Goal: Task Accomplishment & Management: Use online tool/utility

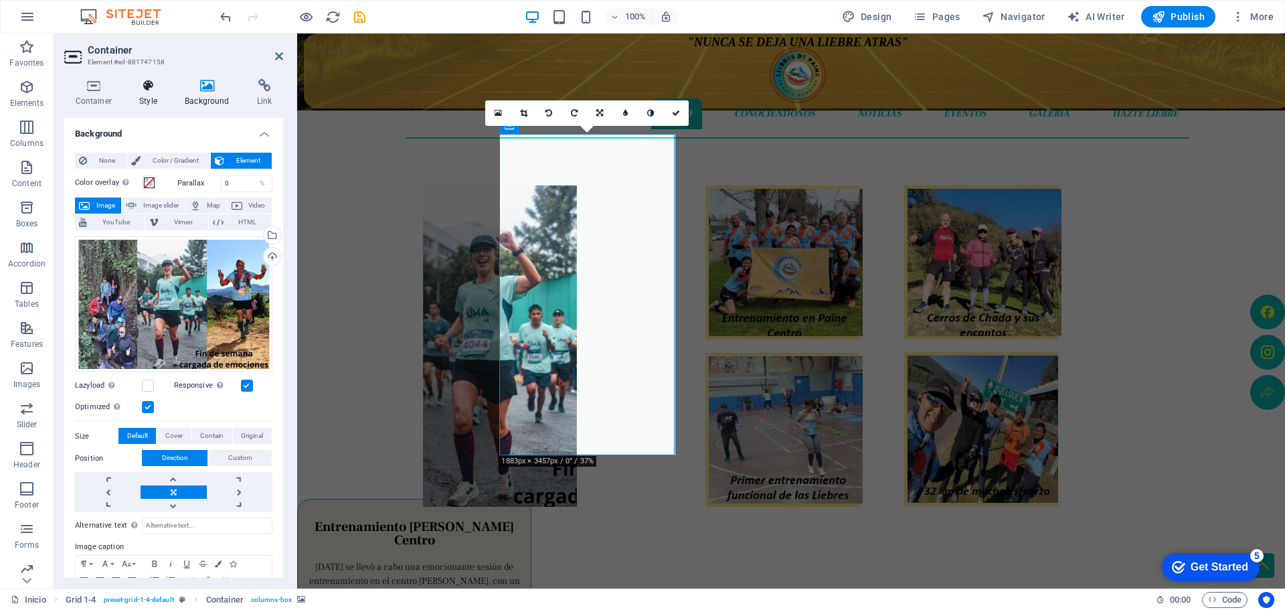
click at [147, 95] on h4 "Style" at bounding box center [151, 93] width 46 height 28
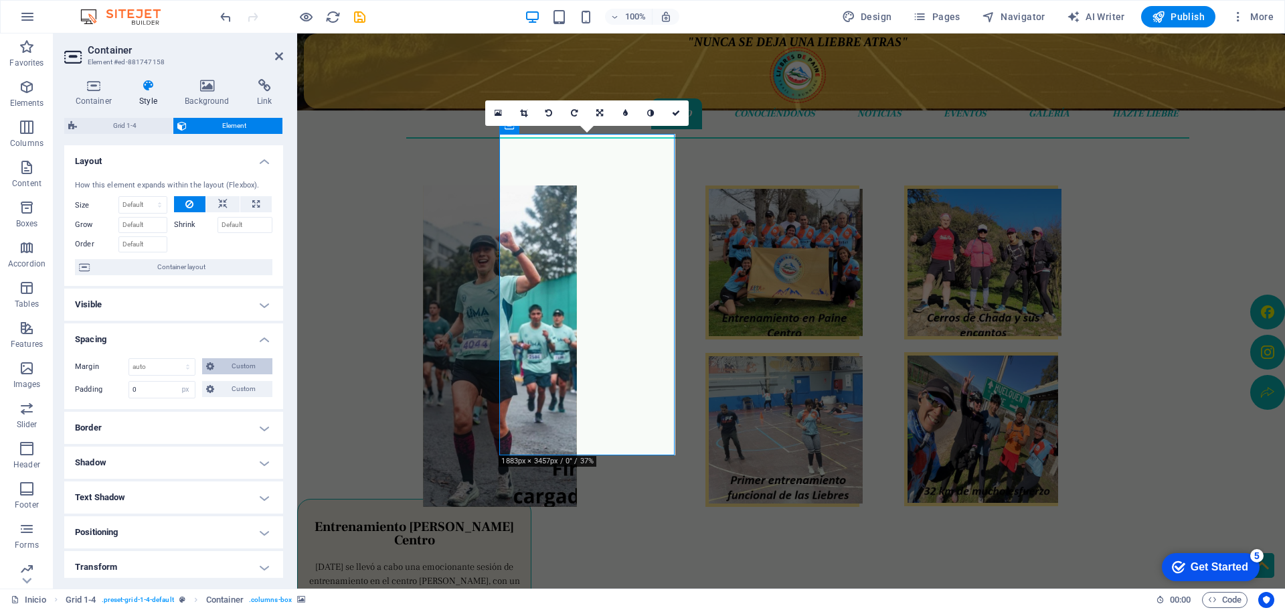
click at [249, 365] on span "Custom" at bounding box center [243, 366] width 50 height 16
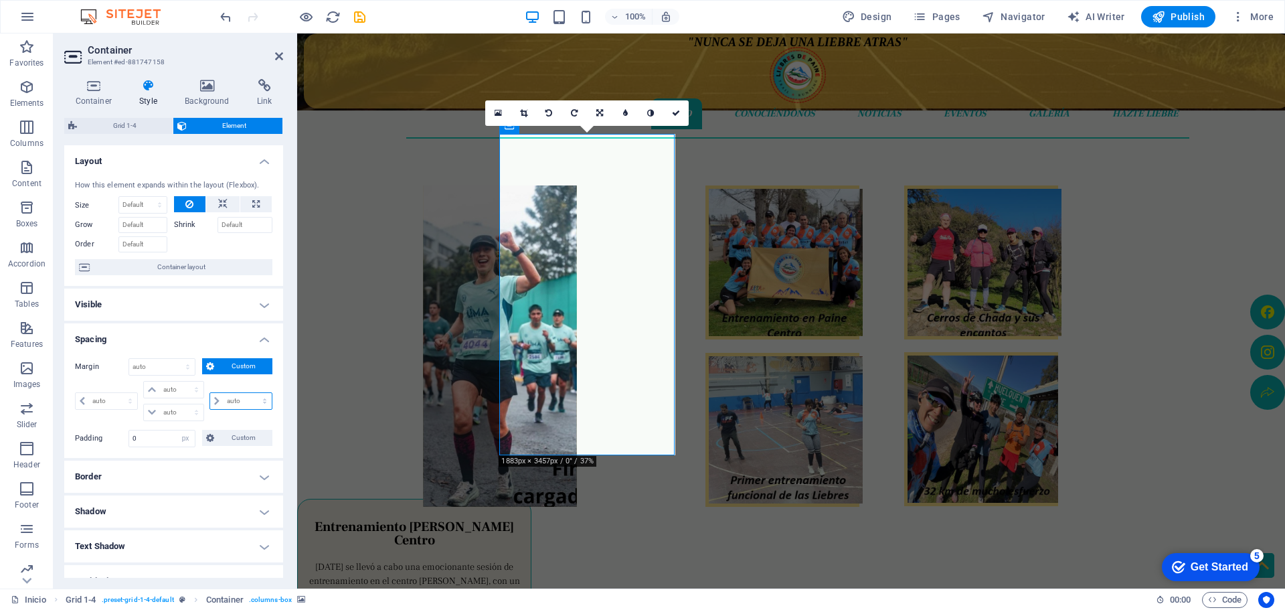
click at [234, 400] on select "auto px % rem vw vh" at bounding box center [241, 401] width 62 height 16
select select "px"
click at [250, 393] on select "auto px % rem vw vh" at bounding box center [241, 401] width 62 height 16
type input "0"
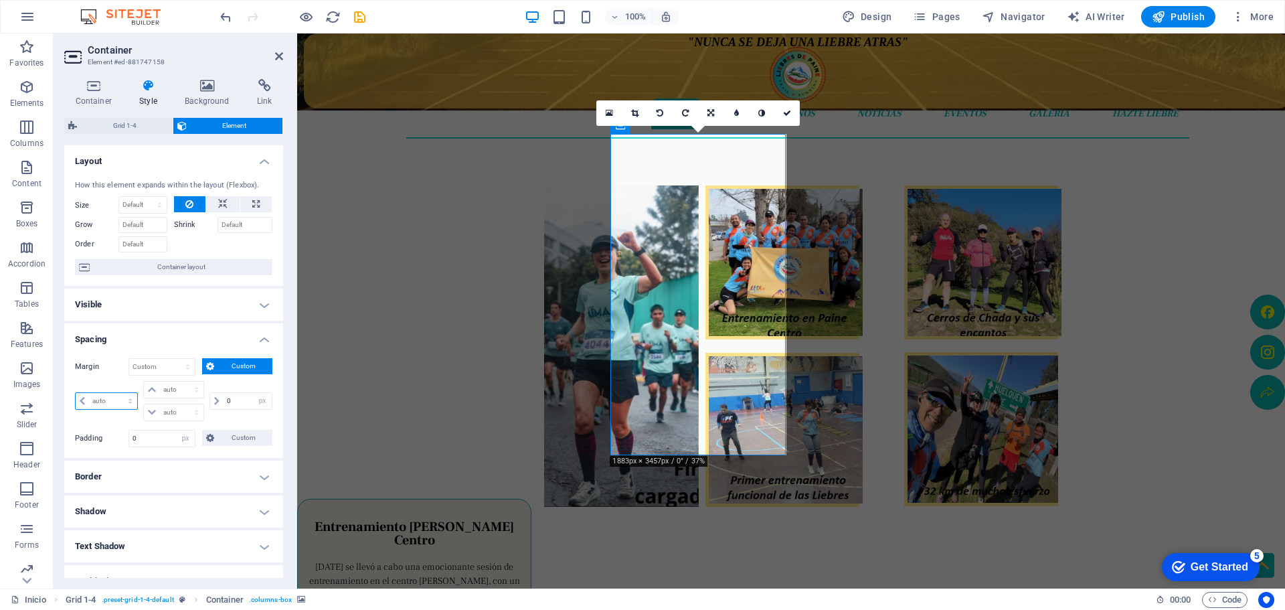
click at [97, 404] on select "auto px % rem vw vh" at bounding box center [107, 401] width 62 height 16
select select "px"
click at [118, 393] on select "auto px % rem vw vh" at bounding box center [107, 401] width 62 height 16
type input "0"
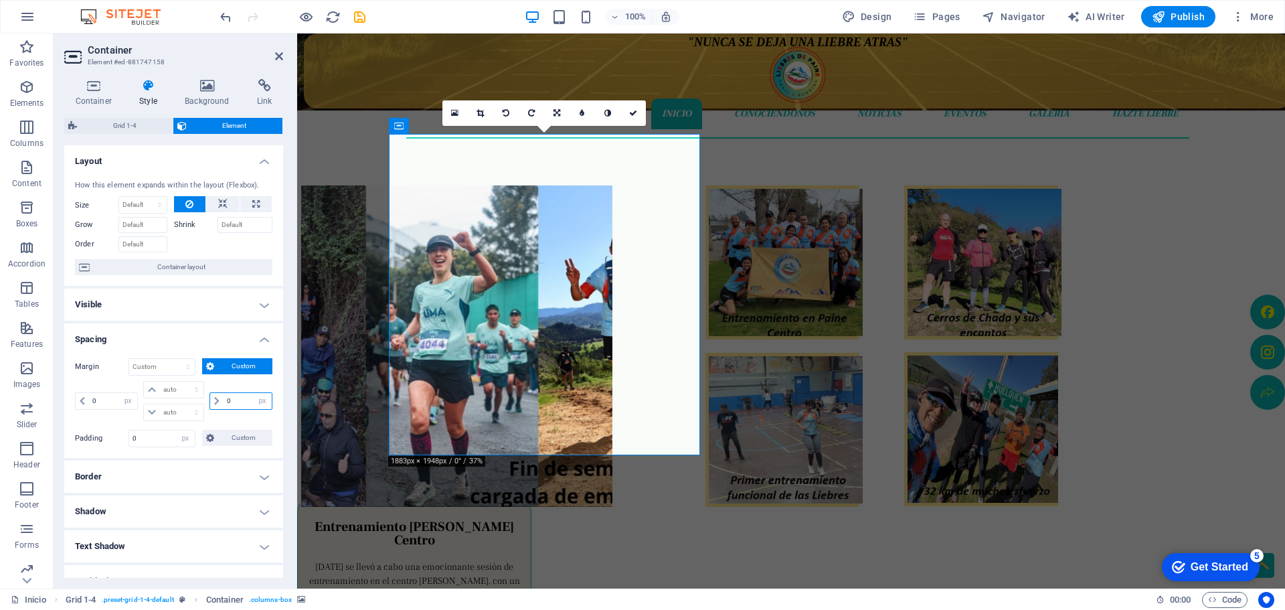
click at [226, 402] on input "0" at bounding box center [248, 401] width 48 height 16
type input "50"
click at [161, 361] on select "Default auto px % rem vw vh Custom" at bounding box center [162, 367] width 66 height 16
click at [129, 359] on select "Default auto px % rem vw vh Custom" at bounding box center [162, 367] width 66 height 16
select select "DISABLED_OPTION_VALUE"
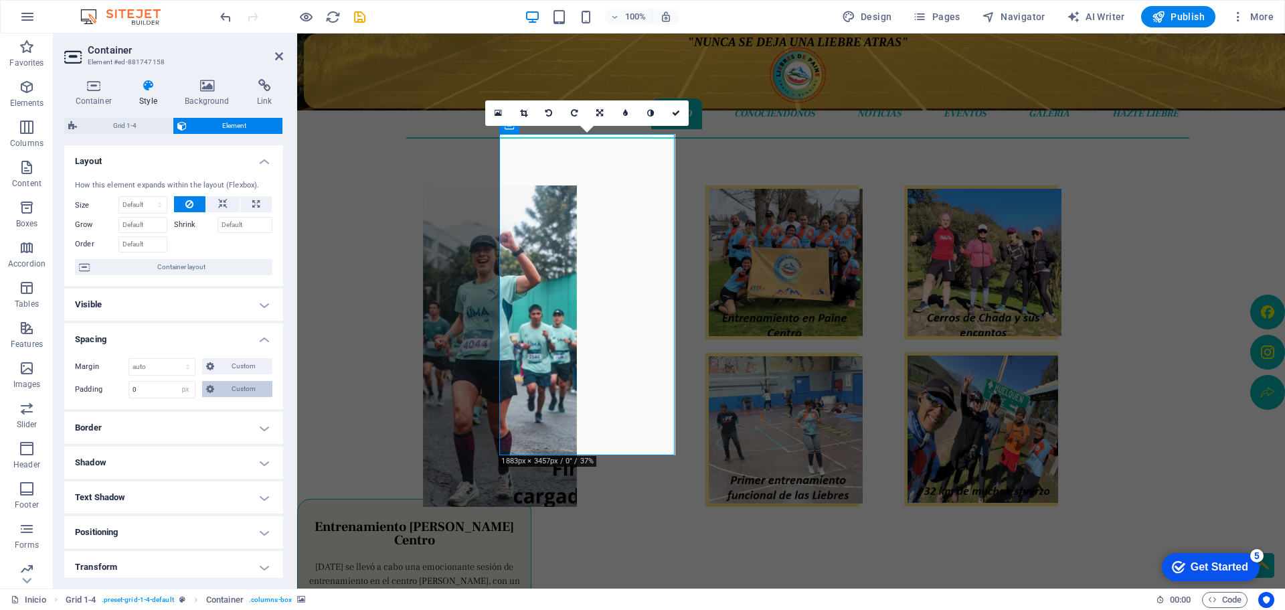
click at [219, 388] on span "Custom" at bounding box center [243, 389] width 50 height 16
drag, startPoint x: 110, startPoint y: 428, endPoint x: 99, endPoint y: 426, distance: 11.5
click at [99, 426] on input "0" at bounding box center [113, 424] width 48 height 16
drag, startPoint x: 98, startPoint y: 422, endPoint x: 112, endPoint y: 419, distance: 14.4
click at [112, 419] on input "0" at bounding box center [113, 424] width 48 height 16
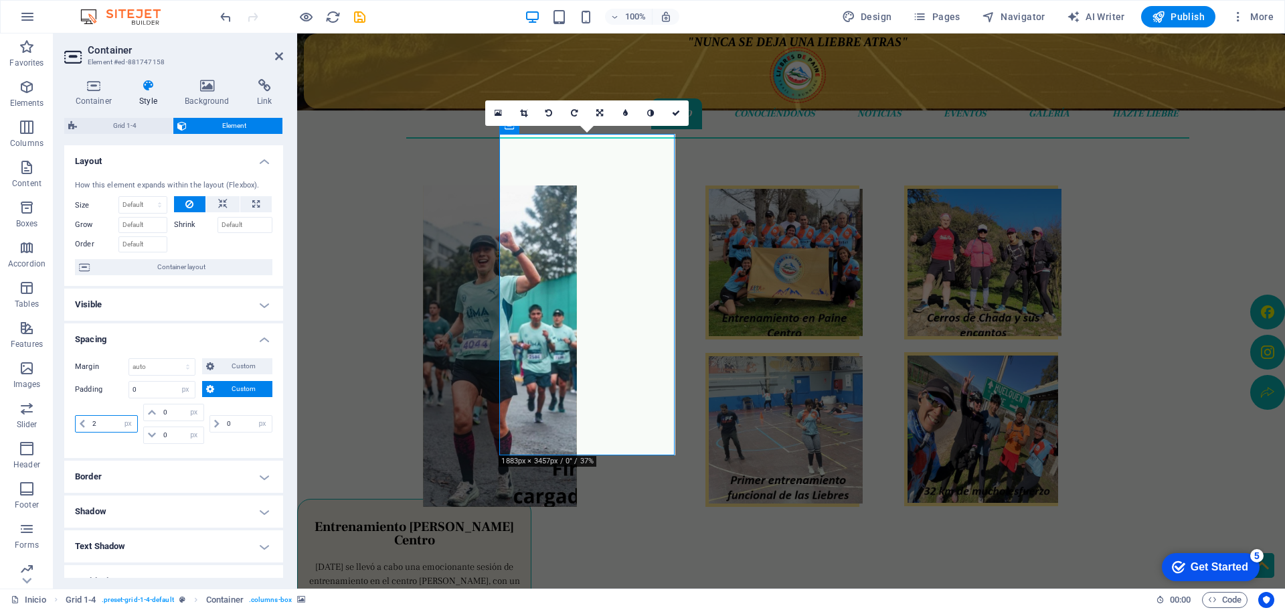
type input "20"
select select "DISABLED_OPTION_VALUE"
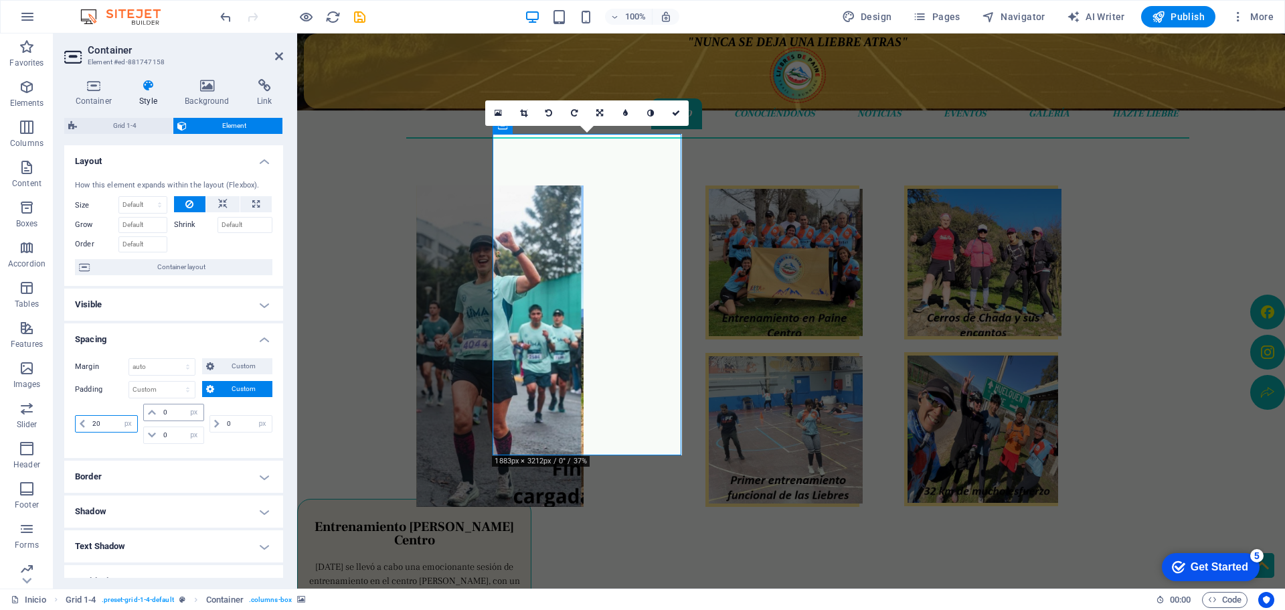
type input "20"
drag, startPoint x: 173, startPoint y: 409, endPoint x: 153, endPoint y: 392, distance: 26.7
click at [153, 407] on div "0 px rem % vh vw" at bounding box center [173, 412] width 60 height 17
click at [157, 390] on select "Default px rem % vh vw Custom" at bounding box center [162, 389] width 66 height 16
select select "px"
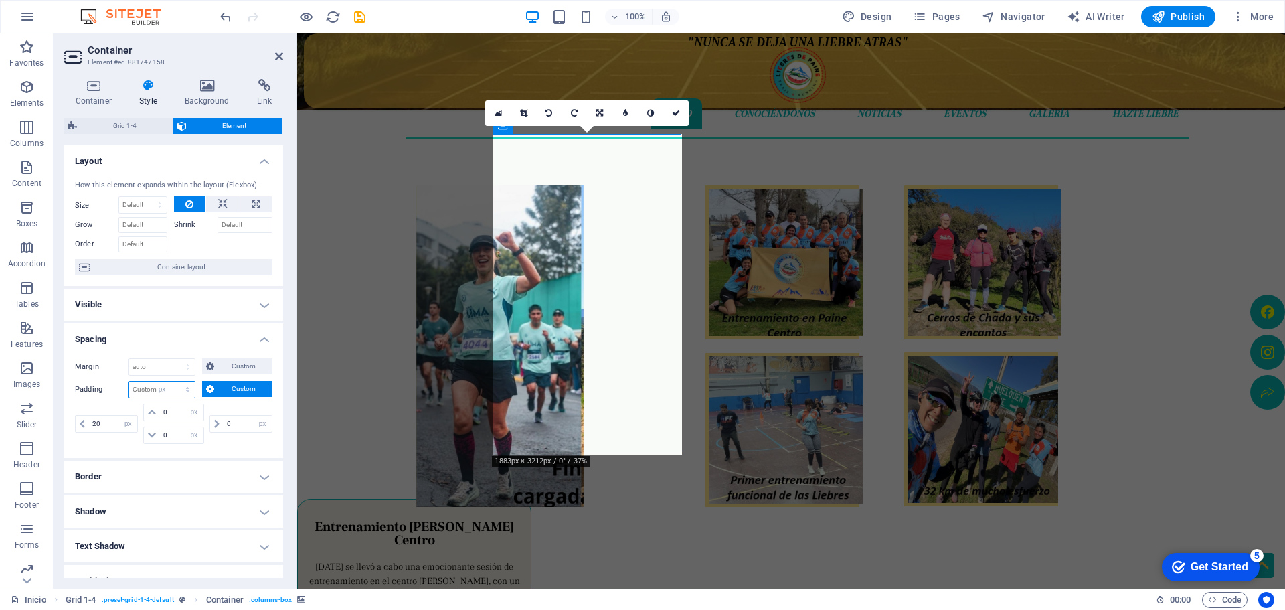
click at [175, 381] on select "Default px rem % vh vw Custom" at bounding box center [162, 389] width 66 height 16
type input "0"
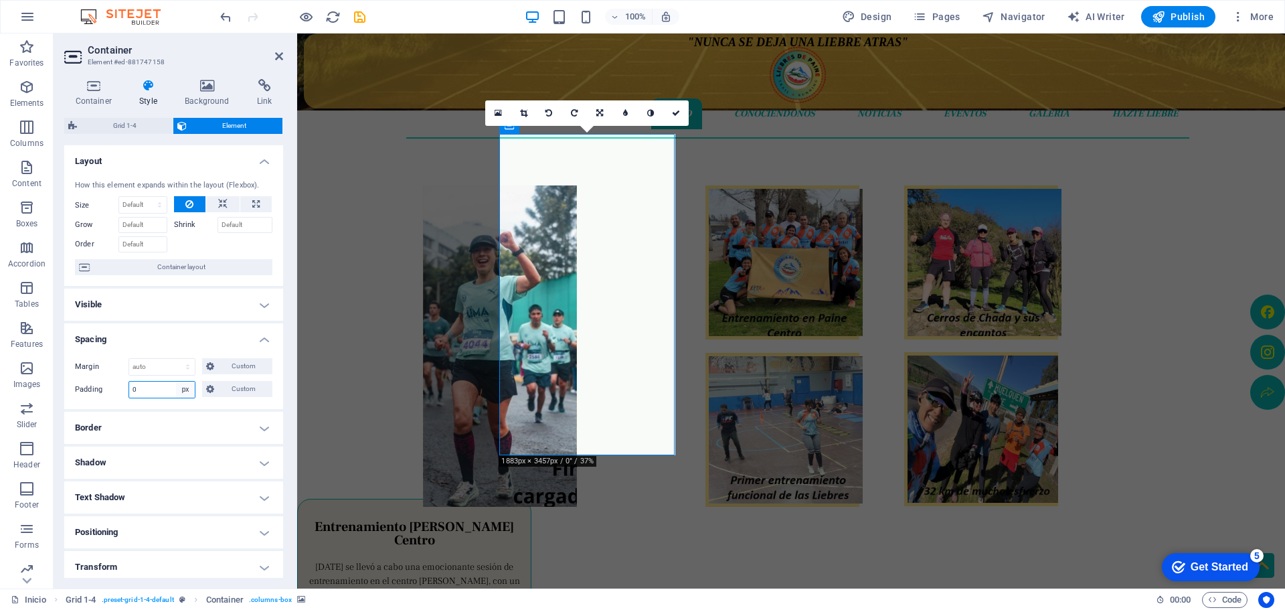
click at [184, 388] on select "Default px rem % vh vw Custom" at bounding box center [185, 389] width 19 height 16
click at [176, 381] on select "Default px rem % vh vw Custom" at bounding box center [185, 389] width 19 height 16
click at [209, 391] on icon at bounding box center [210, 389] width 8 height 16
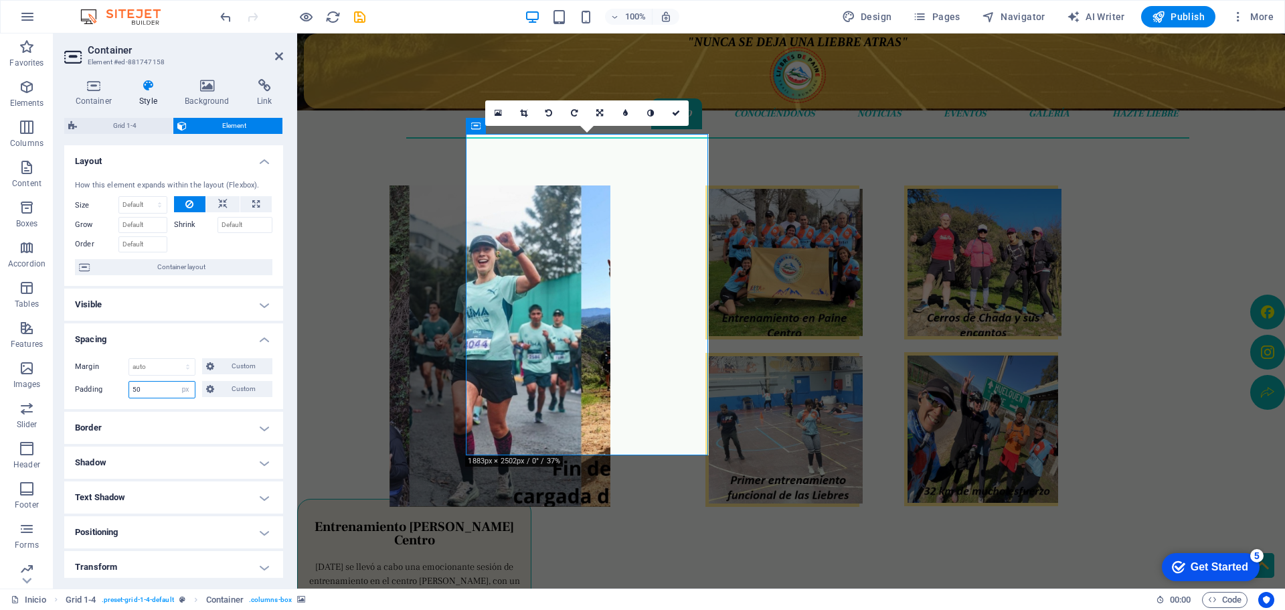
drag, startPoint x: 150, startPoint y: 390, endPoint x: 118, endPoint y: 387, distance: 31.6
click at [117, 387] on div "Padding 50 Default px rem % vh vw Custom Custom" at bounding box center [173, 389] width 197 height 17
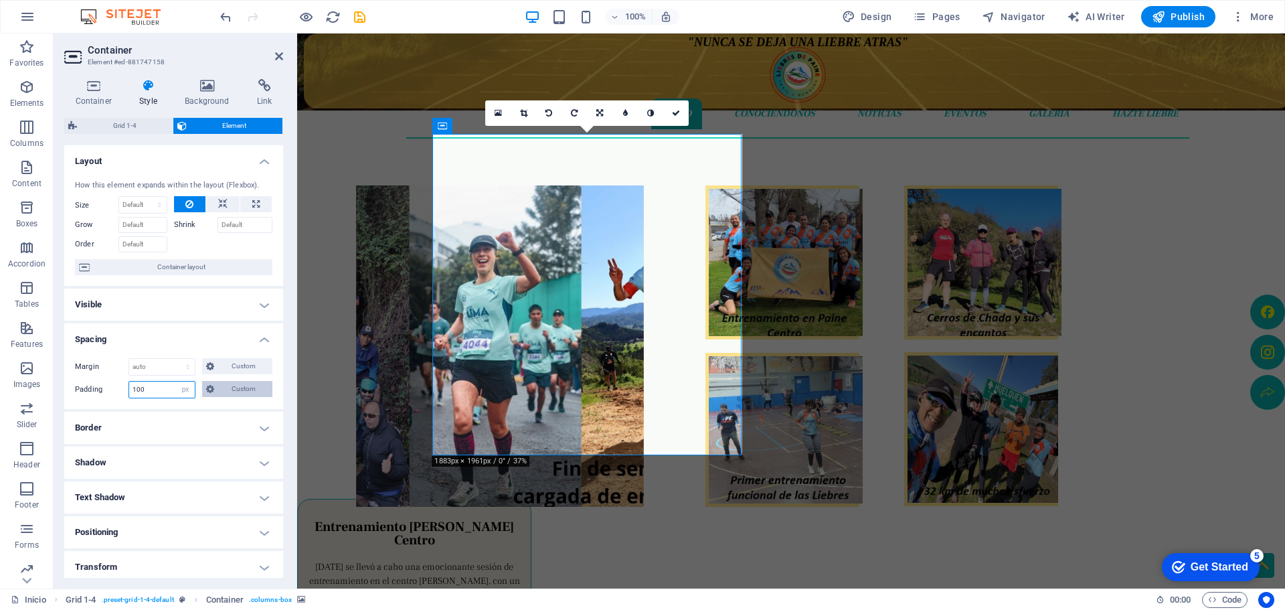
type input "100"
drag, startPoint x: 240, startPoint y: 387, endPoint x: 239, endPoint y: 396, distance: 8.1
click at [240, 387] on span "Custom" at bounding box center [243, 389] width 50 height 16
drag, startPoint x: 114, startPoint y: 423, endPoint x: 88, endPoint y: 422, distance: 25.4
click at [89, 422] on input "100" at bounding box center [113, 424] width 48 height 16
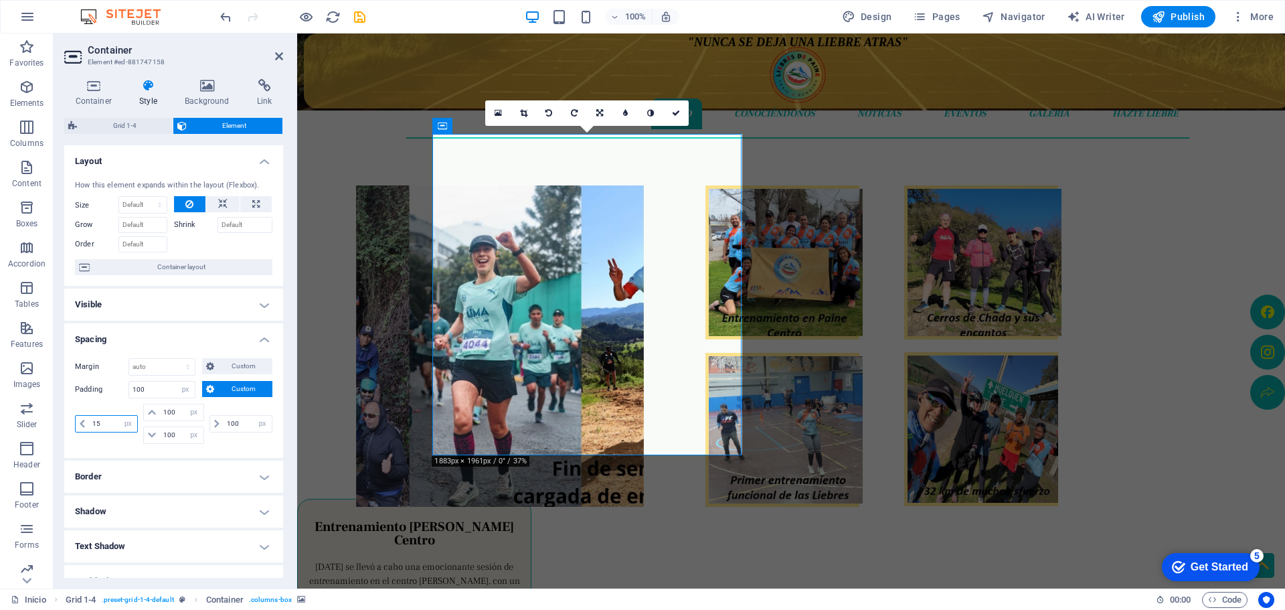
type input "150"
select select "DISABLED_OPTION_VALUE"
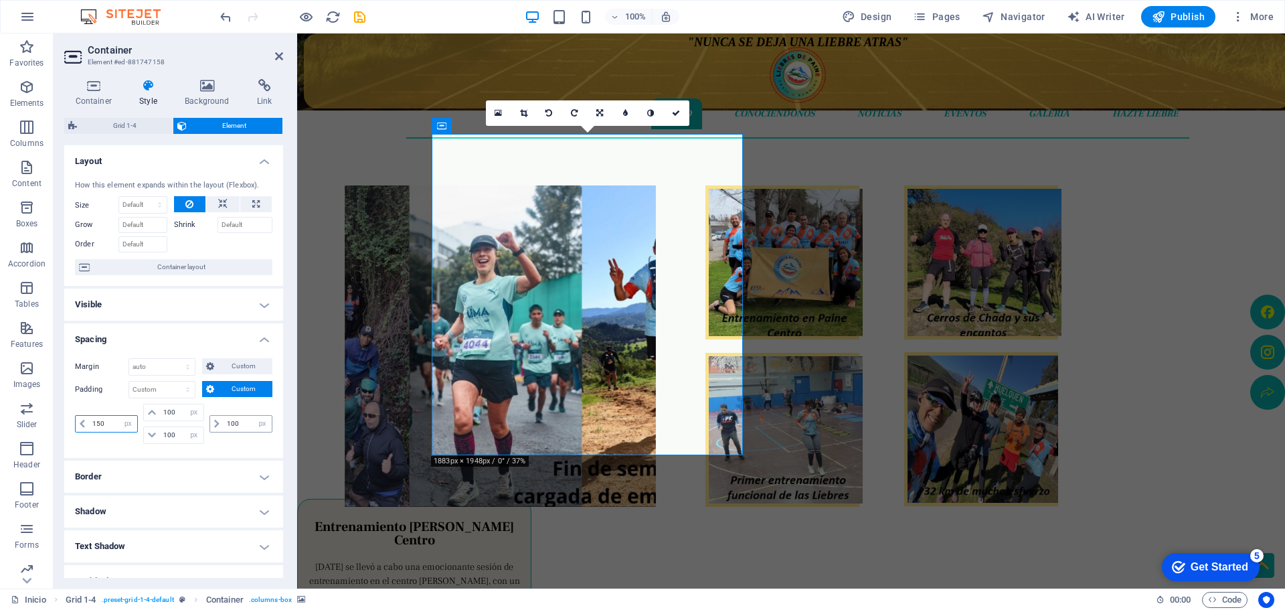
type input "150"
drag, startPoint x: 245, startPoint y: 422, endPoint x: 217, endPoint y: 420, distance: 28.2
click at [217, 420] on div "100 px rem % vh vw" at bounding box center [240, 423] width 63 height 17
type input "150"
drag, startPoint x: 231, startPoint y: 367, endPoint x: 244, endPoint y: 366, distance: 12.7
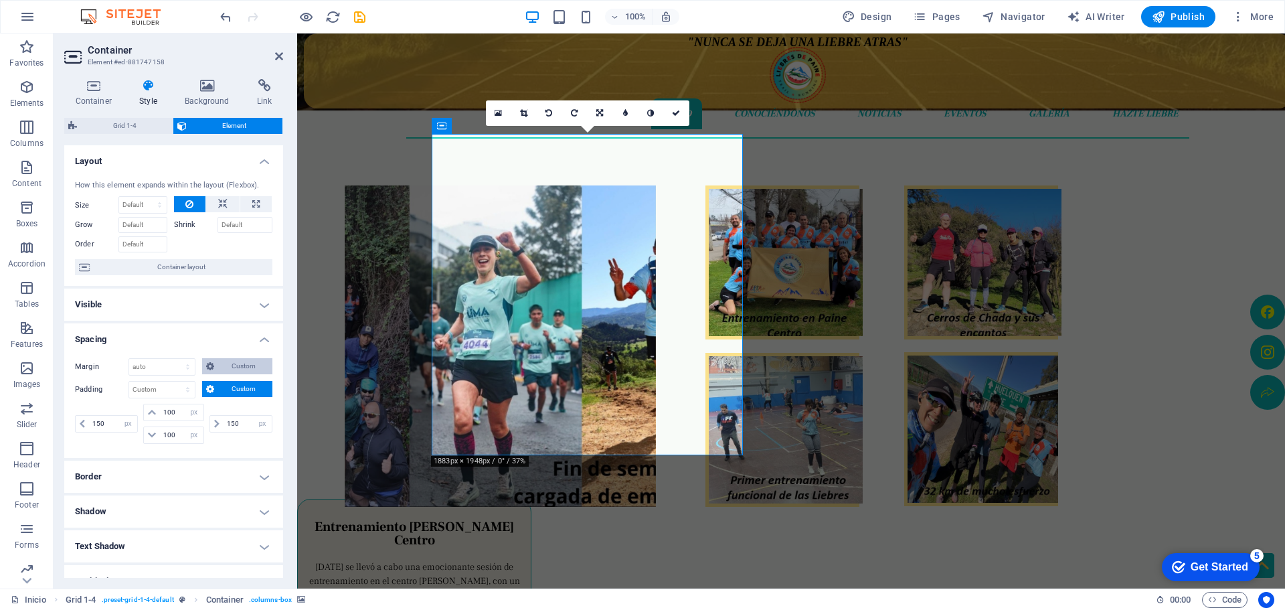
click at [232, 367] on span "Custom" at bounding box center [243, 366] width 50 height 16
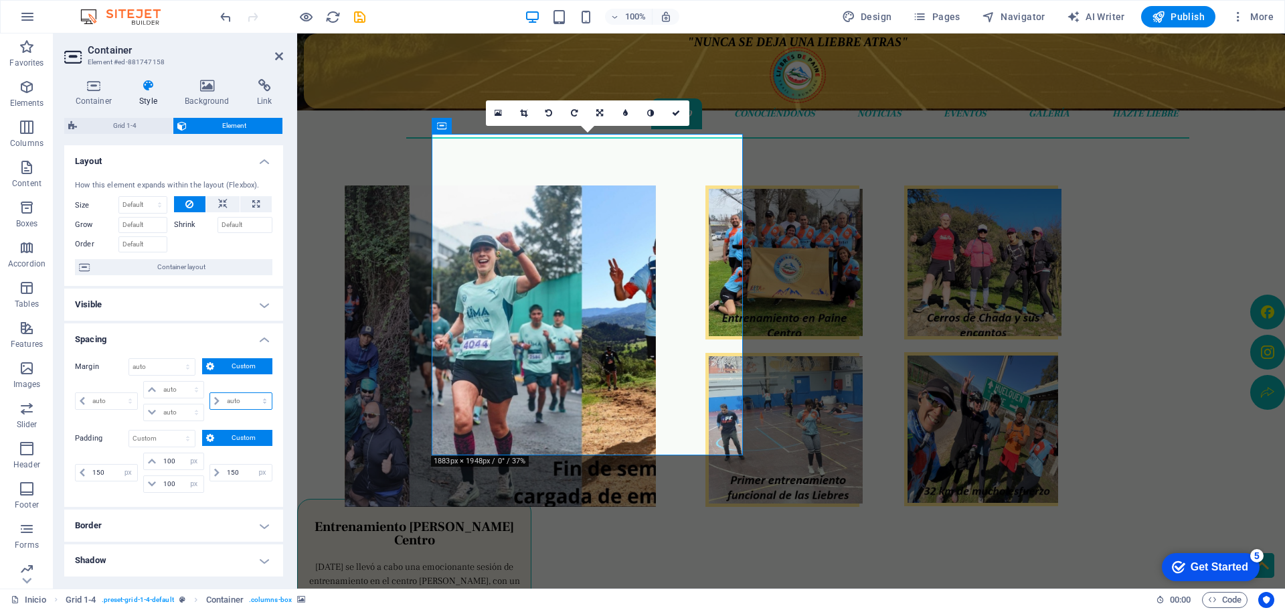
click at [245, 398] on select "auto px % rem vw vh" at bounding box center [241, 401] width 62 height 16
select select "px"
click at [250, 393] on select "auto px % rem vw vh" at bounding box center [241, 401] width 62 height 16
type input "0"
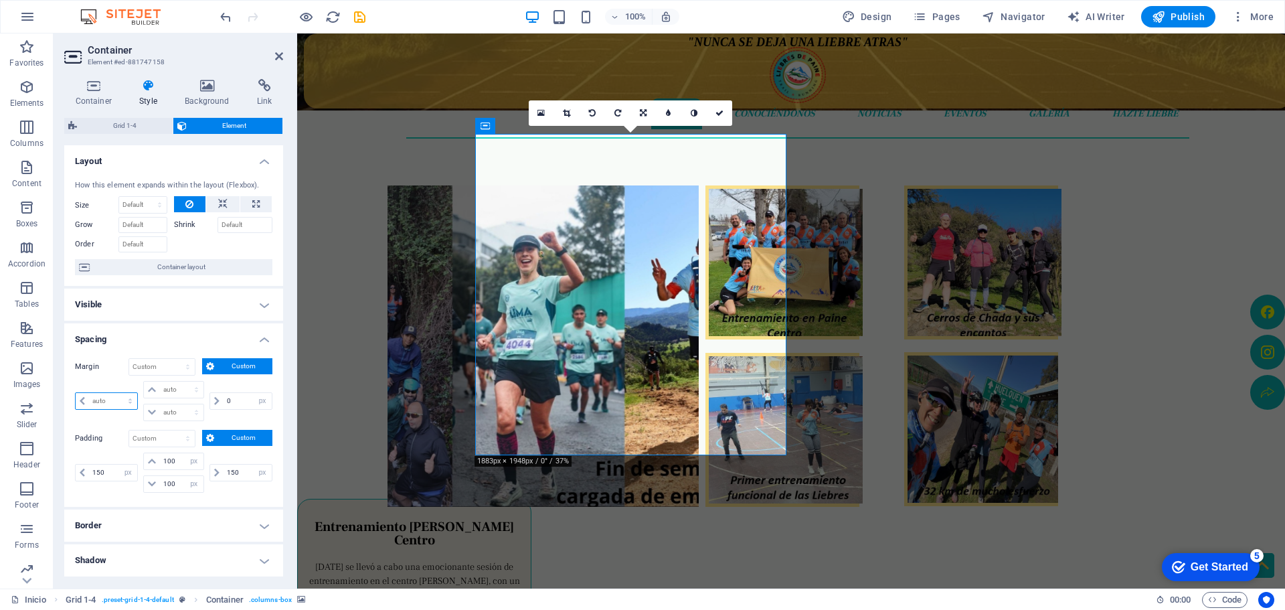
click at [122, 402] on select "auto px % rem vw vh" at bounding box center [107, 401] width 62 height 16
select select "px"
click at [118, 393] on select "auto px % rem vw vh" at bounding box center [107, 401] width 62 height 16
type input "0"
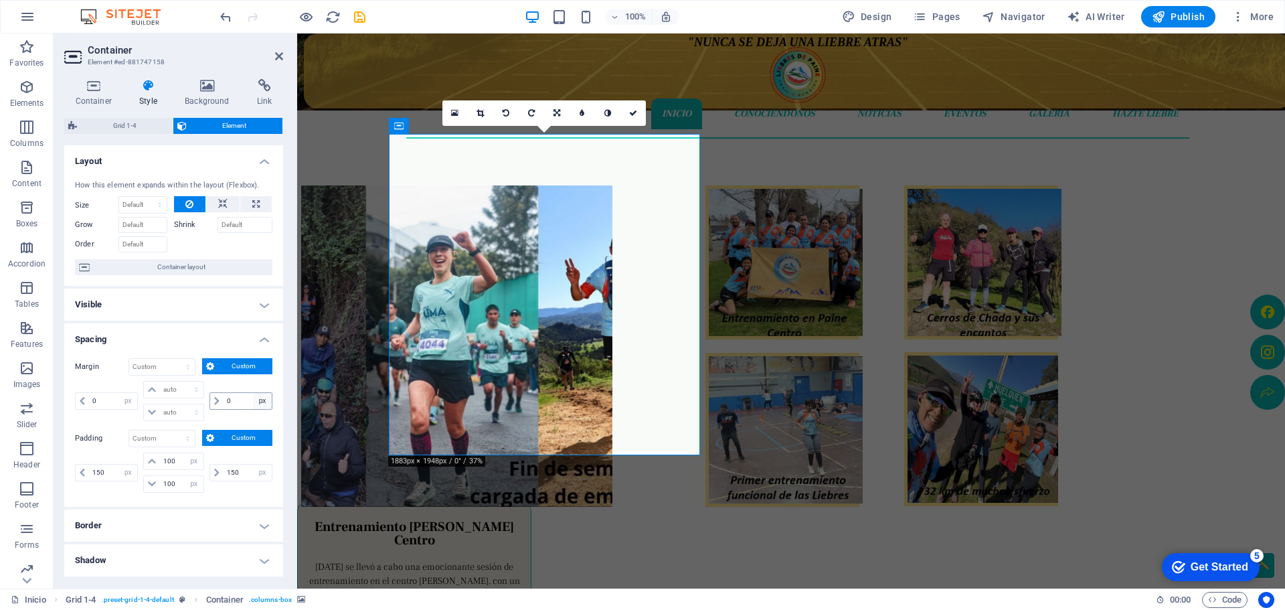
drag, startPoint x: 218, startPoint y: 403, endPoint x: 254, endPoint y: 402, distance: 35.5
click at [268, 402] on div "0 auto px % rem vw vh" at bounding box center [240, 400] width 63 height 17
drag, startPoint x: 238, startPoint y: 401, endPoint x: 206, endPoint y: 400, distance: 32.1
click at [207, 400] on div "0 auto px % rem vw vh" at bounding box center [240, 401] width 66 height 40
type input "100"
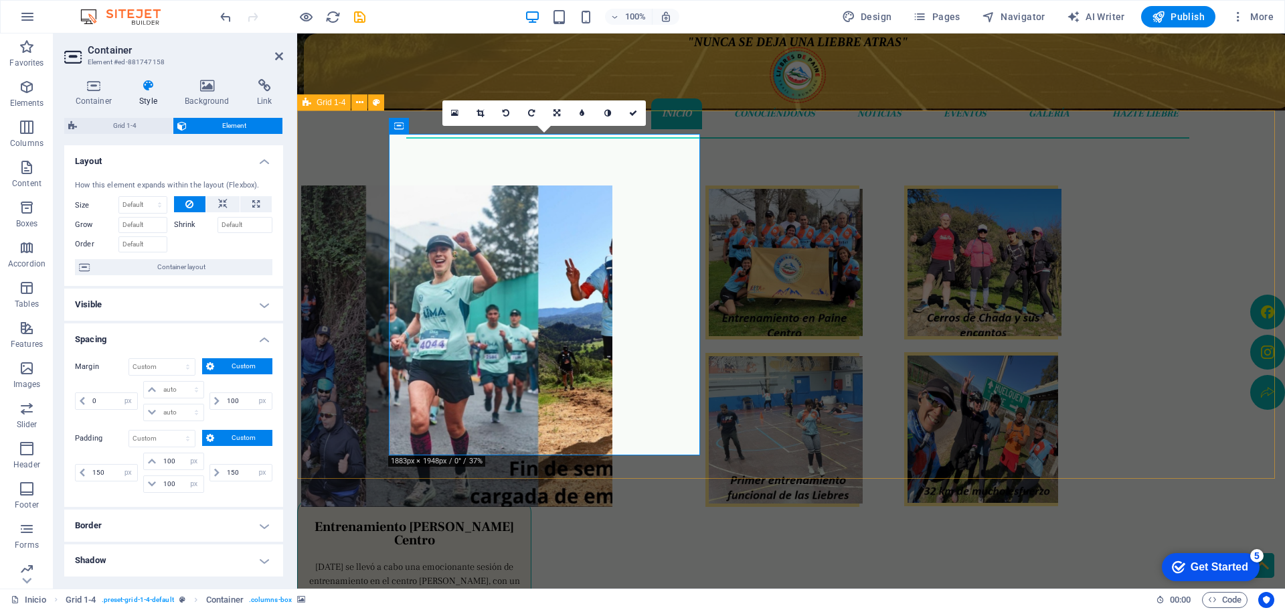
click at [393, 267] on figure at bounding box center [456, 345] width 311 height 321
click at [0, 0] on span "Grid 1-4" at bounding box center [0, 0] width 0 height 0
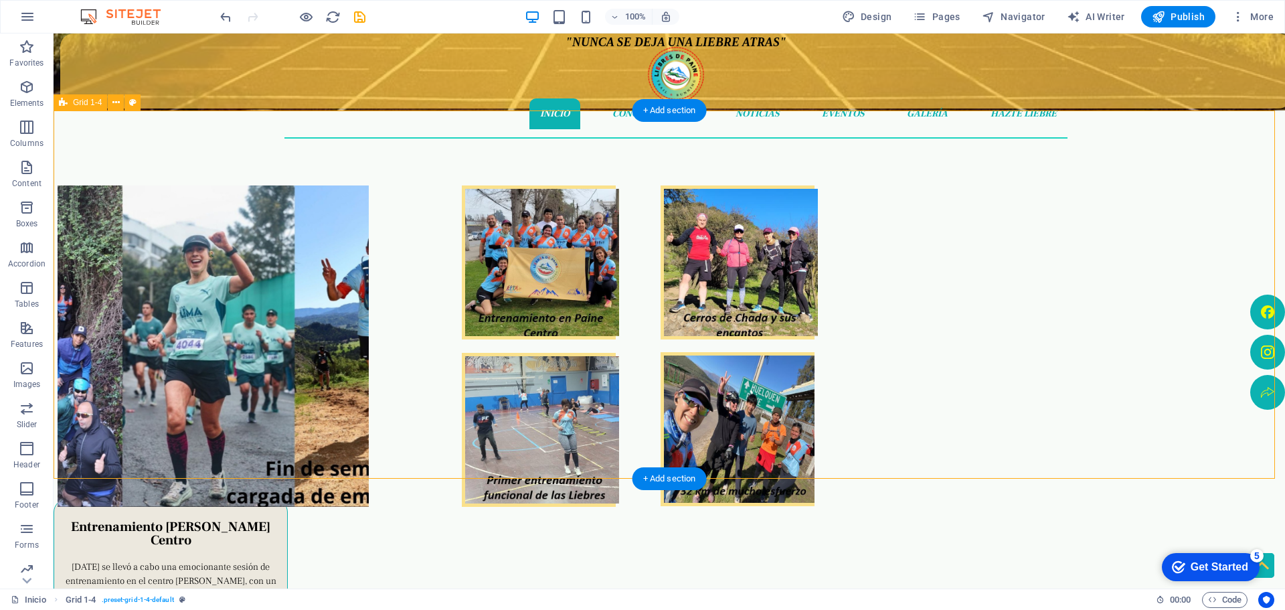
click at [322, 185] on figure at bounding box center [213, 345] width 311 height 321
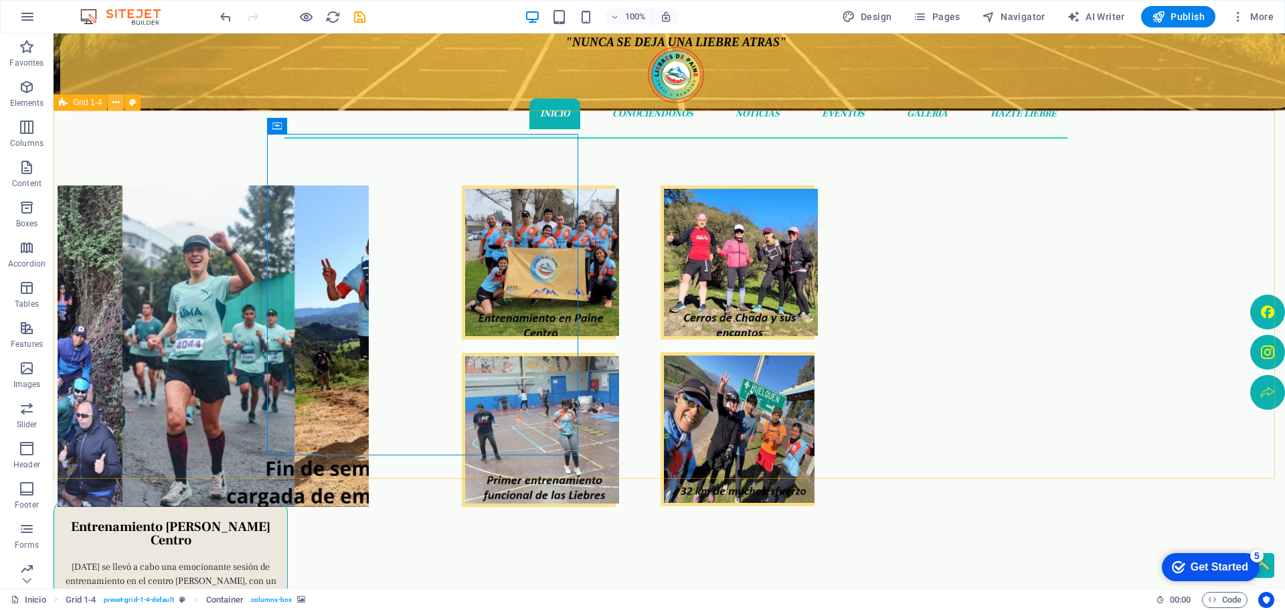
click at [0, 0] on icon at bounding box center [0, 0] width 0 height 0
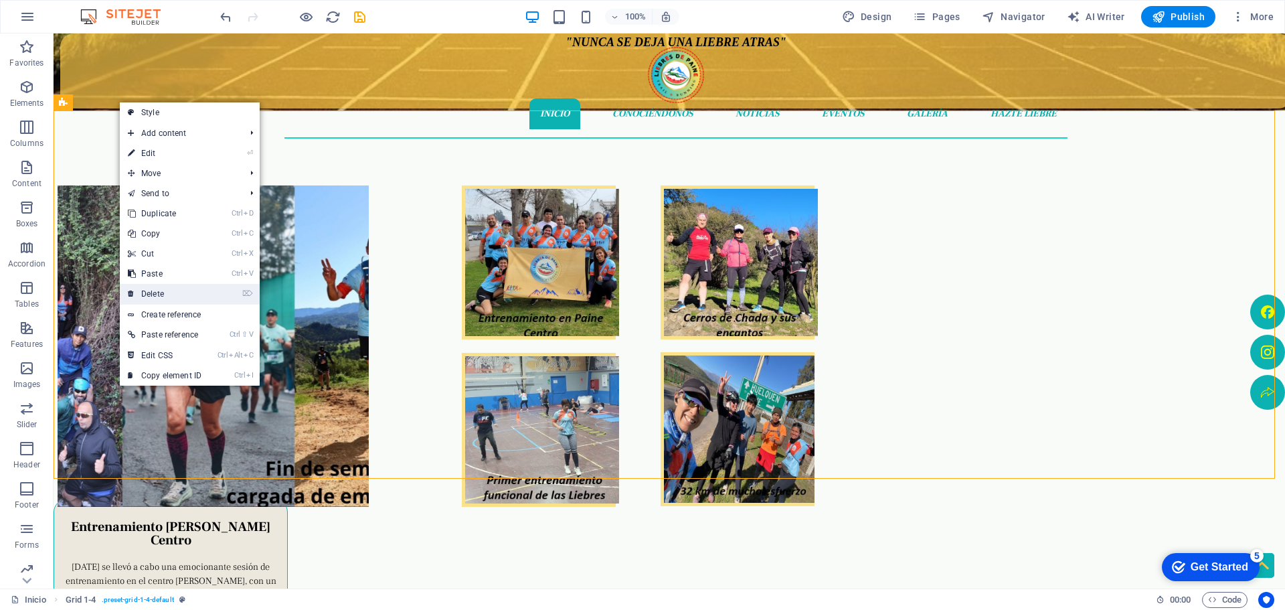
click at [161, 290] on link "⌦ Delete" at bounding box center [165, 294] width 90 height 20
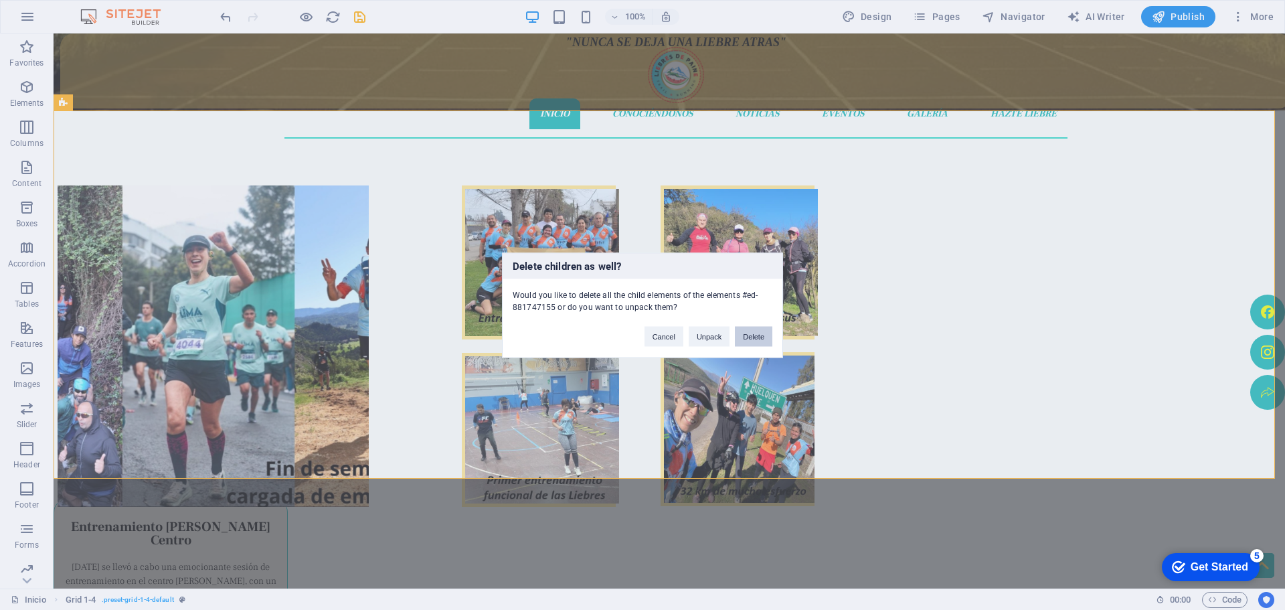
click at [755, 337] on button "Delete" at bounding box center [753, 336] width 37 height 20
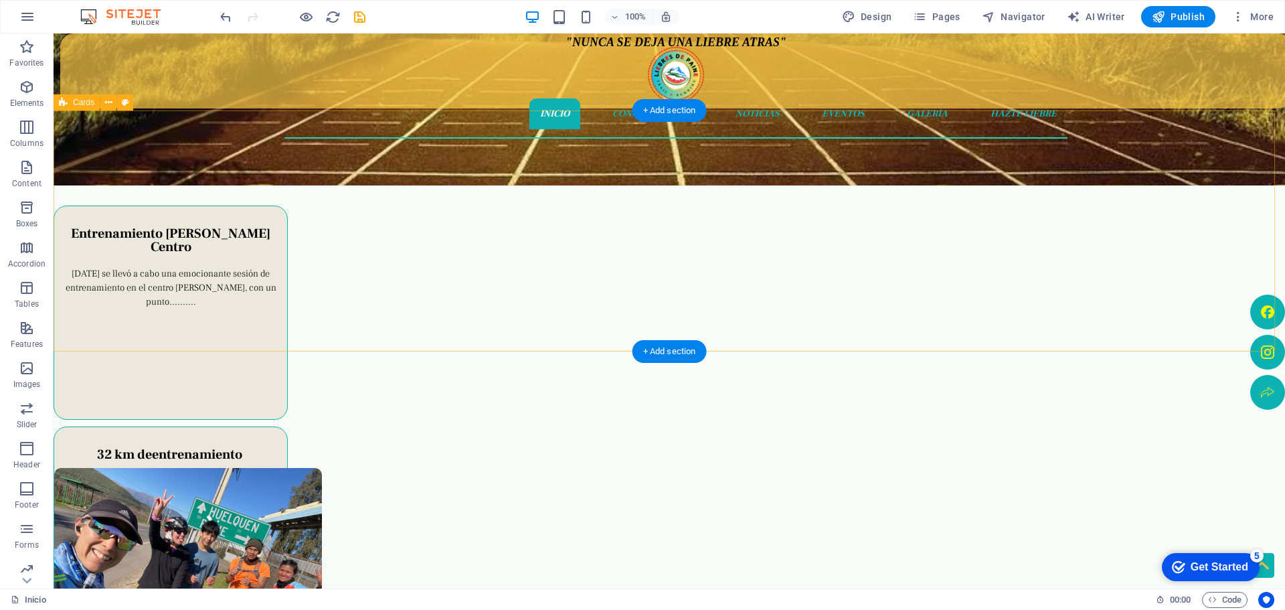
scroll to position [201, 0]
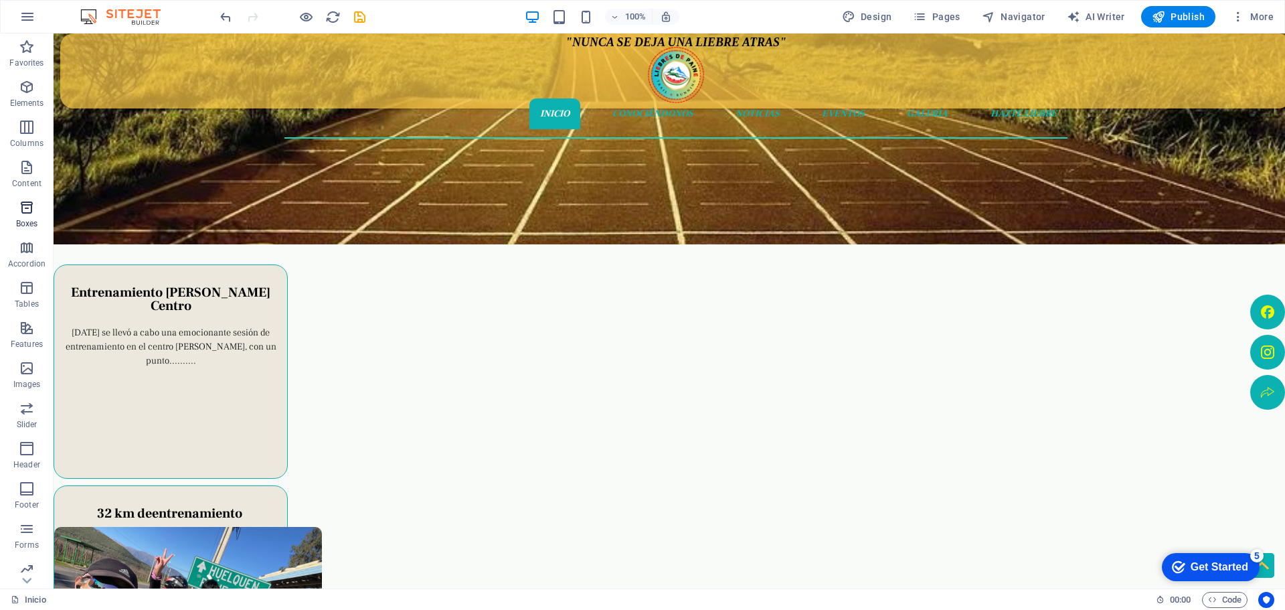
click at [31, 205] on icon "button" at bounding box center [27, 207] width 16 height 16
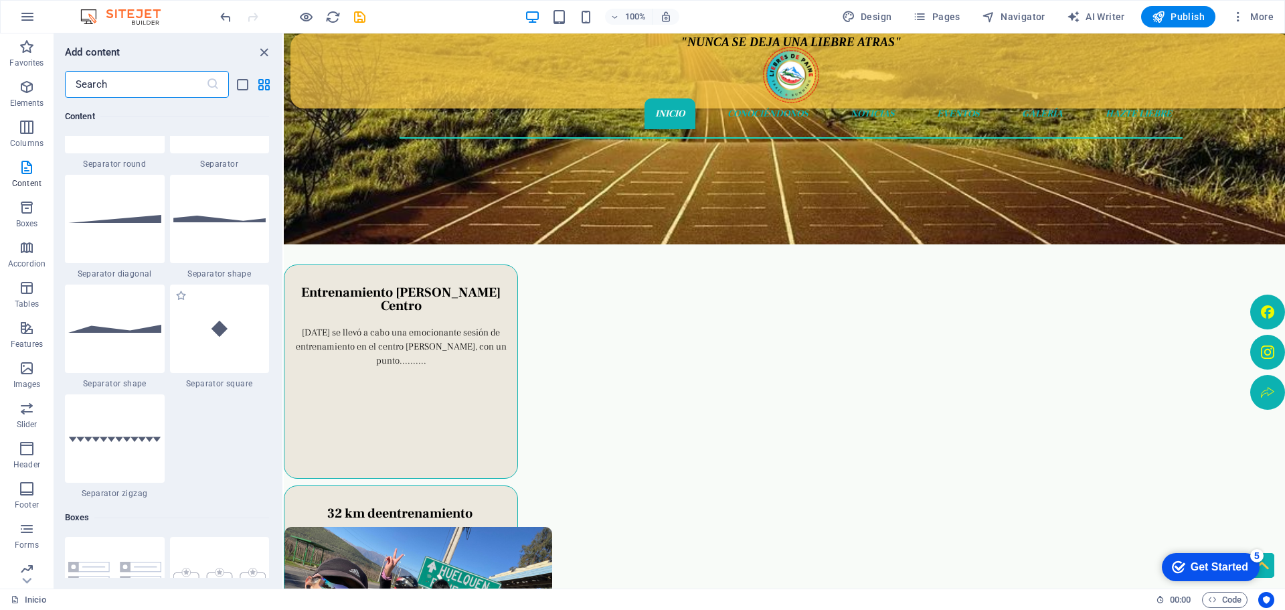
scroll to position [3290, 0]
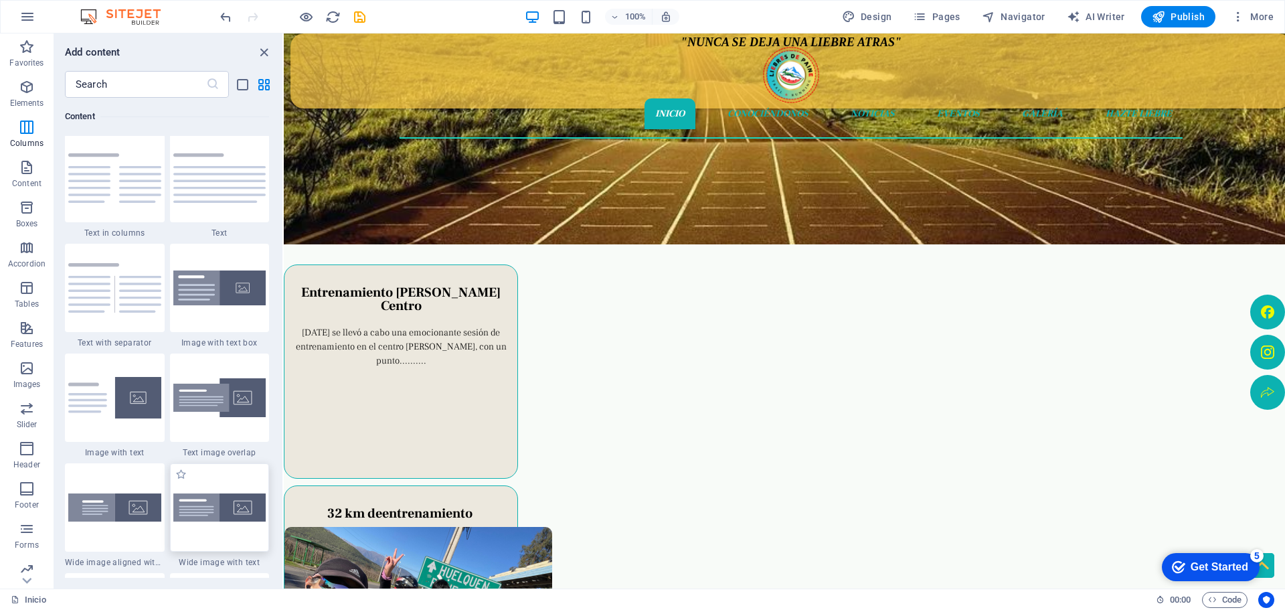
scroll to position [2286, 0]
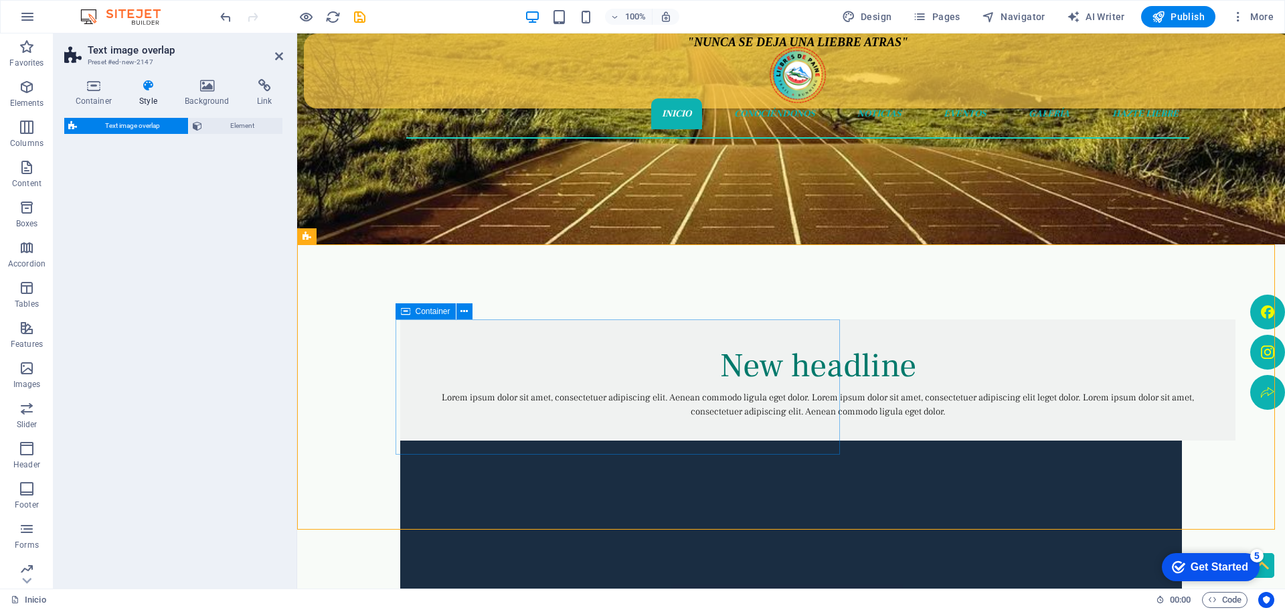
select select "rem"
select select "px"
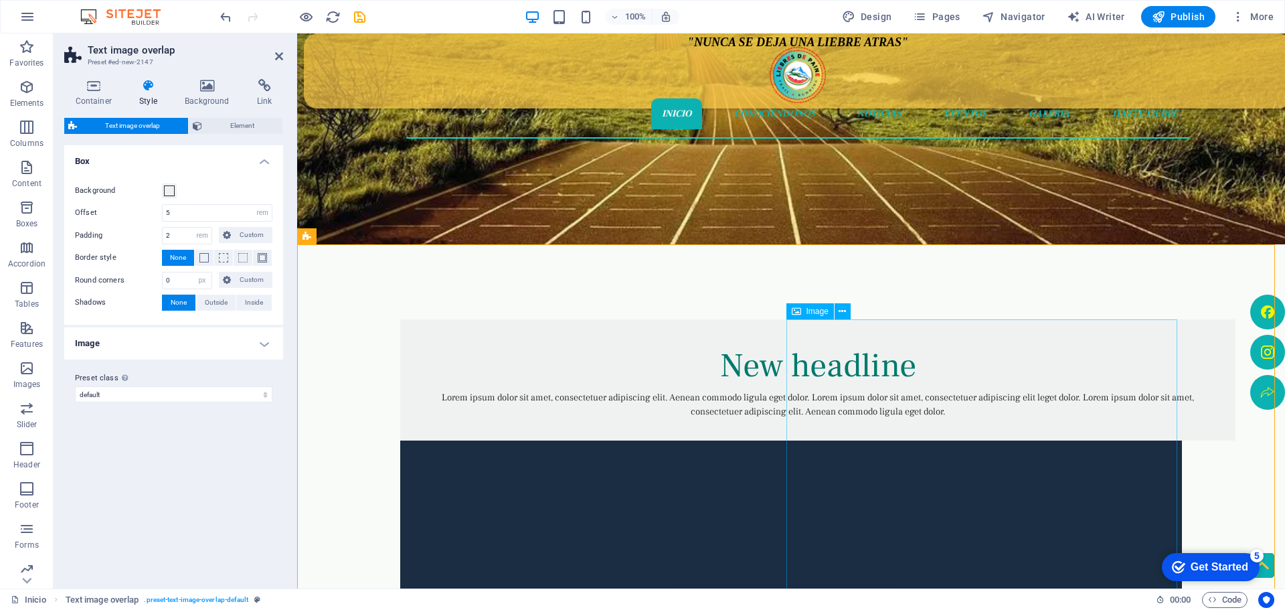
select select "%"
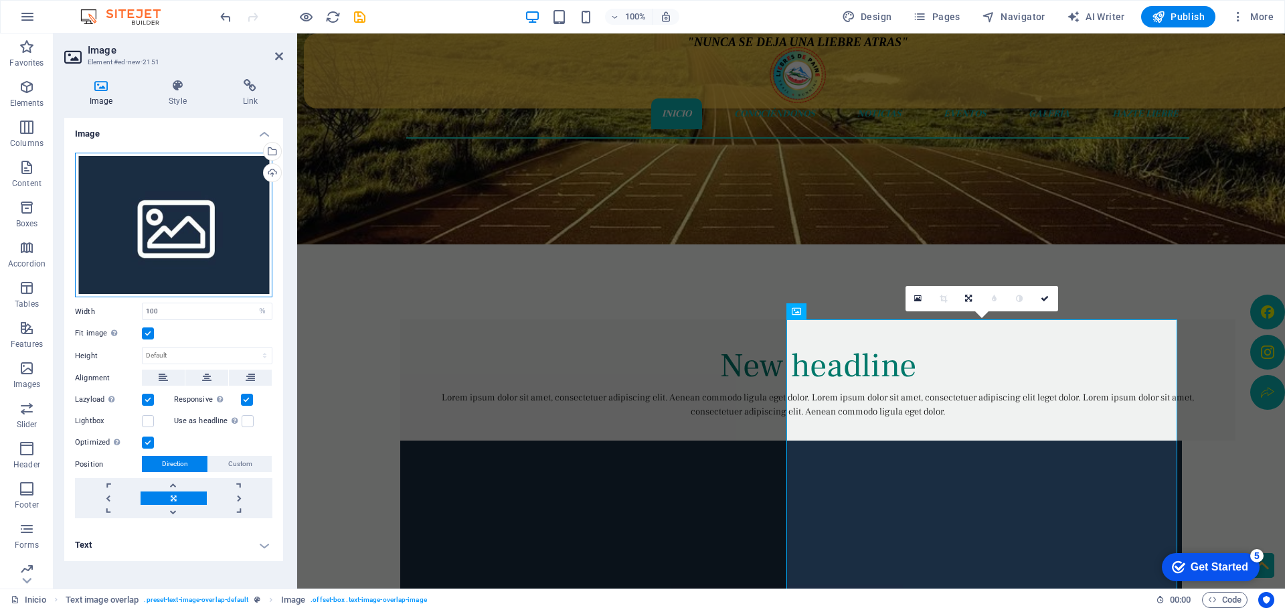
click at [199, 249] on div "Drag files here, click to choose files or select files from Files or our free s…" at bounding box center [173, 225] width 197 height 145
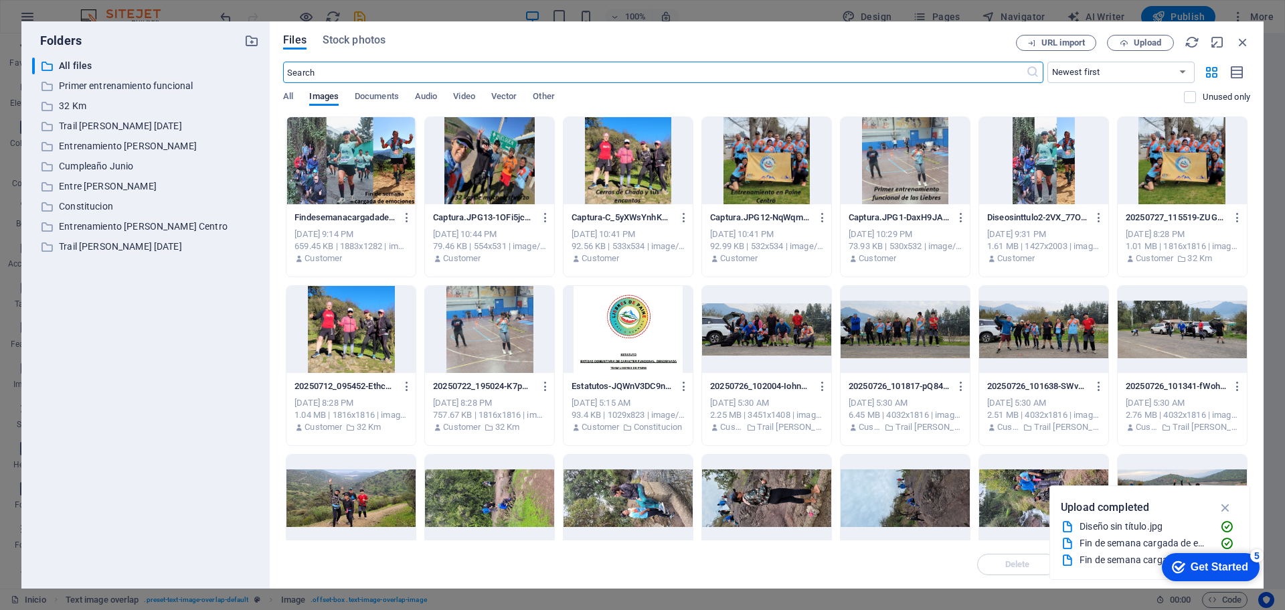
click at [384, 195] on div at bounding box center [350, 160] width 129 height 87
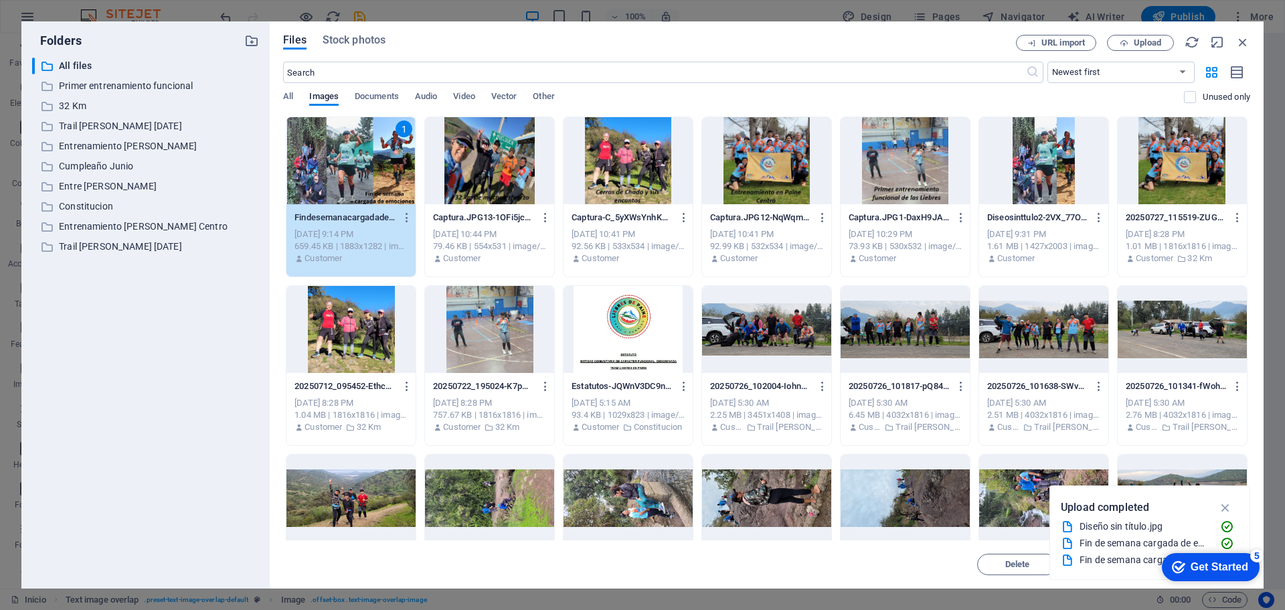
drag, startPoint x: 384, startPoint y: 195, endPoint x: 86, endPoint y: 162, distance: 299.7
click at [384, 195] on div "1" at bounding box center [350, 160] width 129 height 87
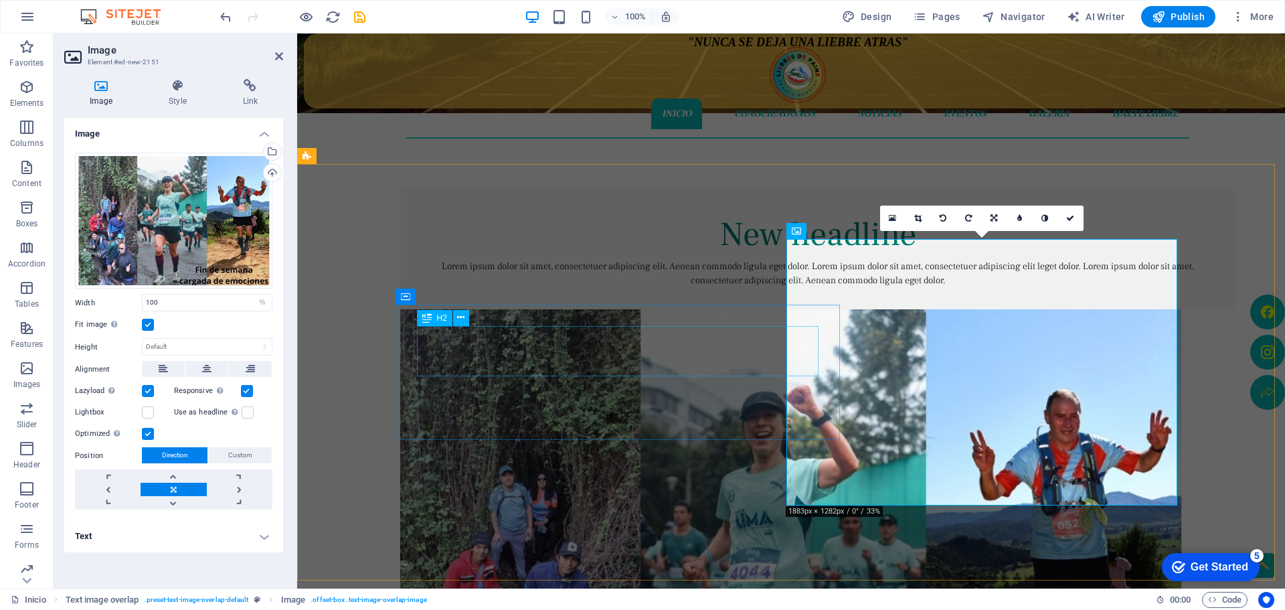
scroll to position [335, 0]
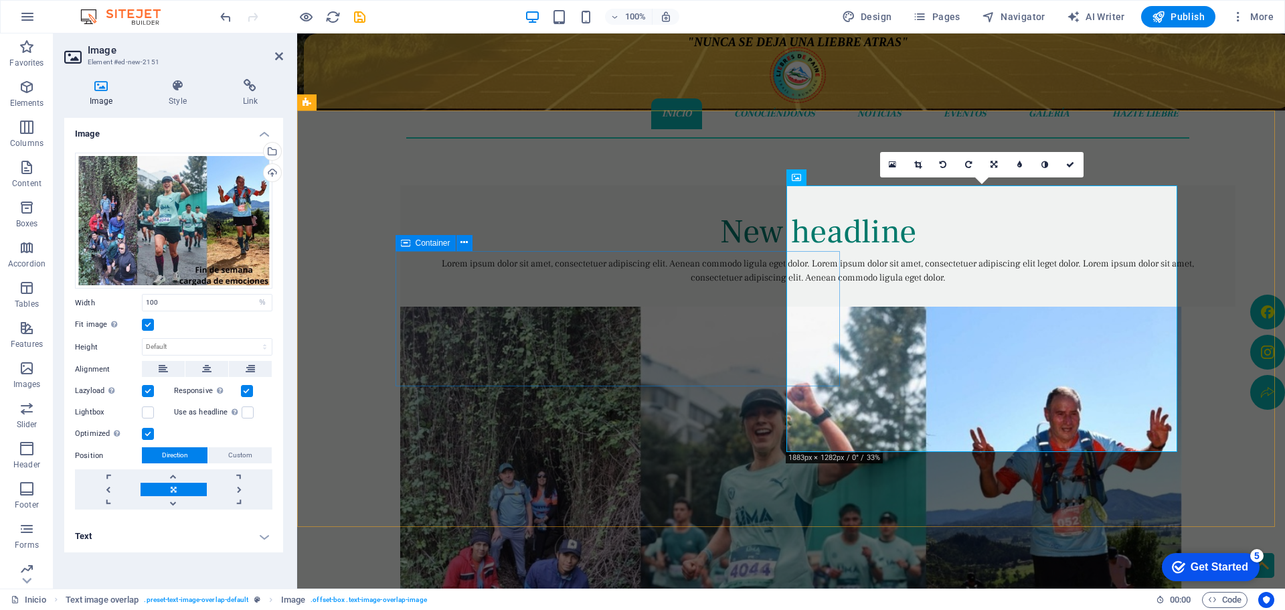
click at [404, 268] on div "New headline Lorem ipsum dolor sit amet, consectetuer adipiscing elit. Aenean c…" at bounding box center [817, 245] width 835 height 121
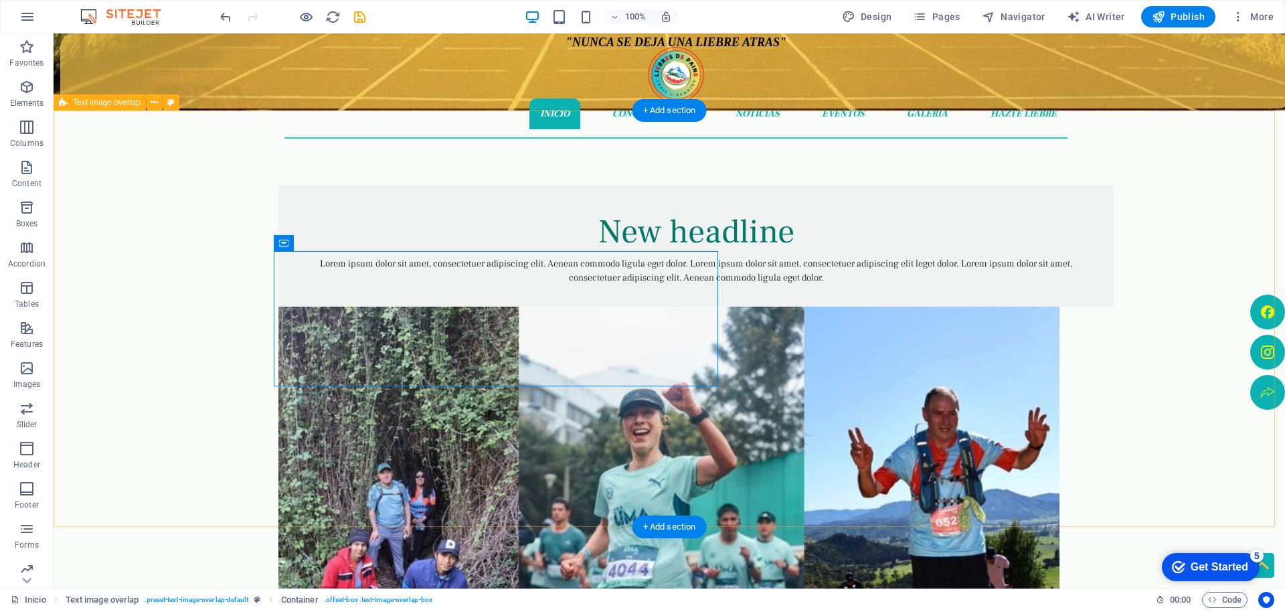
click at [418, 240] on div "New headline Lorem ipsum dolor sit amet, consectetuer adipiscing elit. Aenean c…" at bounding box center [669, 511] width 1231 height 803
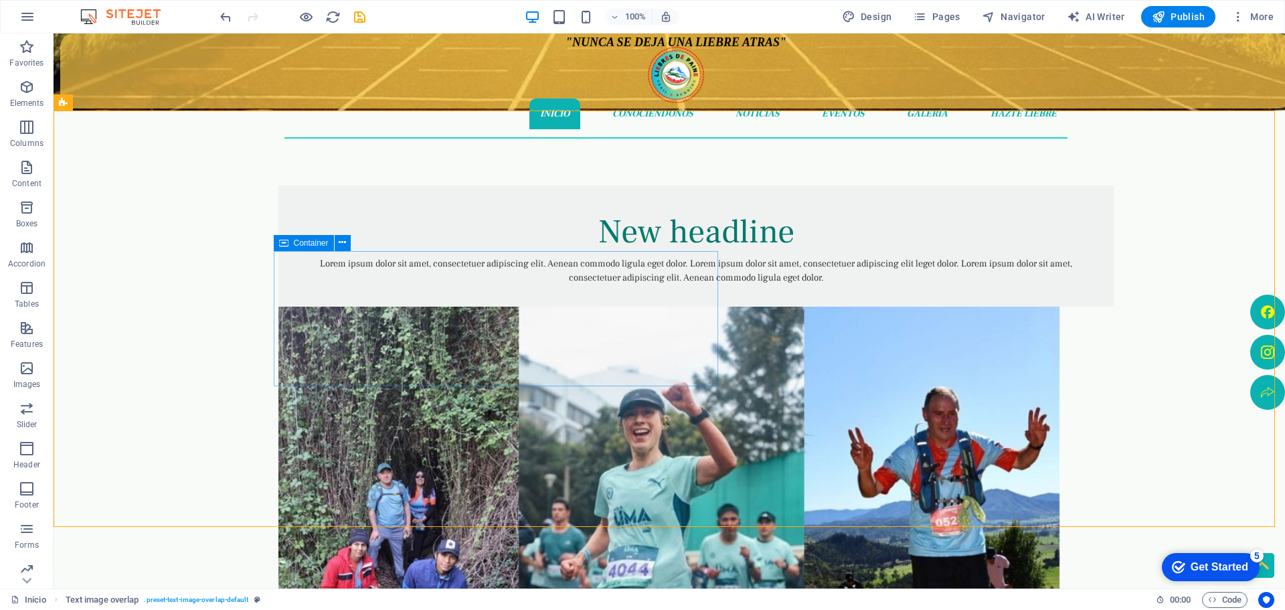
click at [323, 248] on div "Container" at bounding box center [304, 243] width 60 height 16
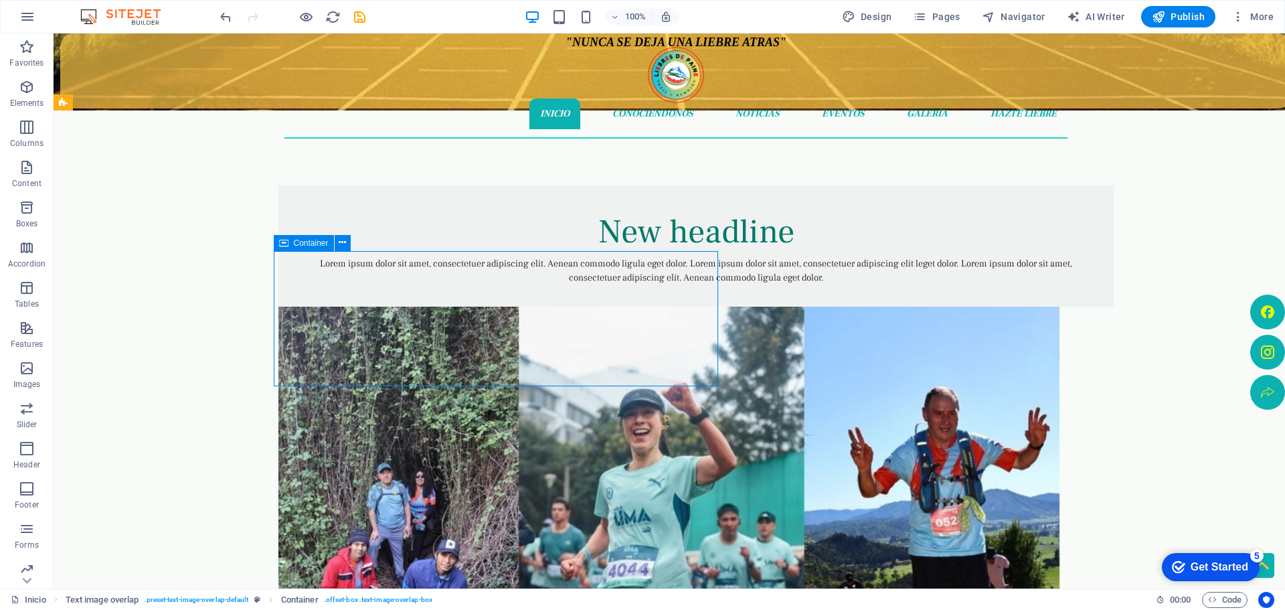
click at [323, 248] on div "Container" at bounding box center [304, 243] width 60 height 16
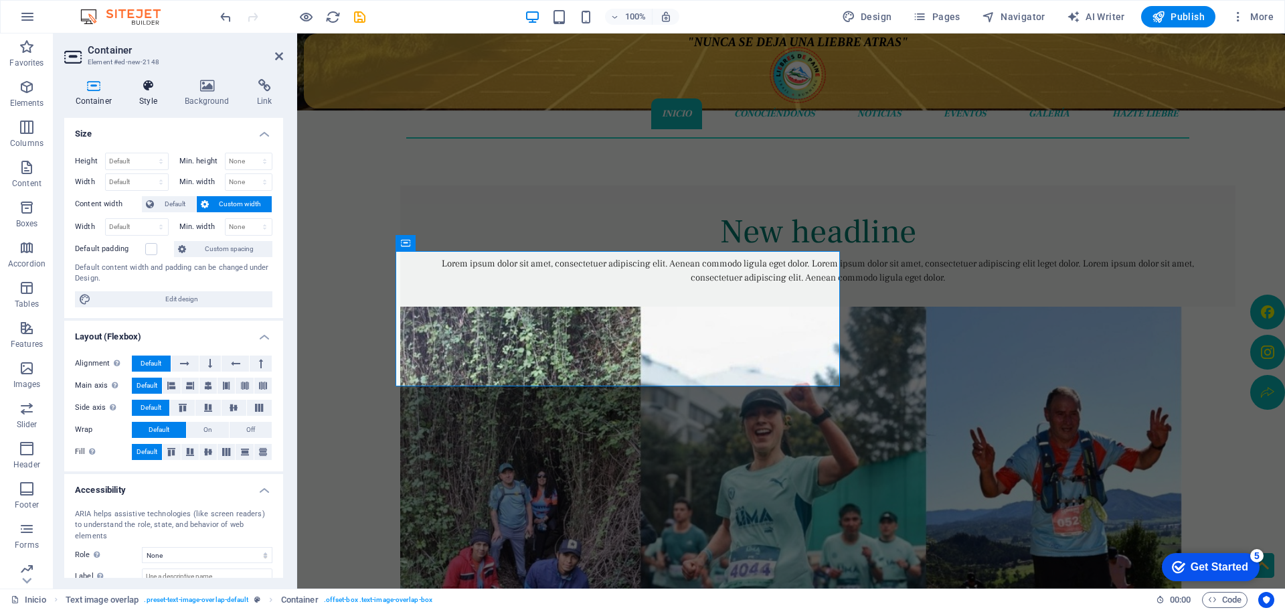
click at [145, 88] on icon at bounding box center [148, 85] width 40 height 13
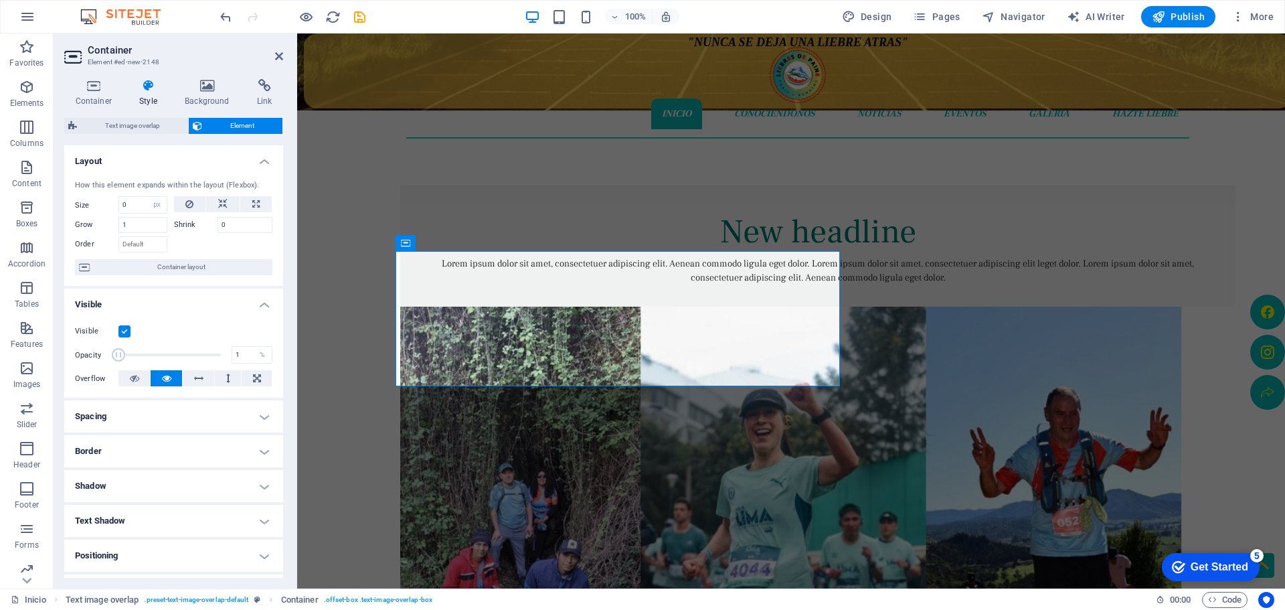
drag, startPoint x: 222, startPoint y: 356, endPoint x: 116, endPoint y: 345, distance: 105.6
click at [116, 345] on div "Opacity 1 %" at bounding box center [173, 355] width 197 height 20
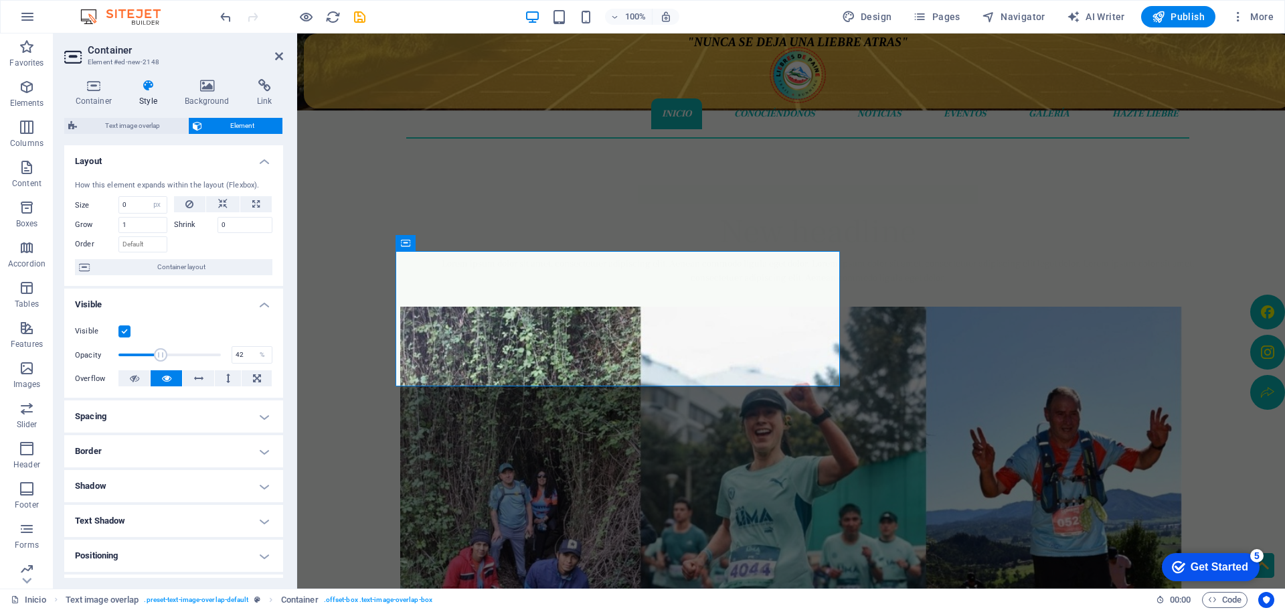
drag, startPoint x: 123, startPoint y: 351, endPoint x: 159, endPoint y: 361, distance: 37.5
click at [159, 361] on span at bounding box center [160, 354] width 13 height 13
type input "53"
drag, startPoint x: 159, startPoint y: 361, endPoint x: 171, endPoint y: 365, distance: 12.1
click at [171, 365] on div "Visible Opacity 53 % Overflow" at bounding box center [173, 355] width 219 height 85
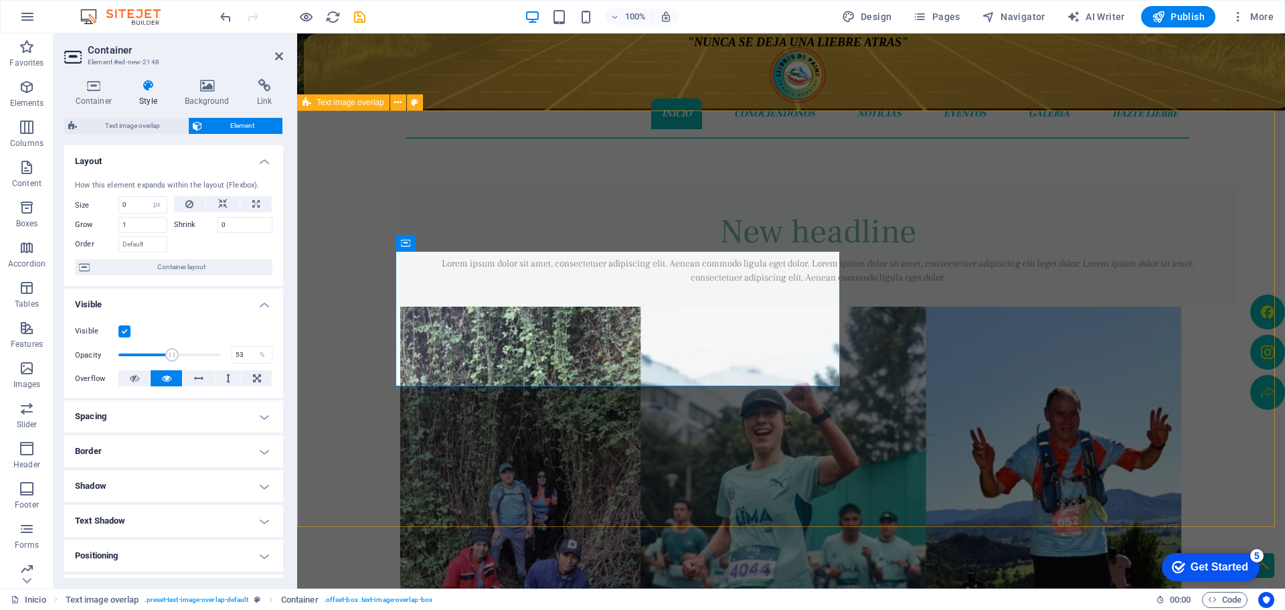
click at [351, 256] on div "New headline Lorem ipsum dolor sit amet, consectetuer adipiscing elit. Aenean c…" at bounding box center [791, 511] width 988 height 803
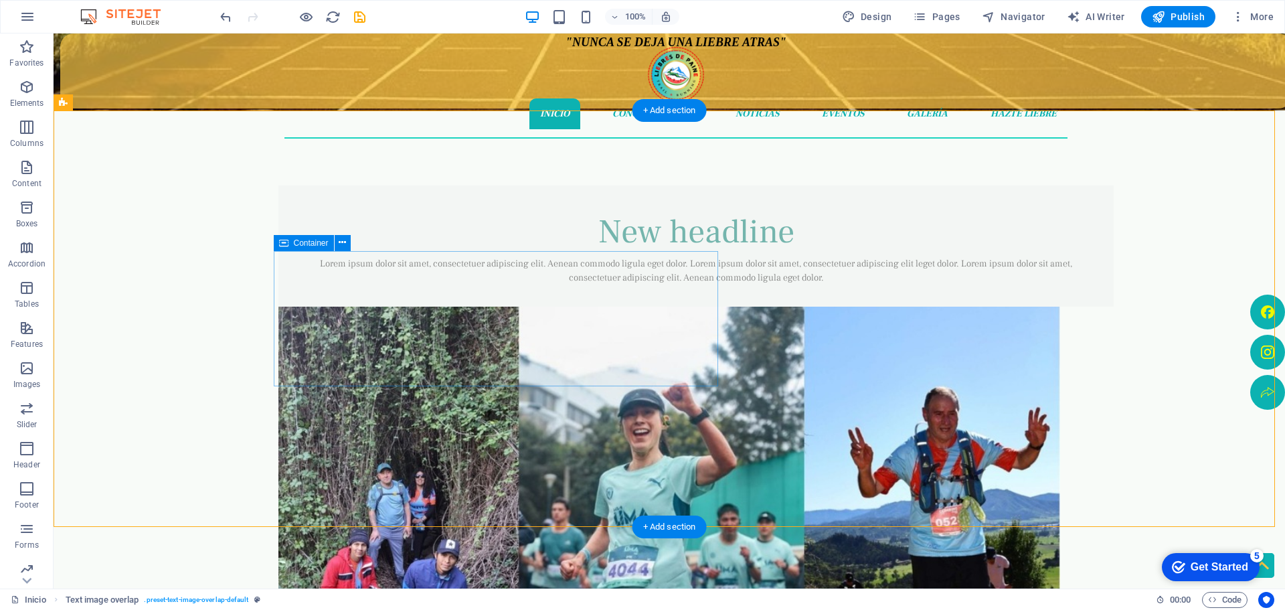
click at [337, 265] on div "New headline Lorem ipsum dolor sit amet, consectetuer adipiscing elit. Aenean c…" at bounding box center [695, 245] width 835 height 121
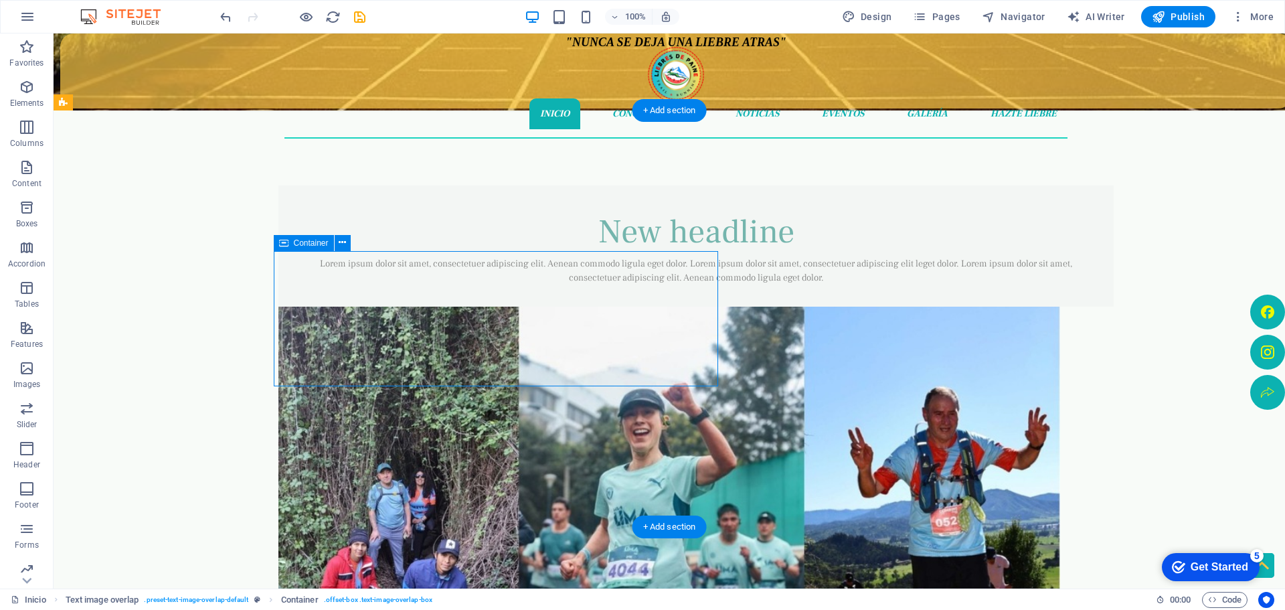
click at [337, 264] on div "New headline Lorem ipsum dolor sit amet, consectetuer adipiscing elit. Aenean c…" at bounding box center [695, 245] width 835 height 121
select select "px"
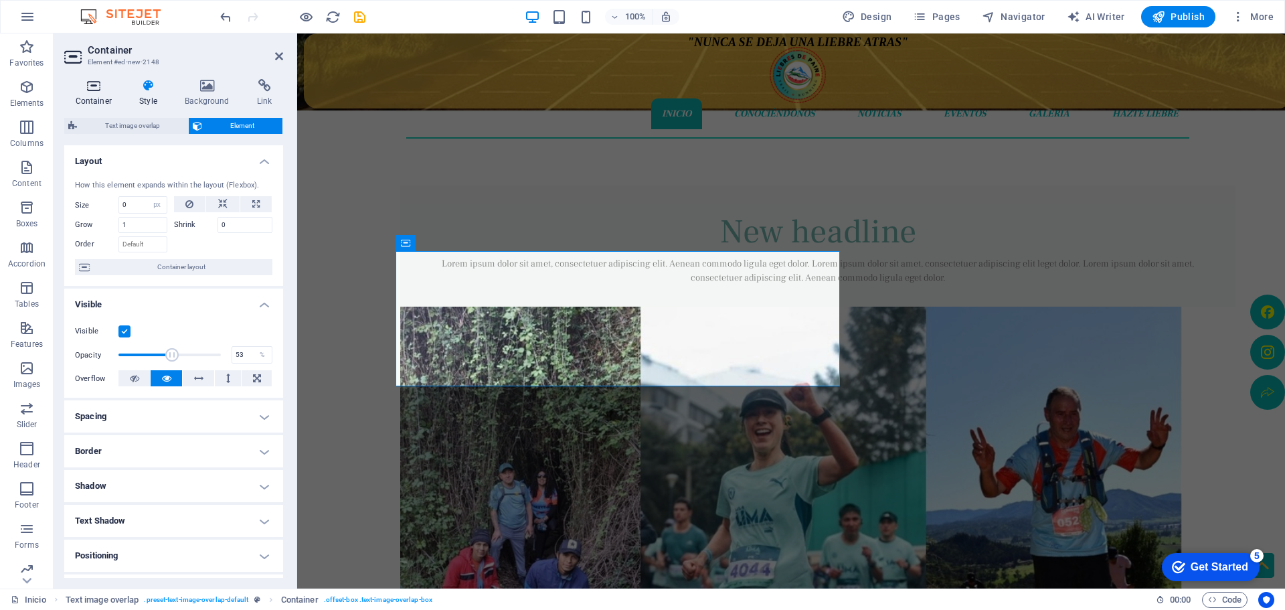
click at [103, 88] on icon at bounding box center [93, 85] width 59 height 13
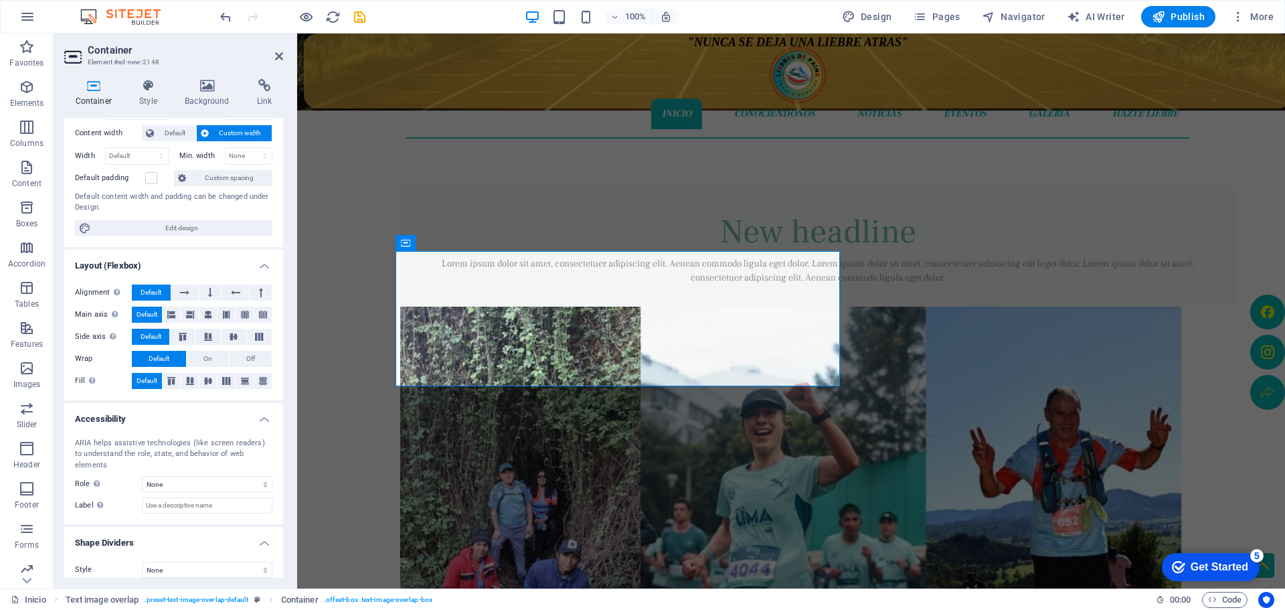
scroll to position [4, 0]
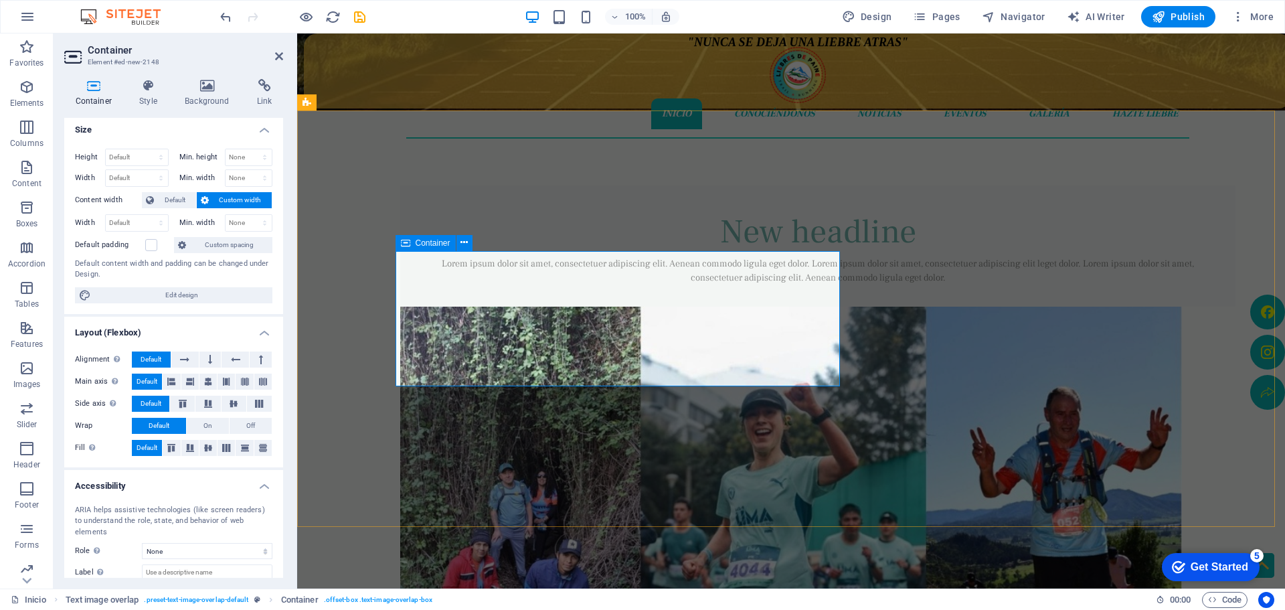
click at [428, 242] on span "Container" at bounding box center [433, 243] width 35 height 8
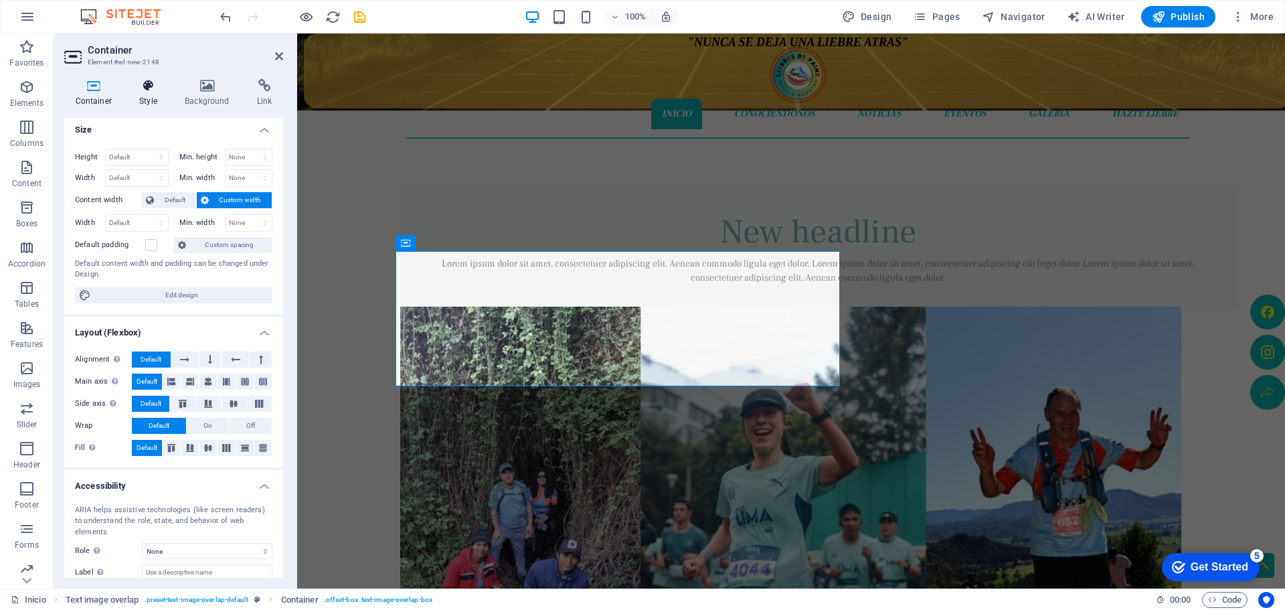
click at [147, 94] on h4 "Style" at bounding box center [151, 93] width 46 height 28
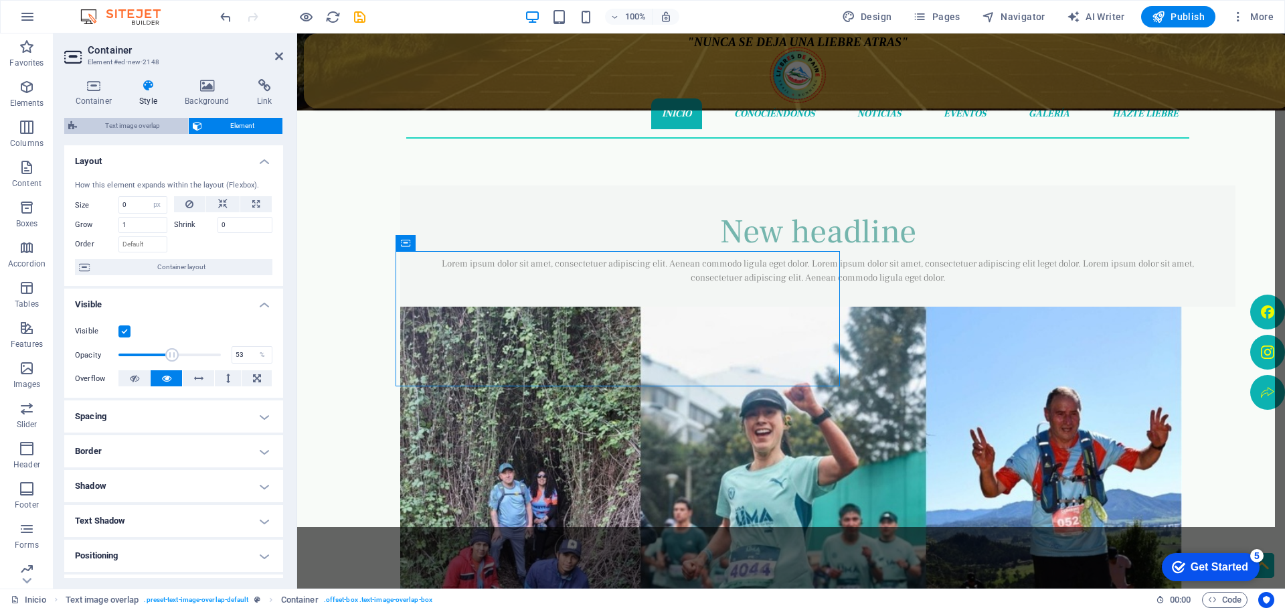
click at [135, 126] on span "Text image overlap" at bounding box center [132, 126] width 103 height 16
select select "rem"
select select "px"
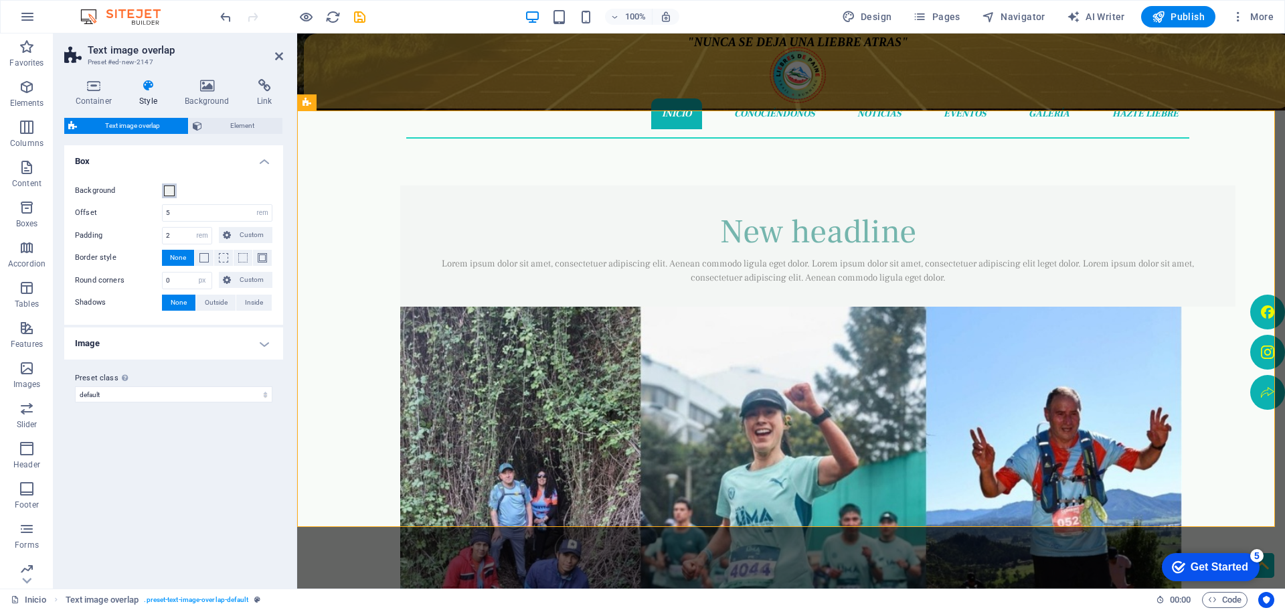
click at [172, 188] on span at bounding box center [169, 190] width 11 height 11
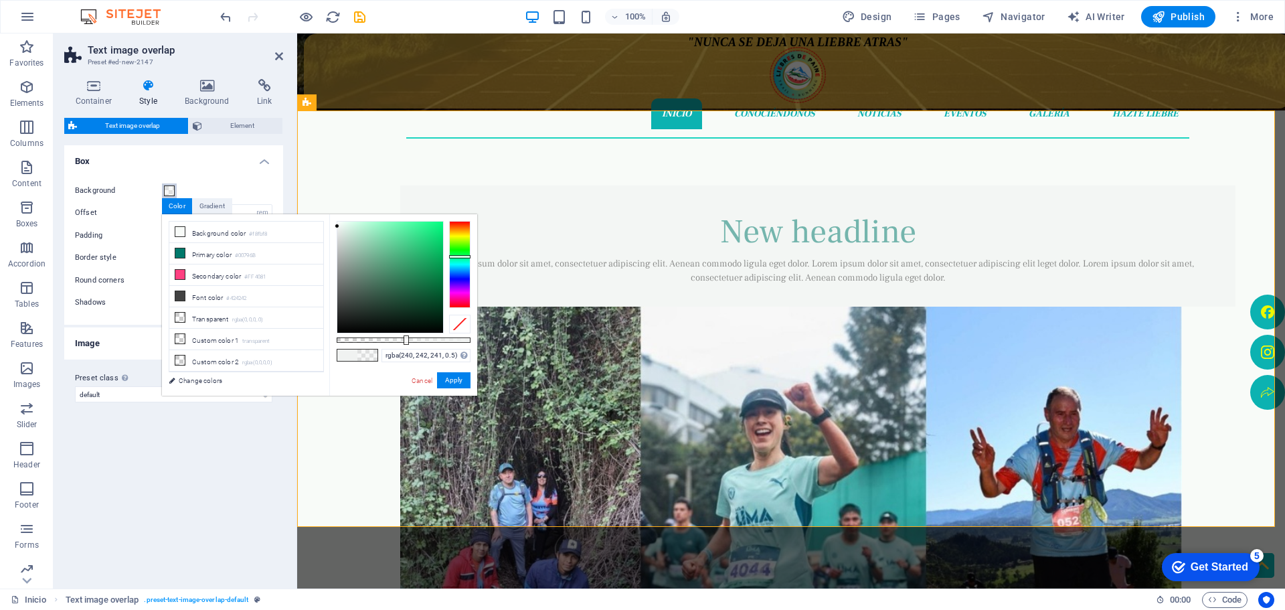
type input "rgba(240, 242, 241, 0.495)"
drag, startPoint x: 473, startPoint y: 341, endPoint x: 403, endPoint y: 339, distance: 70.3
click at [403, 339] on div at bounding box center [404, 339] width 5 height 9
drag, startPoint x: 149, startPoint y: 343, endPoint x: 450, endPoint y: 381, distance: 303.5
click at [450, 381] on button "Apply" at bounding box center [453, 380] width 33 height 16
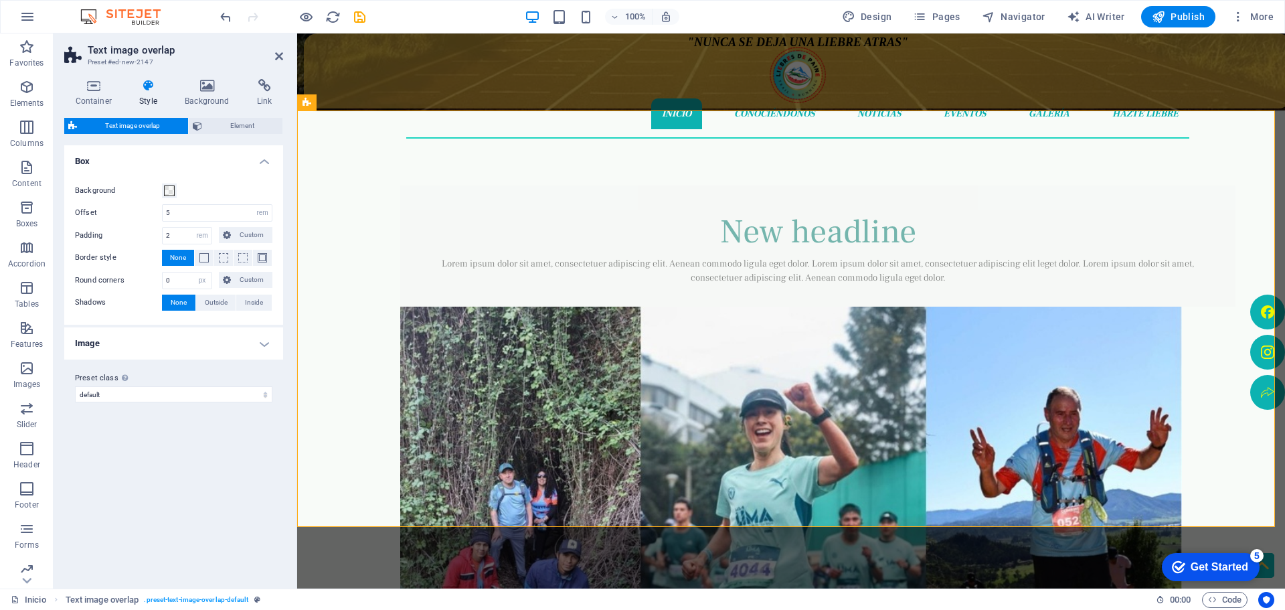
click at [150, 88] on icon at bounding box center [148, 85] width 40 height 13
click at [151, 92] on h4 "Style" at bounding box center [151, 93] width 46 height 28
click at [191, 90] on icon at bounding box center [207, 85] width 67 height 13
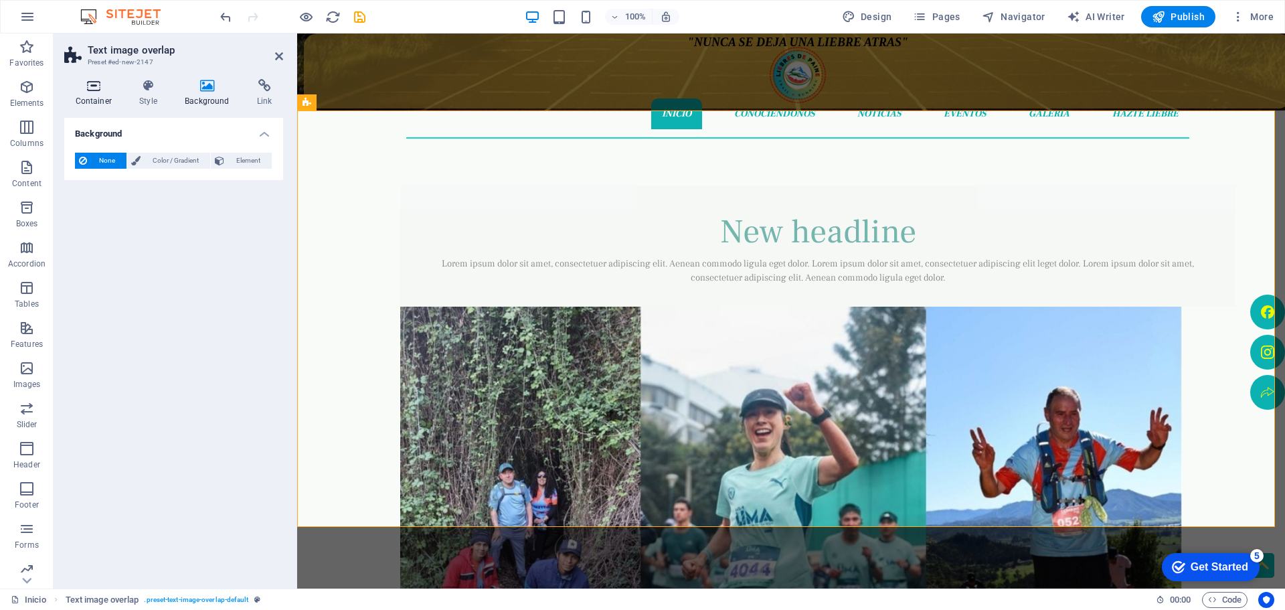
click at [102, 89] on icon at bounding box center [93, 85] width 59 height 13
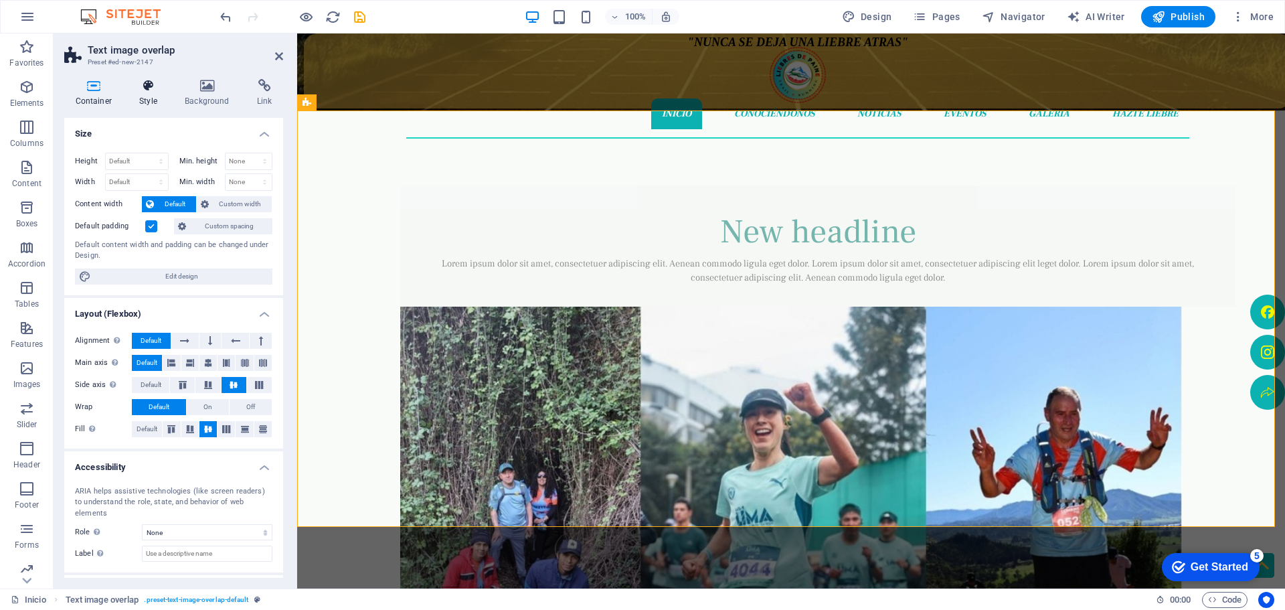
click at [141, 85] on icon at bounding box center [148, 85] width 40 height 13
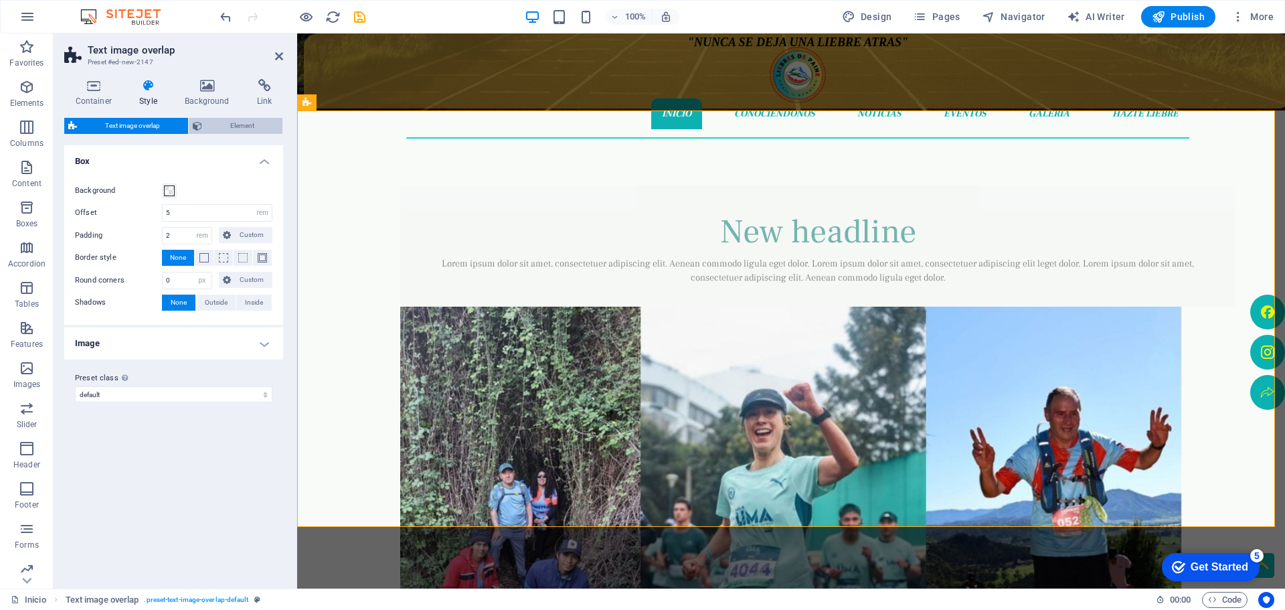
click at [211, 120] on span "Element" at bounding box center [242, 126] width 72 height 16
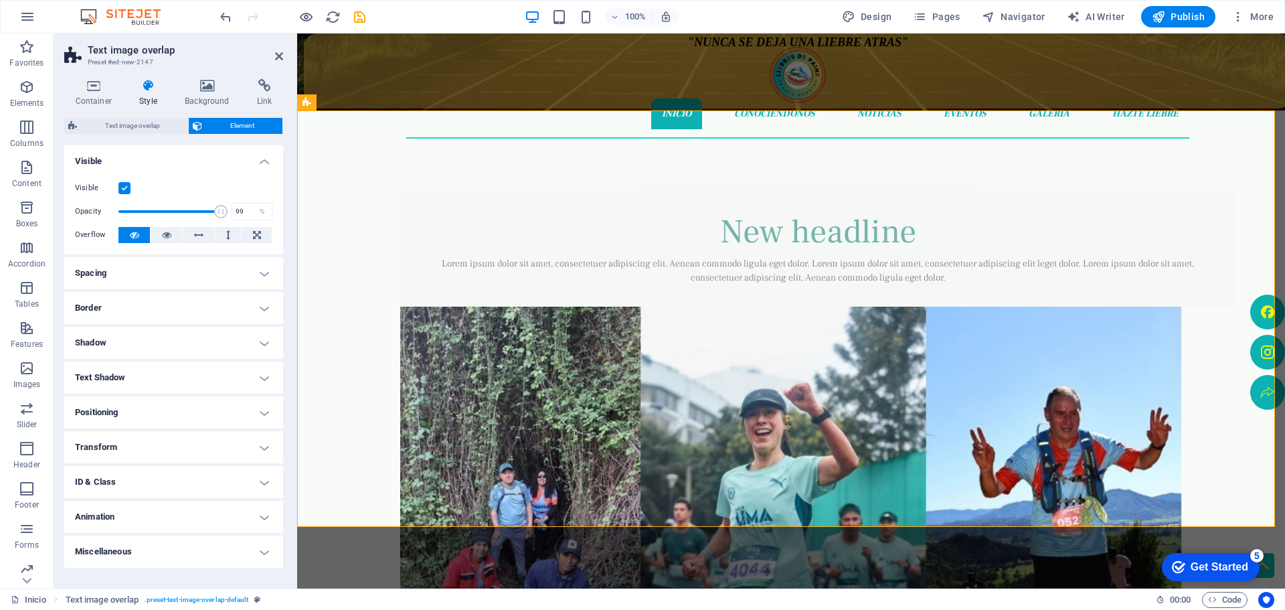
type input "100"
drag, startPoint x: 218, startPoint y: 213, endPoint x: 263, endPoint y: 212, distance: 45.5
click at [263, 212] on div "Opacity 100 %" at bounding box center [173, 211] width 197 height 20
drag, startPoint x: 525, startPoint y: 349, endPoint x: 767, endPoint y: 351, distance: 241.6
click at [768, 285] on div "Lorem ipsum dolor sit amet, consectetuer adipiscing elit. Aenean commodo ligula…" at bounding box center [818, 271] width 792 height 28
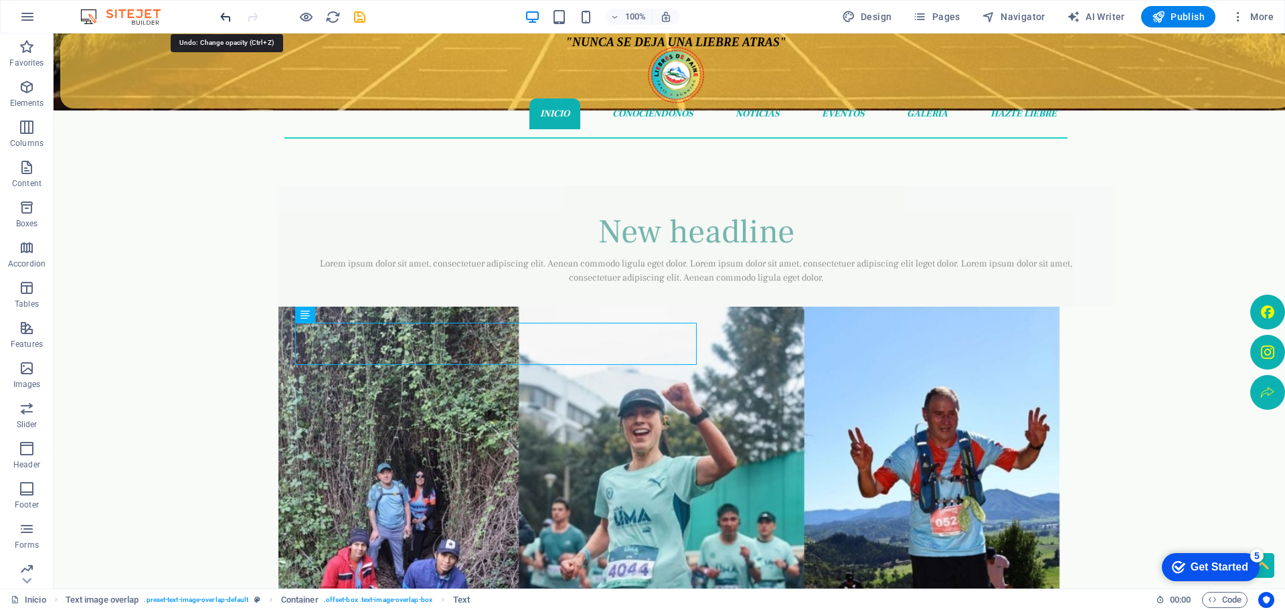
click at [768, 74] on icon "undo" at bounding box center [789, 80] width 42 height 12
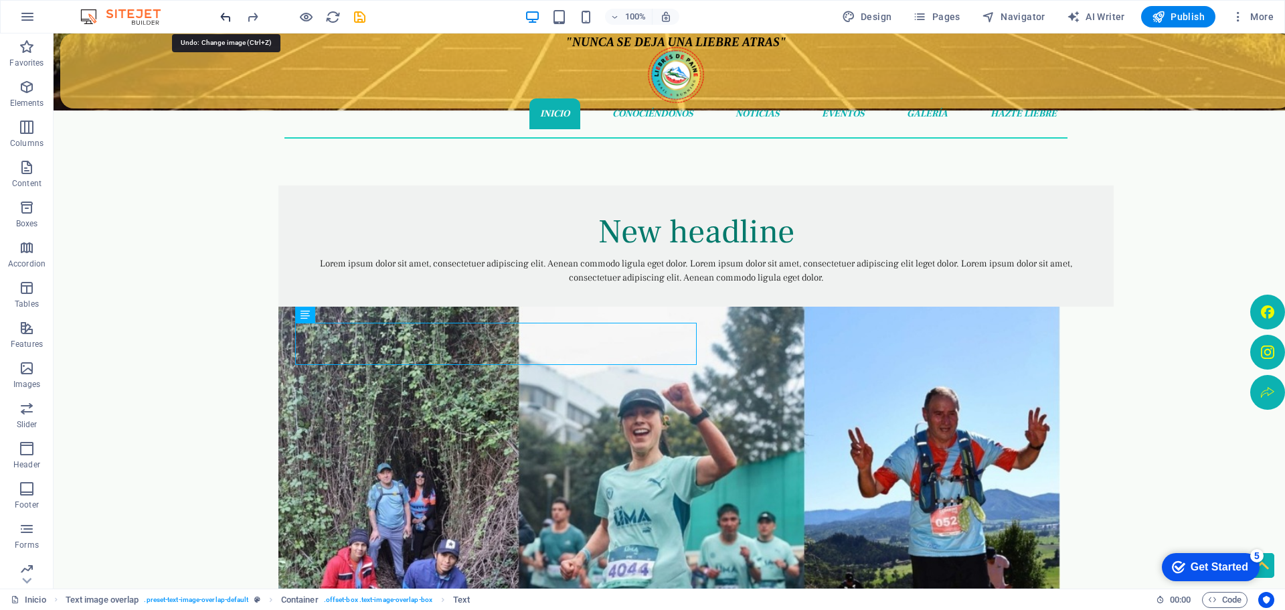
click at [768, 74] on icon "undo" at bounding box center [789, 80] width 42 height 12
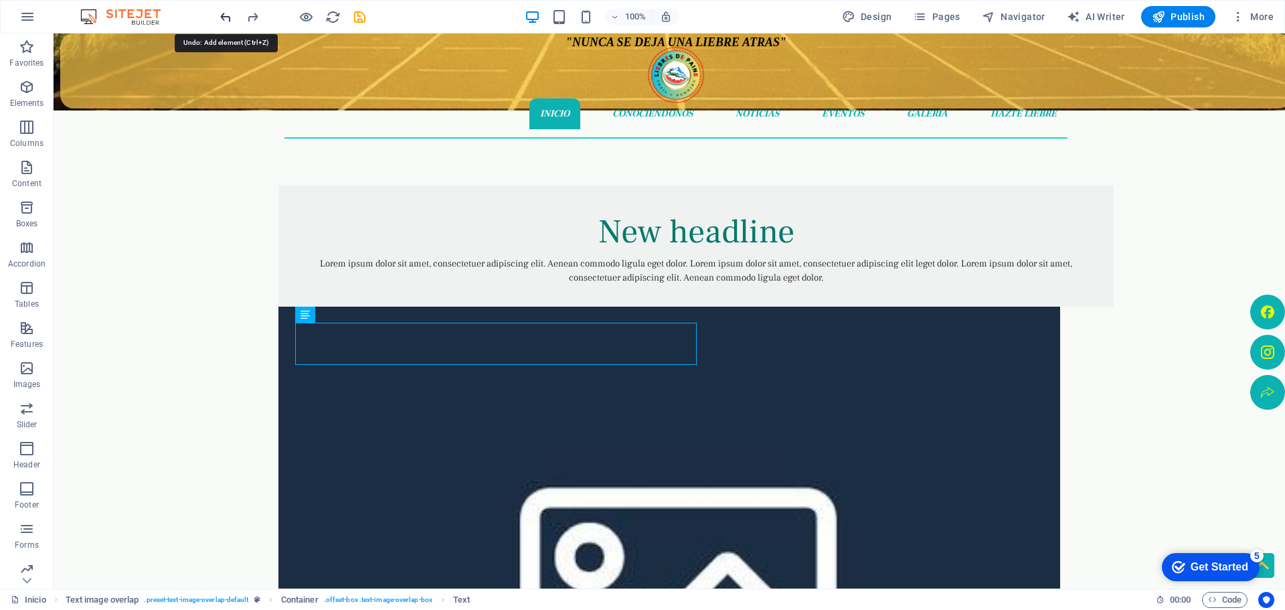
click at [768, 74] on icon "undo" at bounding box center [789, 80] width 42 height 12
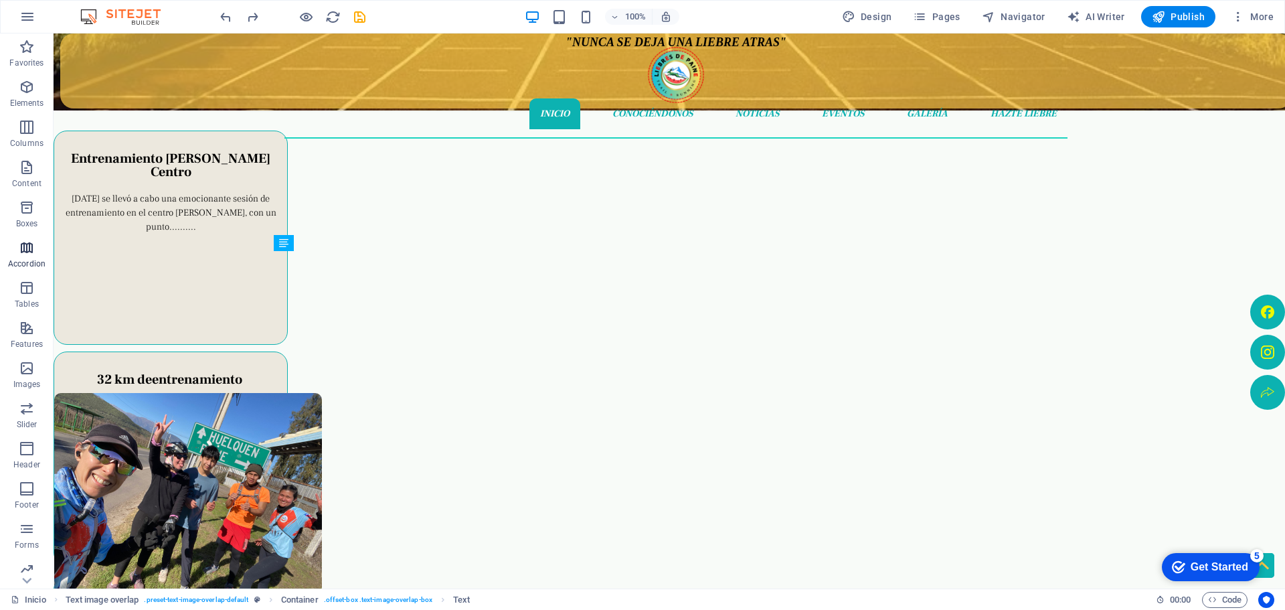
click at [29, 244] on icon "button" at bounding box center [27, 248] width 16 height 16
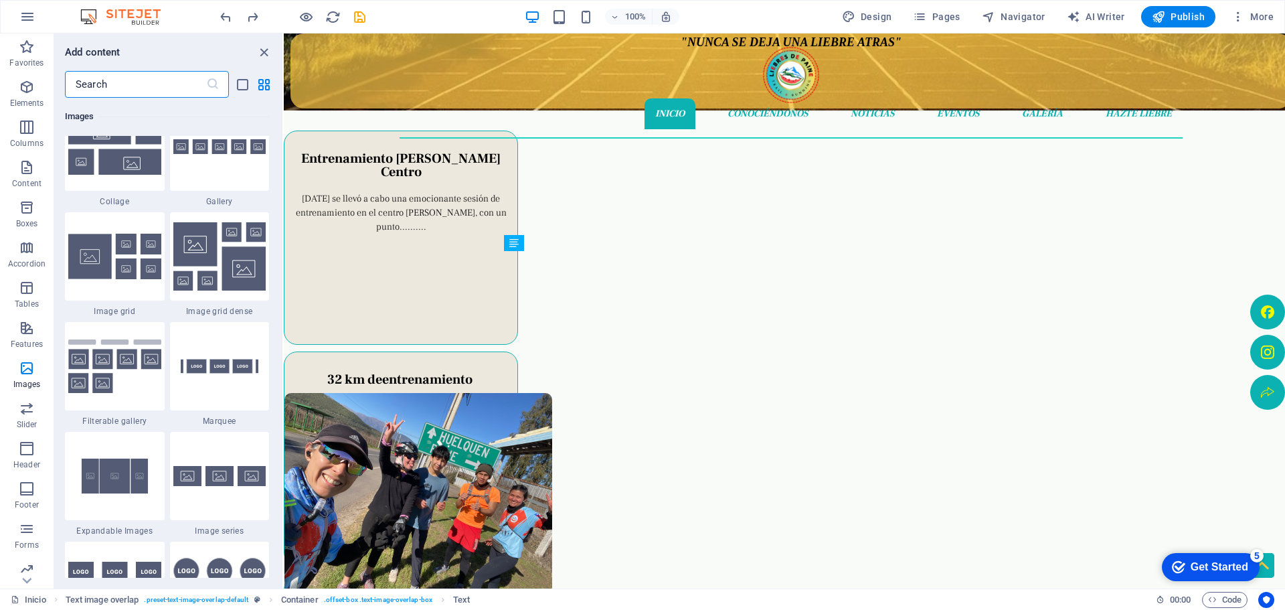
scroll to position [6950, 0]
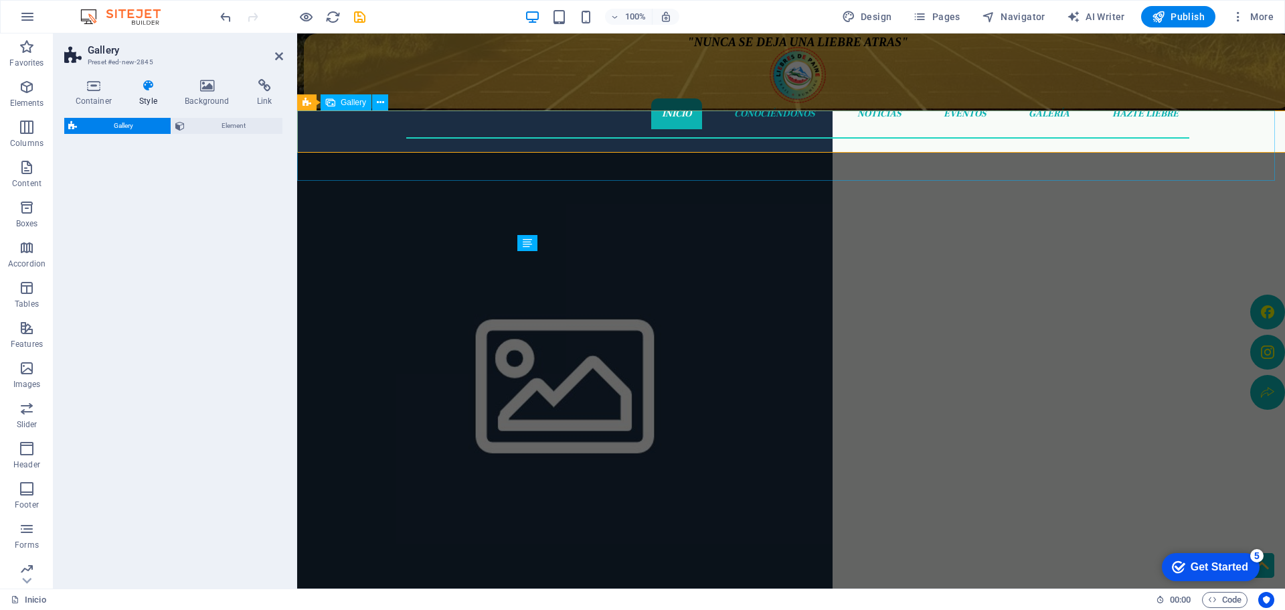
select select "rem"
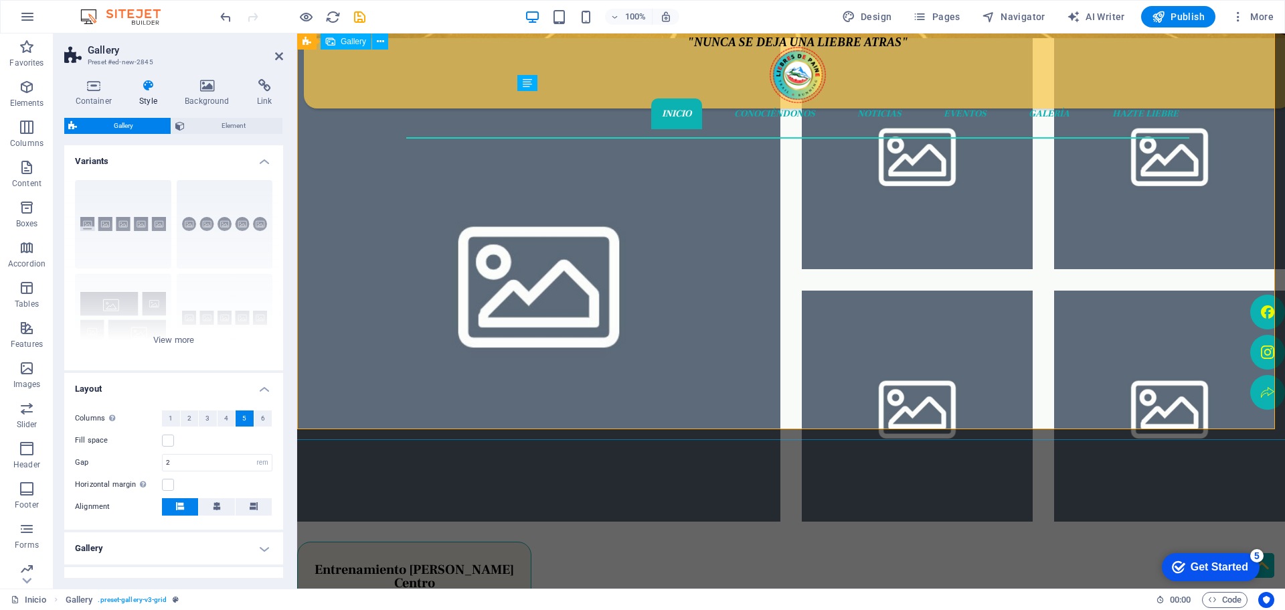
scroll to position [402, 0]
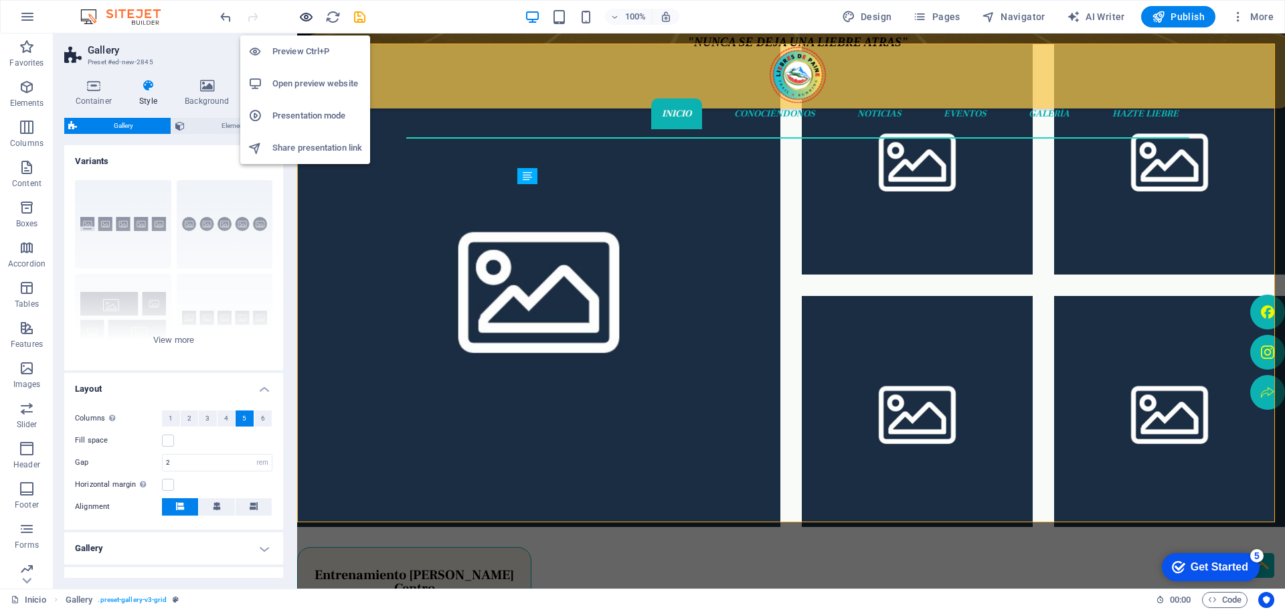
click at [646, 74] on icon "button" at bounding box center [667, 80] width 42 height 12
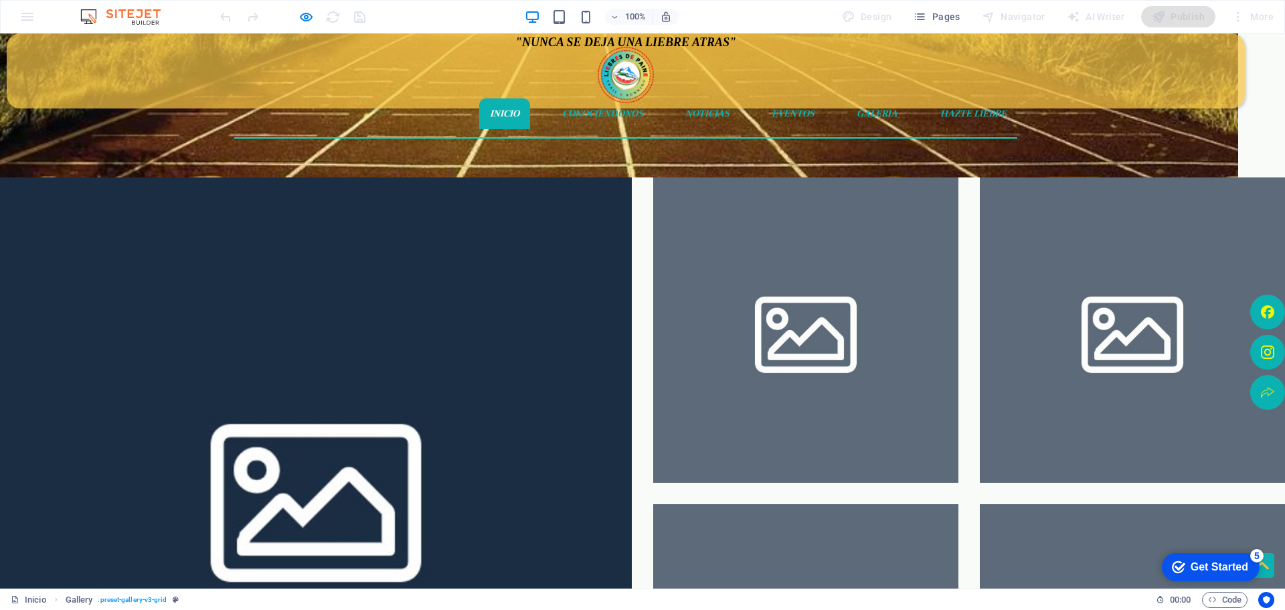
scroll to position [335, 0]
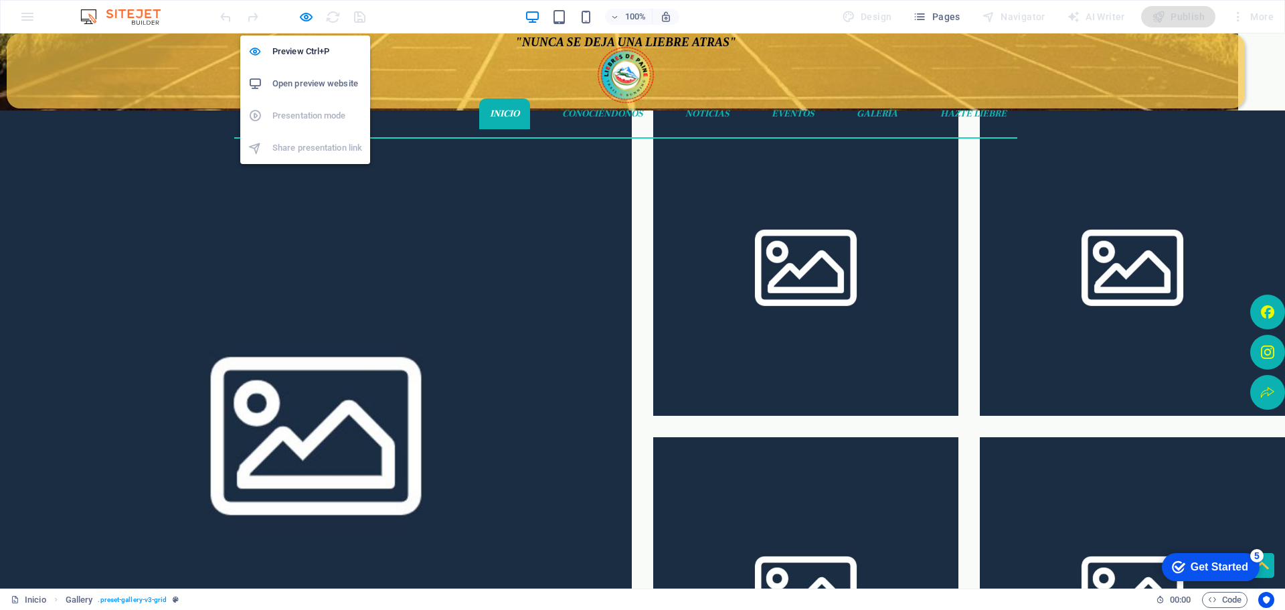
click at [297, 77] on h6 "Open preview website" at bounding box center [317, 84] width 90 height 16
click at [772, 74] on icon "button" at bounding box center [793, 80] width 42 height 12
select select "rem"
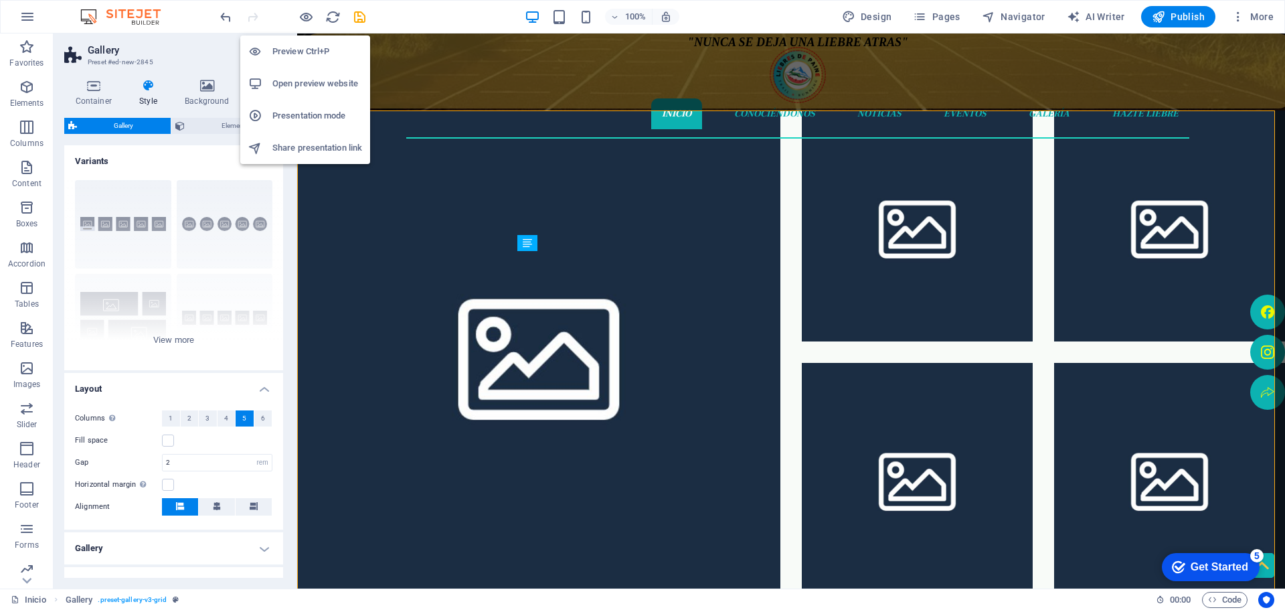
click at [311, 80] on h6 "Open preview website" at bounding box center [317, 84] width 90 height 16
click at [307, 44] on li "Preview Ctrl+P" at bounding box center [305, 51] width 130 height 32
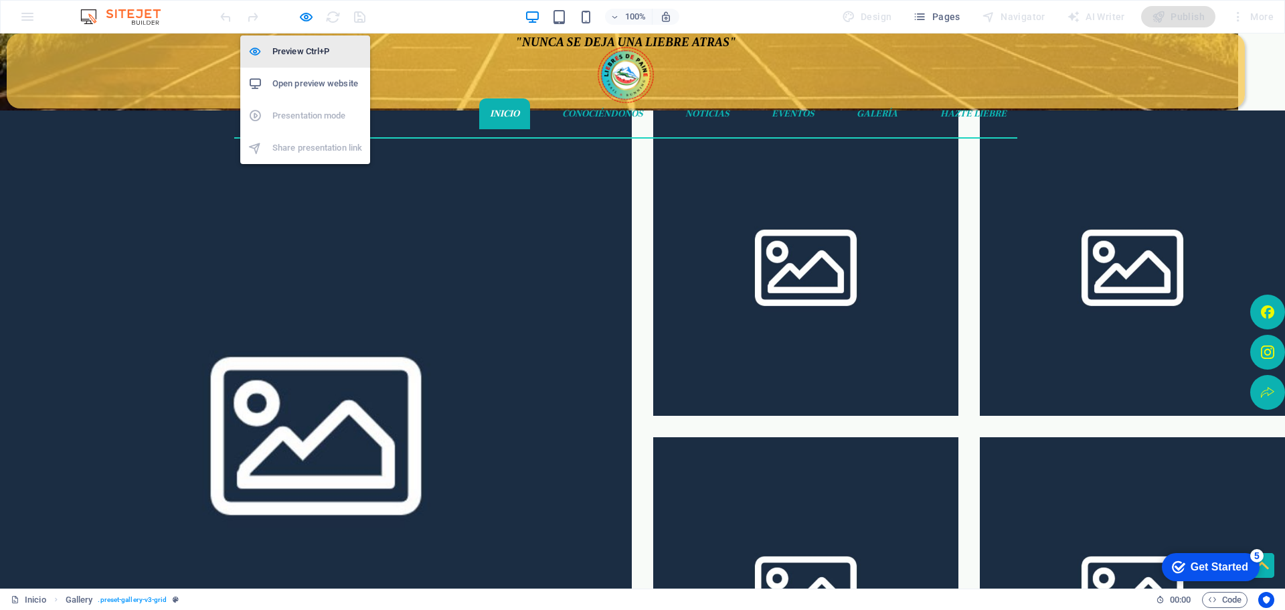
click at [307, 44] on h6 "Preview Ctrl+P" at bounding box center [317, 52] width 90 height 16
select select "rem"
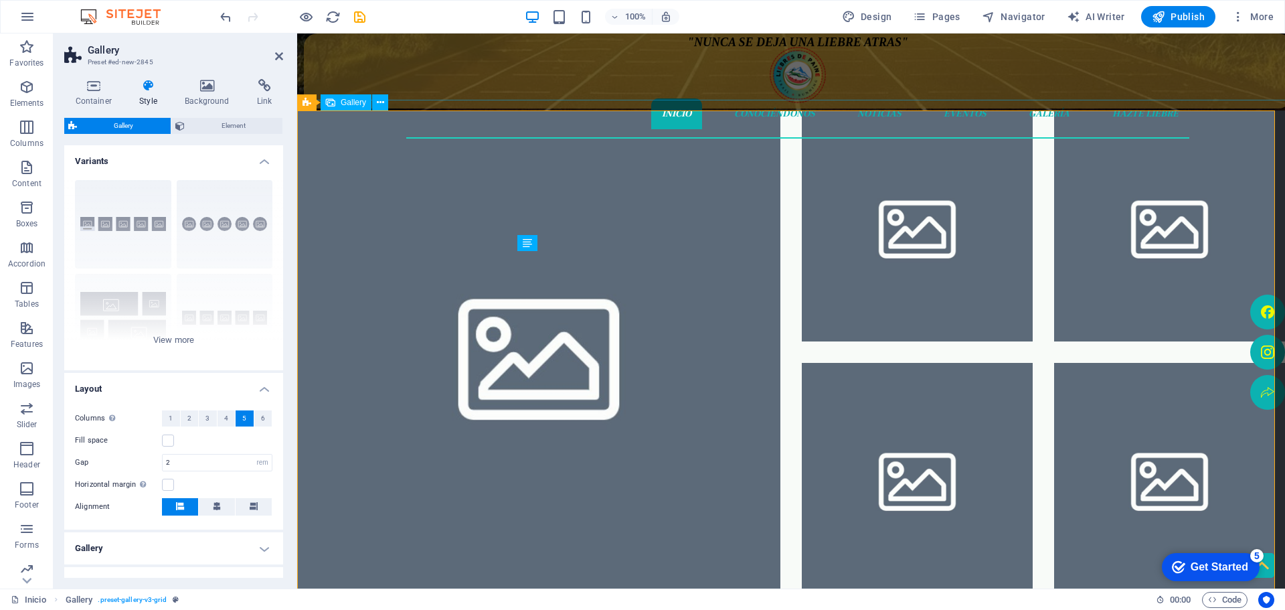
click at [383, 278] on li at bounding box center [538, 351] width 483 height 483
select select "4"
select select "px"
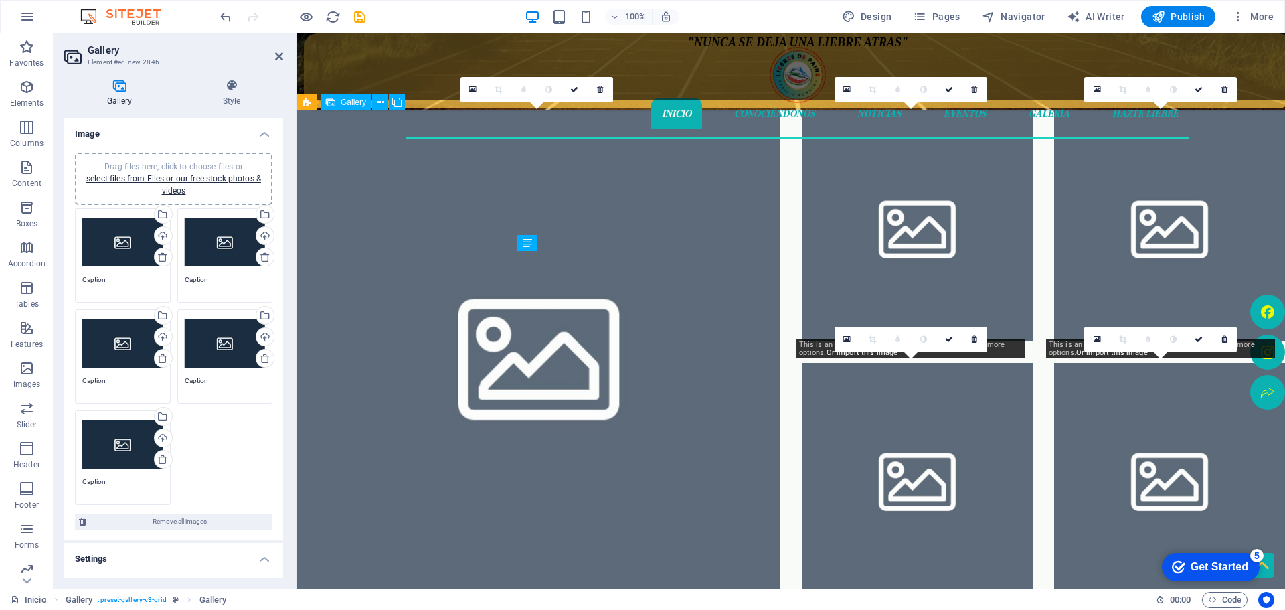
click at [383, 278] on li at bounding box center [538, 351] width 483 height 483
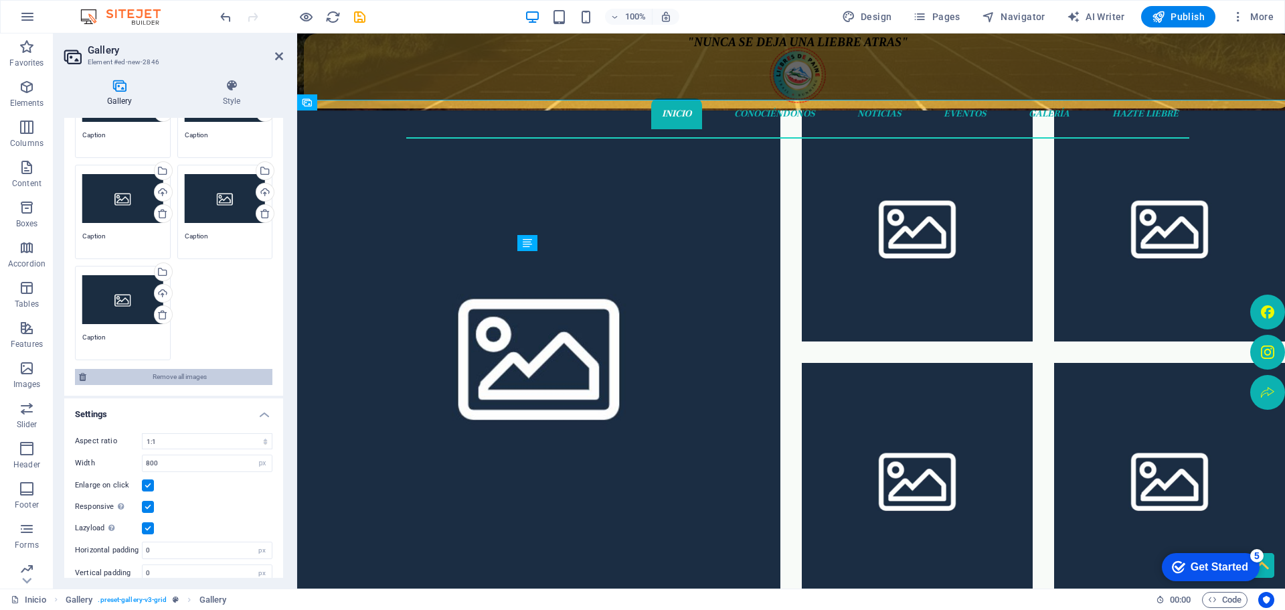
scroll to position [159, 0]
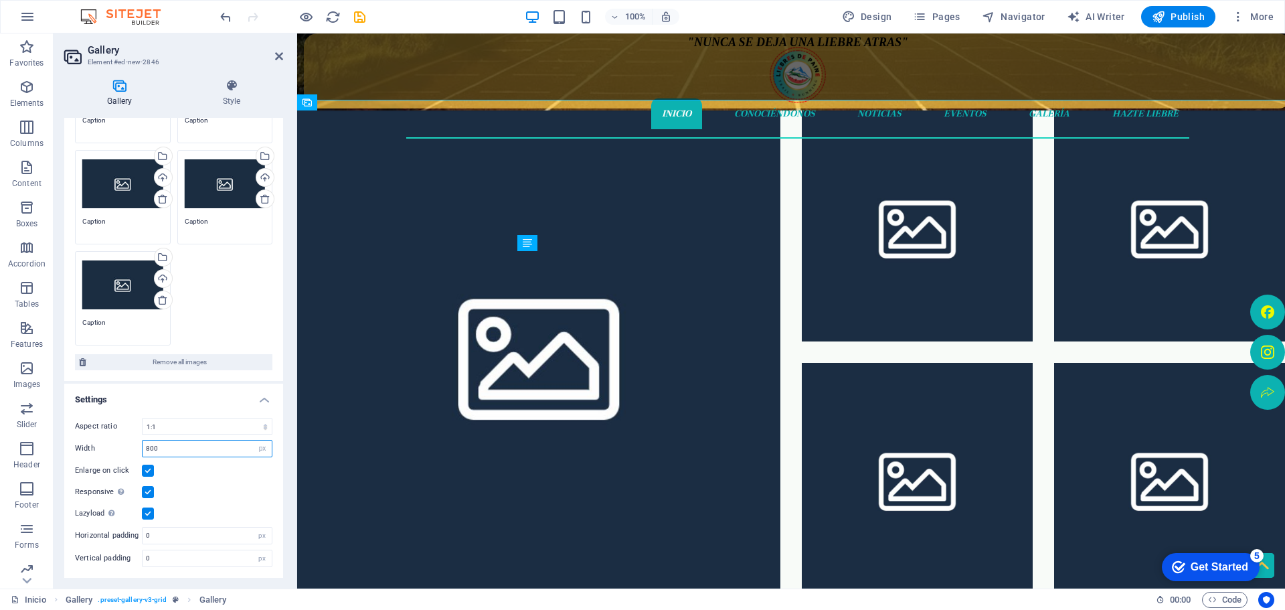
drag, startPoint x: 213, startPoint y: 448, endPoint x: 124, endPoint y: 446, distance: 89.0
click at [129, 448] on div "Width 800 px %" at bounding box center [173, 448] width 197 height 17
click at [241, 107] on div "Gallery Style Image Drag files here, click to choose files or select files from…" at bounding box center [173, 328] width 219 height 499
click at [234, 102] on h4 "Style" at bounding box center [231, 93] width 103 height 28
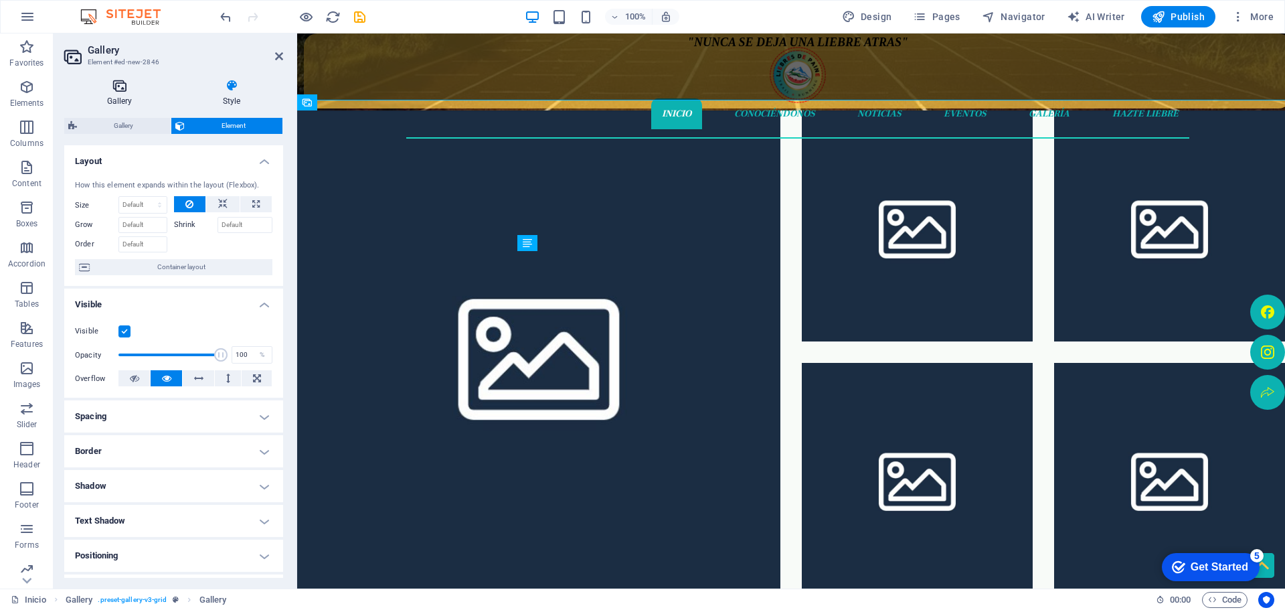
click at [119, 94] on h4 "Gallery" at bounding box center [122, 93] width 116 height 28
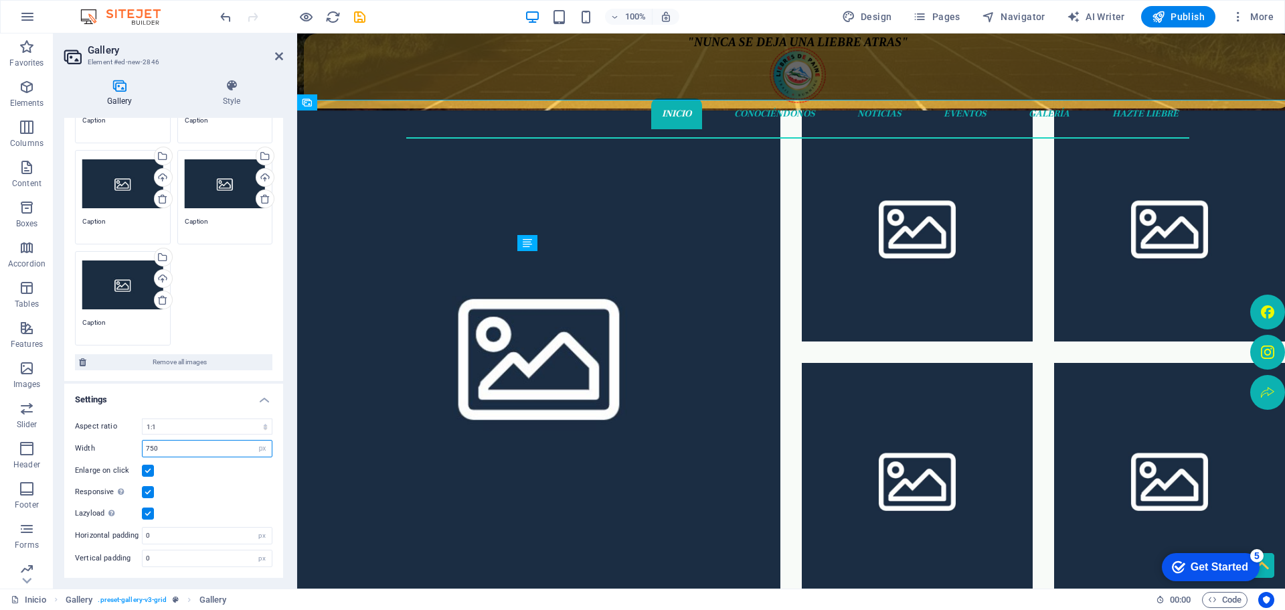
drag, startPoint x: 180, startPoint y: 446, endPoint x: 132, endPoint y: 442, distance: 48.4
click at [132, 442] on div "Width 750 px %" at bounding box center [173, 448] width 197 height 17
type input "700"
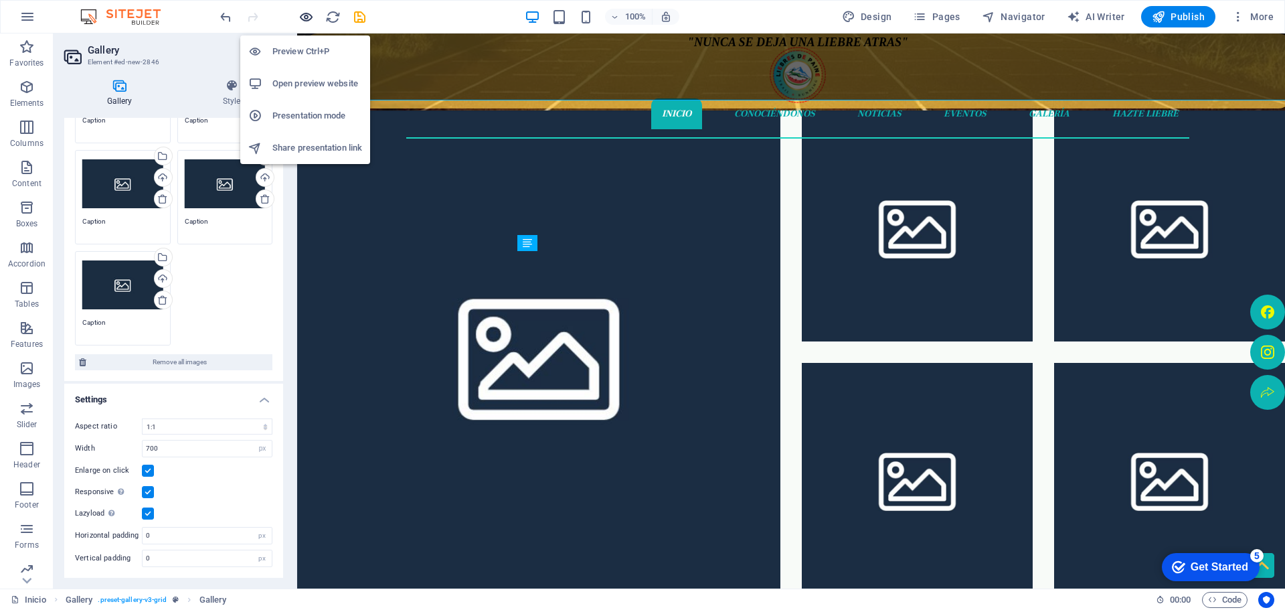
click at [646, 74] on icon "button" at bounding box center [667, 80] width 42 height 12
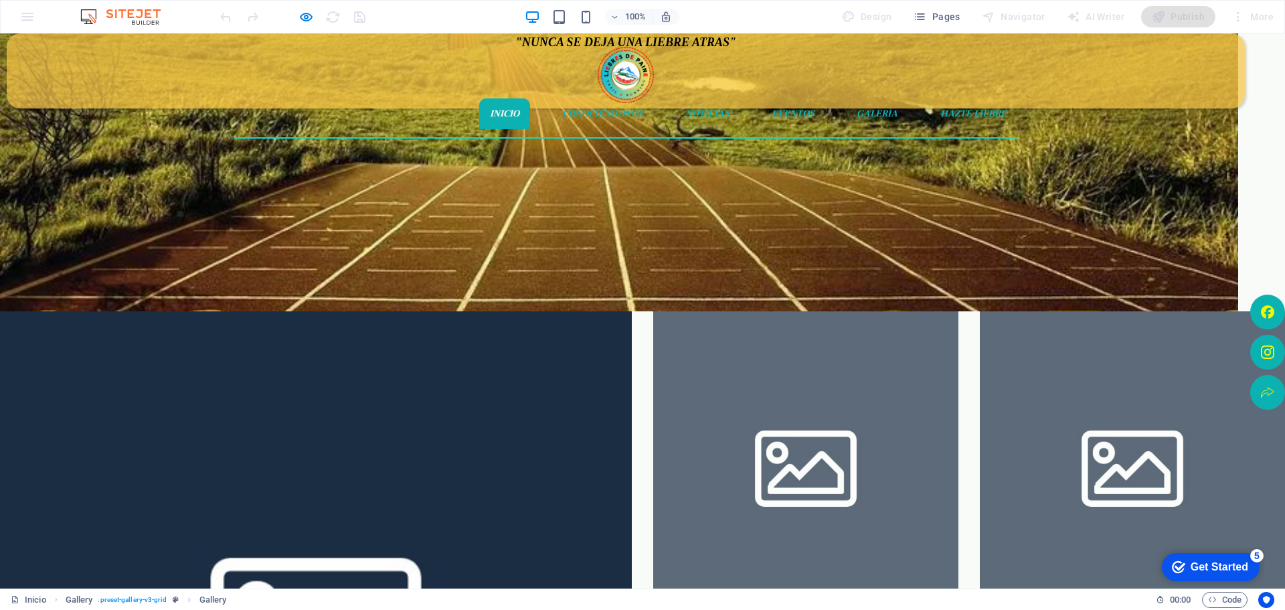
scroll to position [0, 0]
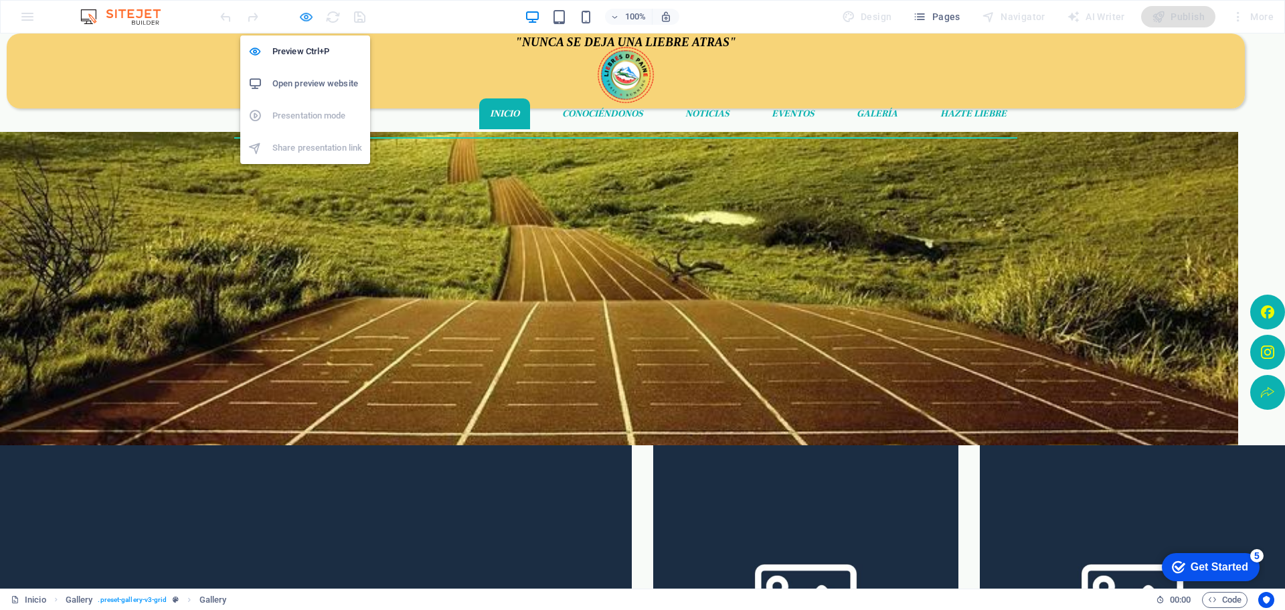
click at [772, 74] on icon "button" at bounding box center [793, 80] width 42 height 12
select select "4"
select select "px"
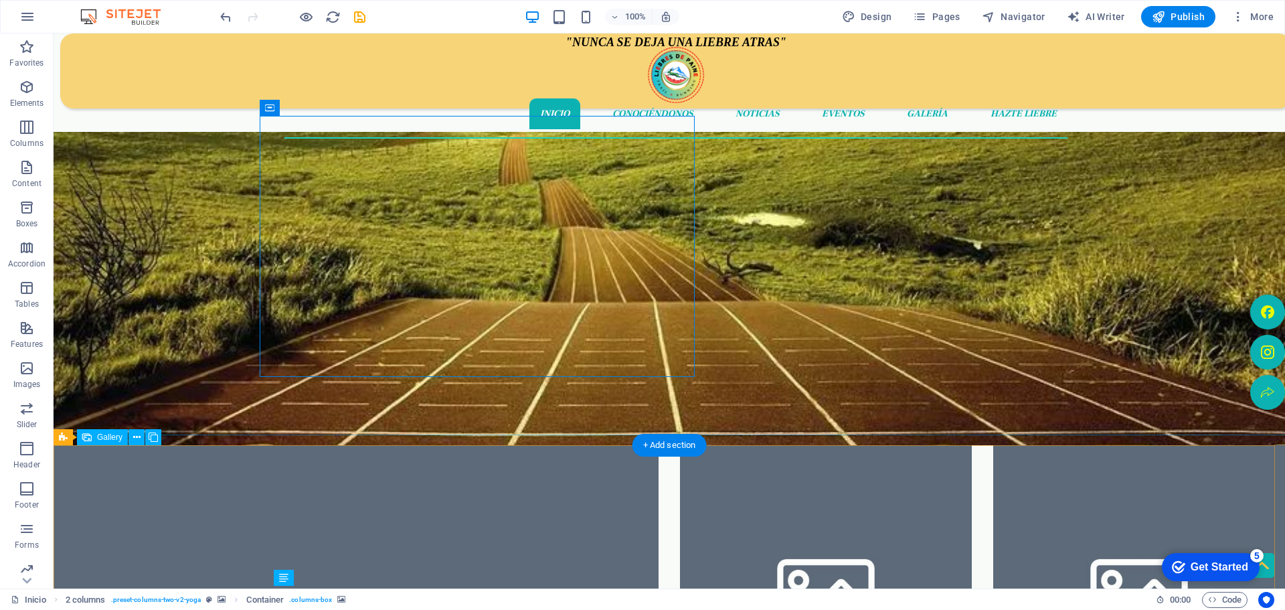
select select "4"
select select "px"
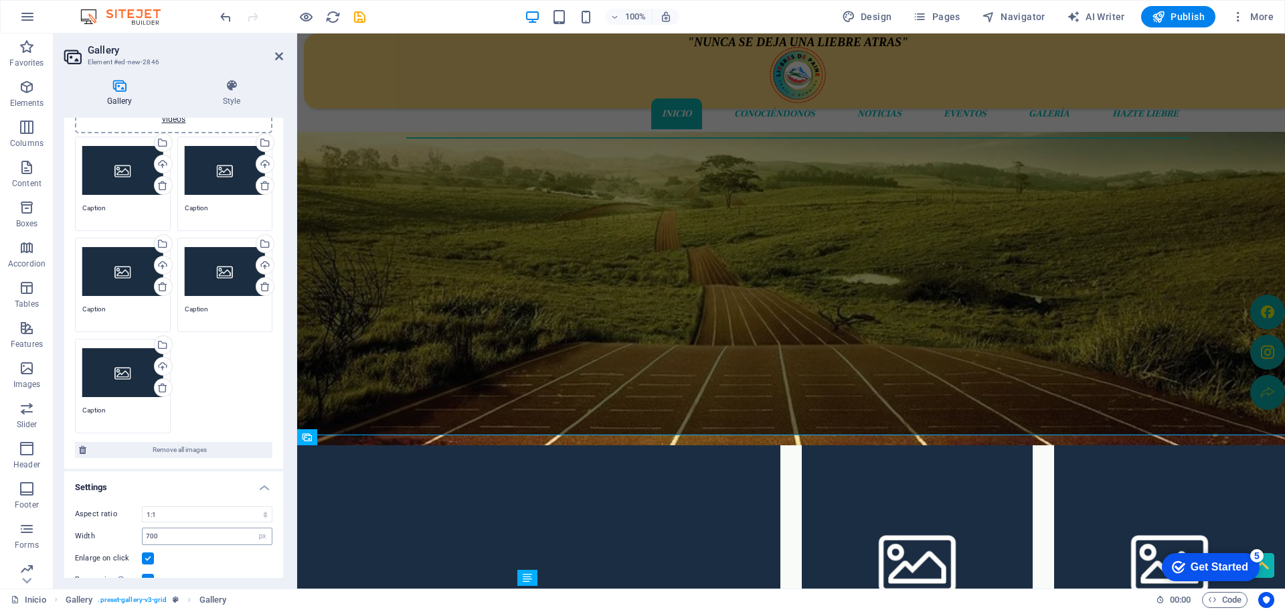
scroll to position [159, 0]
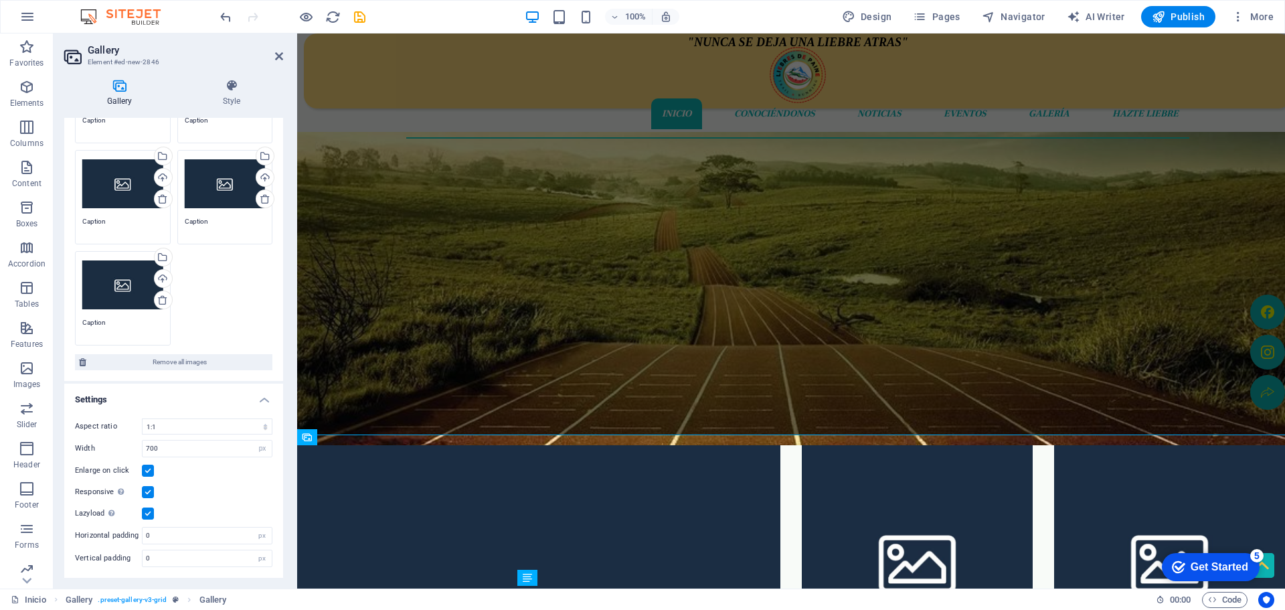
click at [146, 468] on label at bounding box center [148, 470] width 12 height 12
click at [0, 0] on input "Enlarge on click" at bounding box center [0, 0] width 0 height 0
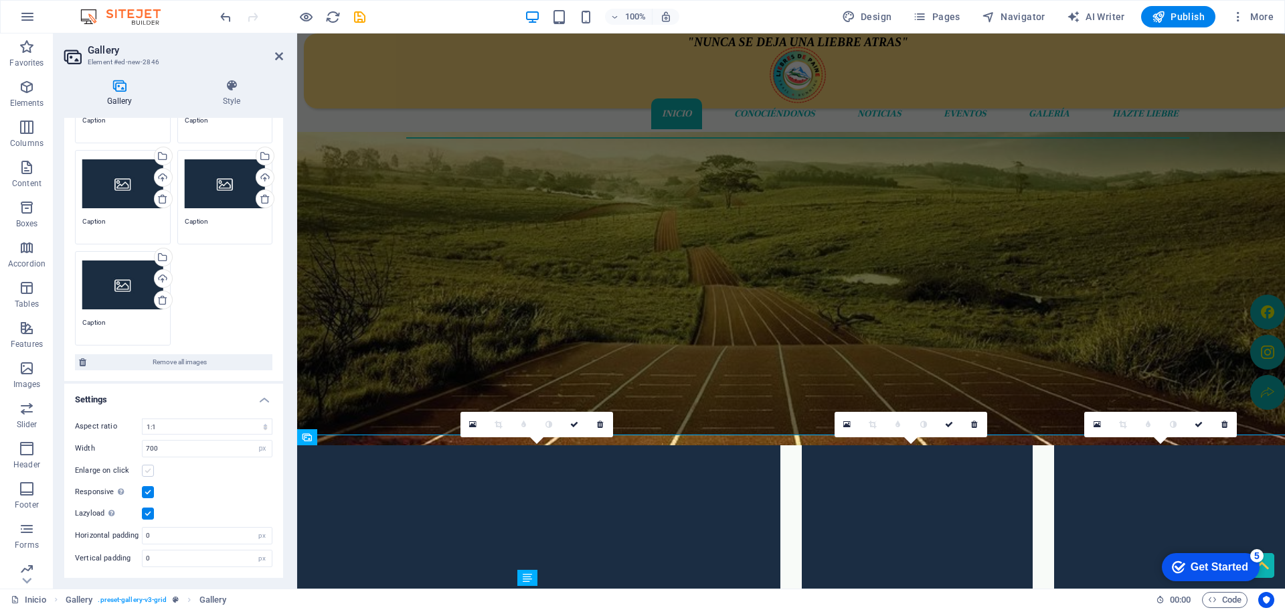
click at [146, 468] on label at bounding box center [148, 470] width 12 height 12
click at [0, 0] on input "Enlarge on click" at bounding box center [0, 0] width 0 height 0
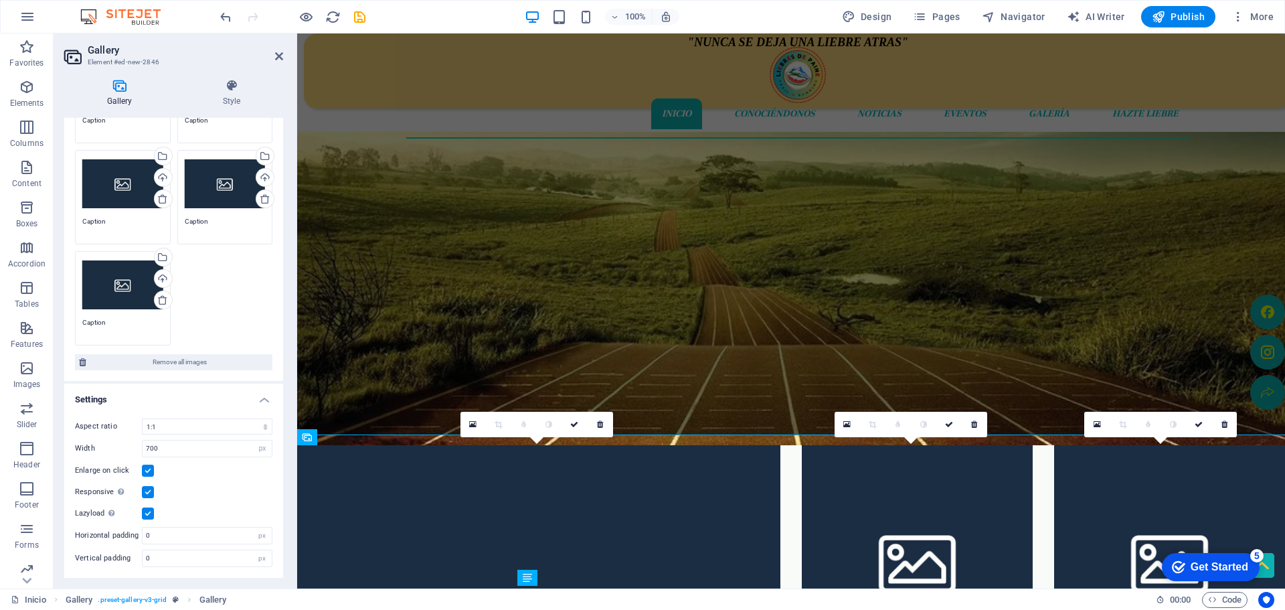
click at [146, 489] on label at bounding box center [148, 492] width 12 height 12
click at [0, 0] on input "Responsive Automatically load retina image and smartphone optimized sizes." at bounding box center [0, 0] width 0 height 0
click at [146, 489] on label at bounding box center [148, 492] width 12 height 12
click at [0, 0] on input "Responsive Automatically load retina image and smartphone optimized sizes." at bounding box center [0, 0] width 0 height 0
click at [146, 507] on label at bounding box center [148, 513] width 12 height 12
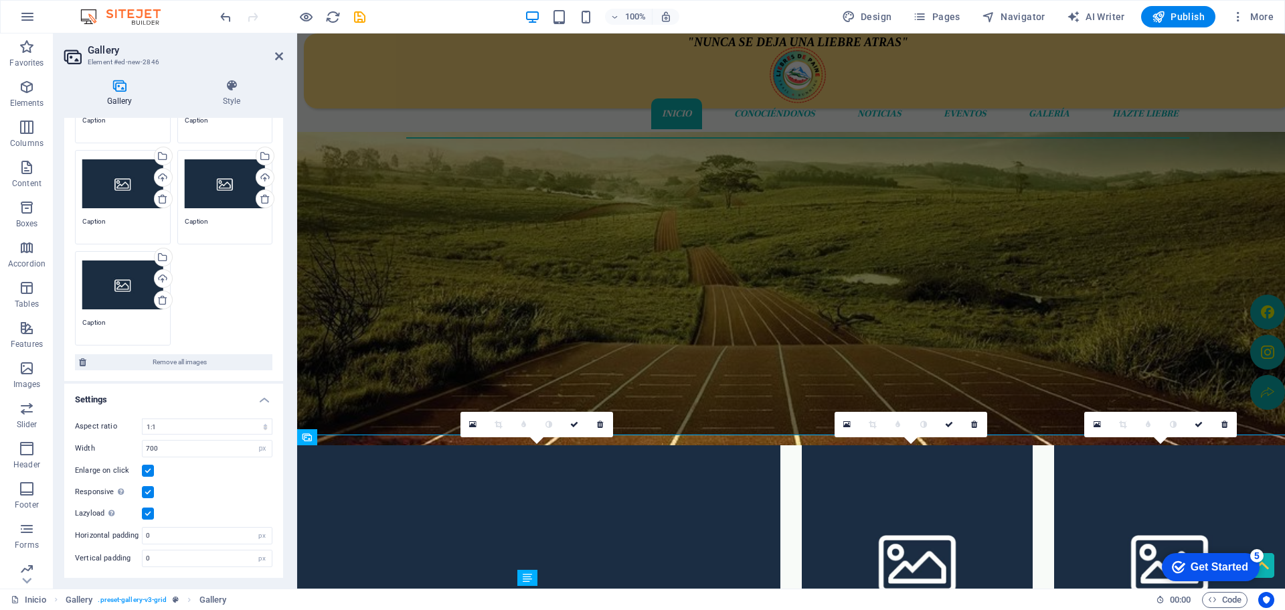
click at [0, 0] on input "Lazyload Loading images after the page loads improves page speed." at bounding box center [0, 0] width 0 height 0
click at [145, 509] on label at bounding box center [148, 513] width 12 height 12
click at [0, 0] on input "Lazyload Loading images after the page loads improves page speed." at bounding box center [0, 0] width 0 height 0
click at [256, 539] on div "px" at bounding box center [262, 535] width 19 height 16
click at [259, 535] on div "px" at bounding box center [262, 535] width 19 height 16
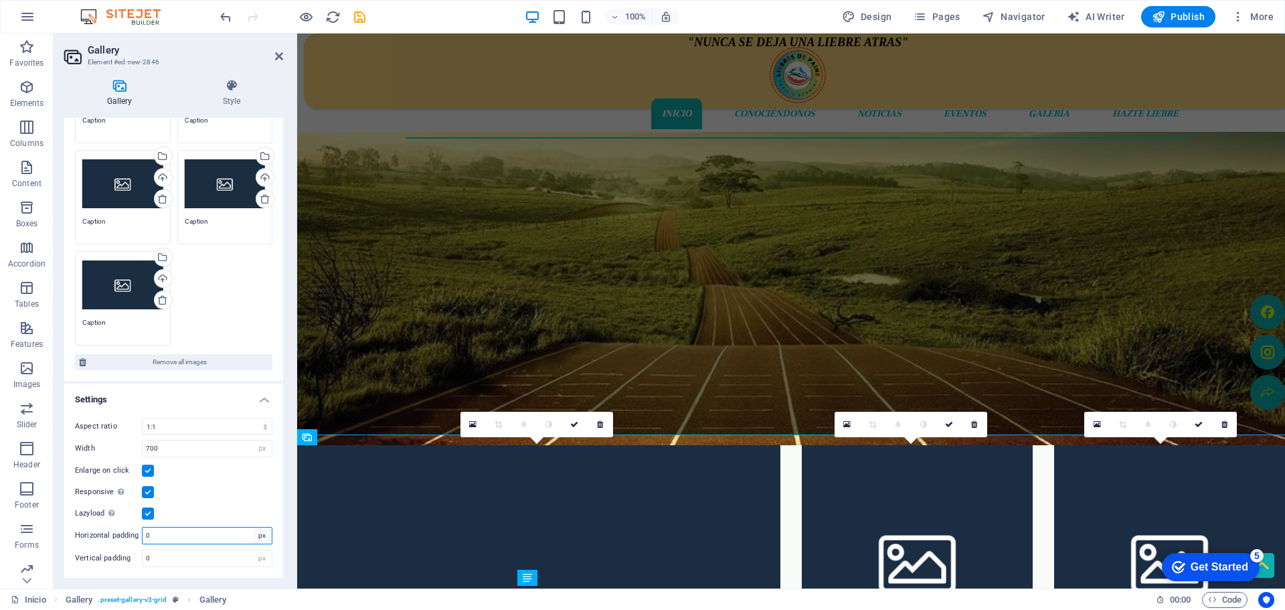
drag, startPoint x: 232, startPoint y: 534, endPoint x: 256, endPoint y: 534, distance: 24.1
click at [232, 534] on input "0" at bounding box center [207, 535] width 129 height 16
click at [258, 534] on div "px" at bounding box center [262, 535] width 19 height 16
drag, startPoint x: 230, startPoint y: 533, endPoint x: 116, endPoint y: 527, distance: 114.6
click at [116, 527] on div "Horizontal padding 0 px" at bounding box center [173, 535] width 197 height 17
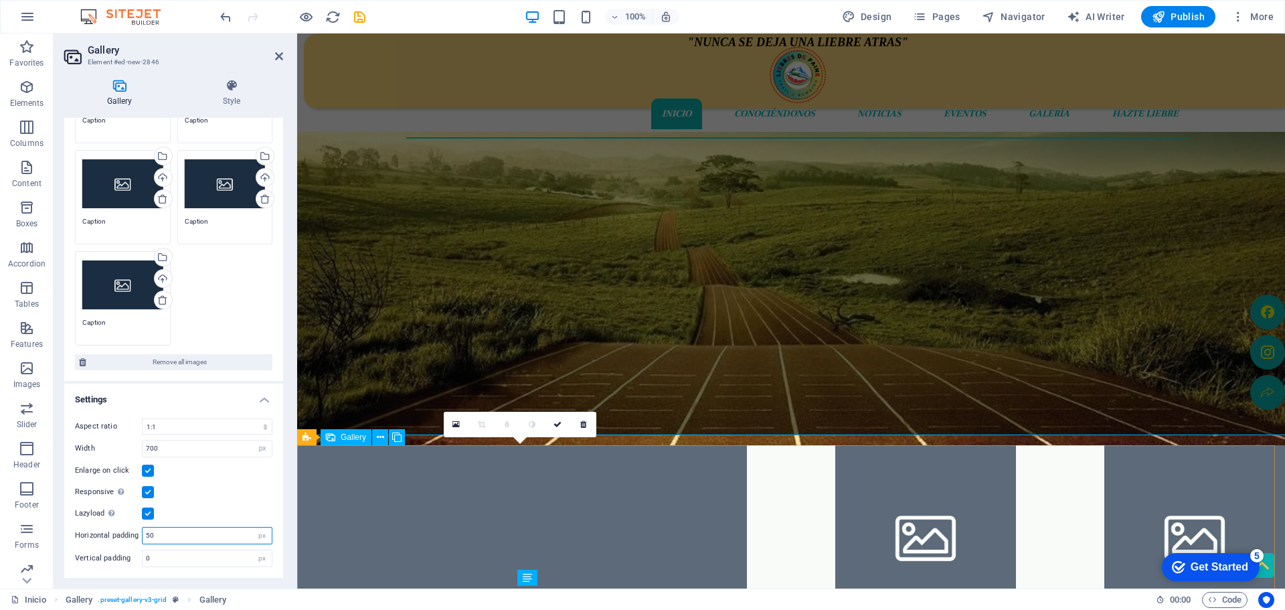
type input "50"
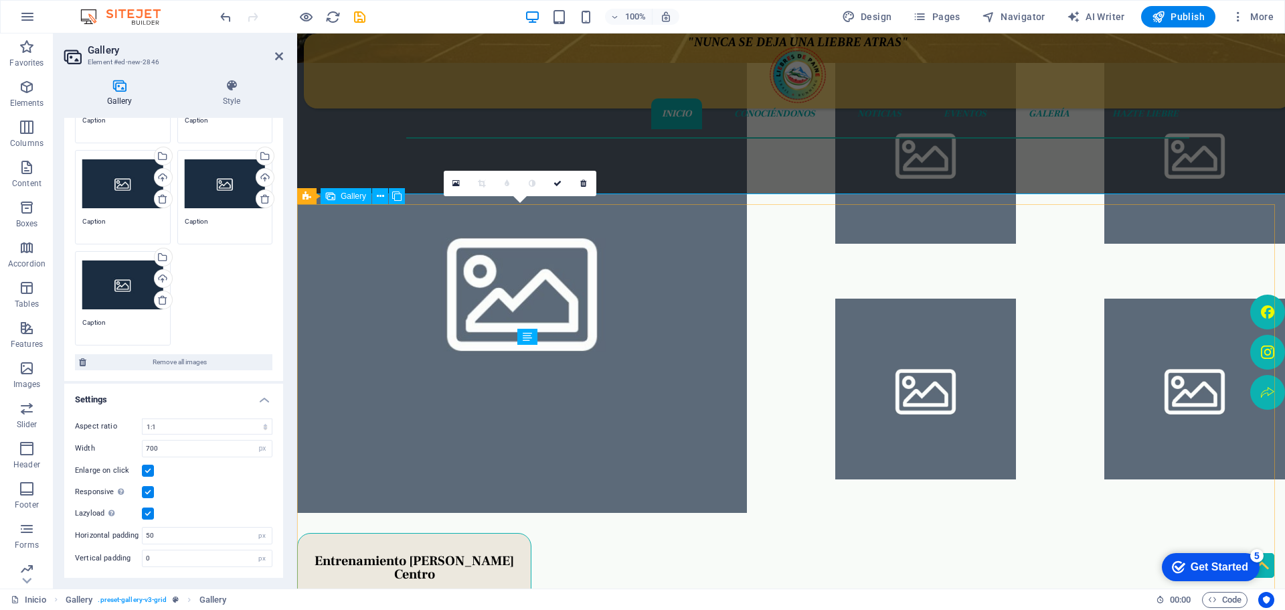
scroll to position [402, 0]
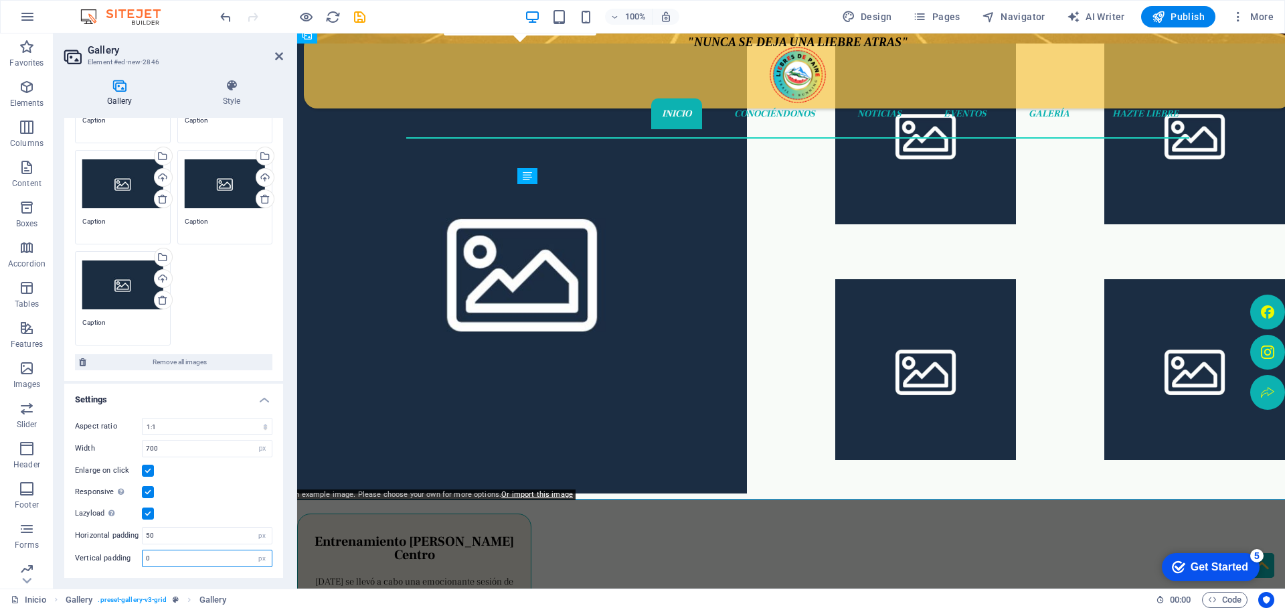
drag, startPoint x: 167, startPoint y: 560, endPoint x: 139, endPoint y: 557, distance: 28.2
click at [139, 557] on div "Vertical padding 0 px" at bounding box center [173, 557] width 197 height 17
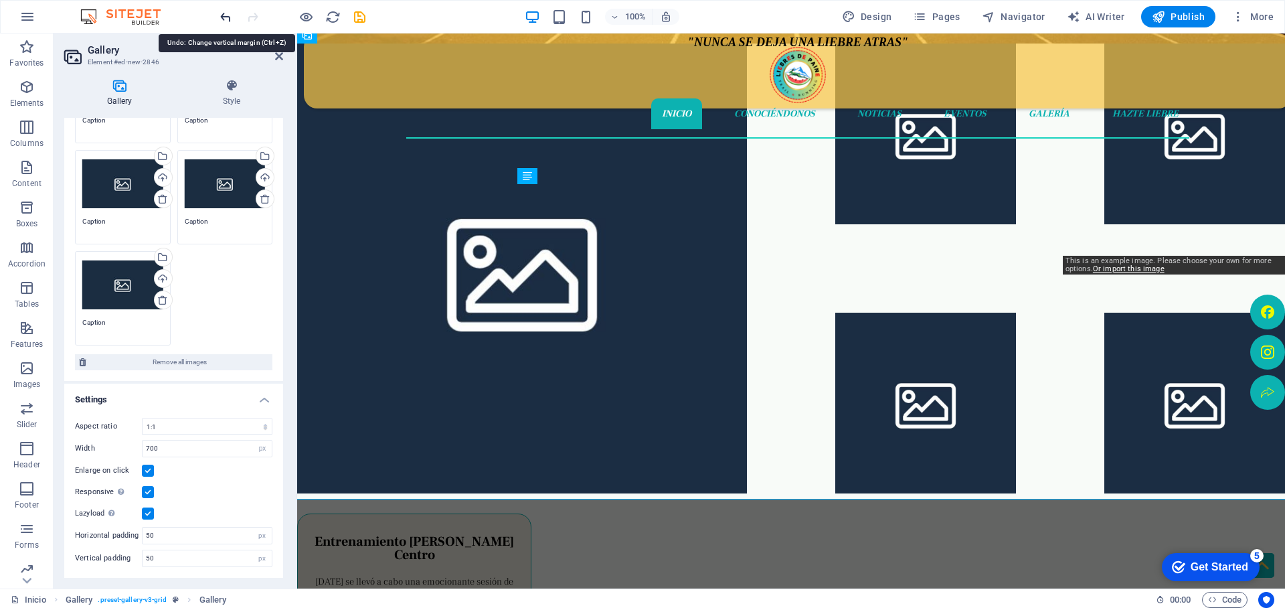
click at [646, 74] on icon "undo" at bounding box center [667, 80] width 42 height 12
type input "0"
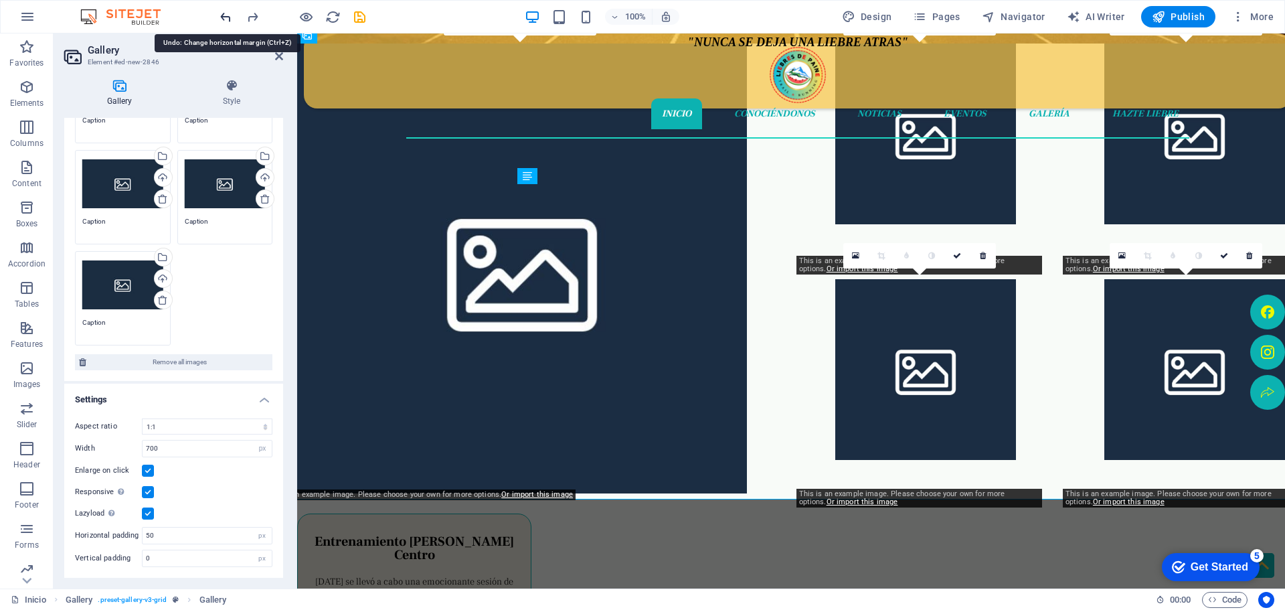
click at [646, 74] on icon "undo" at bounding box center [667, 80] width 42 height 12
type input "0"
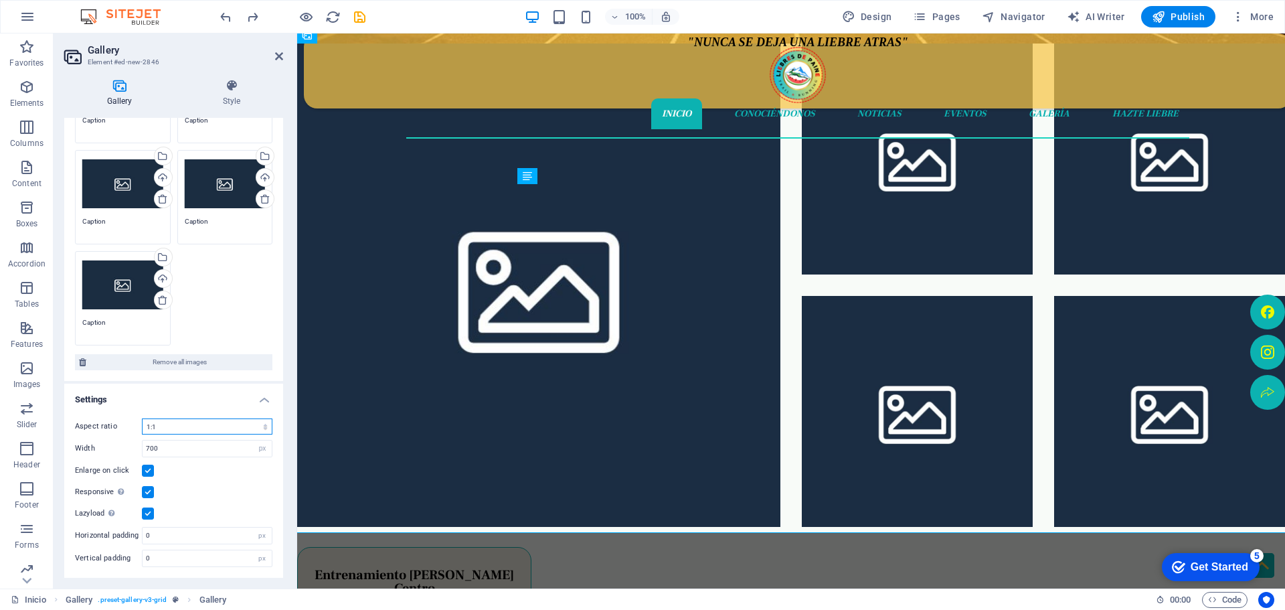
click at [264, 427] on select "No fixed aspect ratio 16:9 16:10 4:3 1:1 1:2 2:1" at bounding box center [207, 426] width 131 height 16
select select "2"
click at [142, 418] on select "No fixed aspect ratio 16:9 16:10 4:3 1:1 1:2 2:1" at bounding box center [207, 426] width 131 height 16
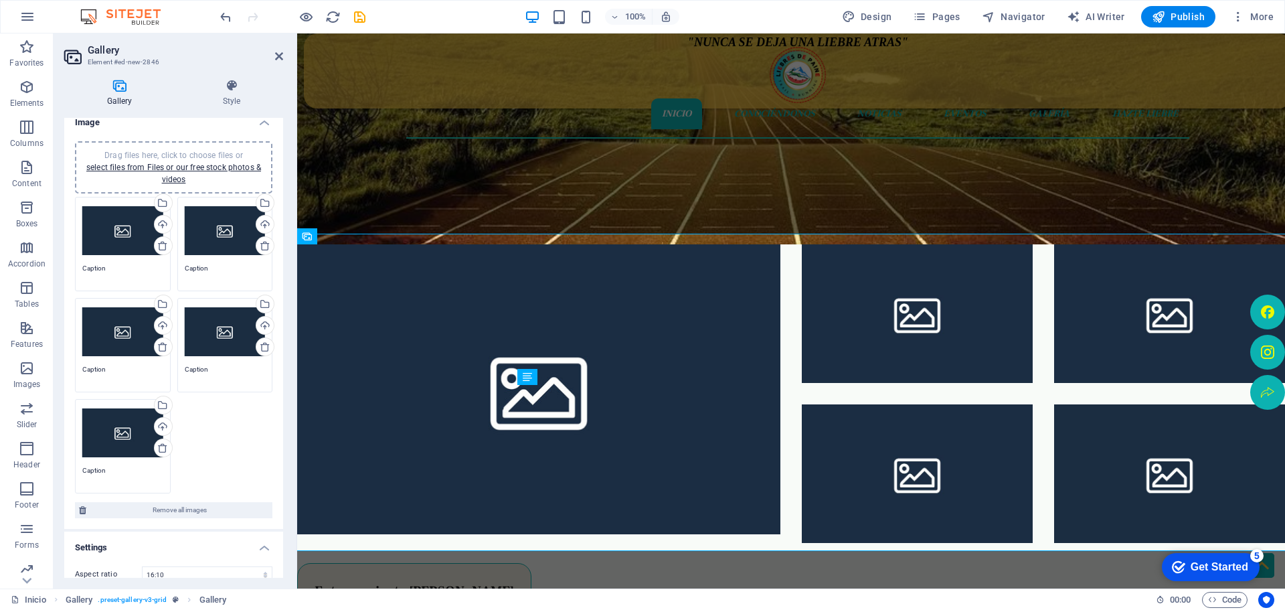
scroll to position [0, 0]
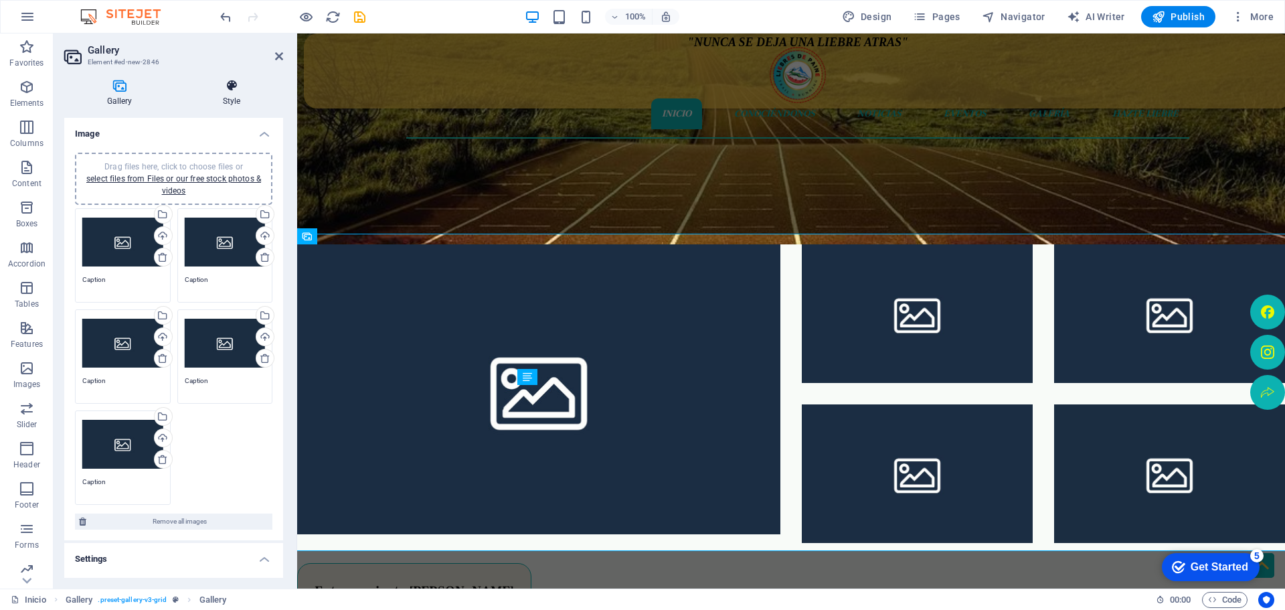
click at [235, 87] on icon at bounding box center [231, 85] width 103 height 13
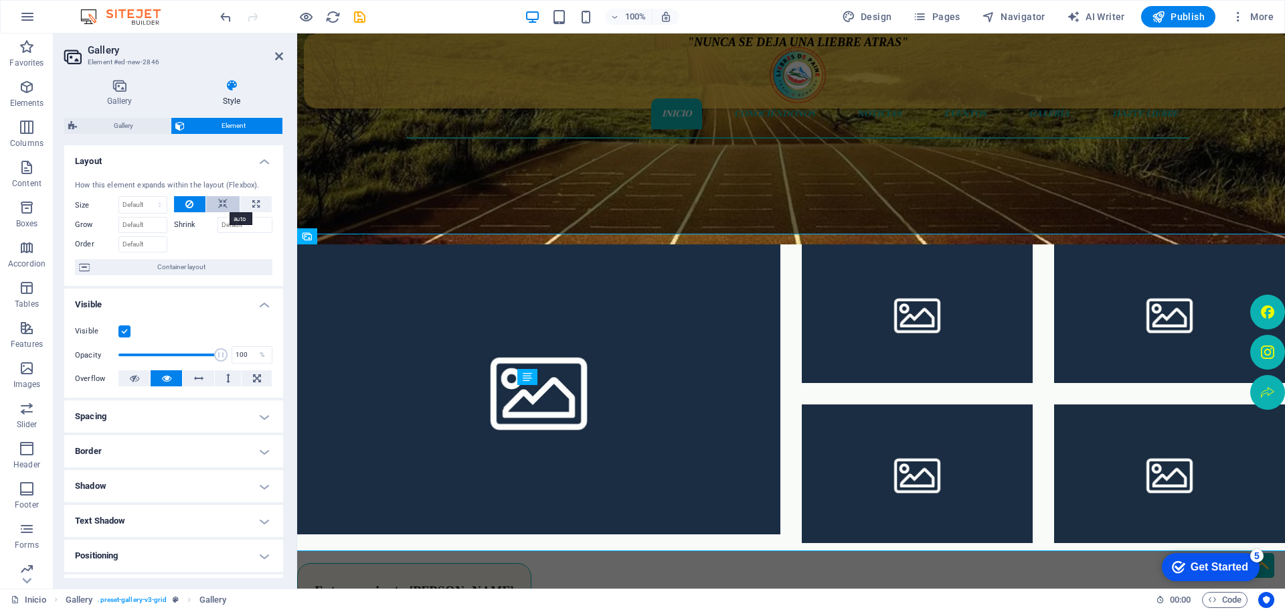
click at [218, 204] on icon at bounding box center [222, 204] width 9 height 16
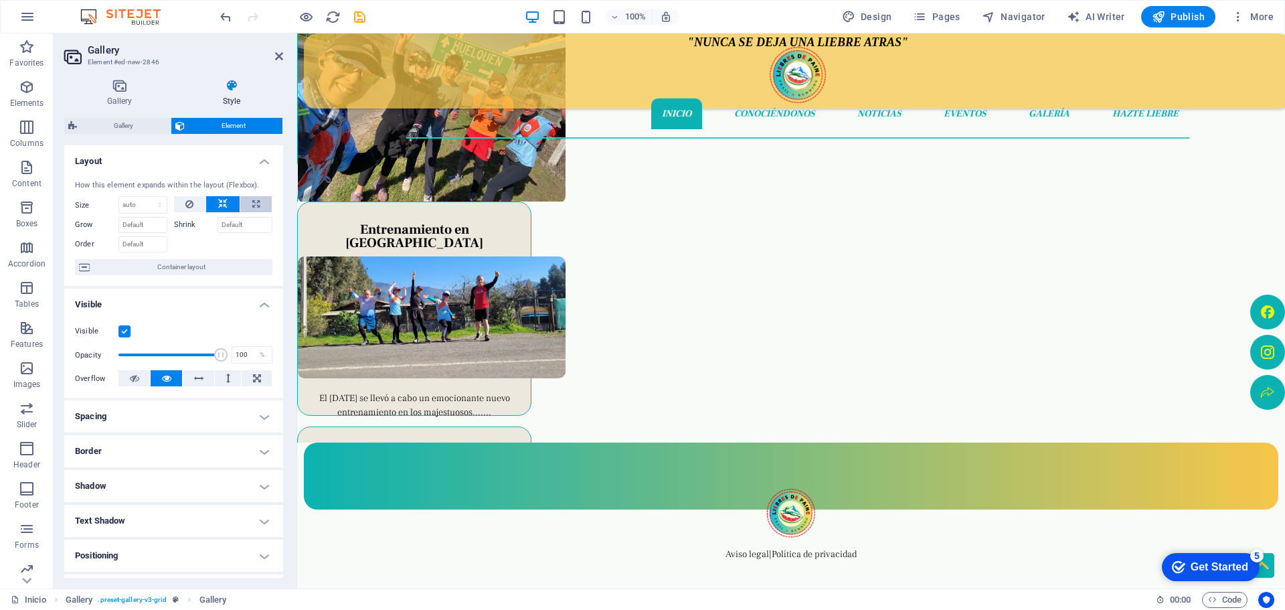
click at [253, 202] on icon at bounding box center [255, 204] width 7 height 16
type input "100"
select select "%"
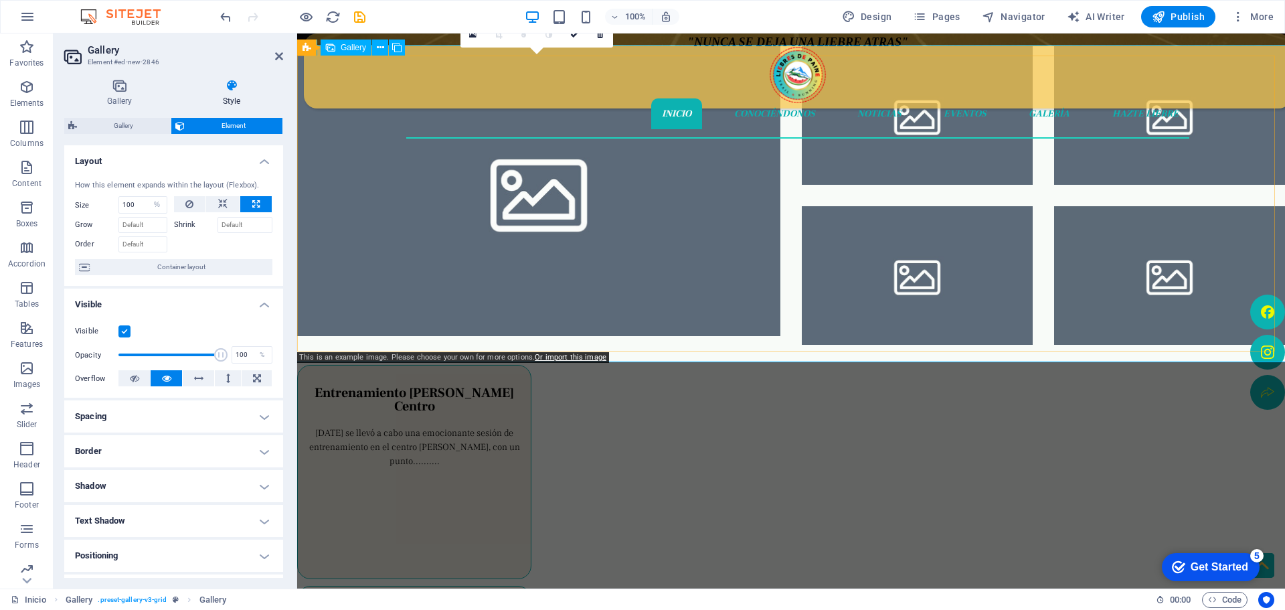
scroll to position [349, 0]
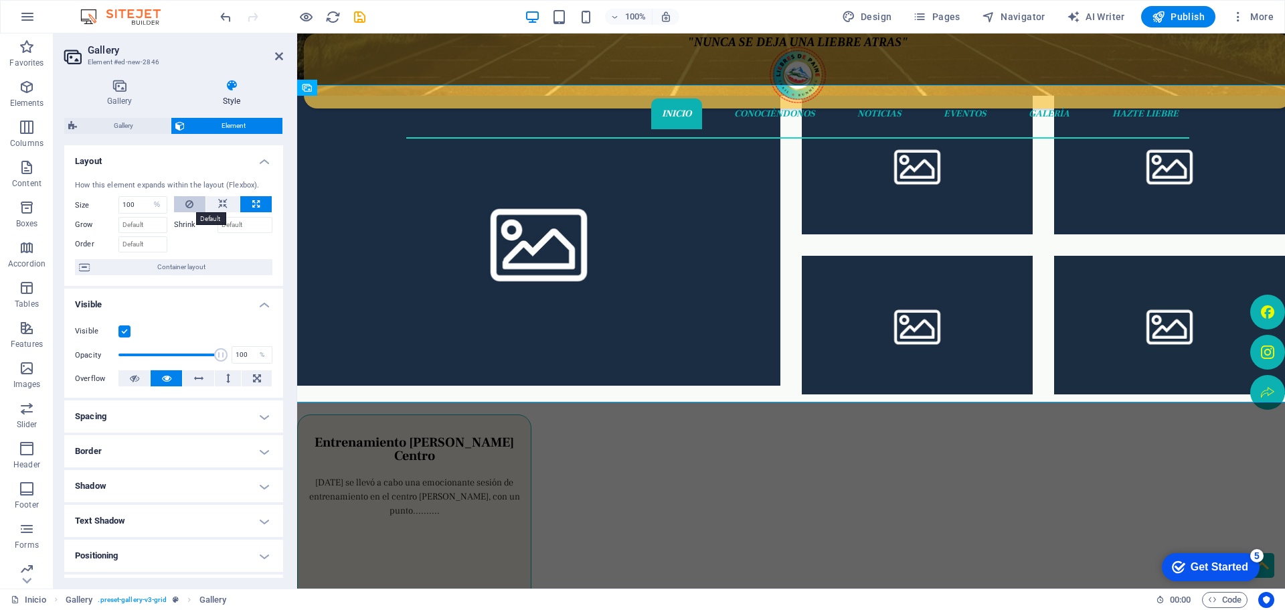
click at [189, 209] on icon at bounding box center [189, 204] width 8 height 16
select select "DISABLED_OPTION_VALUE"
click at [242, 257] on div "How this element expands within the layout (Flexbox). Size Default auto px % 1/…" at bounding box center [173, 227] width 219 height 117
click at [241, 267] on span "Container layout" at bounding box center [181, 267] width 175 height 16
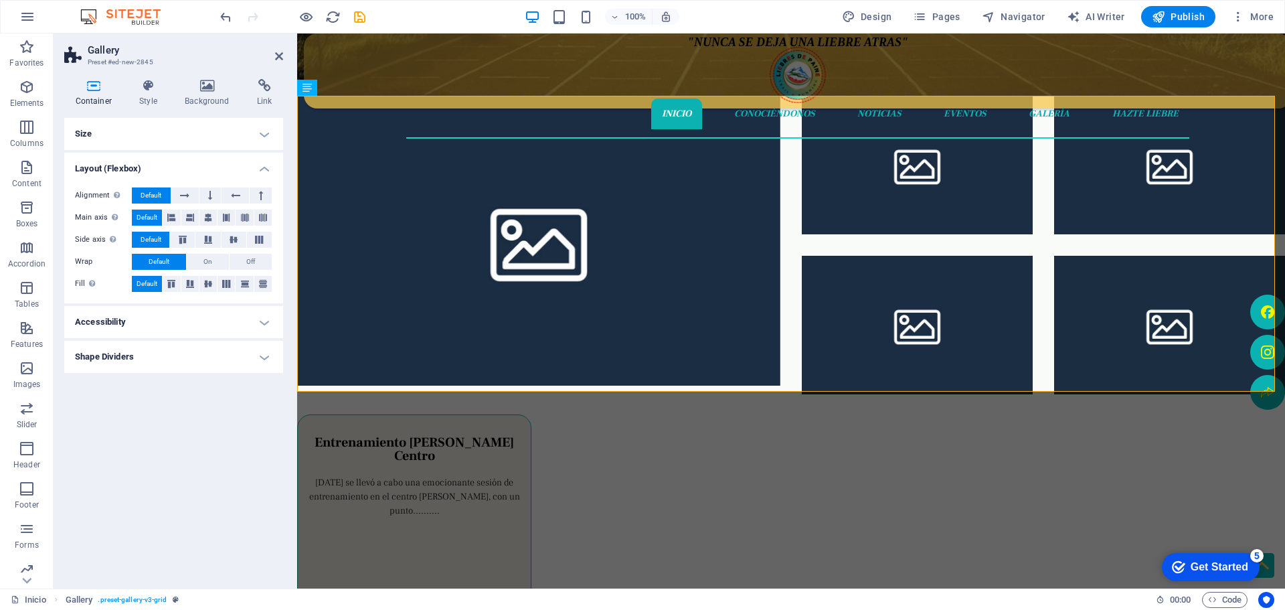
click at [259, 146] on h4 "Size" at bounding box center [173, 134] width 219 height 32
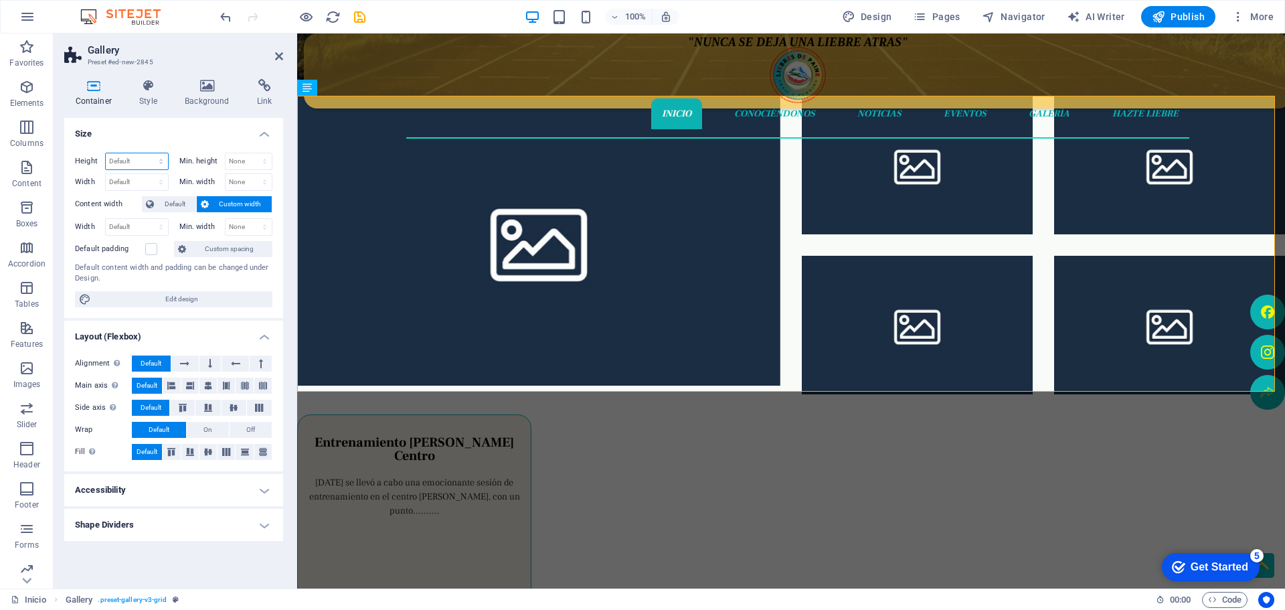
click at [165, 159] on select "Default px rem % vh vw" at bounding box center [137, 161] width 62 height 16
select select "px"
click at [149, 153] on select "Default px rem % vh vw" at bounding box center [137, 161] width 62 height 16
type input "474"
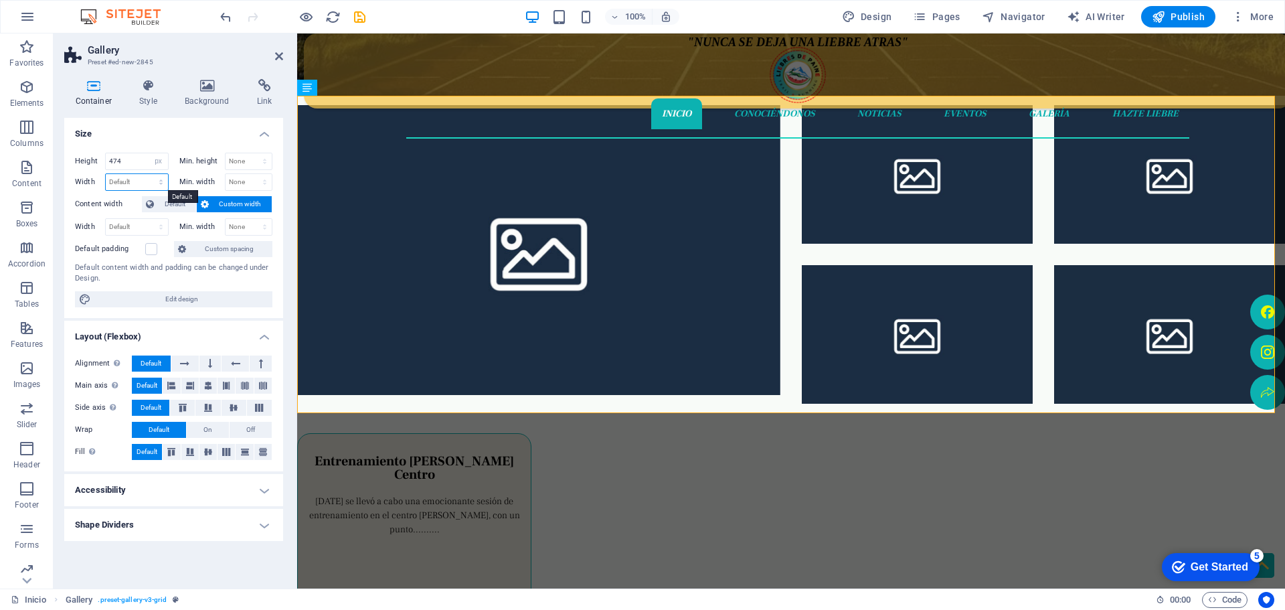
click at [159, 185] on select "Default px rem % em vh vw" at bounding box center [137, 182] width 62 height 16
select select "px"
click at [149, 174] on select "Default px rem % em vh vw" at bounding box center [137, 182] width 62 height 16
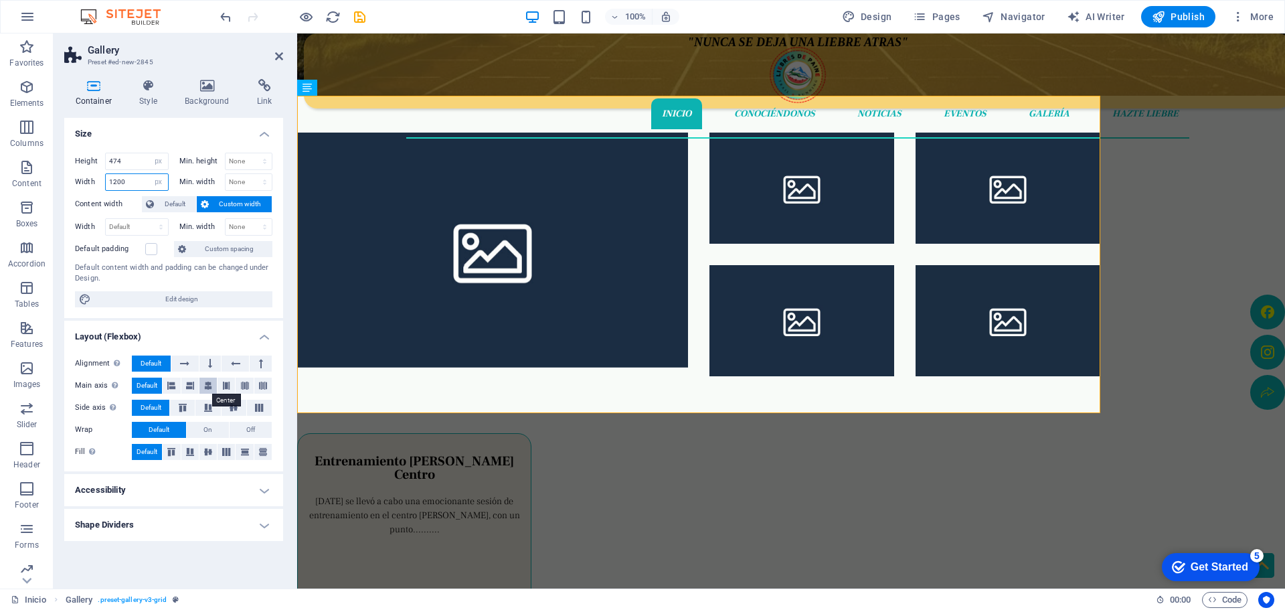
type input "1200"
click at [204, 388] on icon at bounding box center [208, 385] width 8 height 16
click at [209, 384] on icon at bounding box center [208, 385] width 8 height 16
click at [147, 387] on span "Default" at bounding box center [147, 385] width 21 height 16
click at [239, 408] on icon at bounding box center [234, 408] width 16 height 8
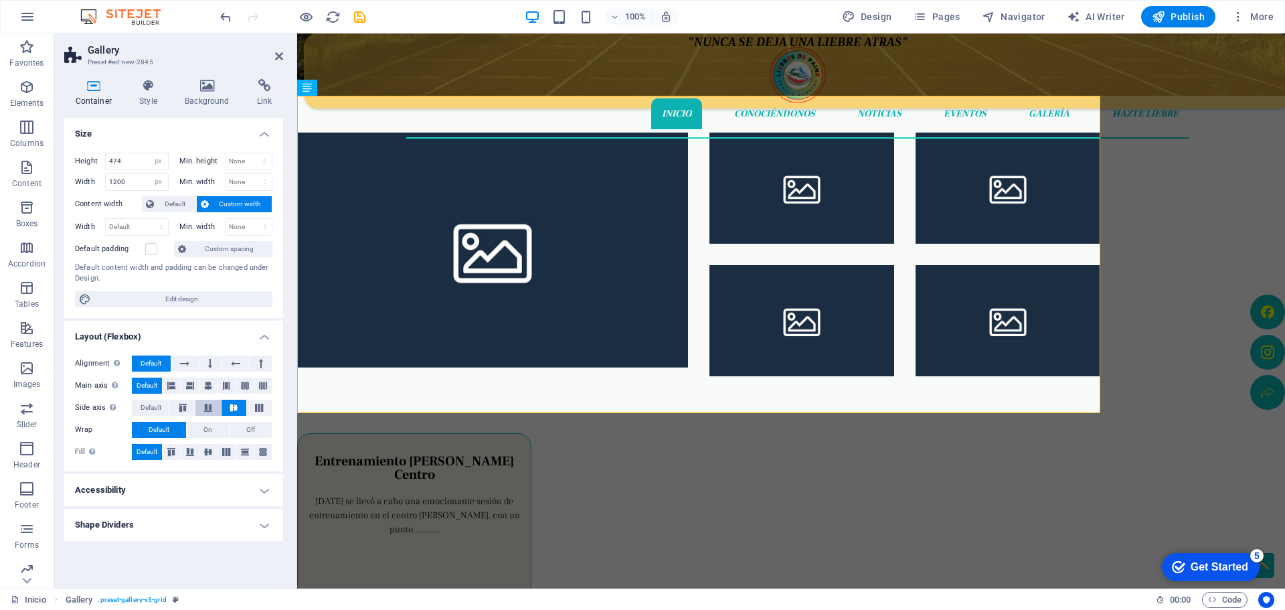
click at [210, 405] on icon at bounding box center [208, 408] width 16 height 8
click at [187, 406] on icon at bounding box center [183, 408] width 16 height 8
click at [158, 410] on span "Default" at bounding box center [151, 408] width 21 height 16
click at [245, 428] on button "Off" at bounding box center [251, 430] width 42 height 16
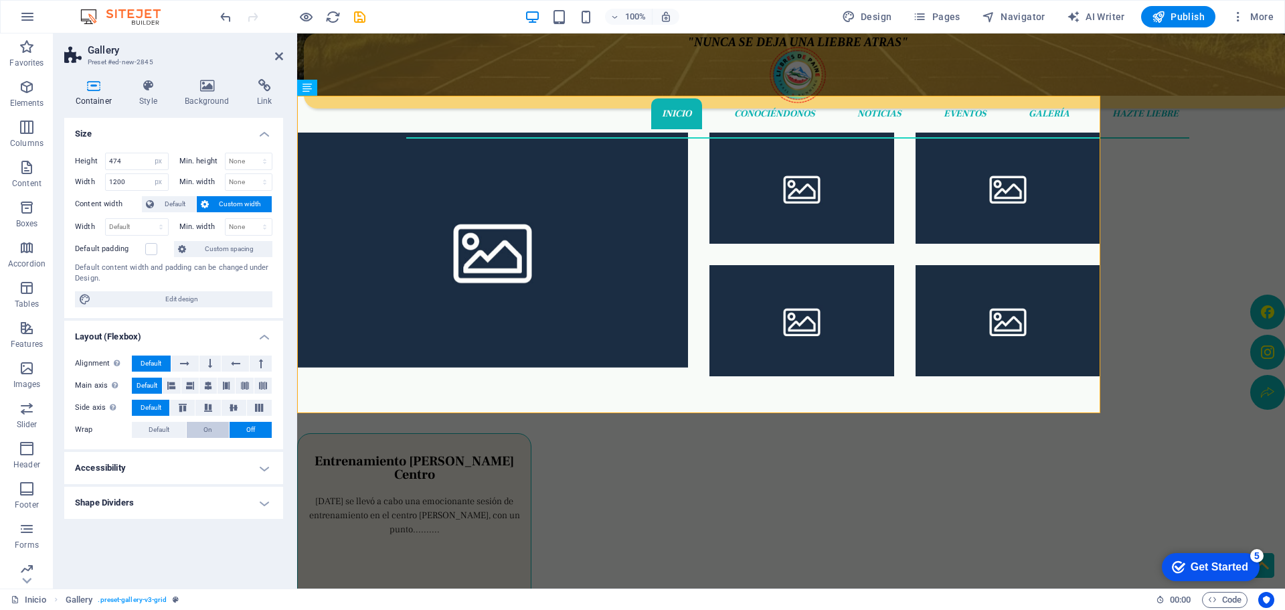
click at [208, 426] on span "On" at bounding box center [207, 430] width 9 height 16
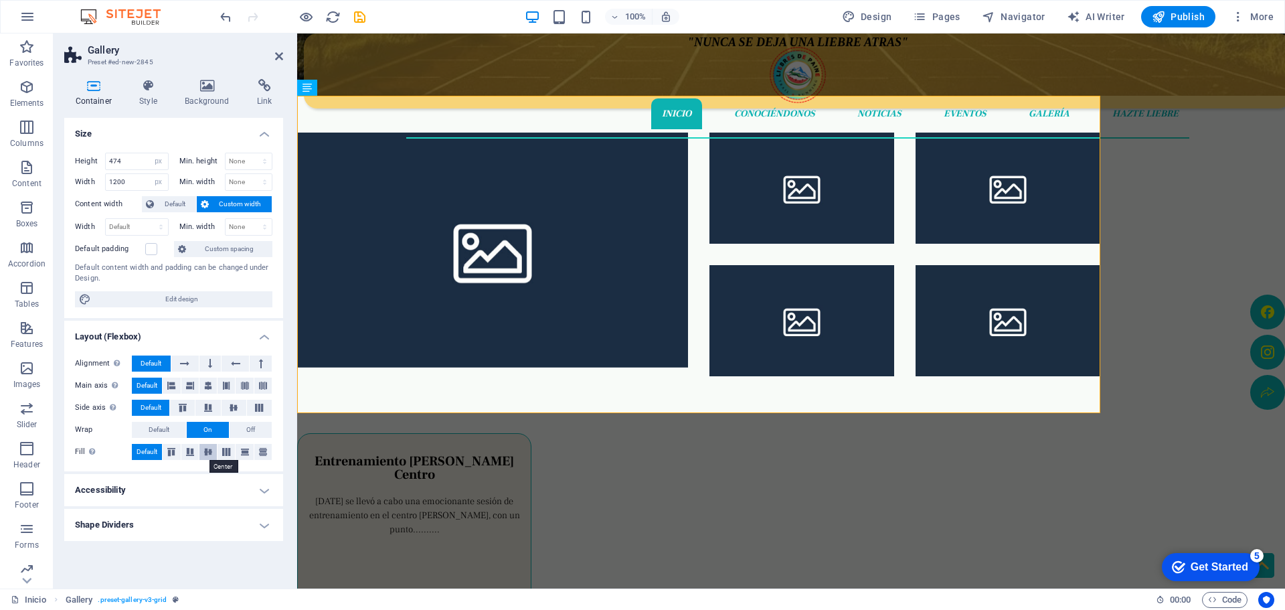
click at [203, 452] on icon at bounding box center [208, 452] width 16 height 8
click at [260, 453] on icon at bounding box center [263, 452] width 16 height 8
click at [240, 453] on icon at bounding box center [245, 452] width 16 height 8
click at [228, 454] on icon at bounding box center [226, 452] width 16 height 8
click at [211, 454] on icon at bounding box center [208, 452] width 16 height 8
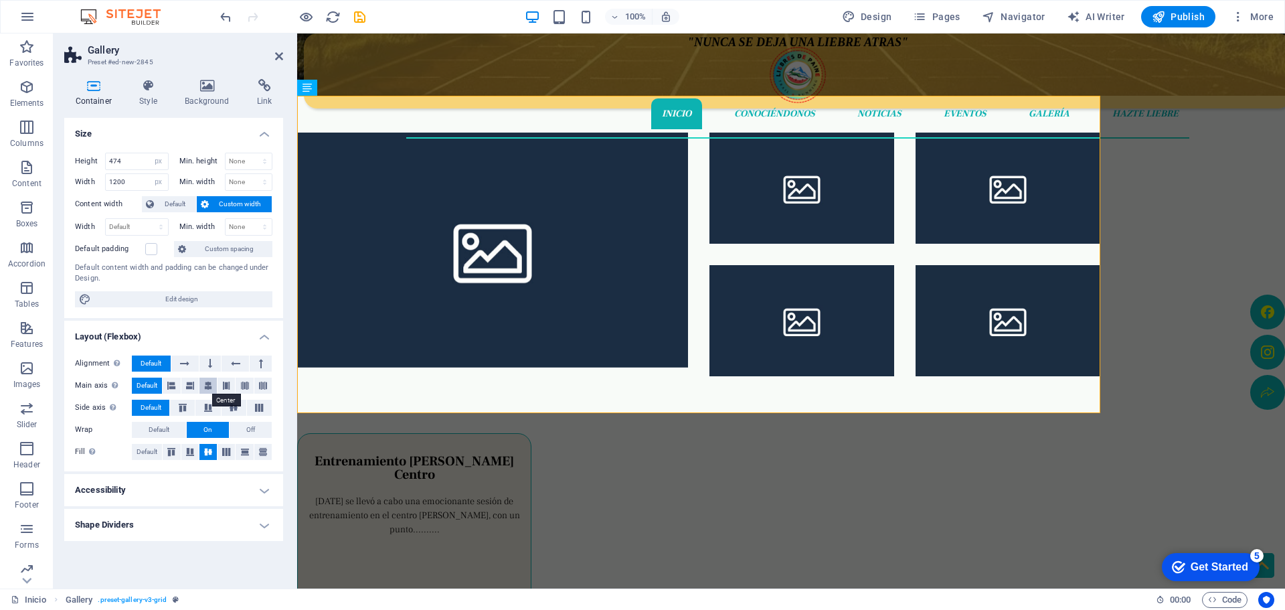
click at [208, 388] on icon at bounding box center [208, 385] width 8 height 16
click at [224, 387] on icon at bounding box center [226, 385] width 8 height 16
click at [242, 387] on icon at bounding box center [245, 385] width 8 height 16
click at [260, 387] on icon at bounding box center [263, 385] width 8 height 16
click at [191, 385] on icon at bounding box center [190, 385] width 8 height 16
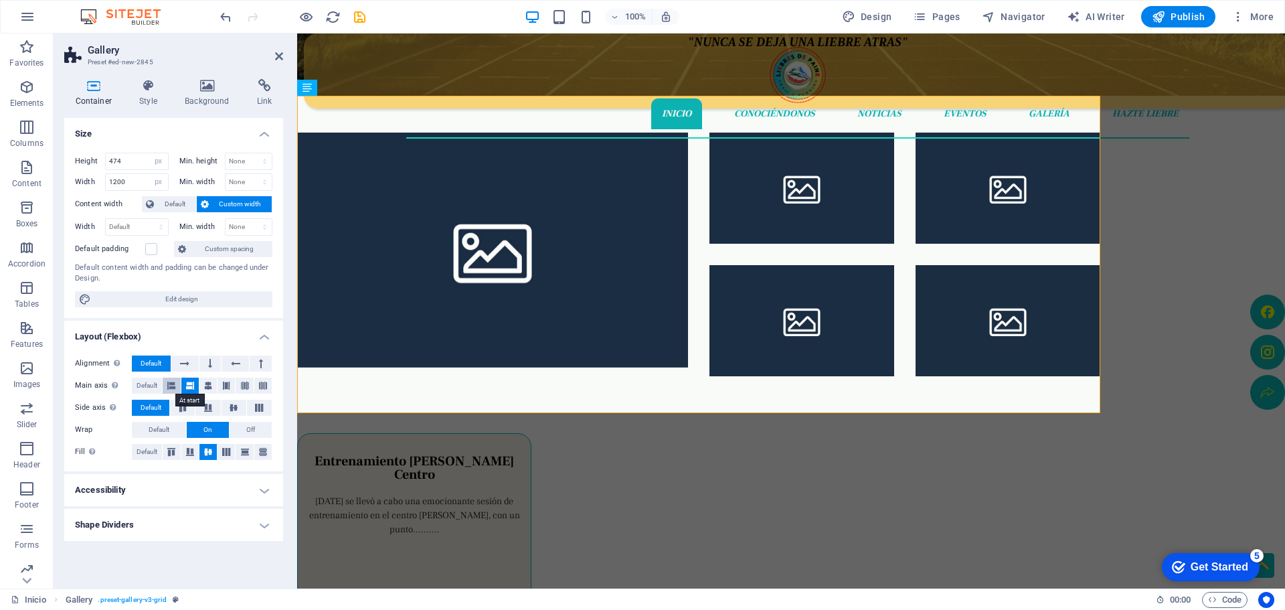
click at [169, 386] on icon at bounding box center [171, 385] width 8 height 16
click at [209, 383] on icon at bounding box center [208, 385] width 8 height 16
click at [186, 408] on icon at bounding box center [183, 408] width 16 height 8
drag, startPoint x: 203, startPoint y: 408, endPoint x: 223, endPoint y: 411, distance: 20.3
click at [203, 408] on icon at bounding box center [208, 408] width 16 height 8
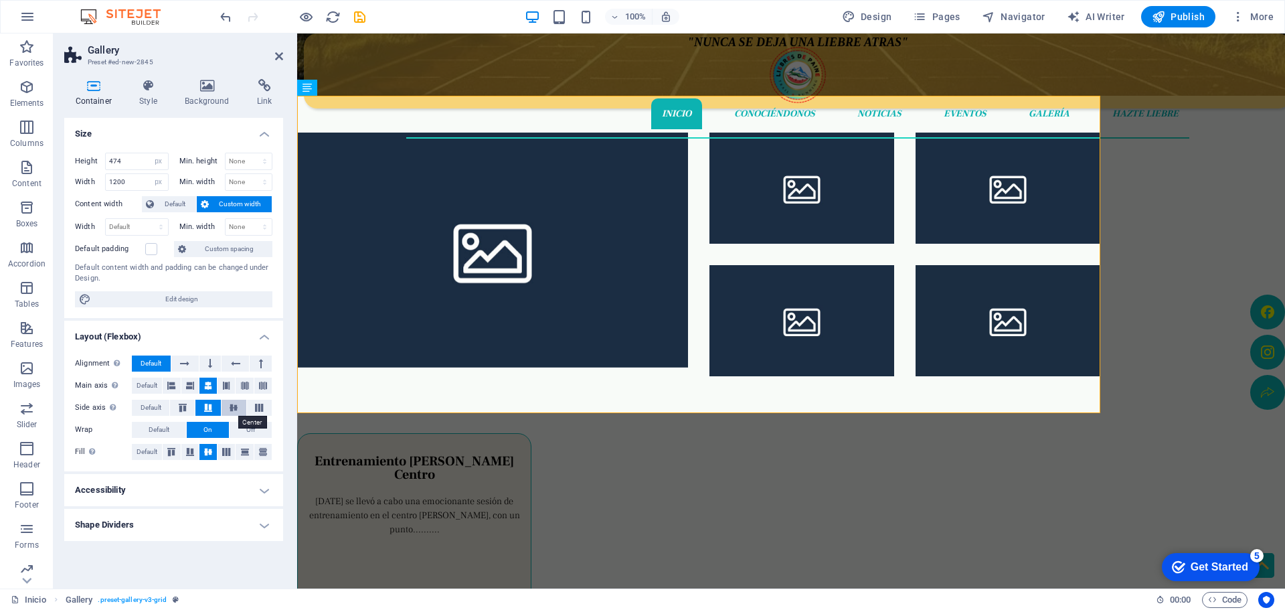
click at [238, 411] on icon at bounding box center [234, 408] width 16 height 8
click at [254, 410] on icon at bounding box center [259, 408] width 16 height 8
click at [157, 408] on span "Default" at bounding box center [151, 408] width 21 height 16
click at [156, 252] on label at bounding box center [151, 249] width 12 height 12
click at [0, 0] on input "Default padding" at bounding box center [0, 0] width 0 height 0
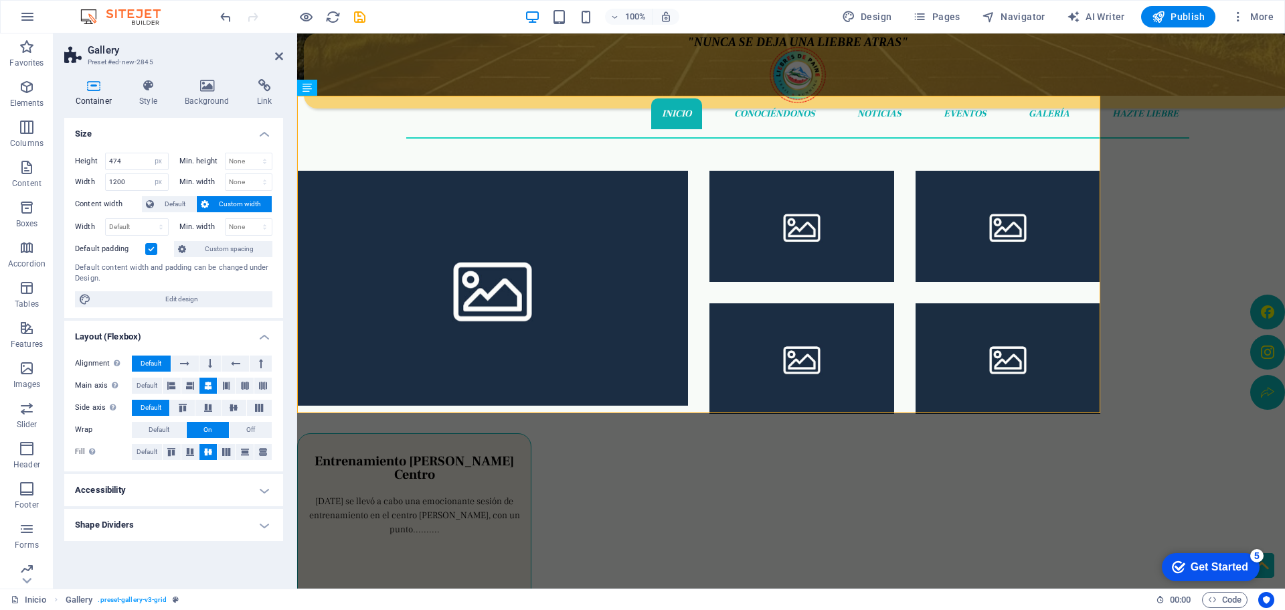
click at [155, 252] on label at bounding box center [151, 249] width 12 height 12
click at [0, 0] on input "Default padding" at bounding box center [0, 0] width 0 height 0
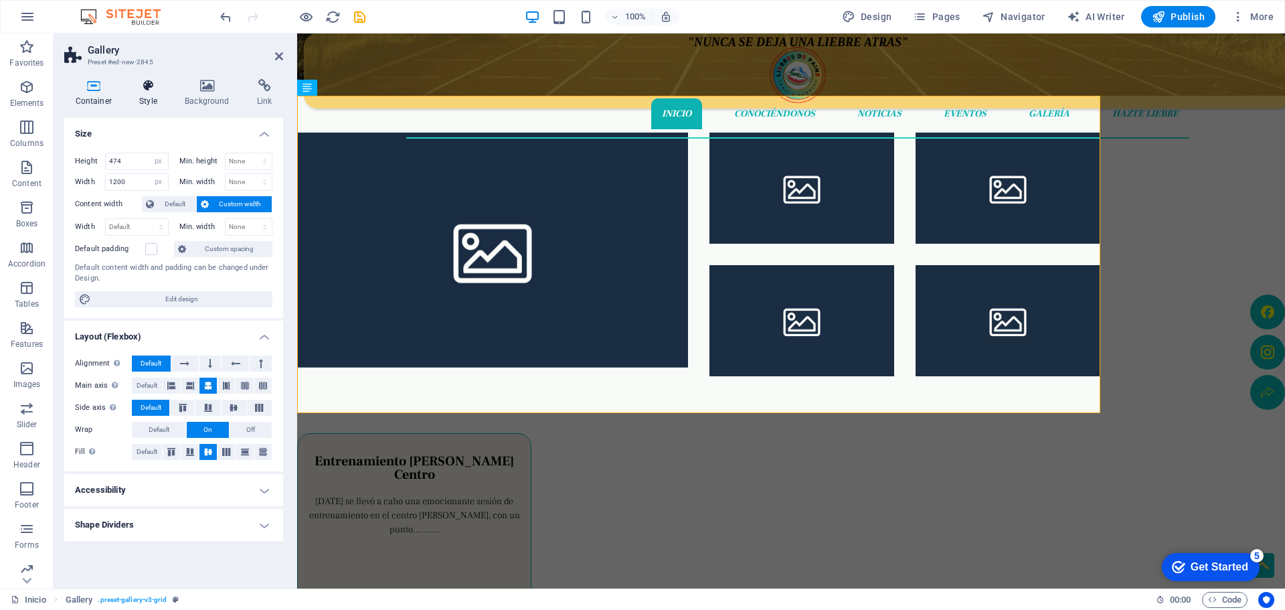
click at [151, 90] on icon at bounding box center [148, 85] width 40 height 13
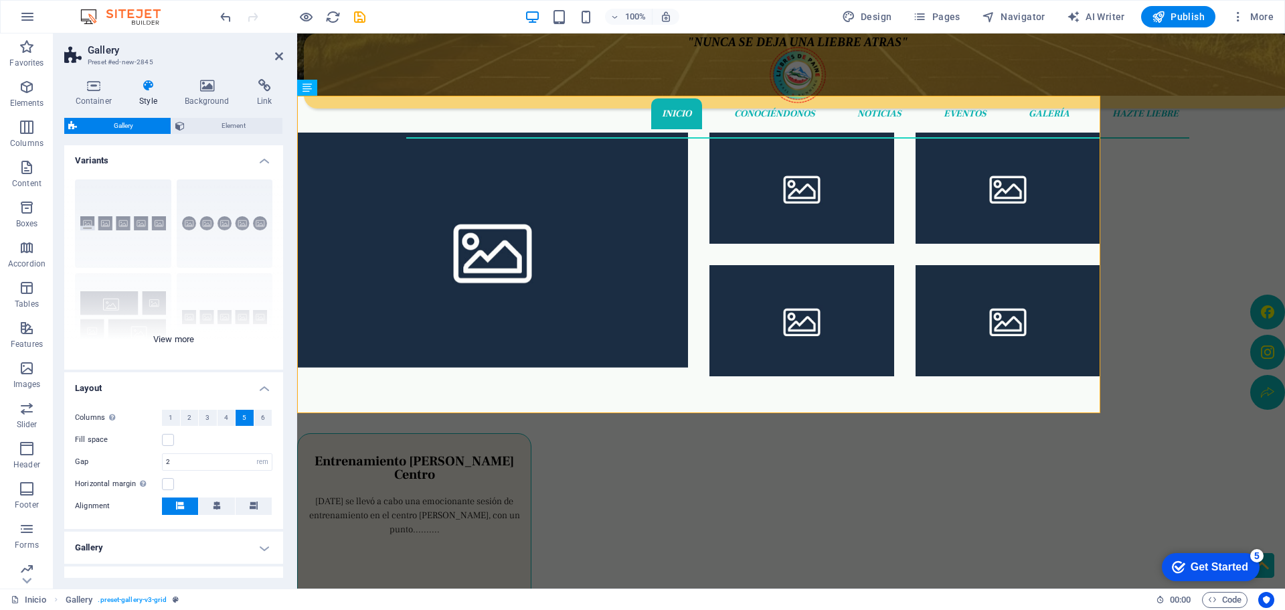
scroll to position [0, 0]
click at [186, 339] on div "Captions Circle Collage Default Grid Grid shifted" at bounding box center [173, 269] width 219 height 201
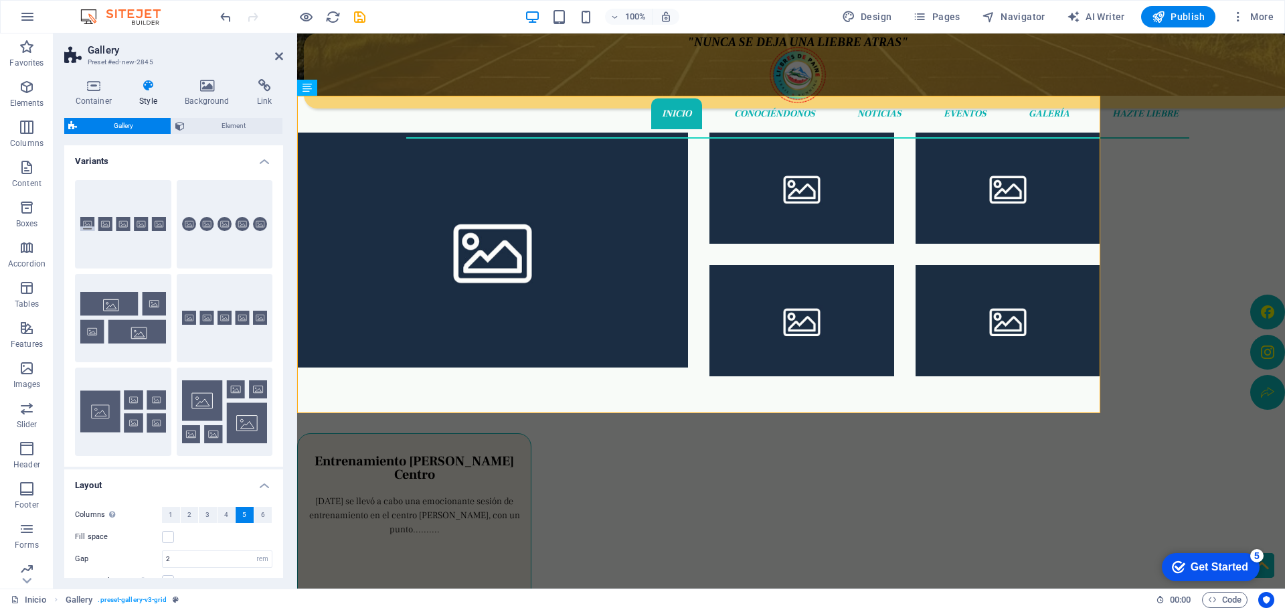
click at [261, 159] on h4 "Variants" at bounding box center [173, 157] width 219 height 24
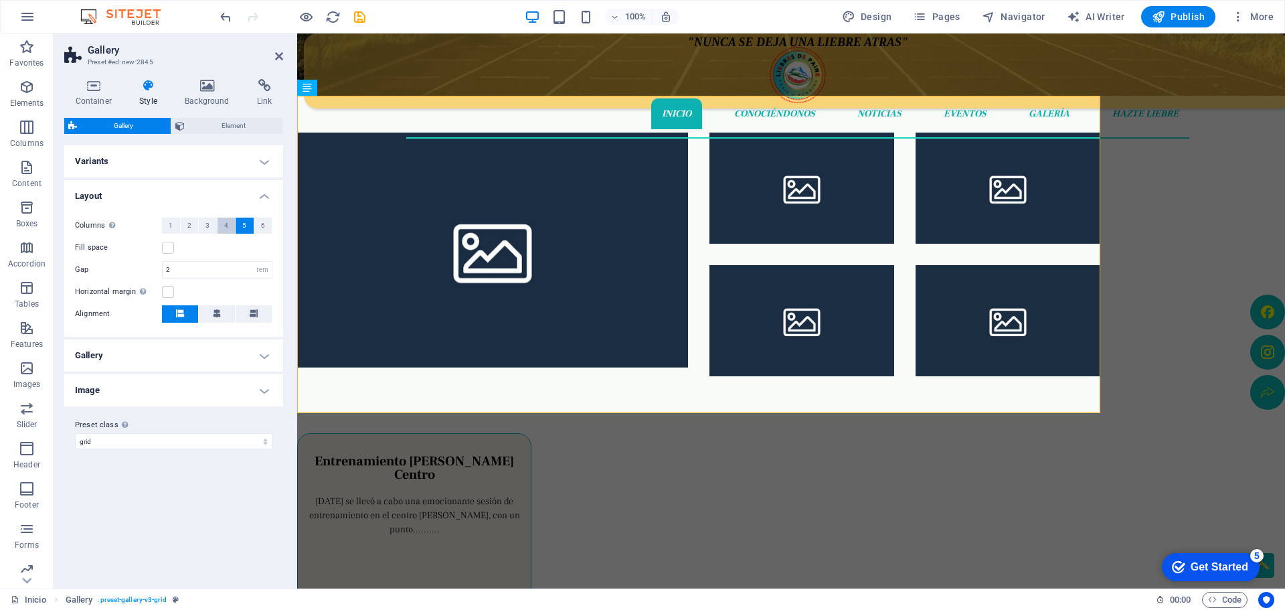
click at [228, 225] on button "4" at bounding box center [227, 226] width 18 height 16
click at [211, 226] on button "3" at bounding box center [208, 226] width 18 height 16
click at [193, 227] on button "2" at bounding box center [190, 226] width 18 height 16
click at [177, 225] on button "1" at bounding box center [171, 226] width 18 height 16
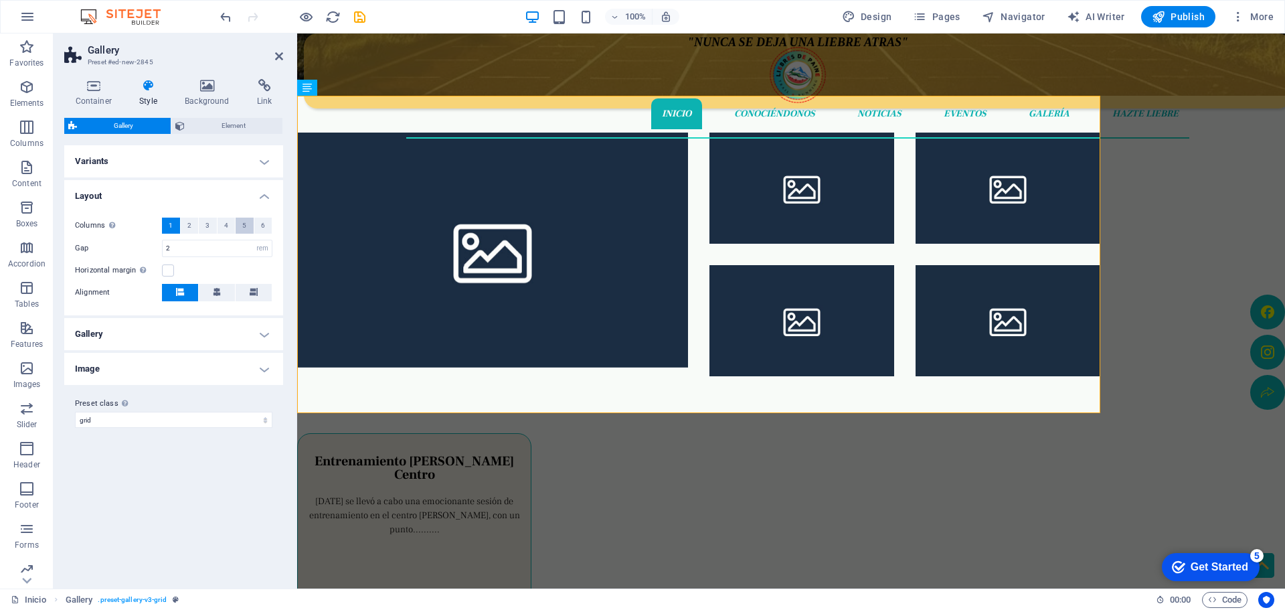
click at [242, 224] on button "5" at bounding box center [245, 226] width 18 height 16
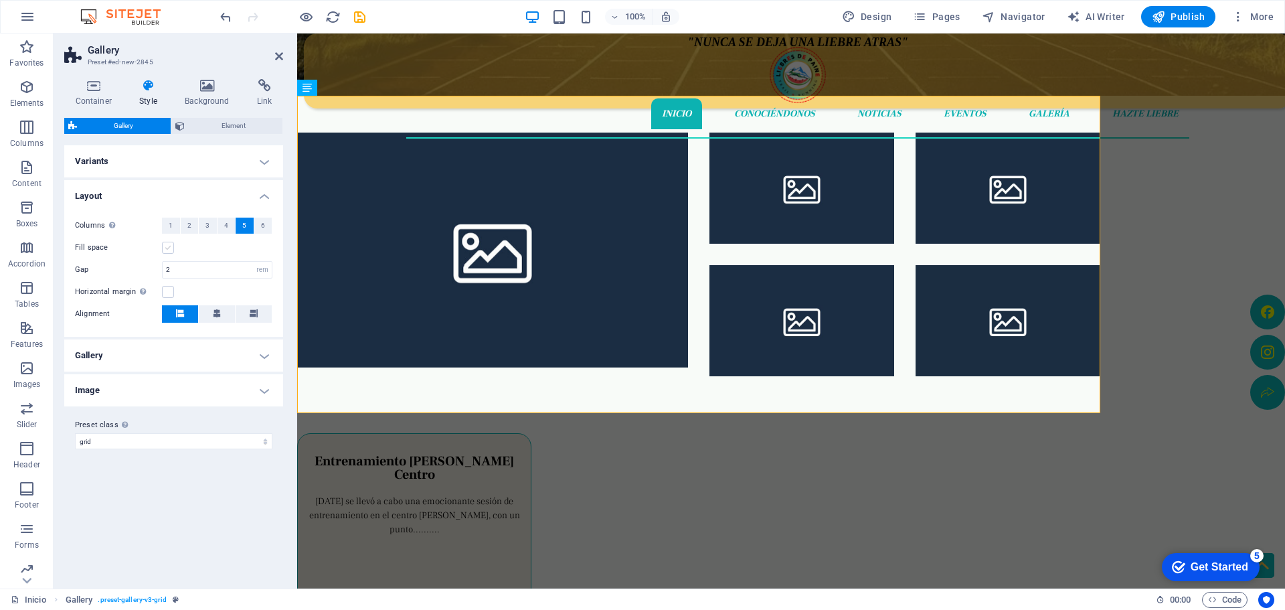
click at [170, 248] on label at bounding box center [168, 248] width 12 height 12
click at [0, 0] on input "Fill space" at bounding box center [0, 0] width 0 height 0
click at [173, 292] on label at bounding box center [168, 292] width 12 height 12
click at [0, 0] on input "Horizontal margin Only if the containers "Content width" is not set to "Default"" at bounding box center [0, 0] width 0 height 0
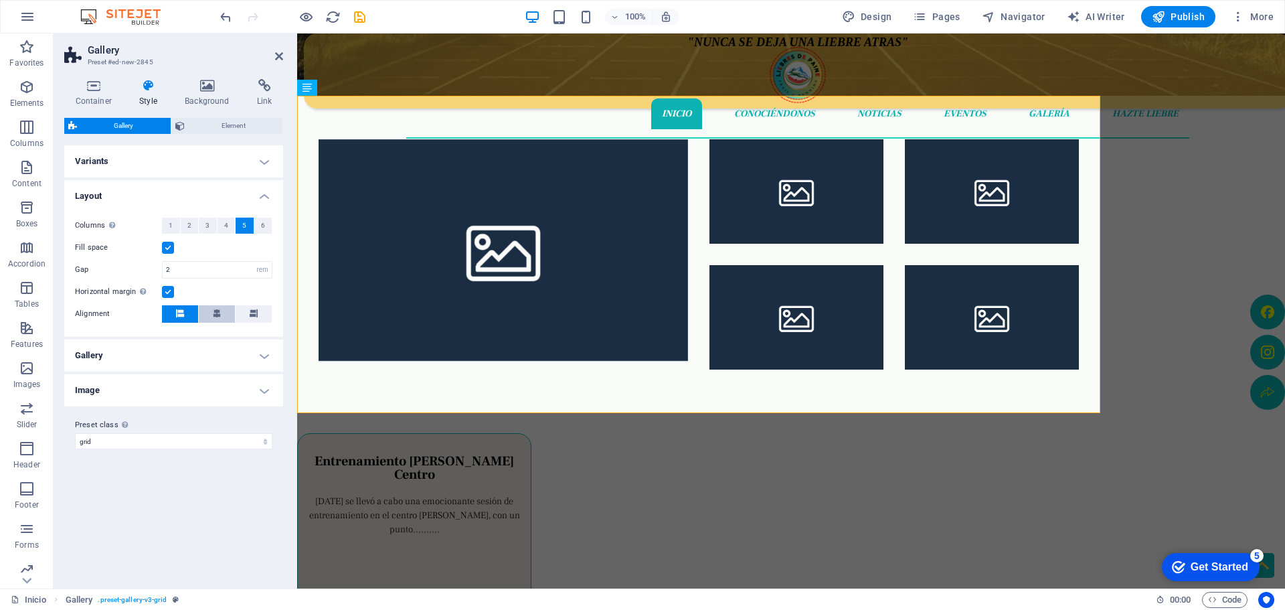
click at [212, 313] on button at bounding box center [217, 313] width 36 height 17
click at [248, 310] on button at bounding box center [254, 313] width 36 height 17
click at [220, 313] on button at bounding box center [217, 313] width 36 height 17
click at [173, 315] on button at bounding box center [180, 313] width 36 height 17
click at [114, 315] on label "Alignment" at bounding box center [118, 314] width 87 height 16
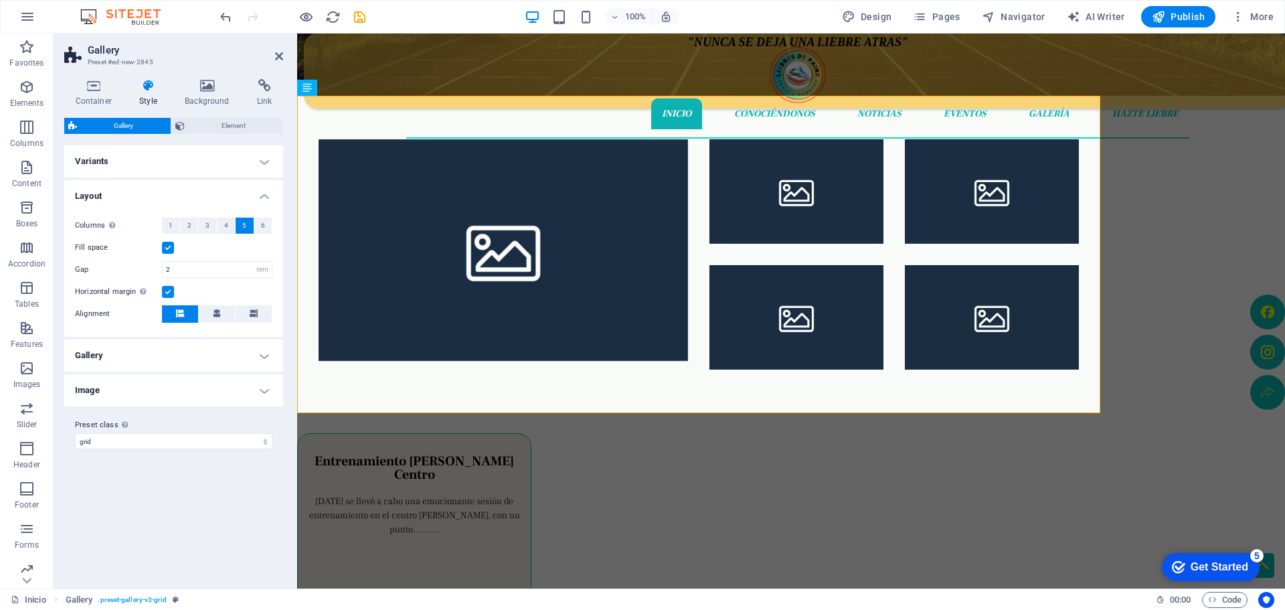
click at [162, 288] on div "Horizontal margin Only if the containers "Content width" is not set to "Default"" at bounding box center [173, 292] width 197 height 16
click at [169, 290] on label at bounding box center [168, 292] width 12 height 12
click at [0, 0] on input "Horizontal margin Only if the containers "Content width" is not set to "Default"" at bounding box center [0, 0] width 0 height 0
click at [196, 317] on button at bounding box center [180, 313] width 36 height 17
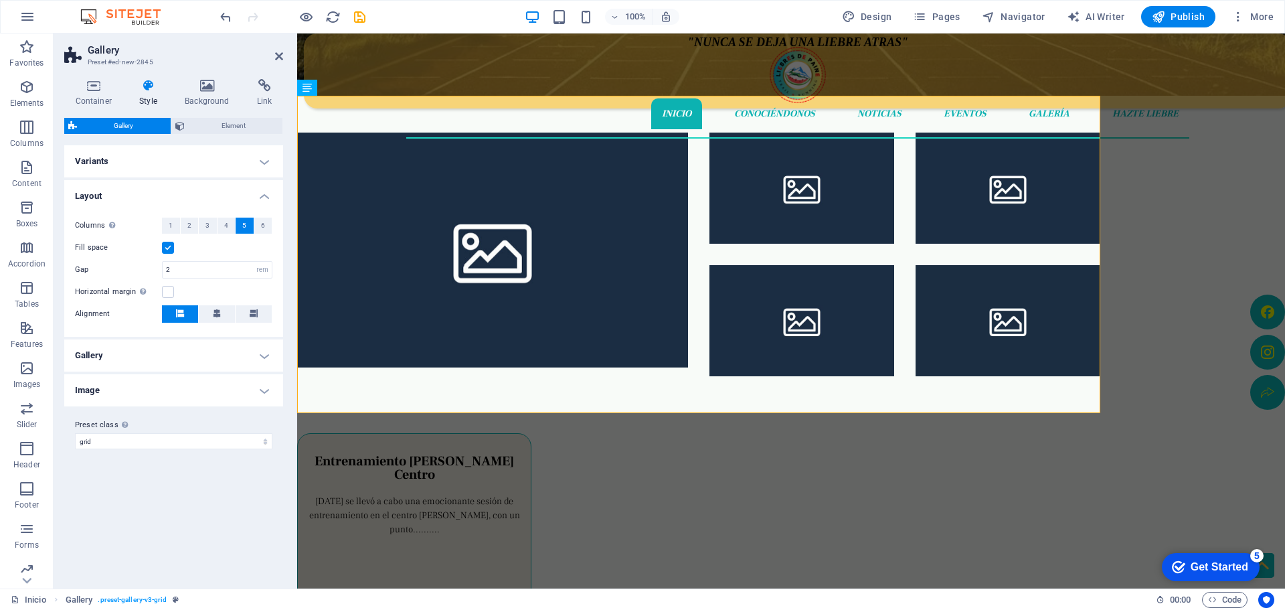
click at [250, 353] on h4 "Gallery" at bounding box center [173, 355] width 219 height 32
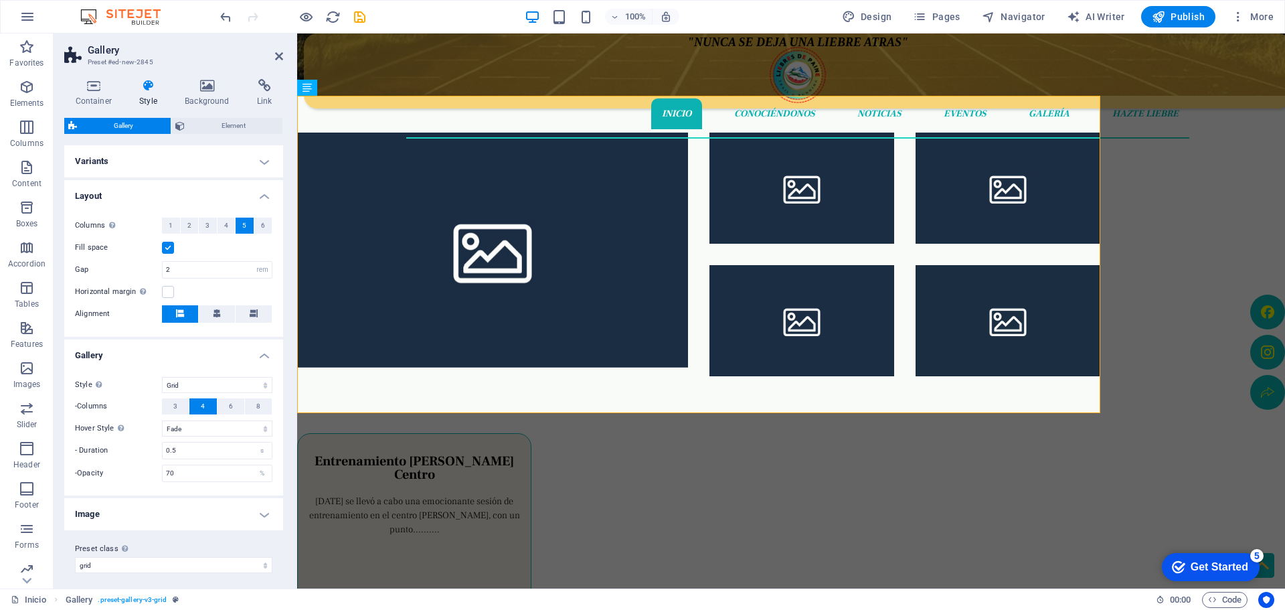
click at [258, 515] on h4 "Image" at bounding box center [173, 514] width 219 height 32
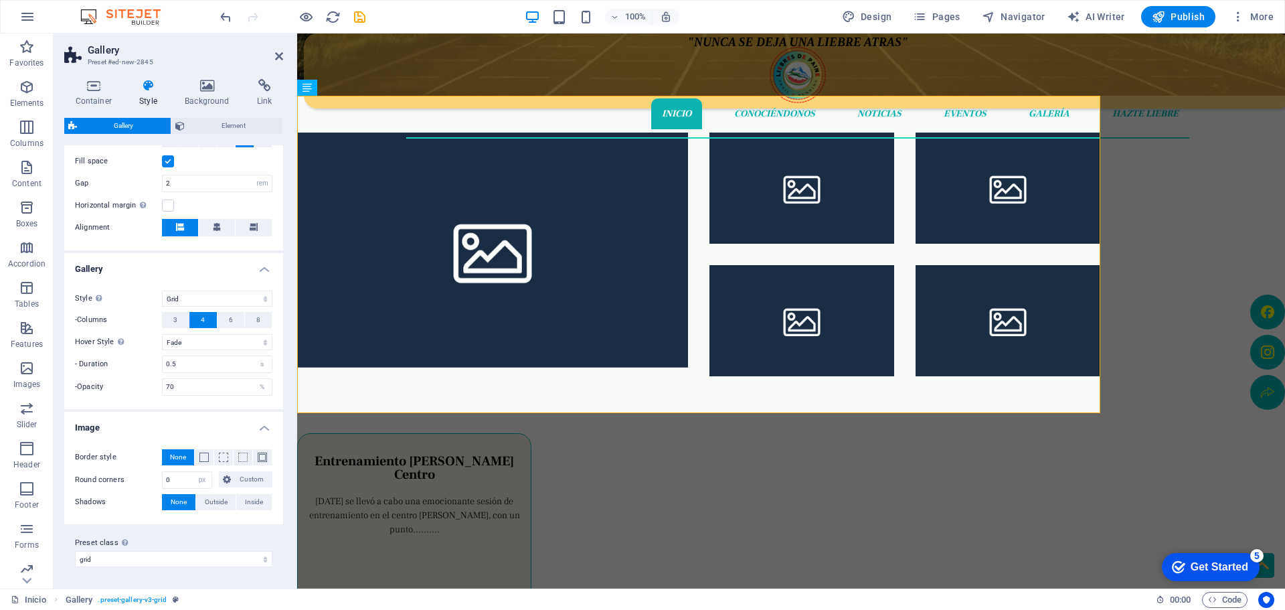
scroll to position [19, 0]
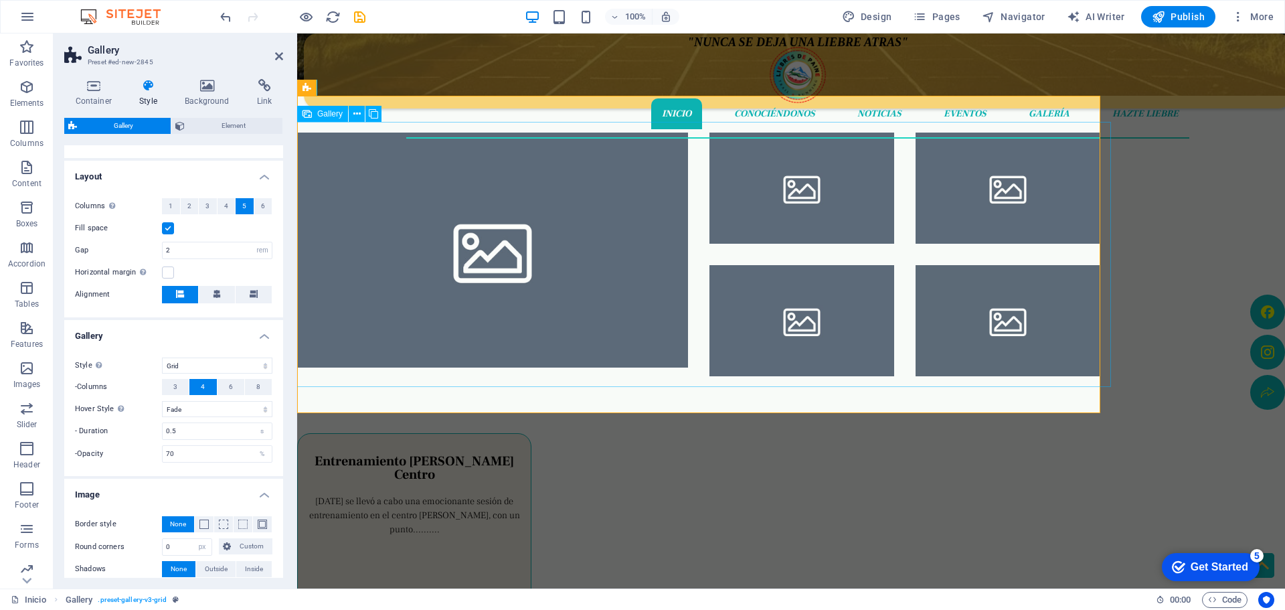
click at [454, 272] on li at bounding box center [492, 254] width 391 height 243
click at [468, 260] on li at bounding box center [492, 254] width 391 height 243
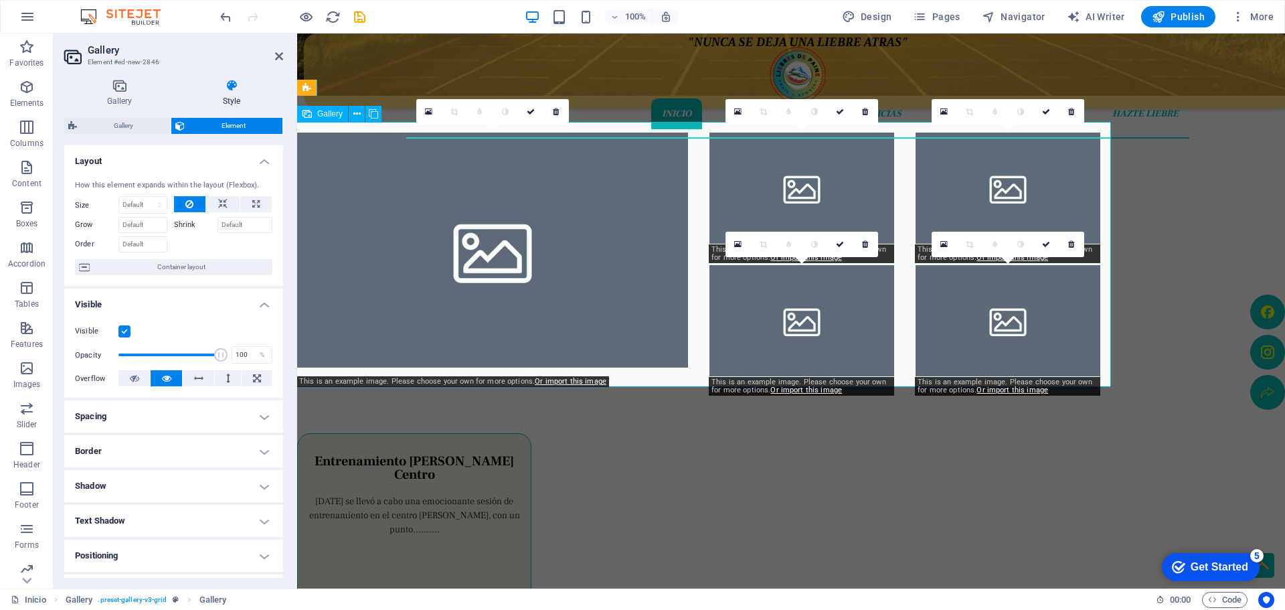
click at [468, 260] on li at bounding box center [492, 254] width 391 height 243
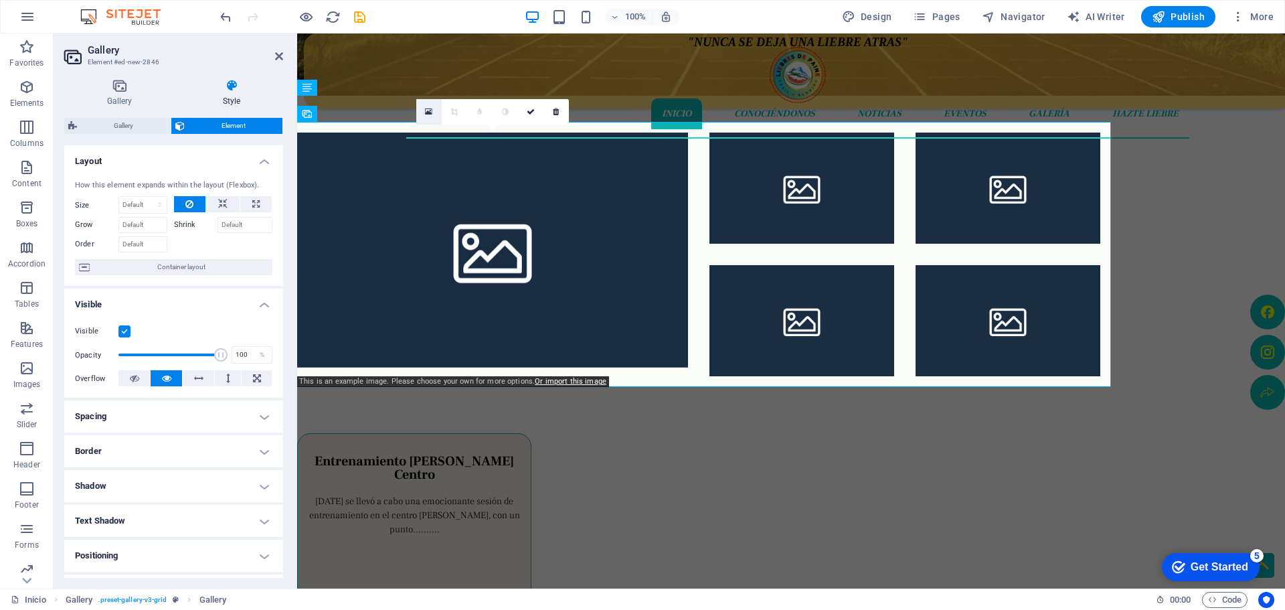
click at [433, 112] on link at bounding box center [428, 111] width 25 height 25
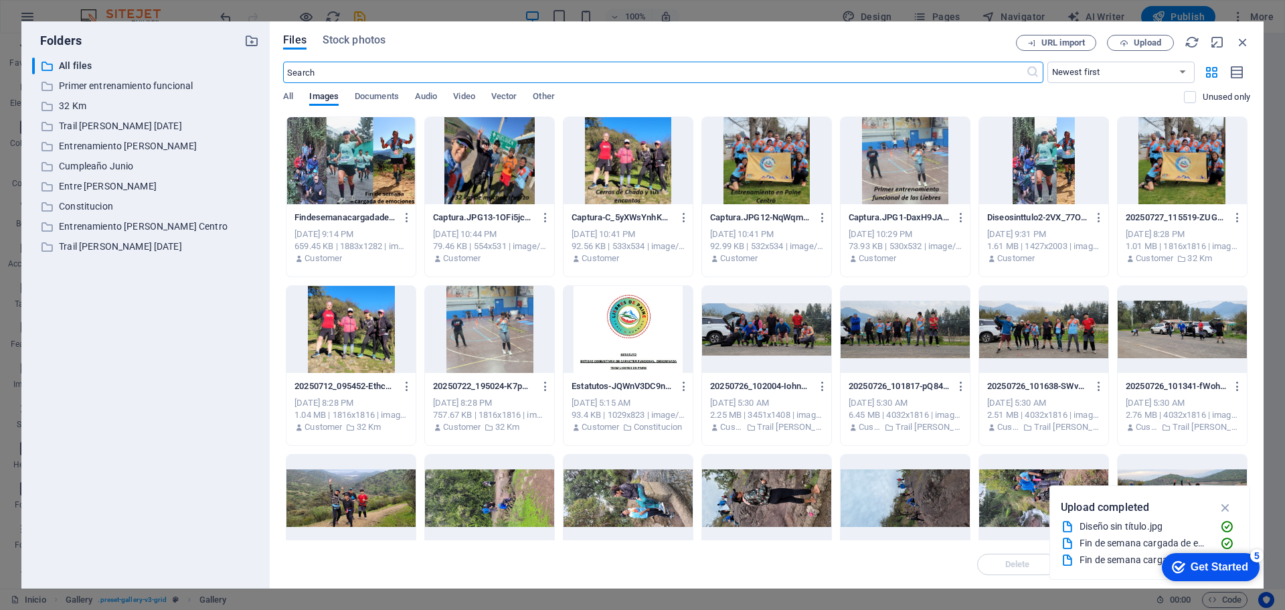
click at [348, 175] on div at bounding box center [350, 160] width 129 height 87
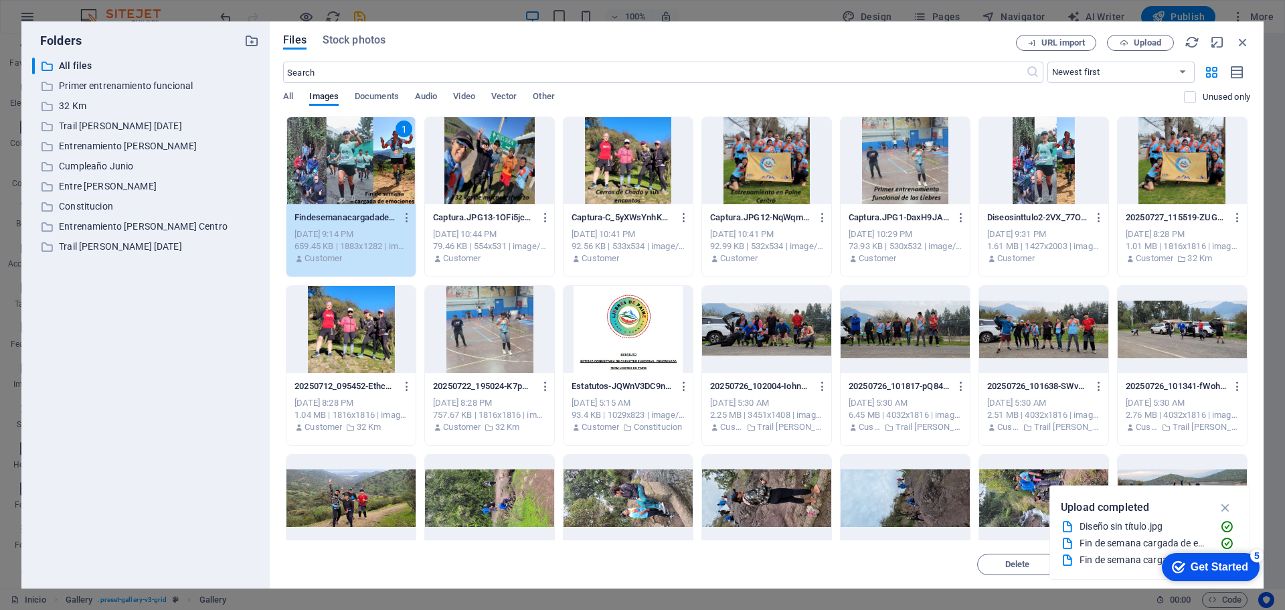
click at [348, 175] on div "1" at bounding box center [350, 160] width 129 height 87
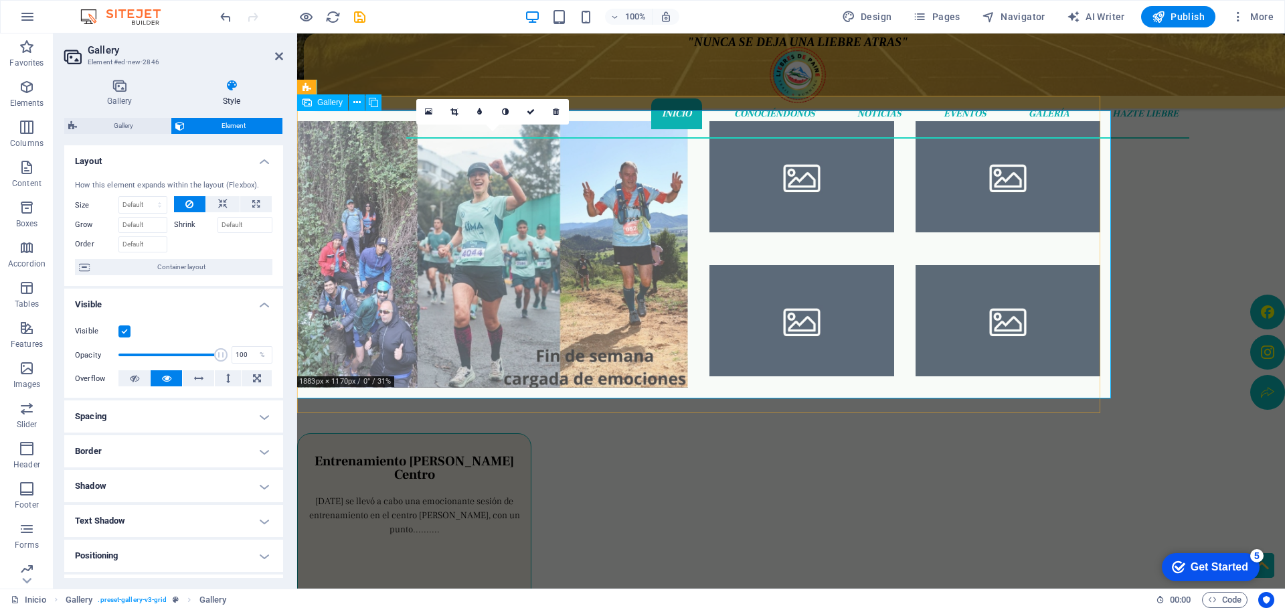
click at [436, 260] on li at bounding box center [492, 254] width 391 height 266
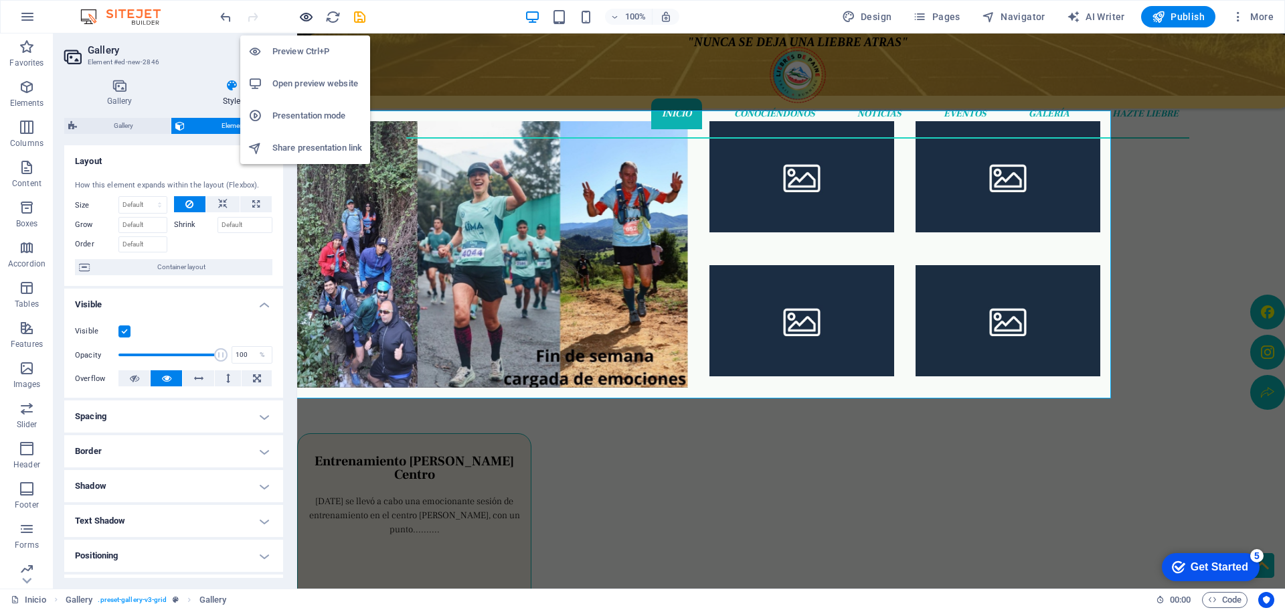
click at [646, 74] on icon "button" at bounding box center [667, 80] width 42 height 12
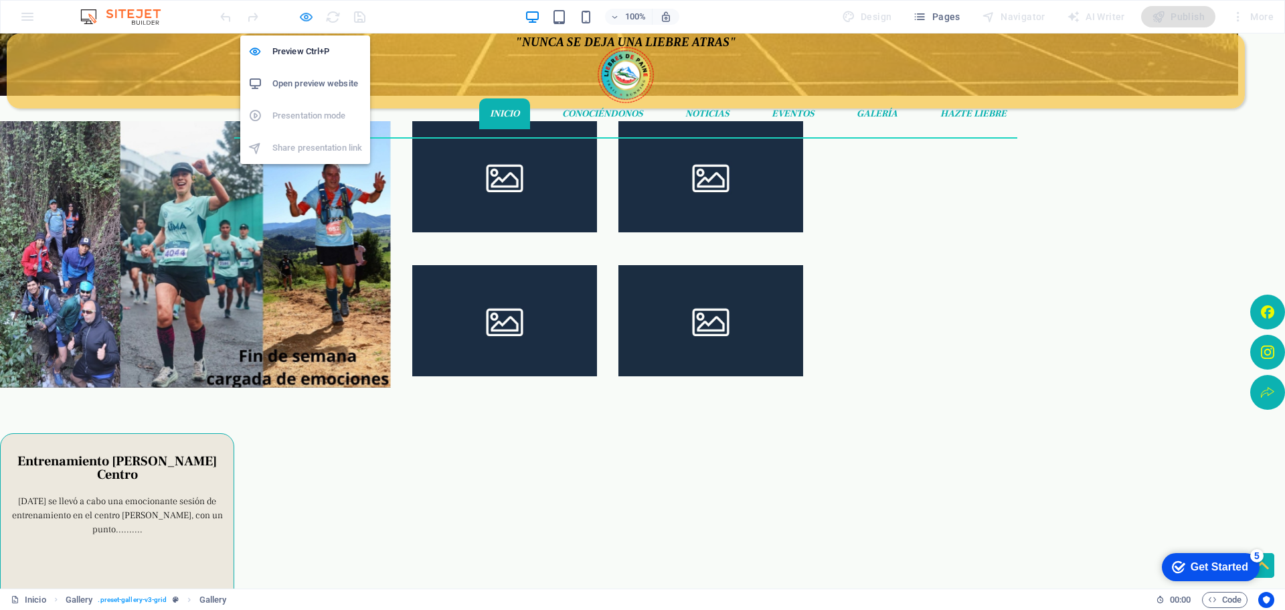
click at [772, 74] on icon "button" at bounding box center [793, 80] width 42 height 12
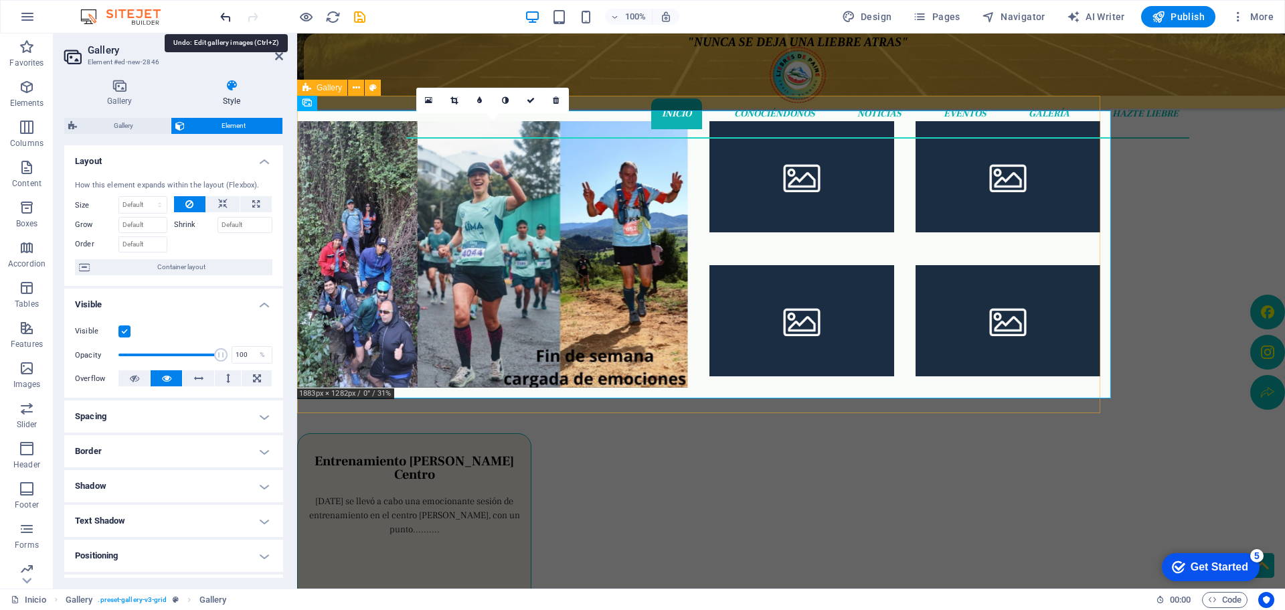
click at [646, 74] on icon "undo" at bounding box center [667, 80] width 42 height 12
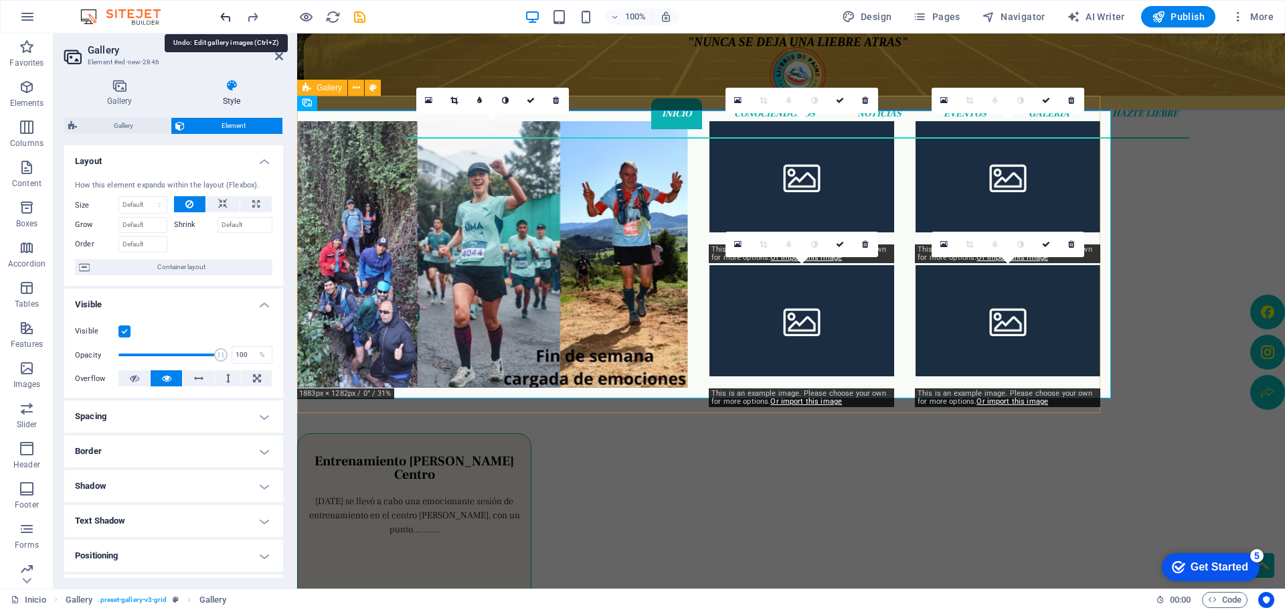
click at [646, 74] on icon "undo" at bounding box center [667, 80] width 42 height 12
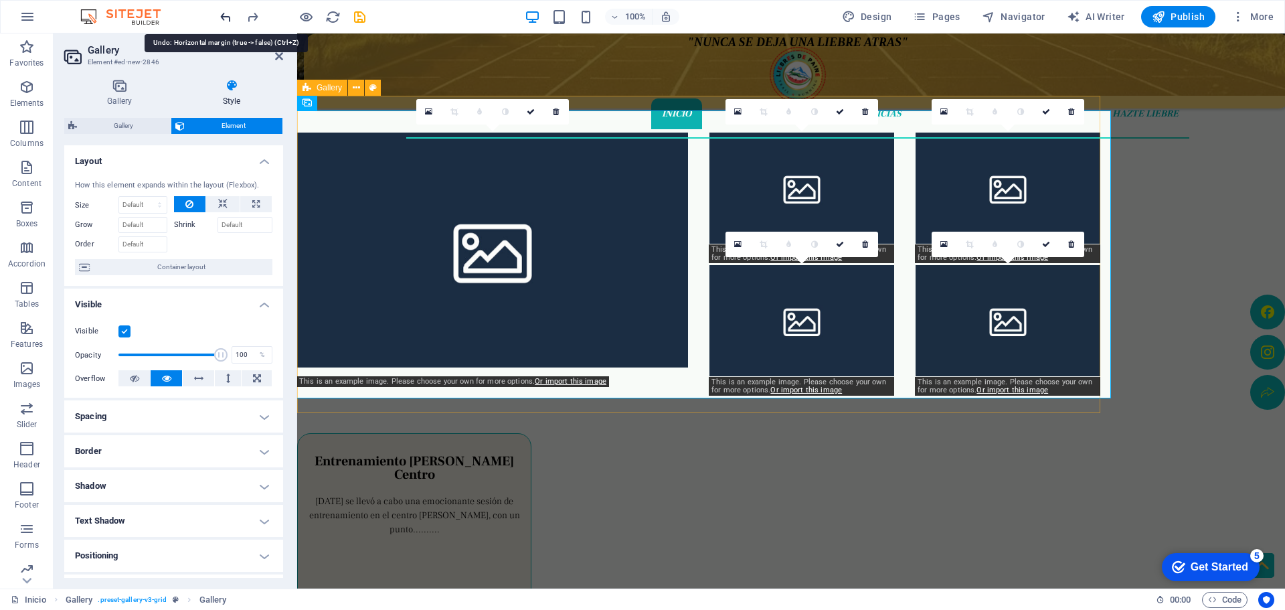
click at [646, 74] on icon "undo" at bounding box center [667, 80] width 42 height 12
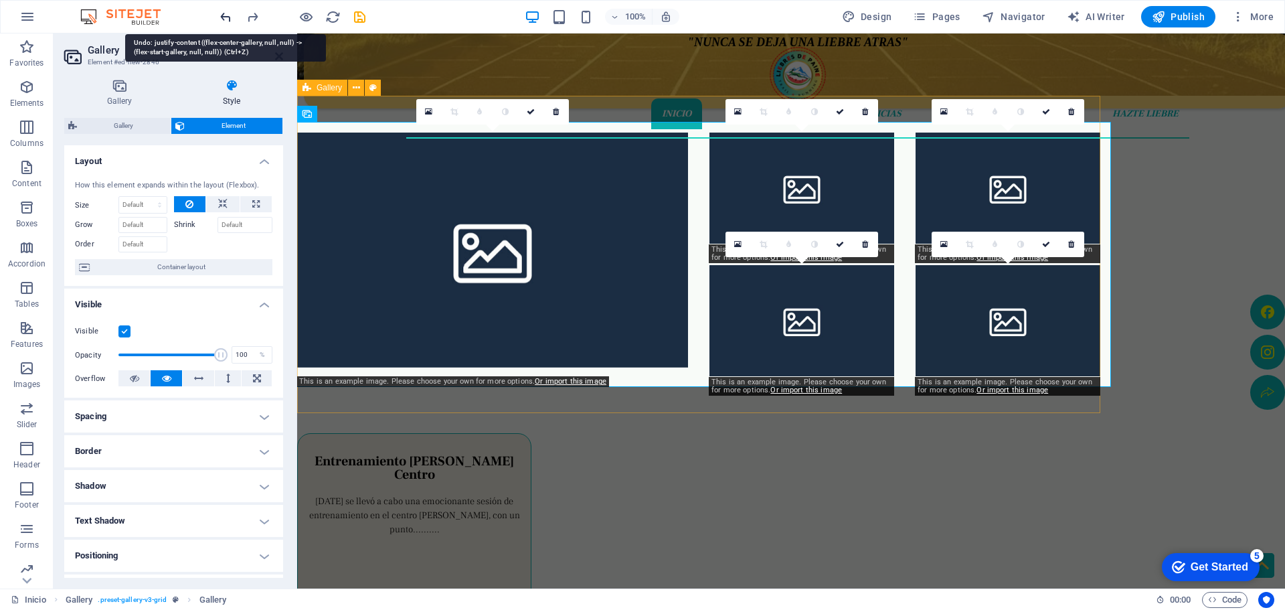
click at [646, 74] on icon "undo" at bounding box center [667, 80] width 42 height 12
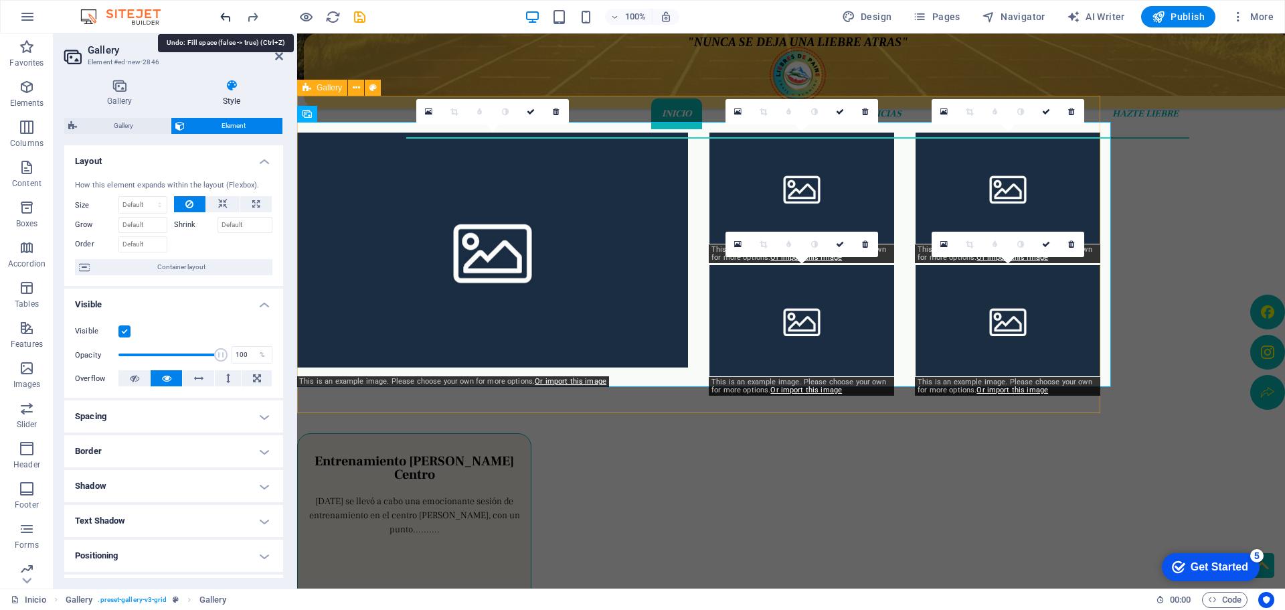
click at [646, 74] on icon "undo" at bounding box center [667, 80] width 42 height 12
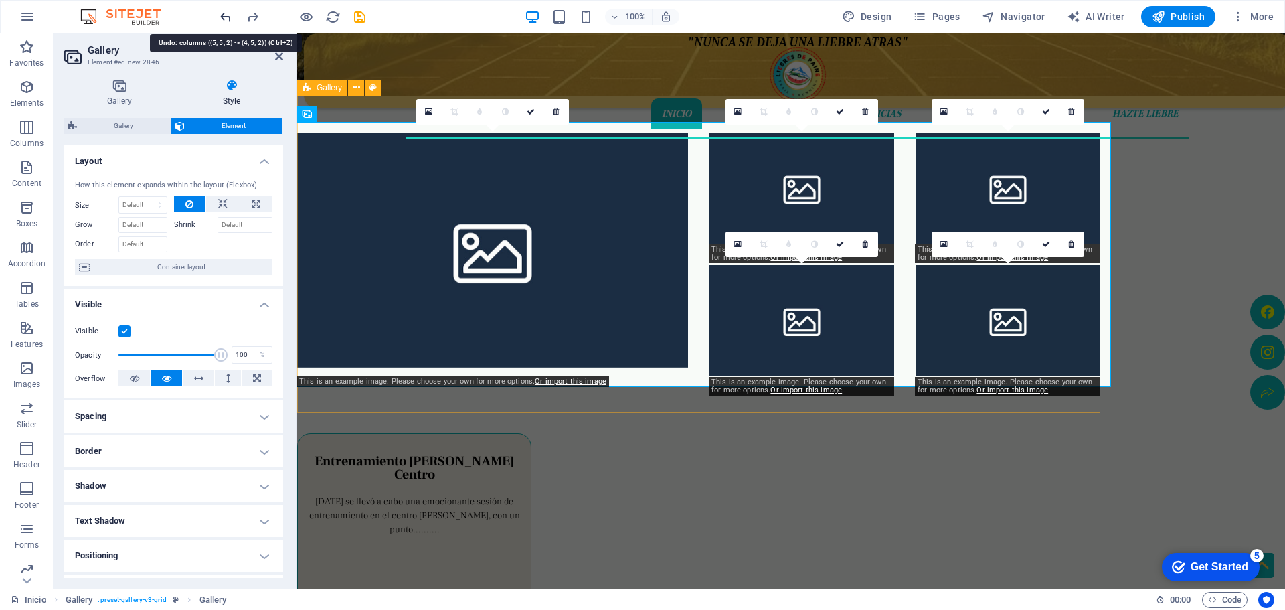
click at [646, 74] on icon "undo" at bounding box center [667, 80] width 42 height 12
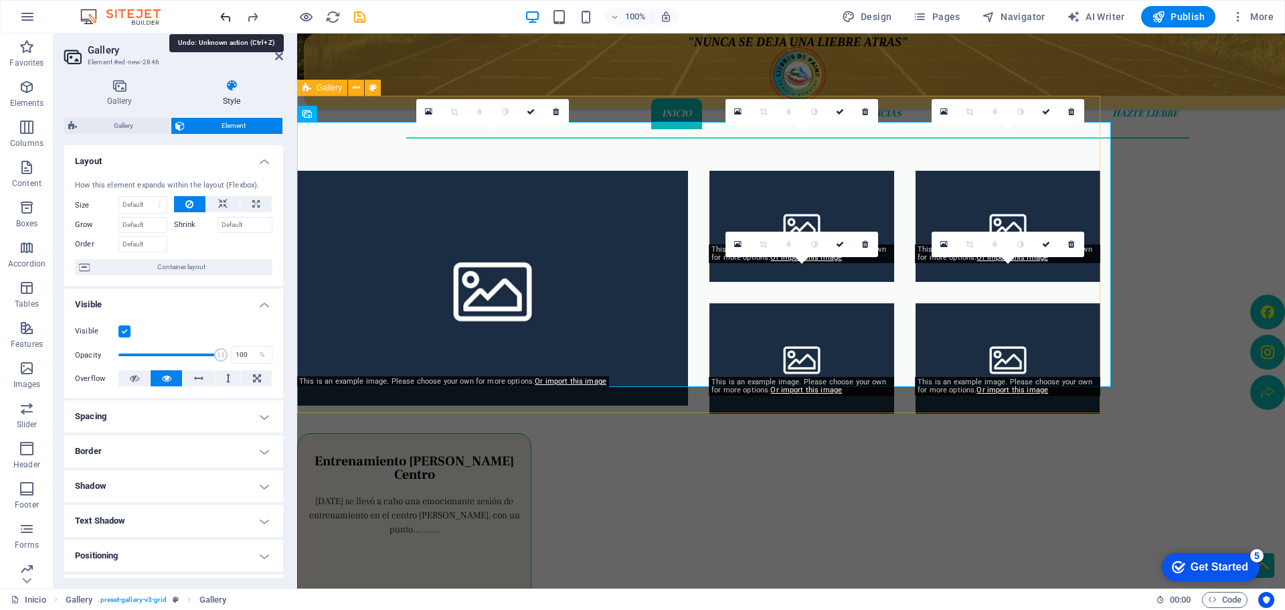
click at [646, 74] on icon "undo" at bounding box center [667, 80] width 42 height 12
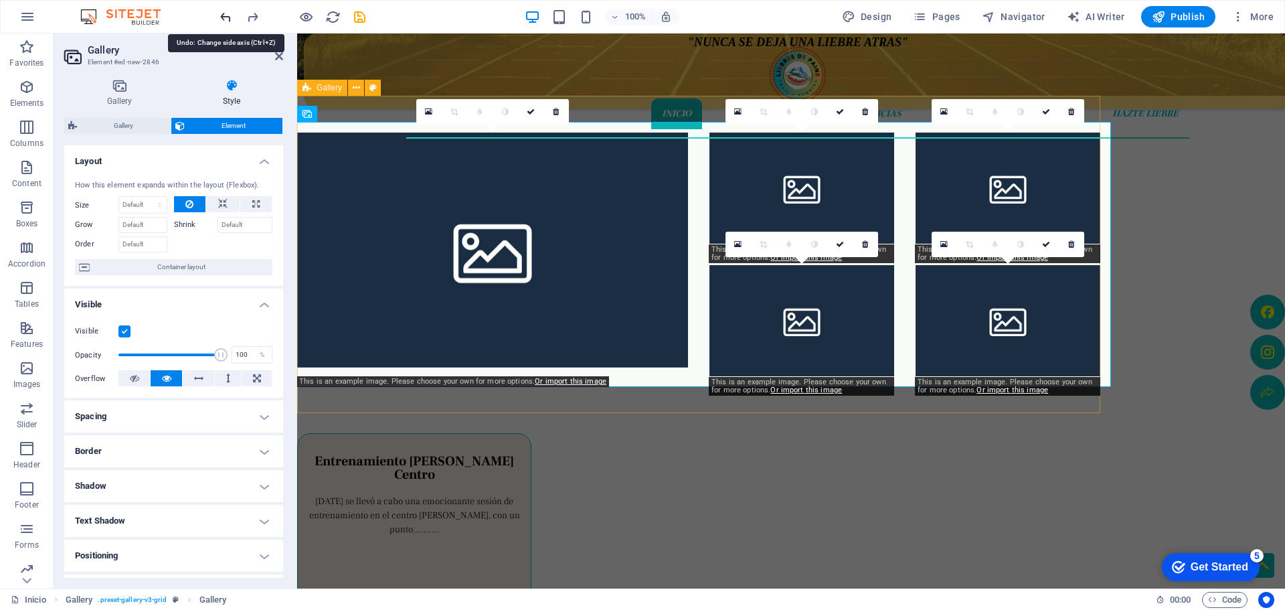
click at [646, 74] on icon "undo" at bounding box center [667, 80] width 42 height 12
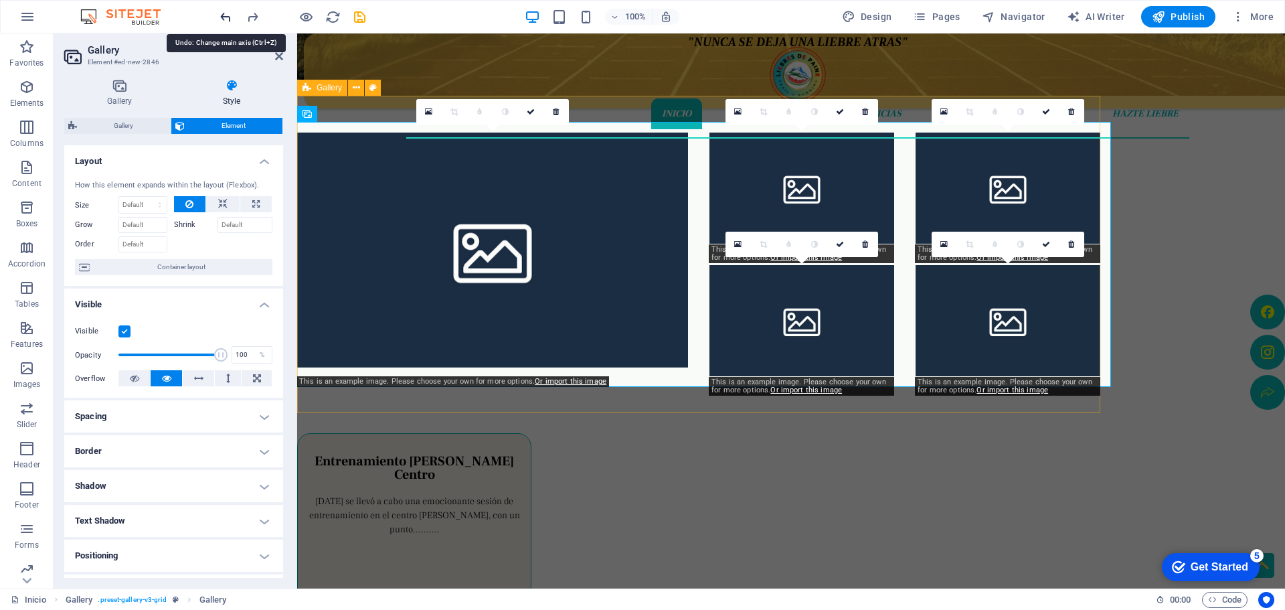
click at [646, 74] on icon "undo" at bounding box center [667, 80] width 42 height 12
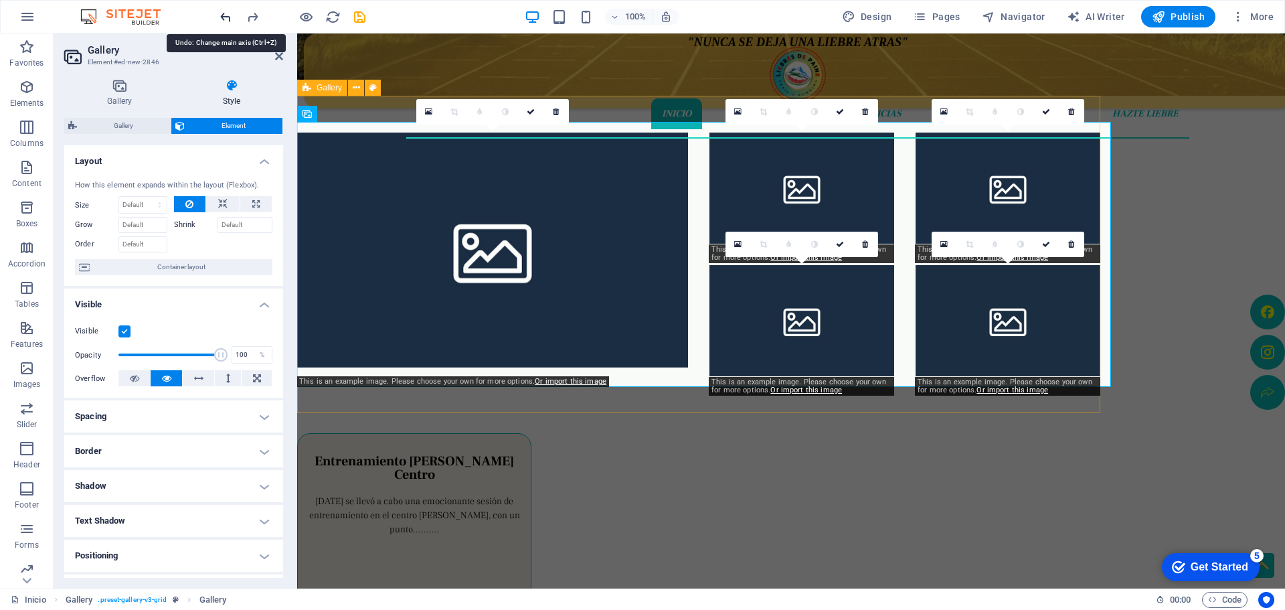
click at [646, 74] on icon "undo" at bounding box center [667, 80] width 42 height 12
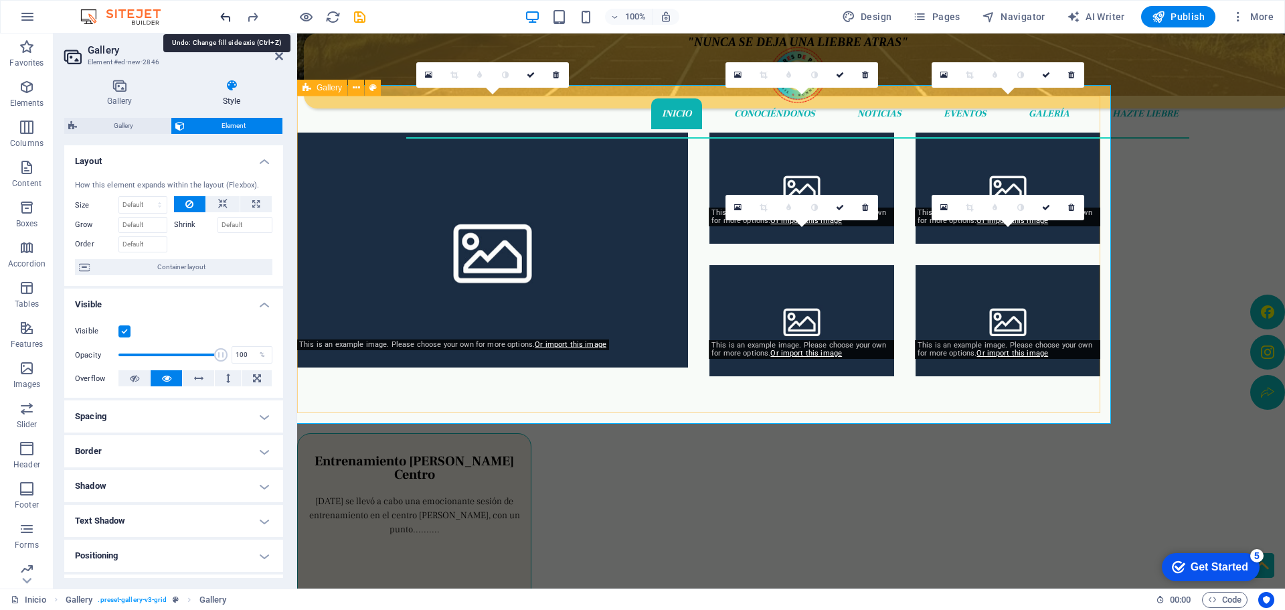
click at [646, 74] on icon "undo" at bounding box center [667, 80] width 42 height 12
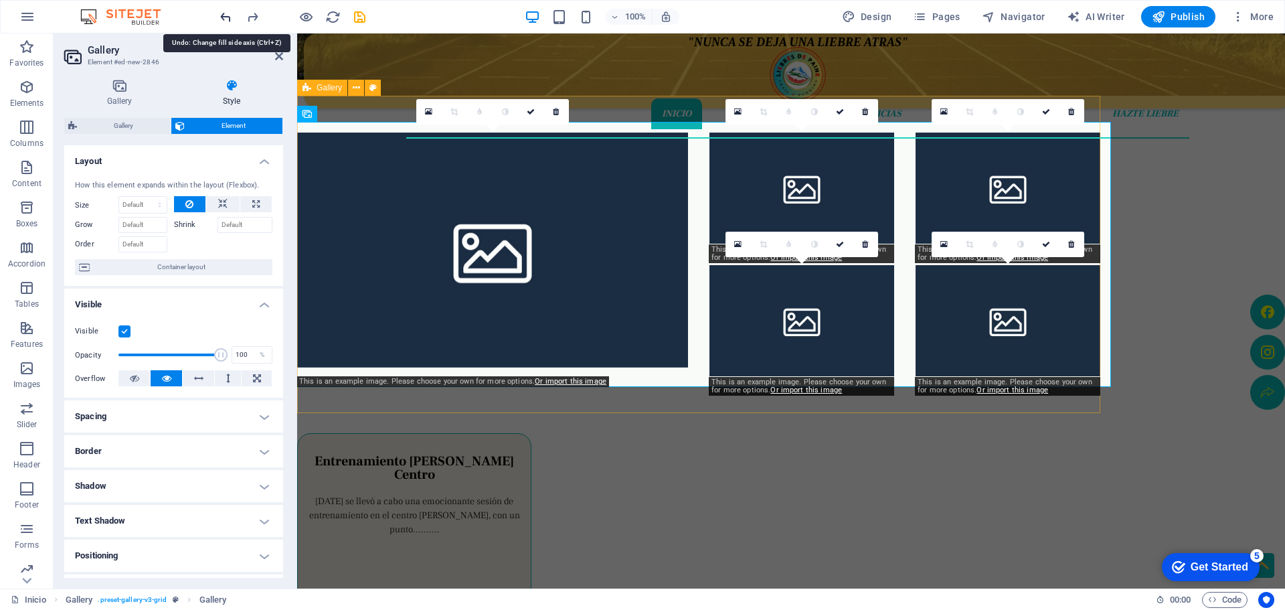
click at [646, 74] on icon "undo" at bounding box center [667, 80] width 42 height 12
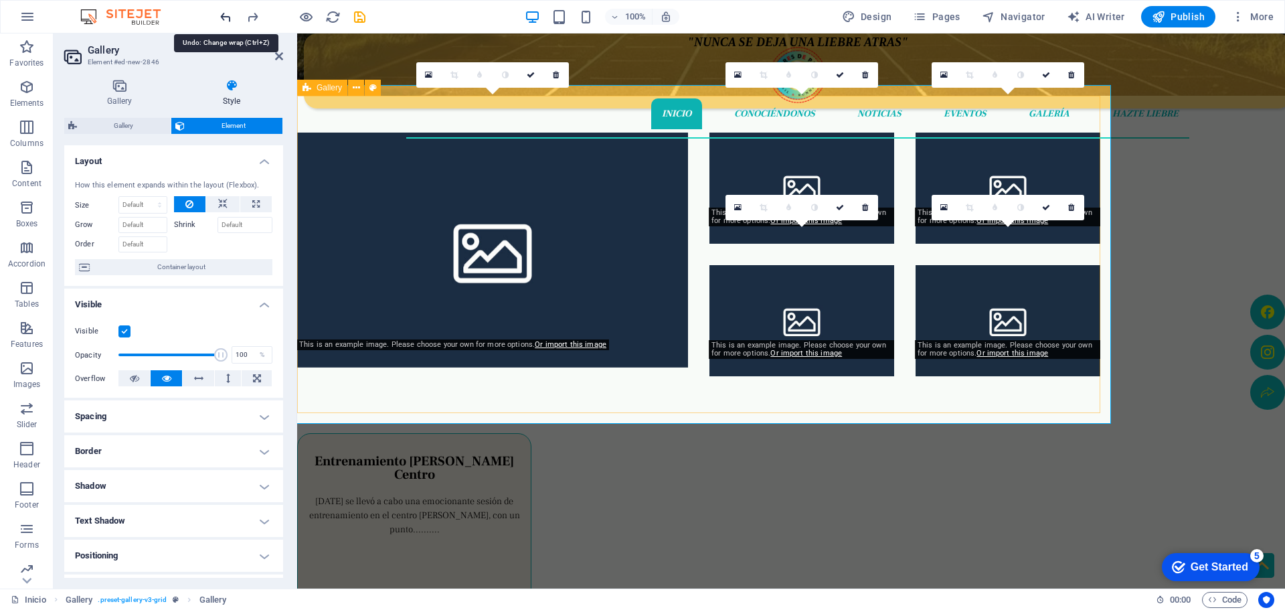
click at [646, 74] on icon "undo" at bounding box center [667, 80] width 42 height 12
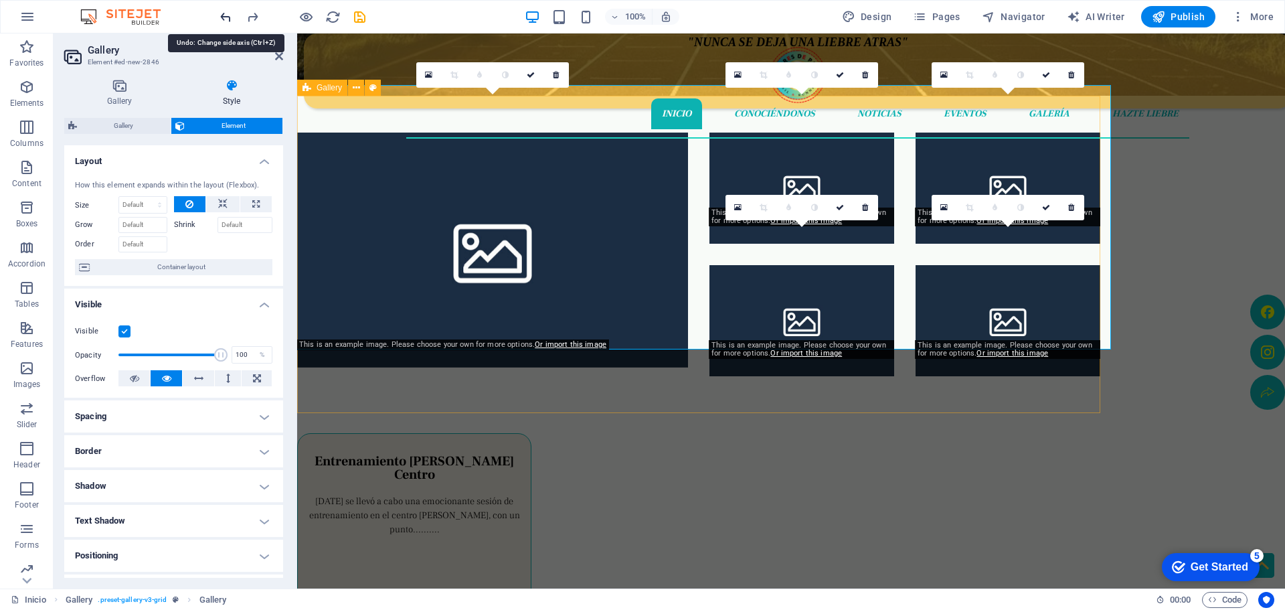
click at [646, 74] on icon "undo" at bounding box center [667, 80] width 42 height 12
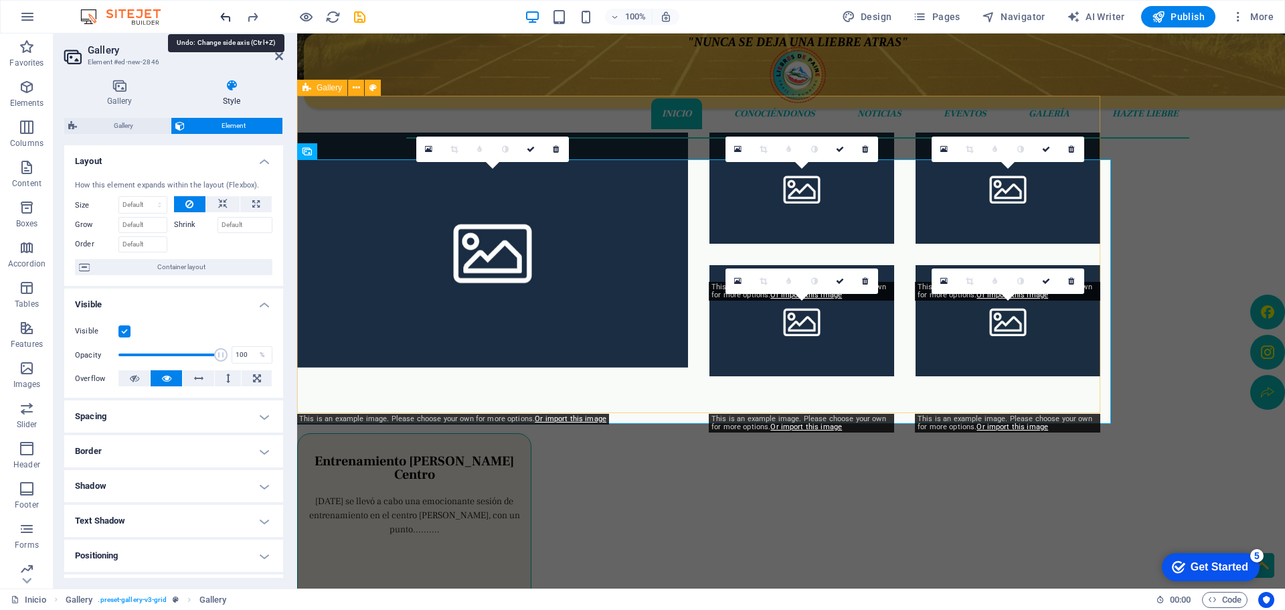
click at [646, 74] on icon "undo" at bounding box center [667, 80] width 42 height 12
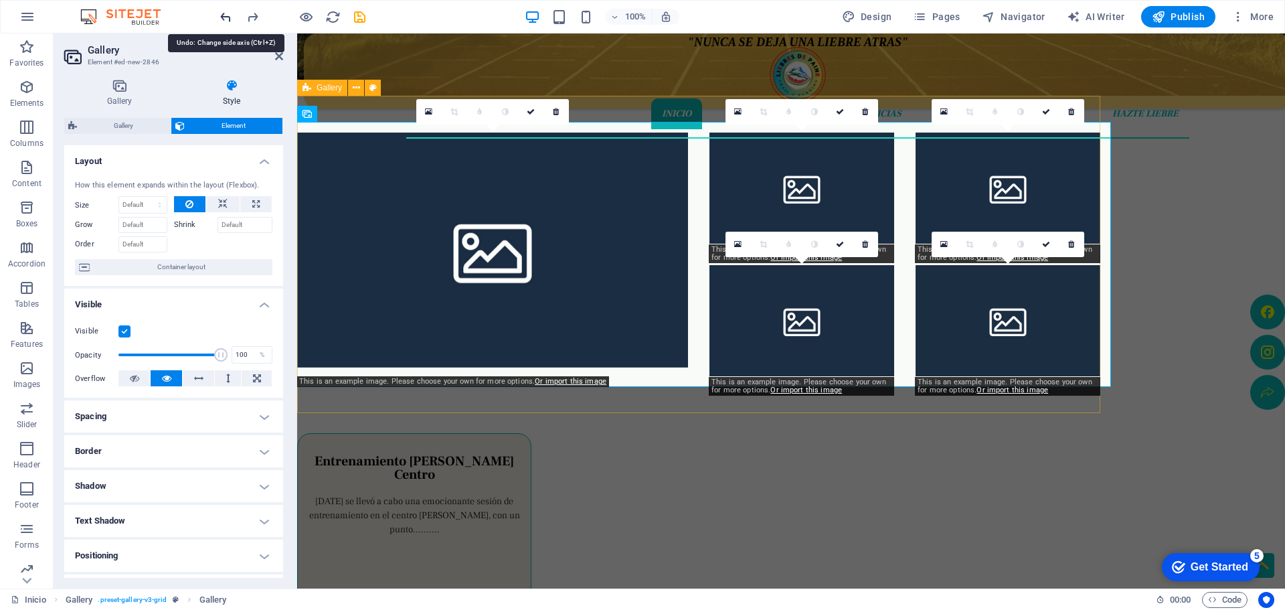
click at [646, 74] on icon "undo" at bounding box center [667, 80] width 42 height 12
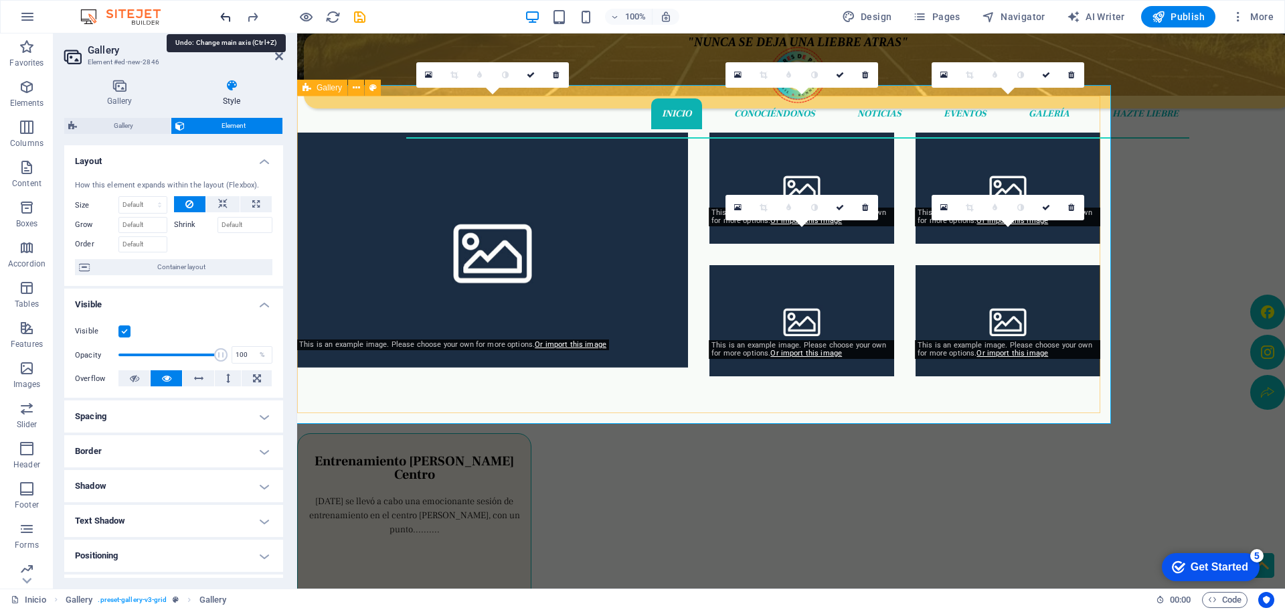
click at [646, 74] on icon "undo" at bounding box center [667, 80] width 42 height 12
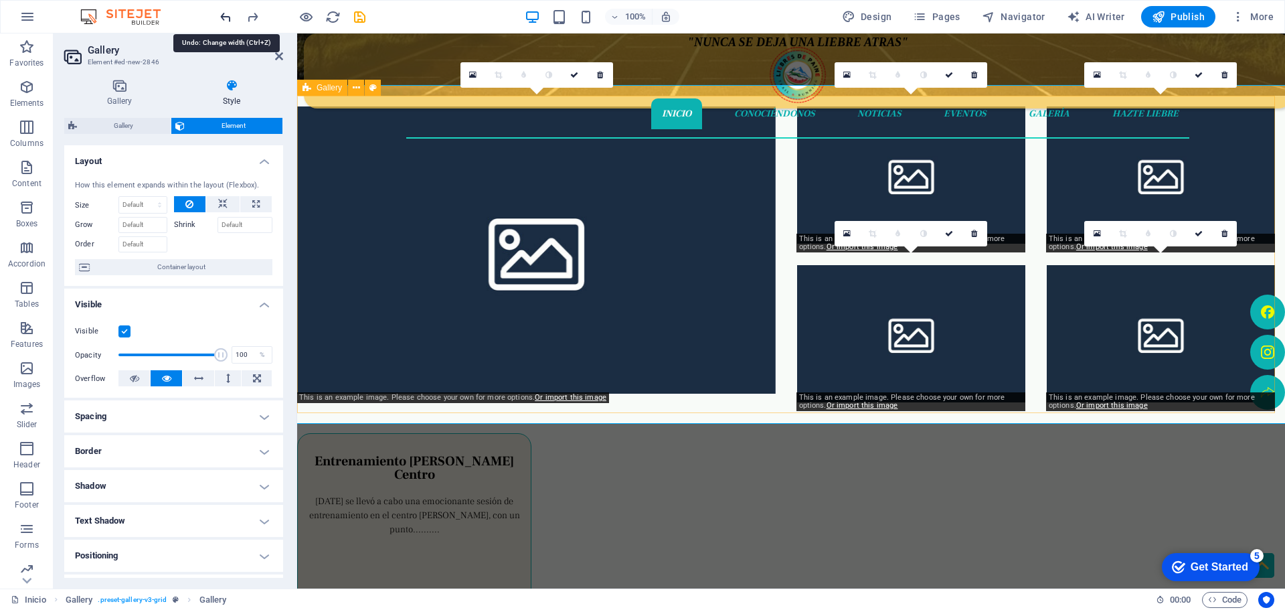
click at [646, 74] on icon "undo" at bounding box center [667, 80] width 42 height 12
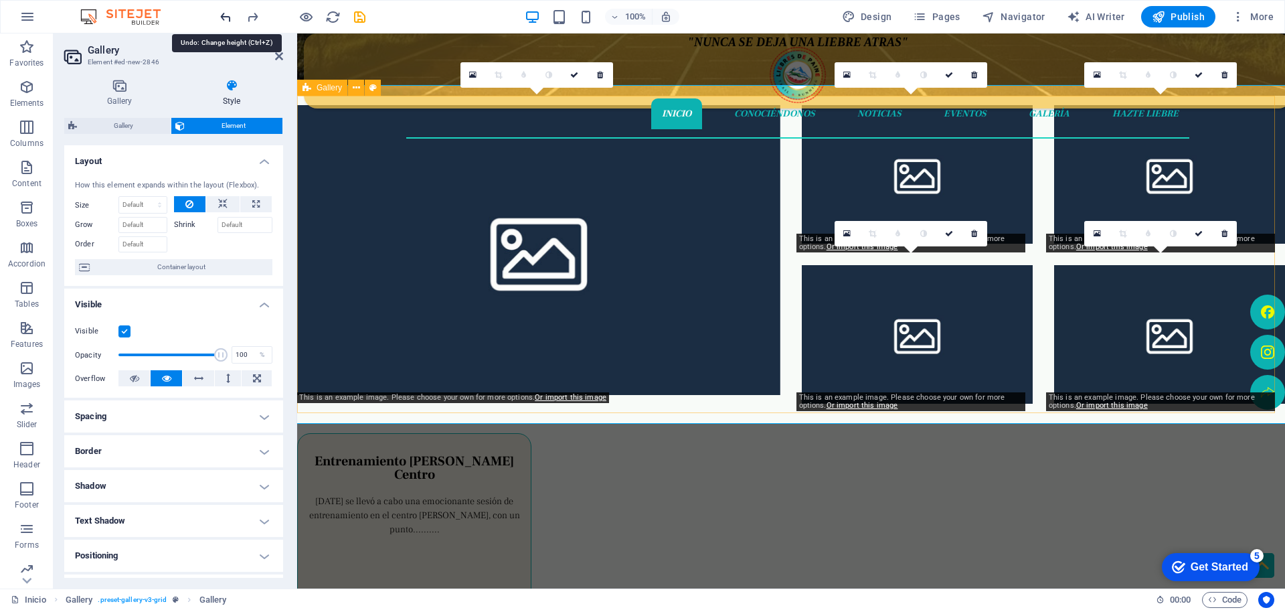
click at [646, 74] on icon "undo" at bounding box center [667, 80] width 42 height 12
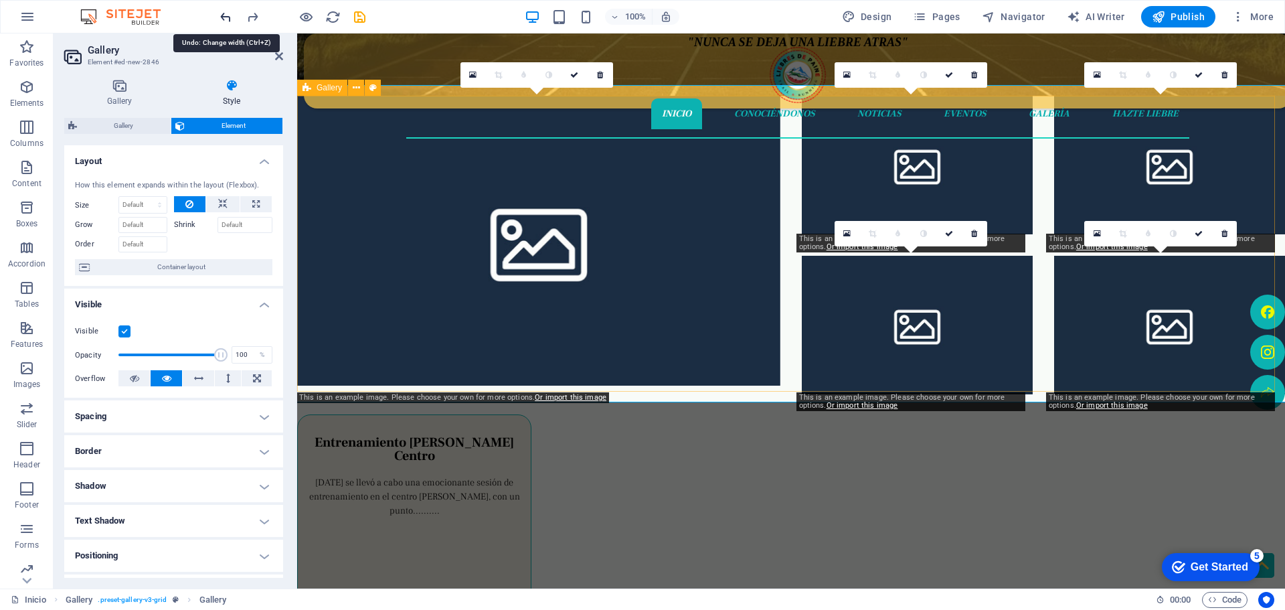
click at [646, 74] on icon "undo" at bounding box center [667, 80] width 42 height 12
type input "100"
select select "%"
click at [646, 74] on icon "undo" at bounding box center [667, 80] width 42 height 12
select select "DISABLED_OPTION_VALUE"
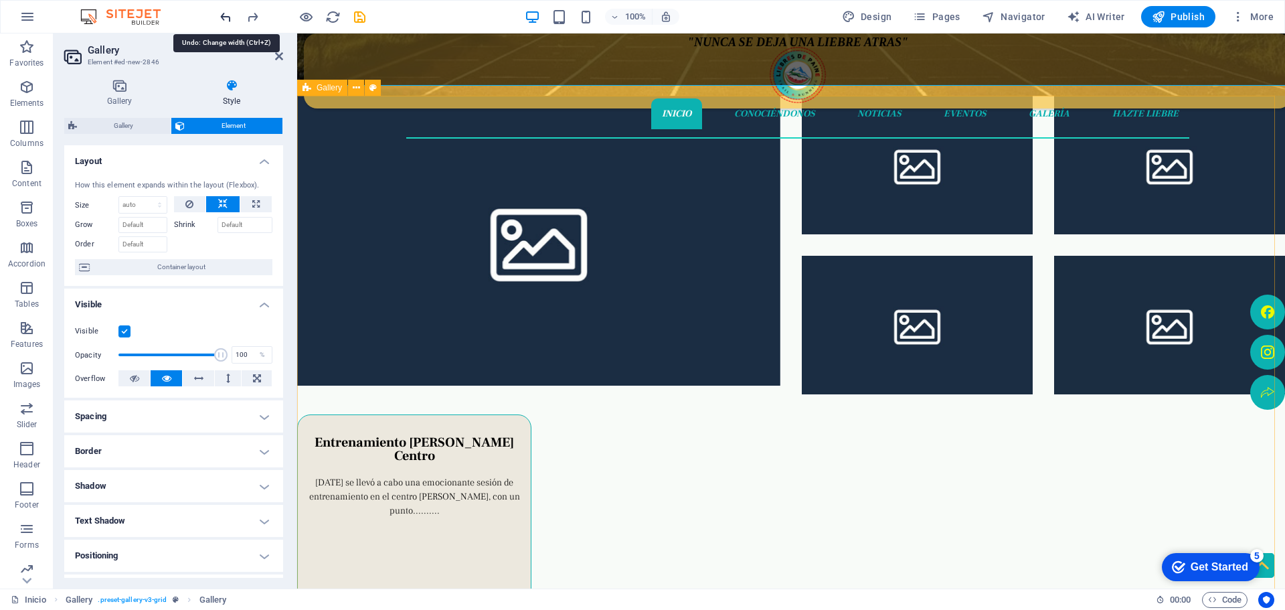
click at [646, 74] on icon "undo" at bounding box center [667, 80] width 42 height 12
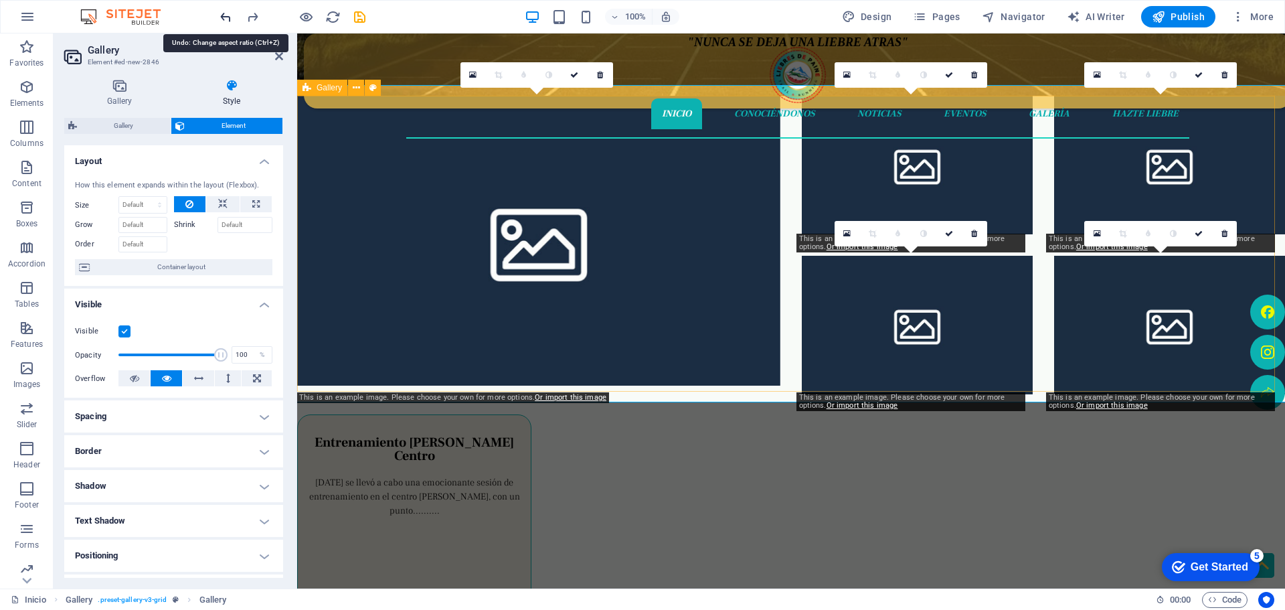
click at [646, 74] on icon "undo" at bounding box center [667, 80] width 42 height 12
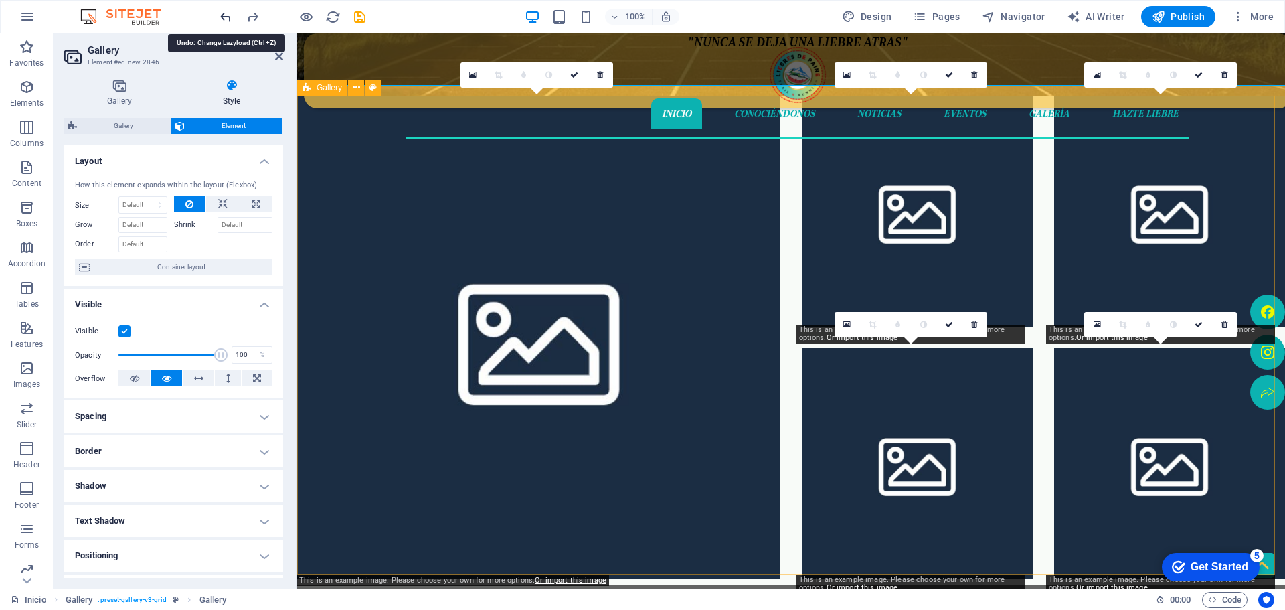
click at [646, 74] on icon "undo" at bounding box center [667, 80] width 42 height 12
click at [646, 74] on div at bounding box center [667, 80] width 42 height 12
click at [646, 74] on icon "undo" at bounding box center [667, 80] width 42 height 12
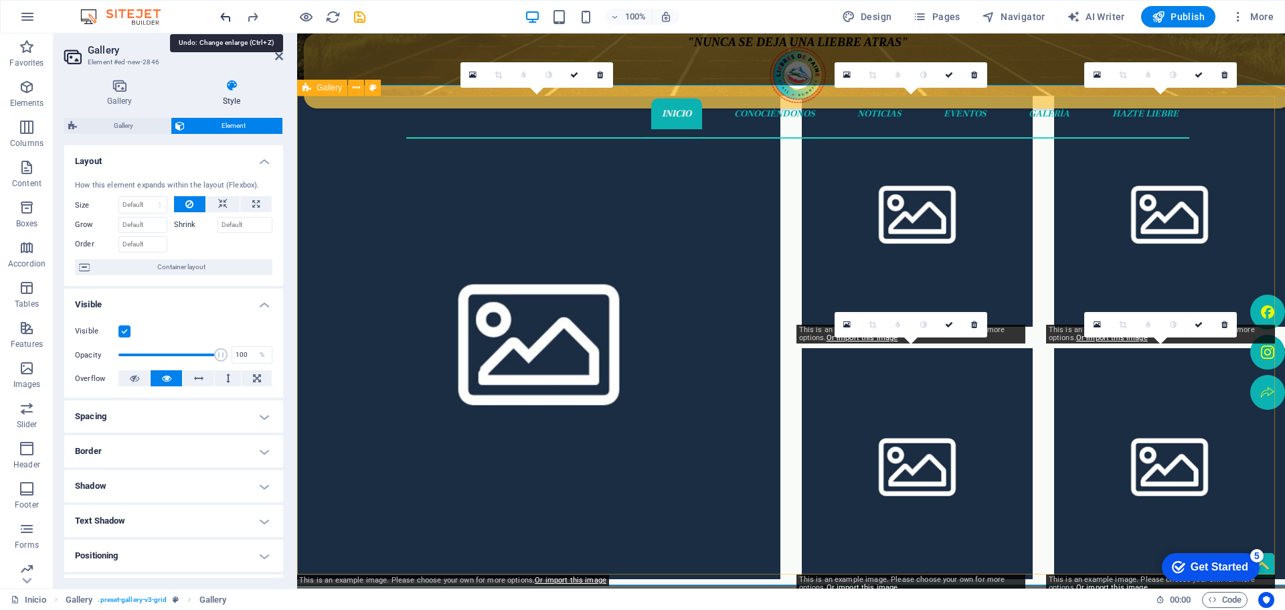
click at [646, 74] on icon "undo" at bounding box center [667, 80] width 42 height 12
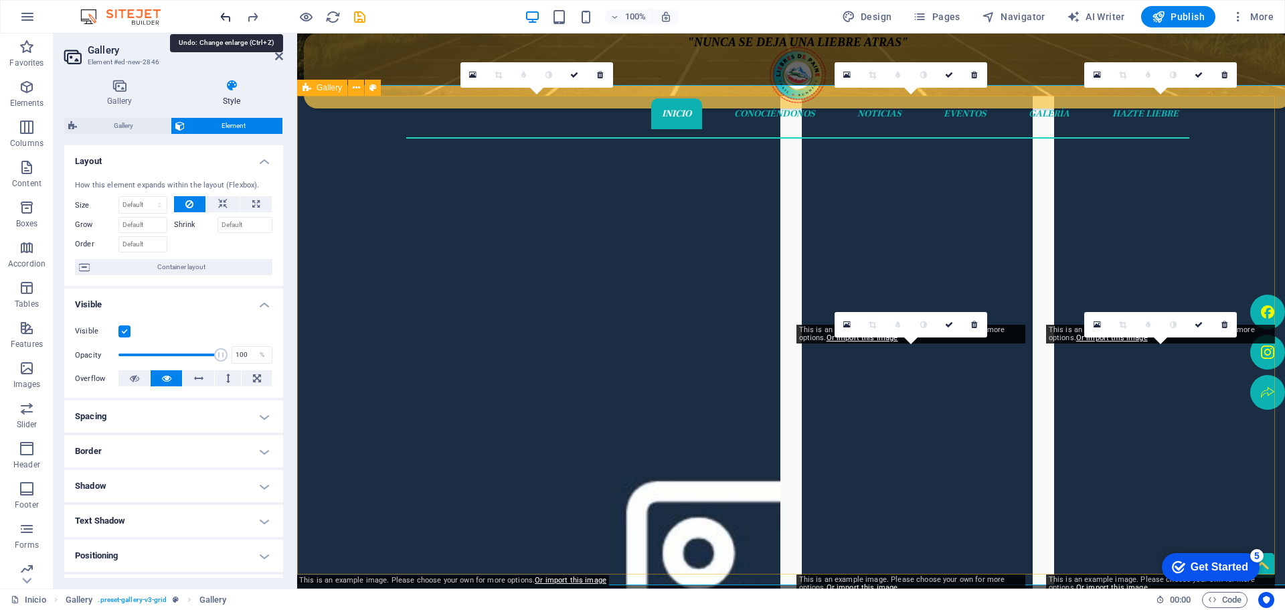
click at [646, 74] on icon "undo" at bounding box center [667, 80] width 42 height 12
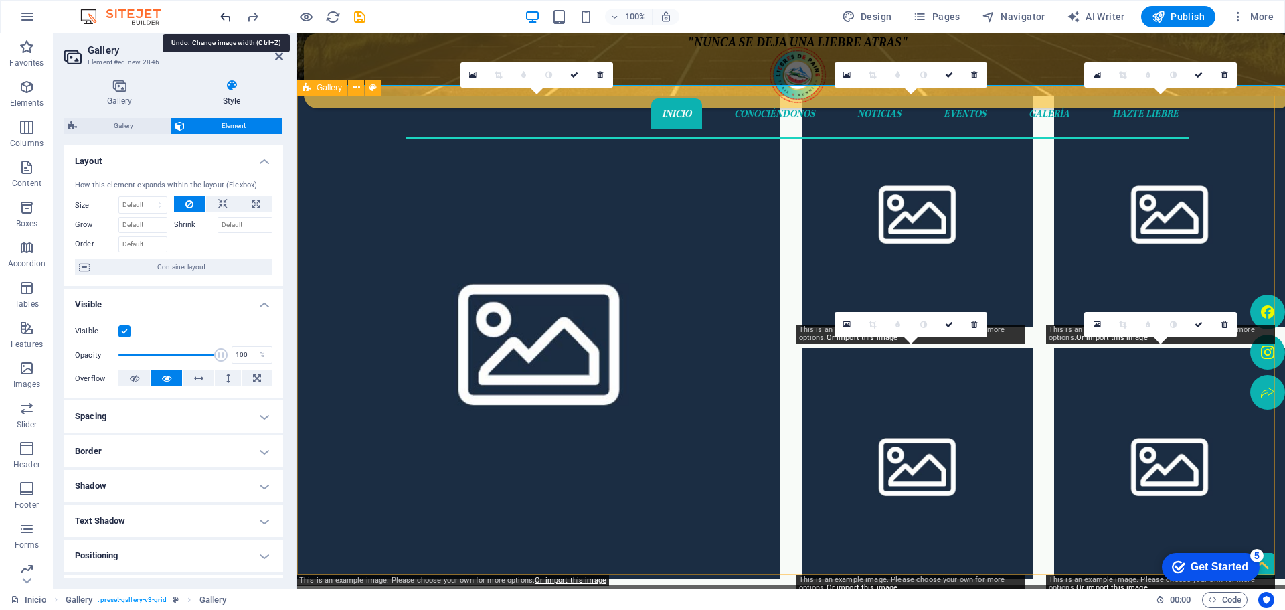
click at [646, 74] on icon "undo" at bounding box center [667, 80] width 42 height 12
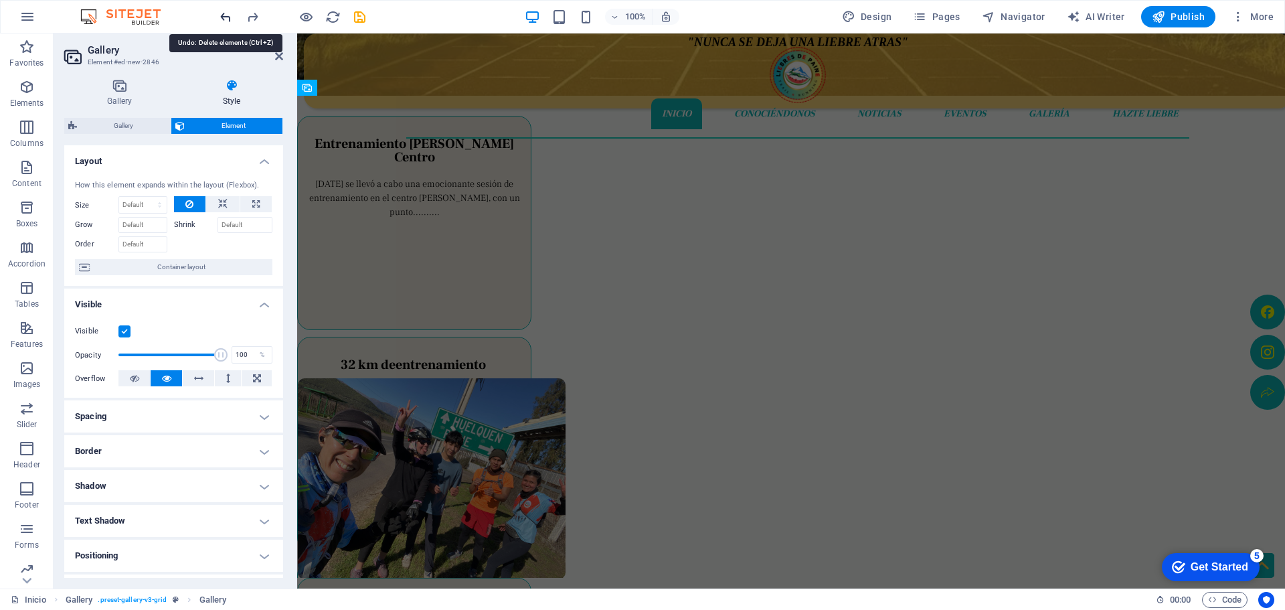
click at [646, 74] on icon "undo" at bounding box center [667, 80] width 42 height 12
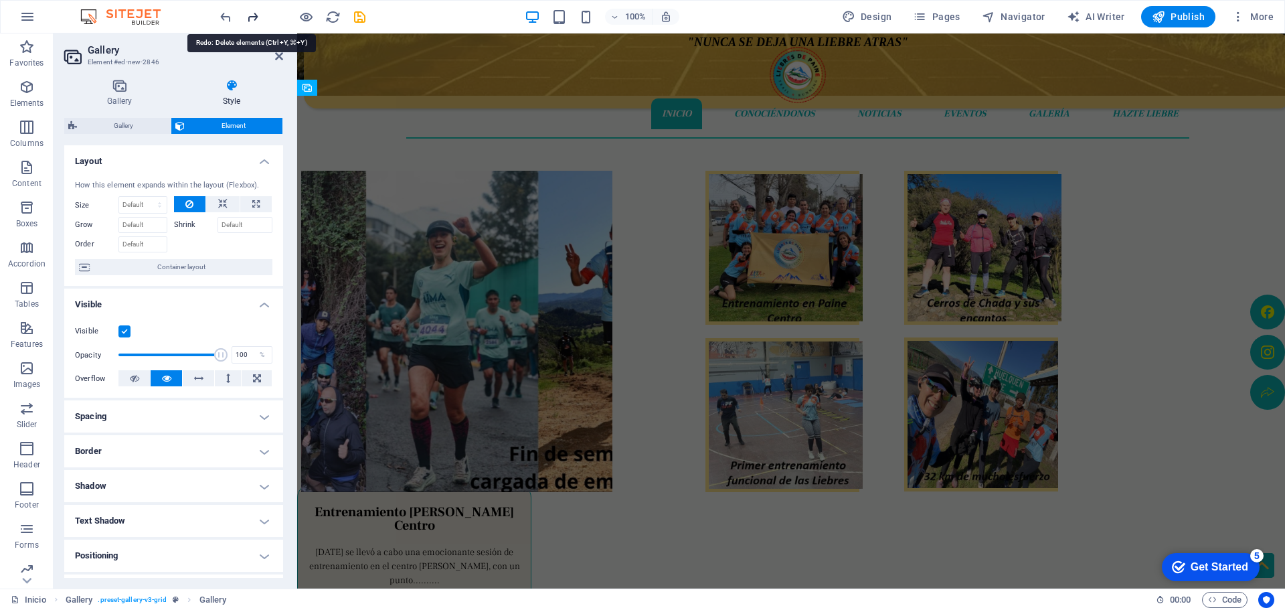
click at [646, 74] on icon "redo" at bounding box center [667, 80] width 42 height 12
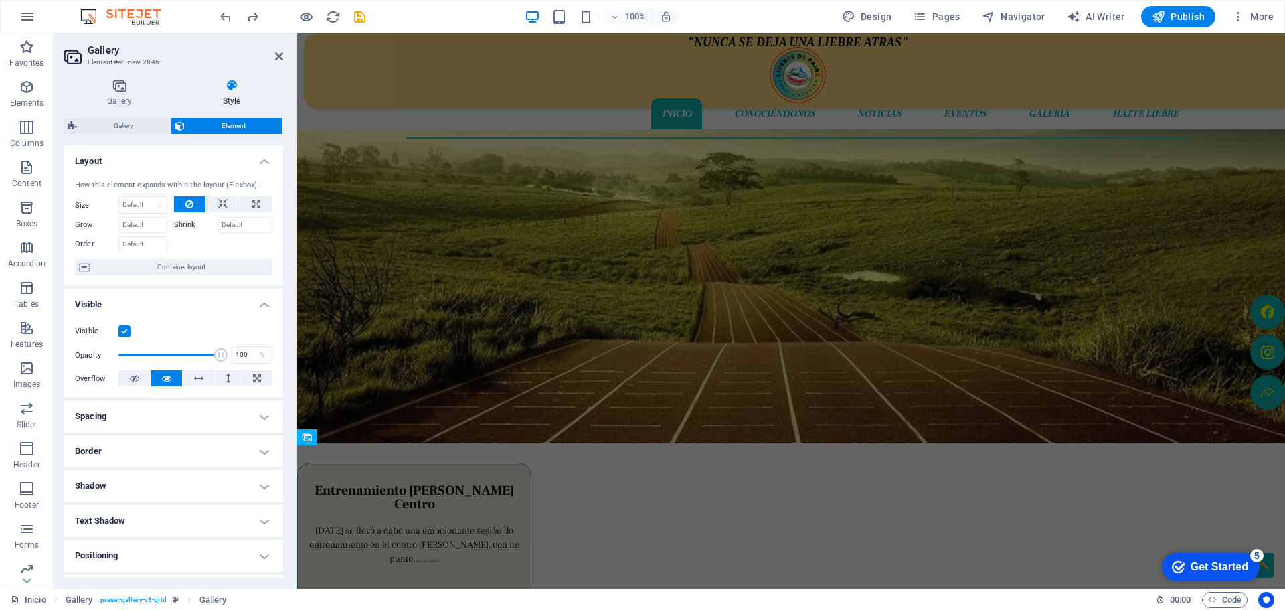
scroll to position [0, 0]
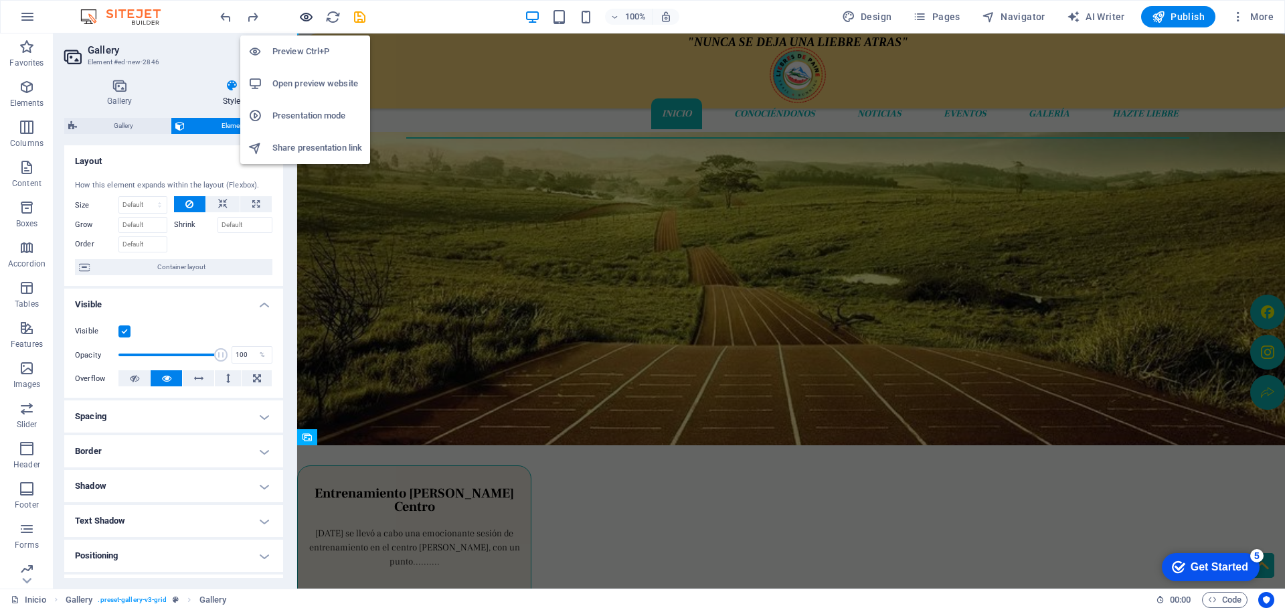
click at [646, 74] on icon "button" at bounding box center [667, 80] width 42 height 12
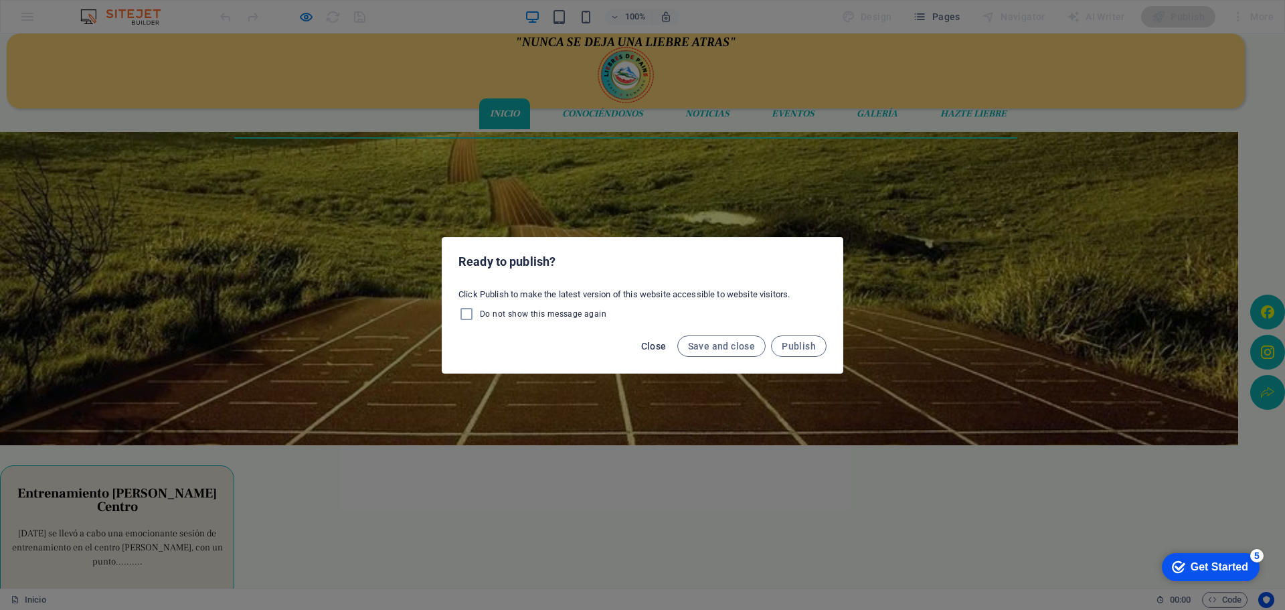
click at [663, 348] on span "Close" at bounding box center [653, 346] width 25 height 11
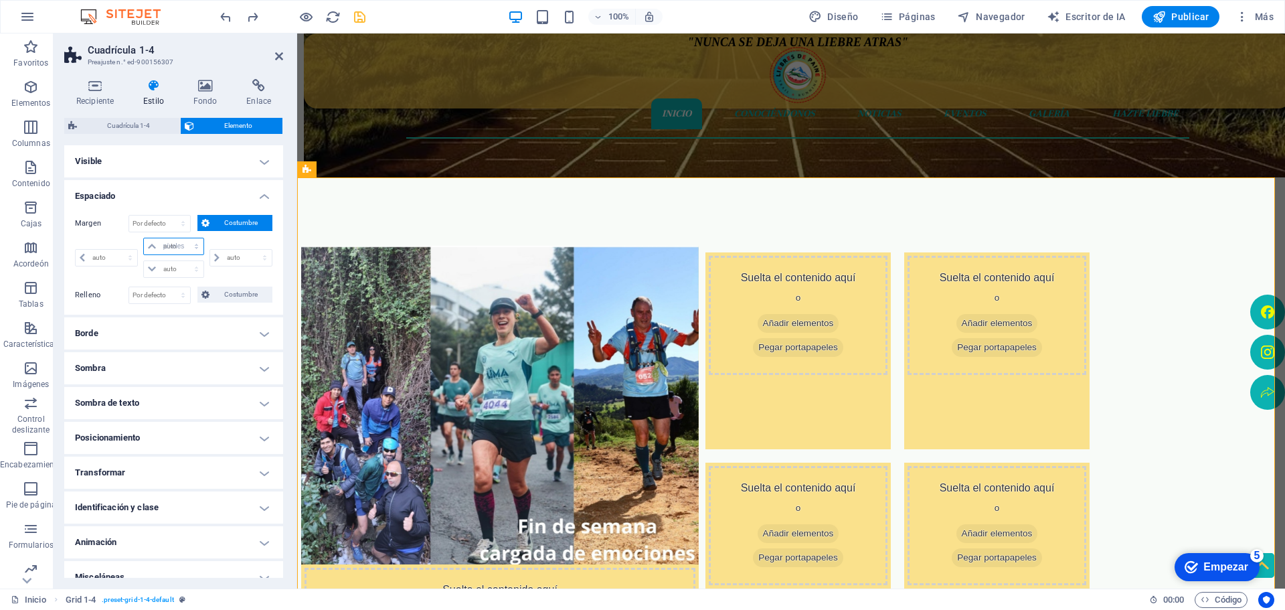
type input "0"
select select "px"
type input "0"
select select "px"
type input "0"
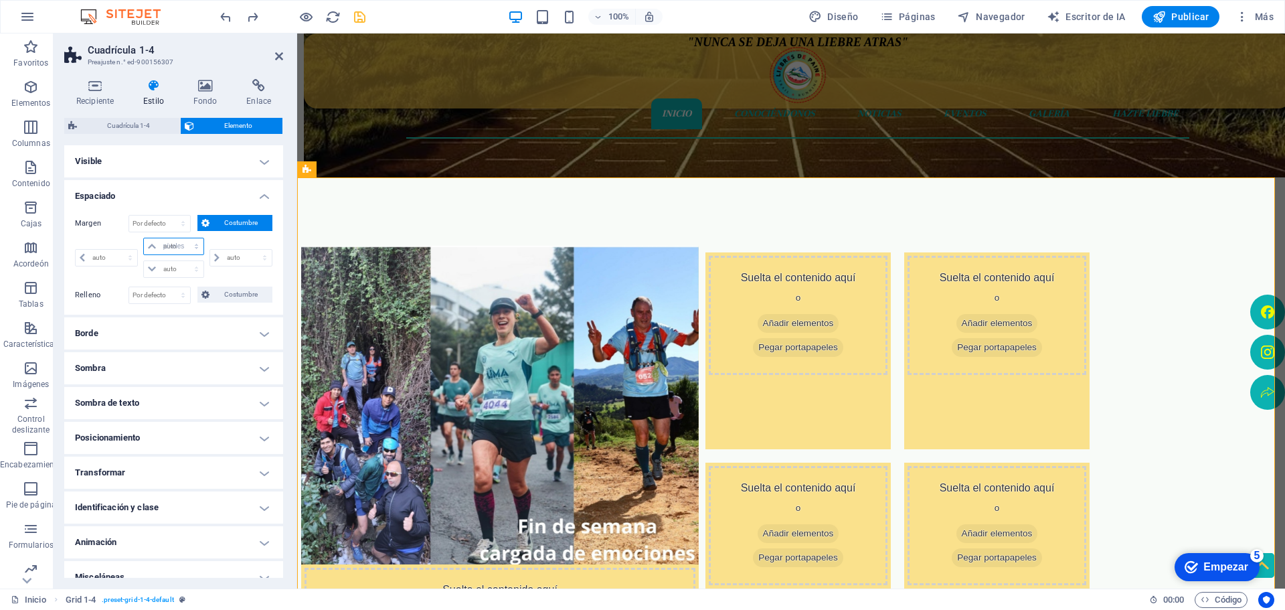
type input "0"
select select "px"
type input "0"
select select "px"
type input "50"
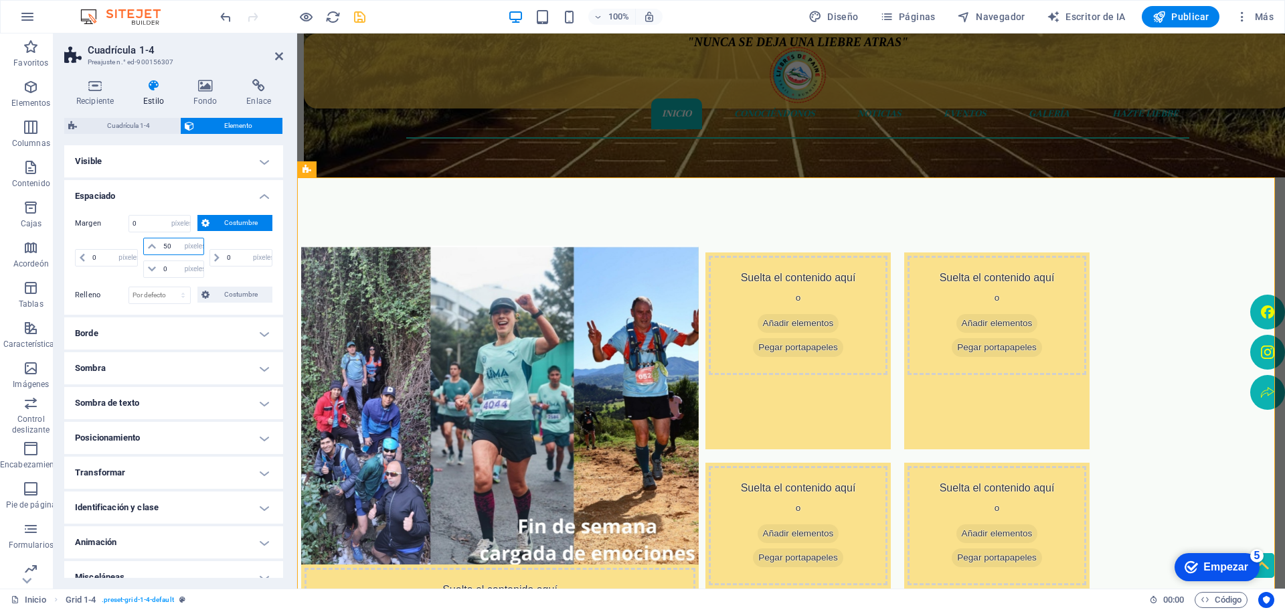
select select "DISABLED_OPTION_VALUE"
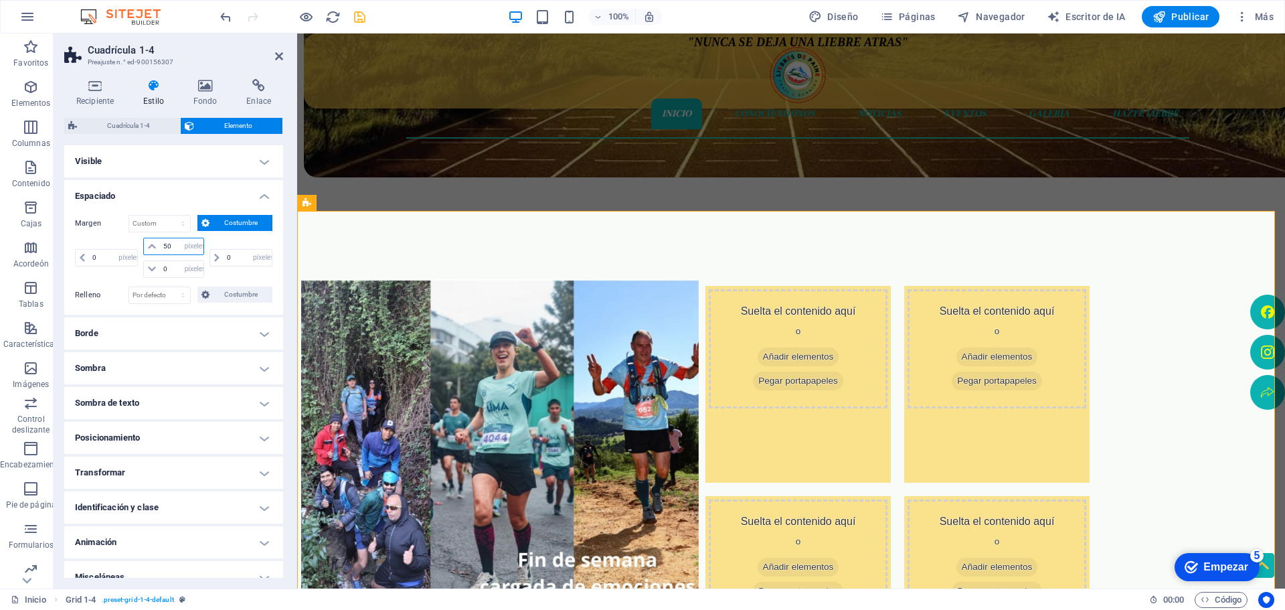
type input "5"
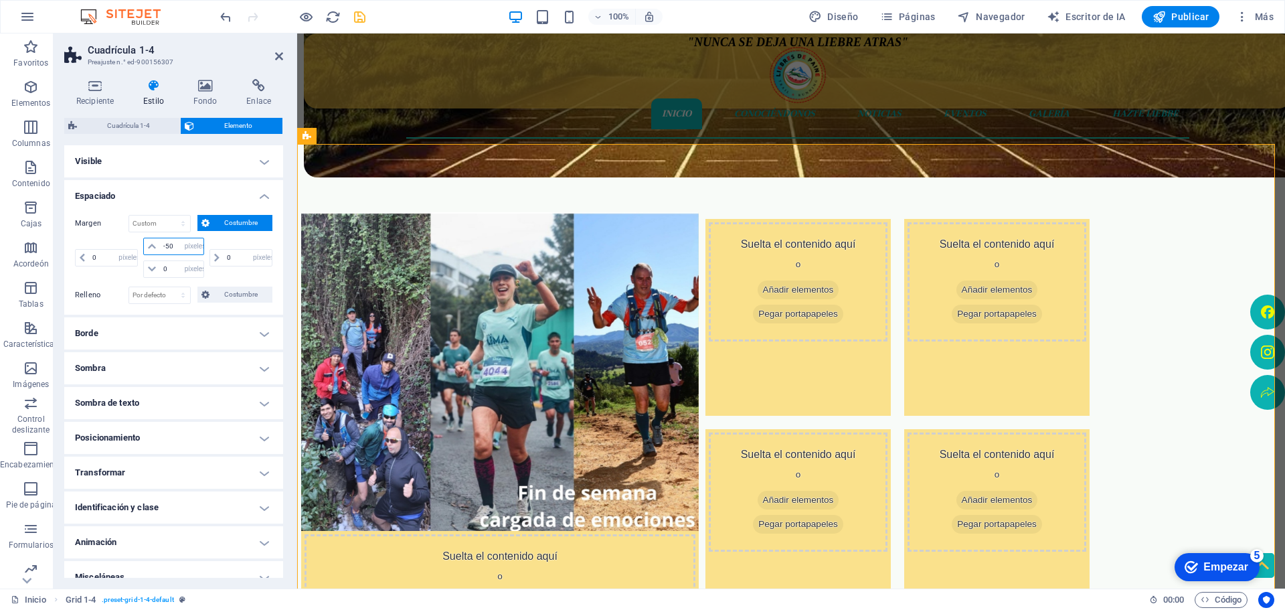
type input "-5"
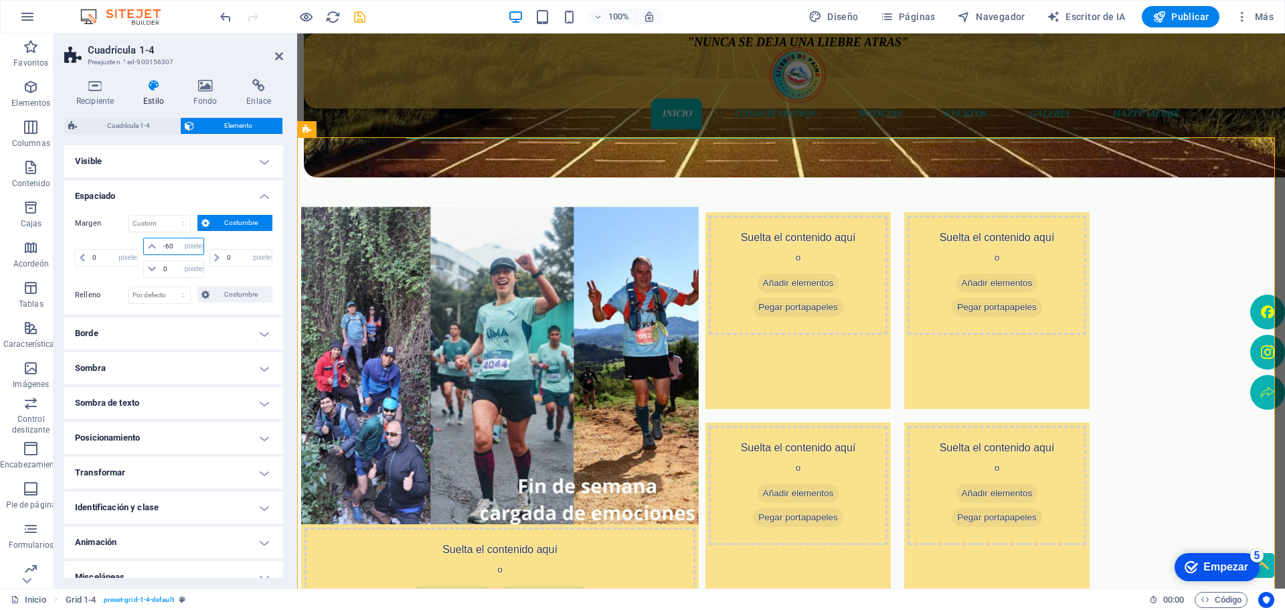
type input "-6"
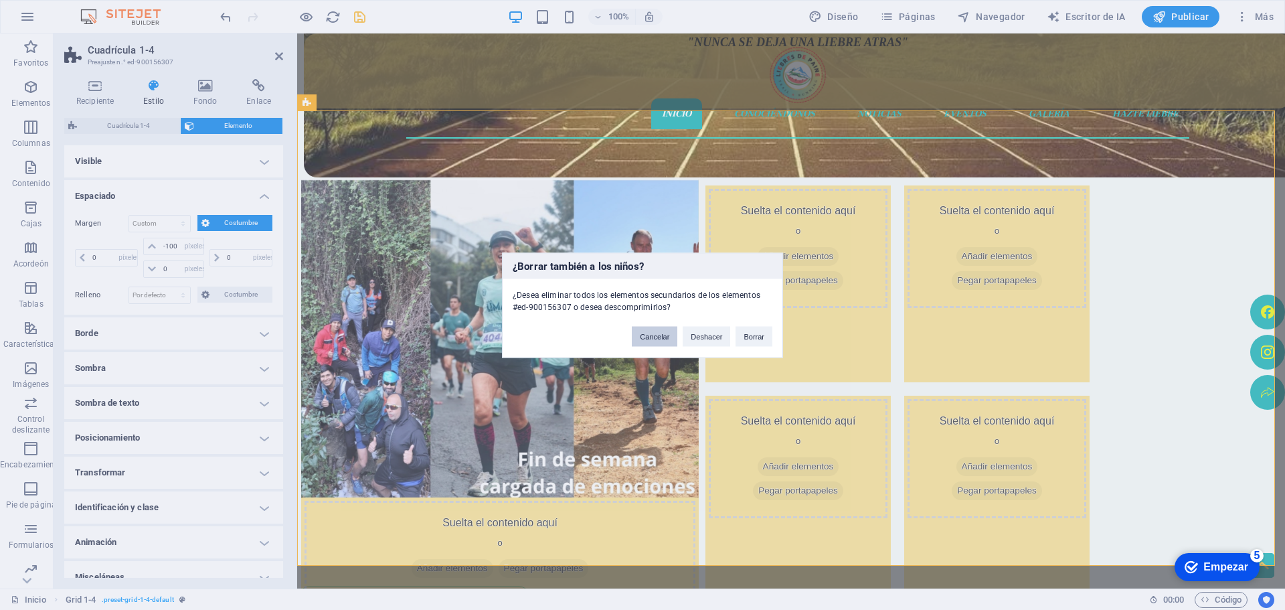
click at [647, 332] on font "Cancelar" at bounding box center [654, 336] width 29 height 8
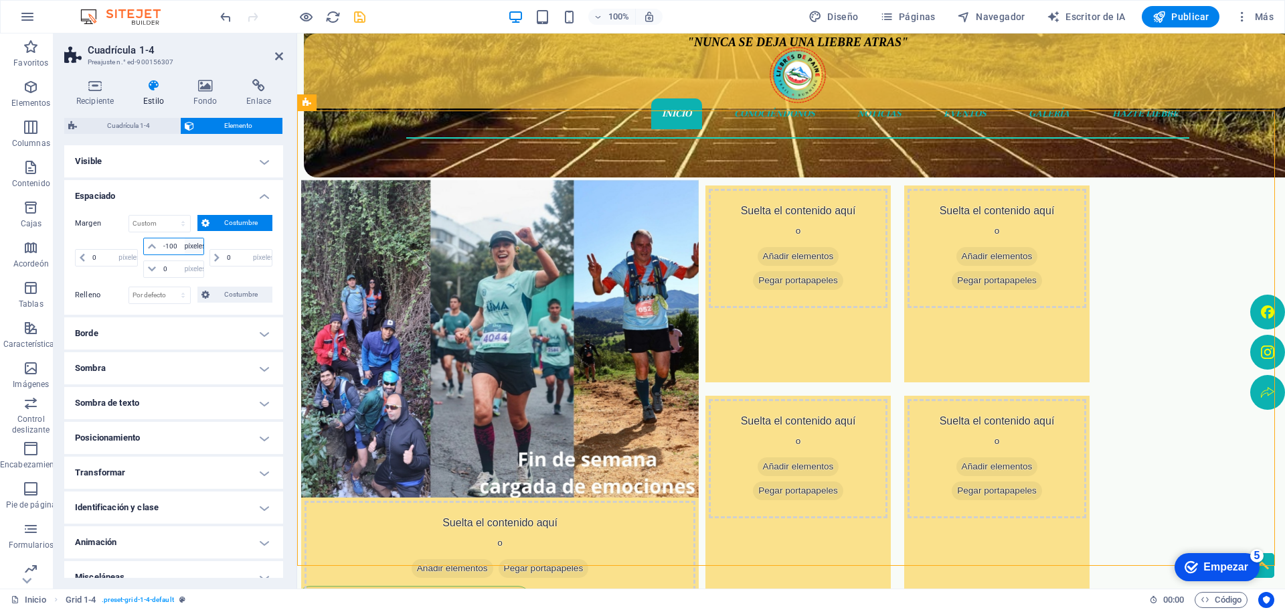
drag, startPoint x: 177, startPoint y: 242, endPoint x: 196, endPoint y: 250, distance: 20.1
click at [166, 248] on input "-100" at bounding box center [181, 246] width 43 height 16
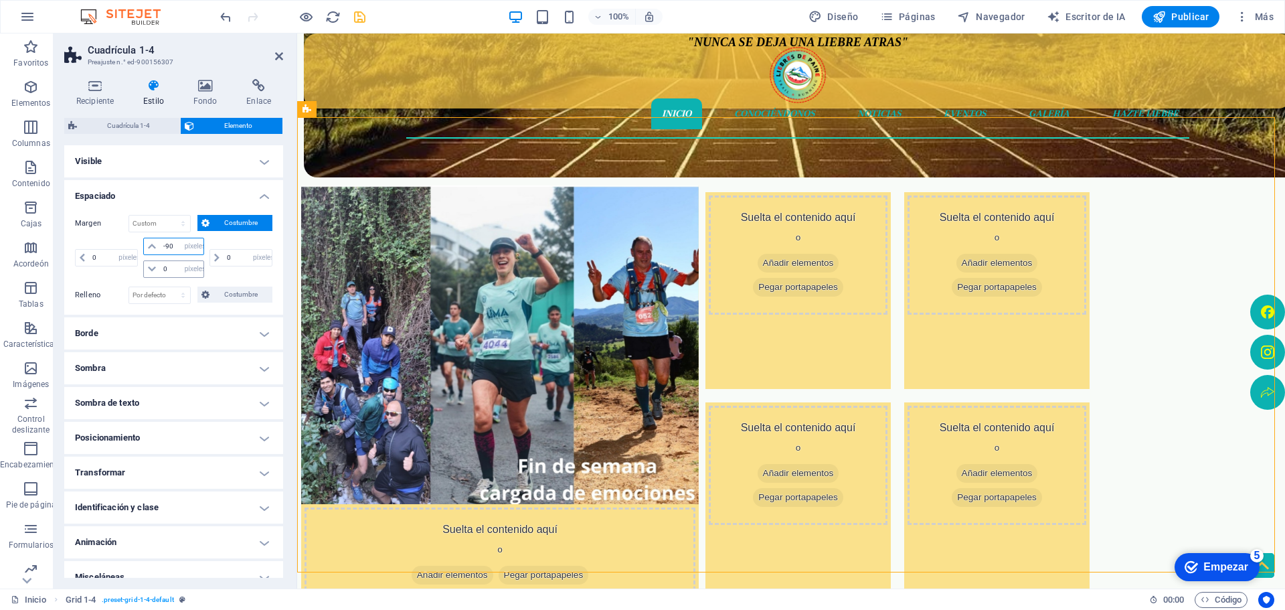
type input "-90"
drag, startPoint x: 175, startPoint y: 270, endPoint x: 161, endPoint y: 270, distance: 13.4
click at [161, 270] on input "0" at bounding box center [181, 269] width 43 height 16
type input "90"
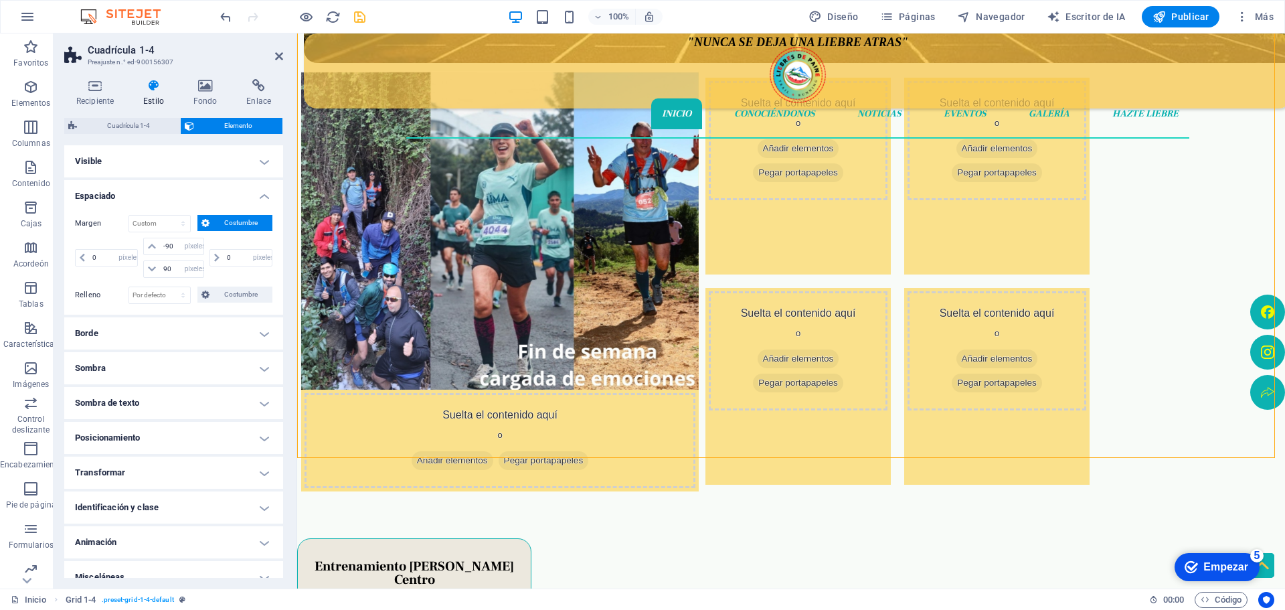
scroll to position [402, 0]
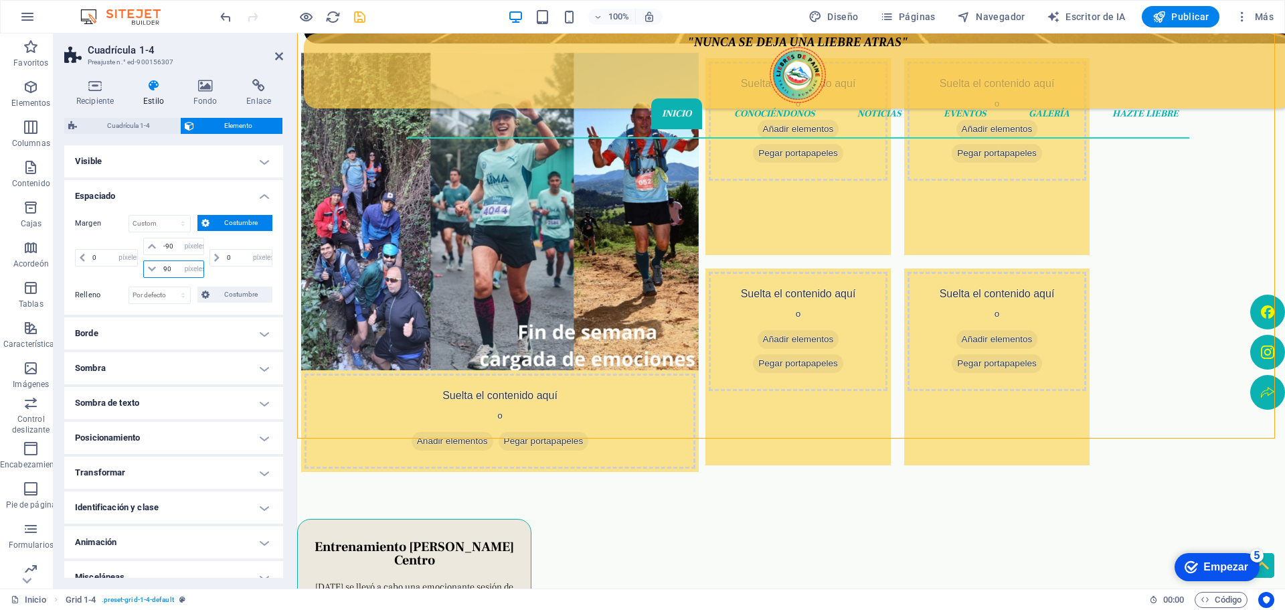
drag, startPoint x: 174, startPoint y: 271, endPoint x: 155, endPoint y: 270, distance: 18.8
click at [155, 270] on div "90 auto píxeles % movimiento rápido del ojo Volkswagen vh" at bounding box center [173, 268] width 60 height 17
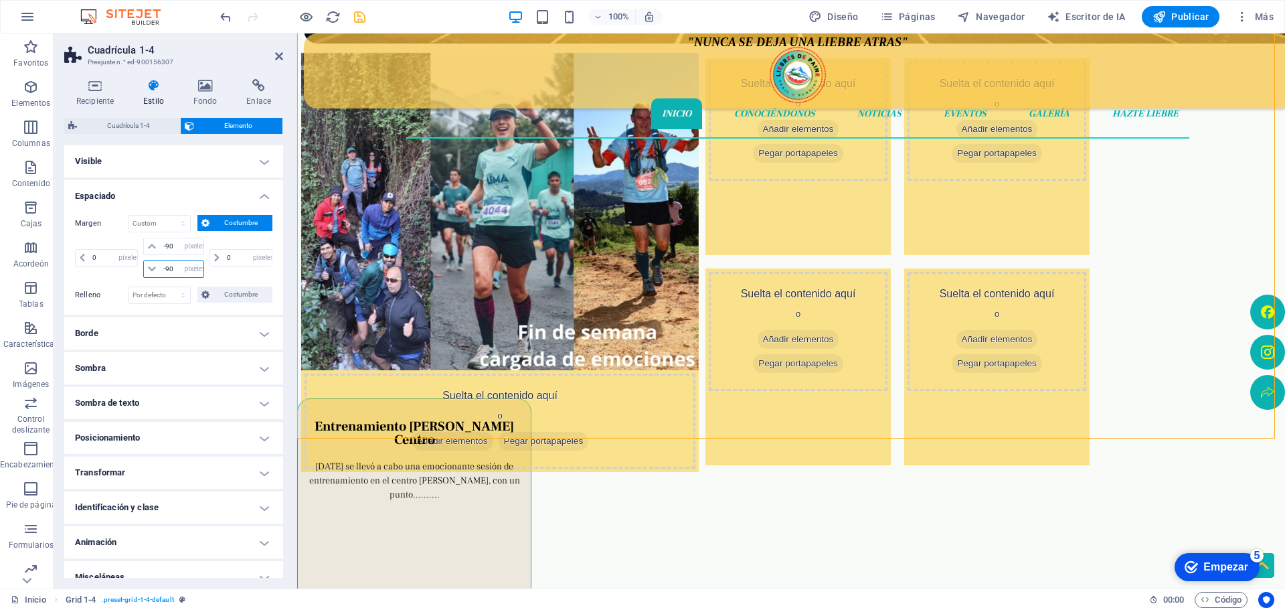
type input "-90"
click at [343, 471] on div "Entrenamiento [PERSON_NAME] Centro [DATE] se llevó a cabo una emocionante sesió…" at bounding box center [791, 498] width 988 height 241
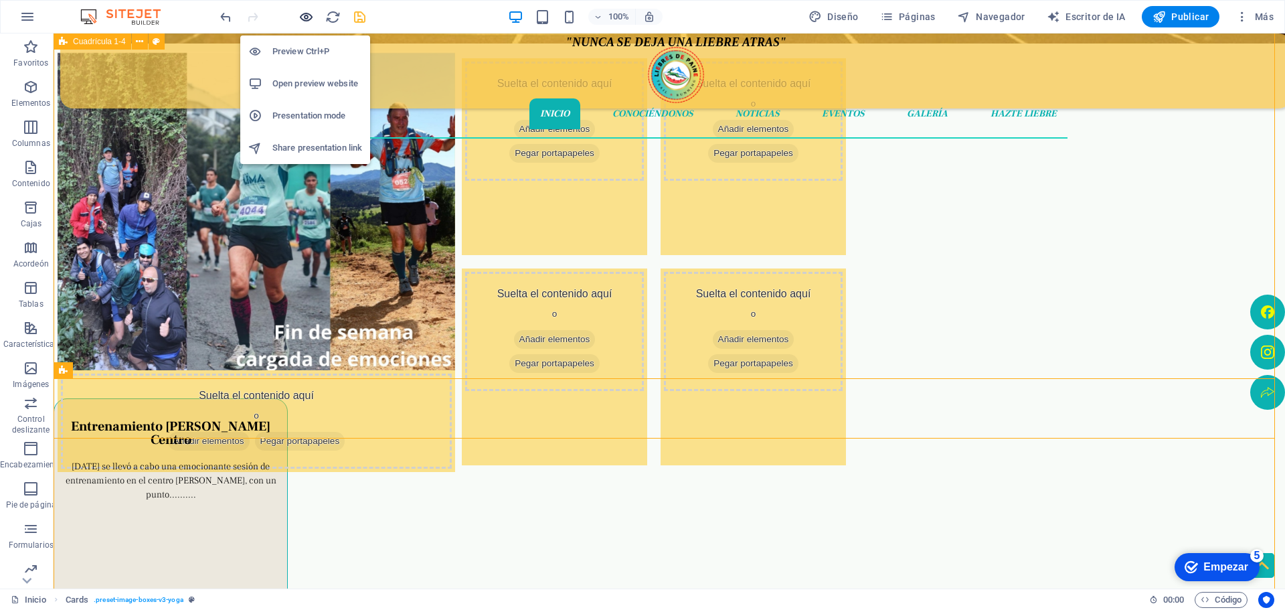
click at [853, 74] on icon "button" at bounding box center [873, 80] width 41 height 12
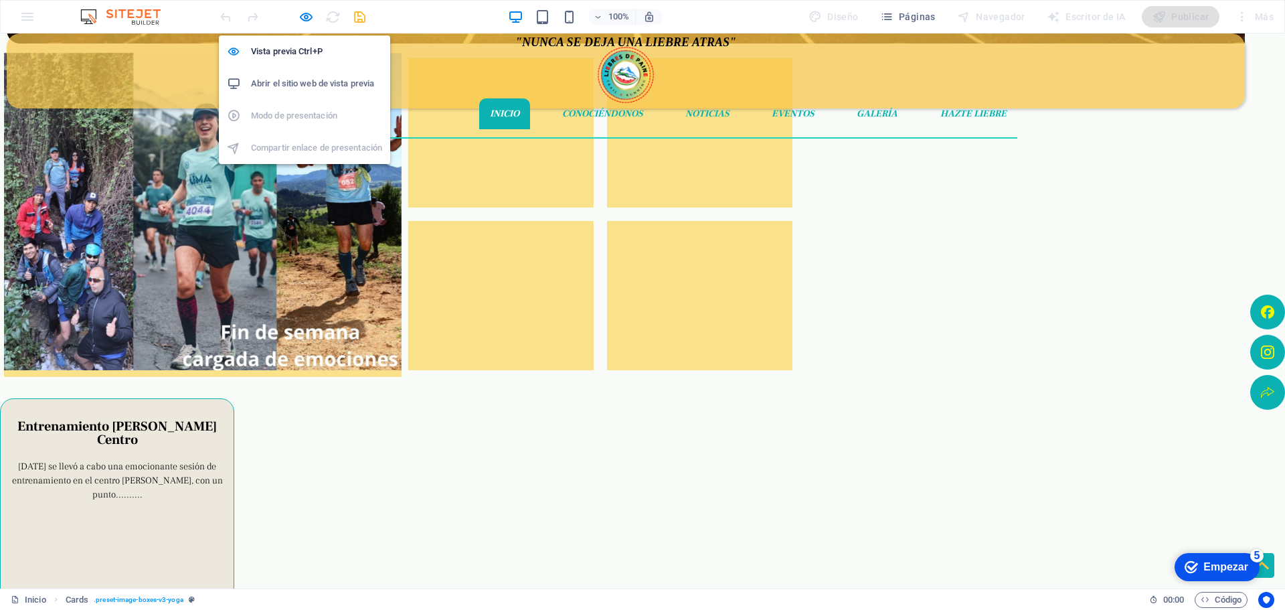
click at [328, 87] on font "Abrir el sitio web de vista previa" at bounding box center [312, 83] width 123 height 10
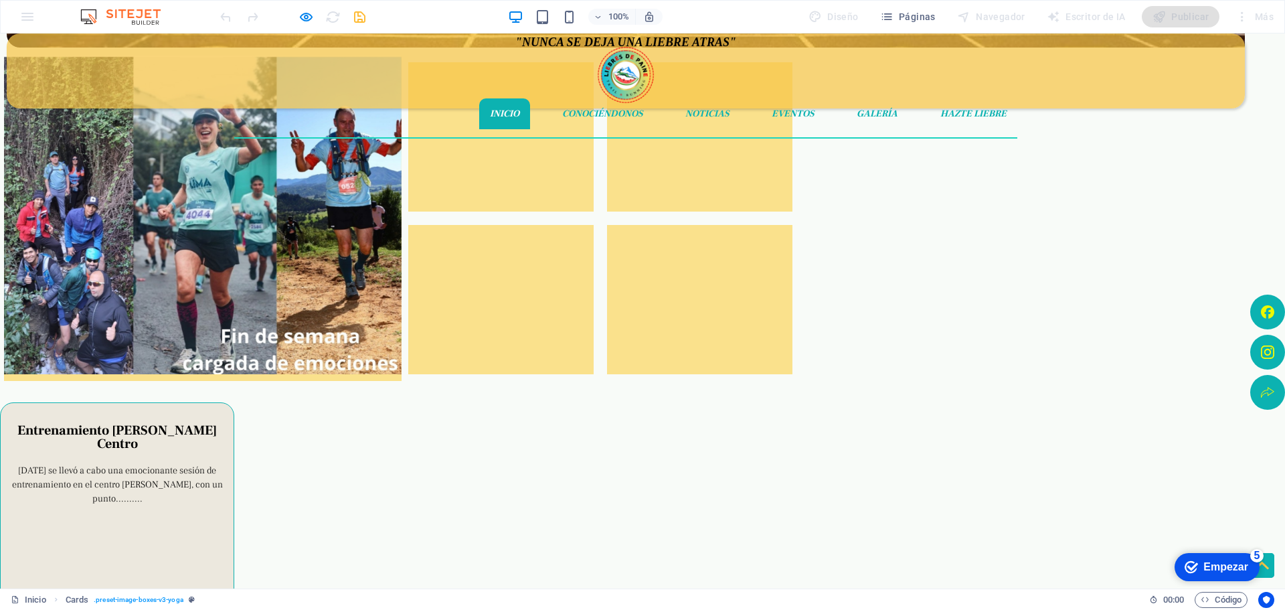
scroll to position [268, 0]
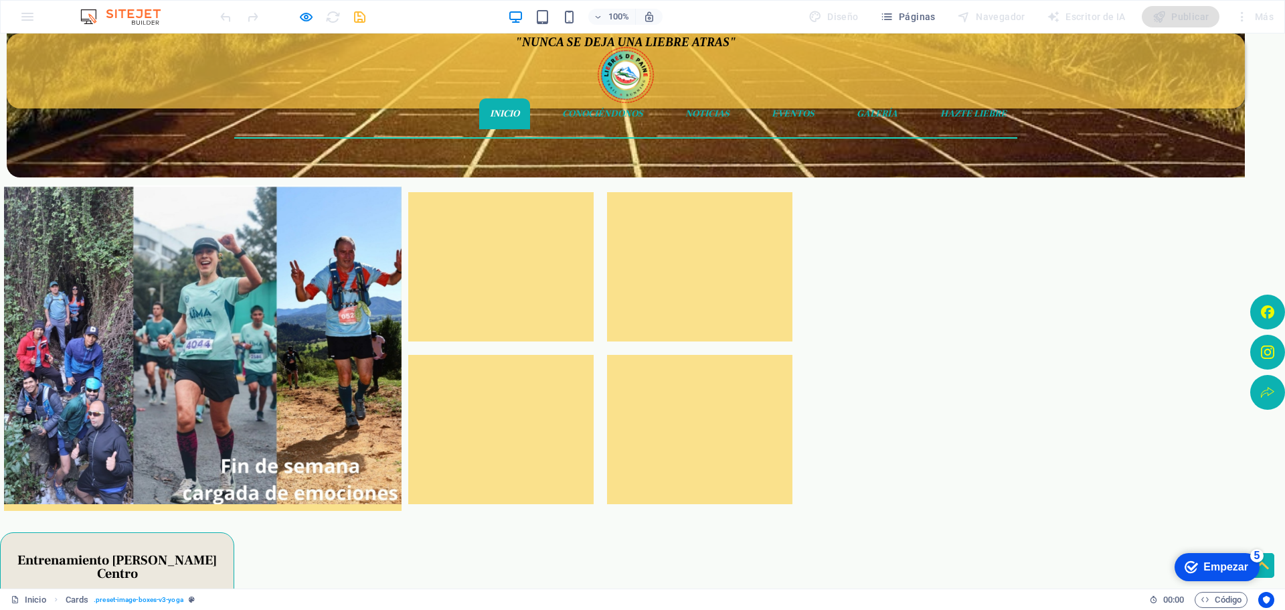
click at [772, 74] on div at bounding box center [793, 80] width 42 height 12
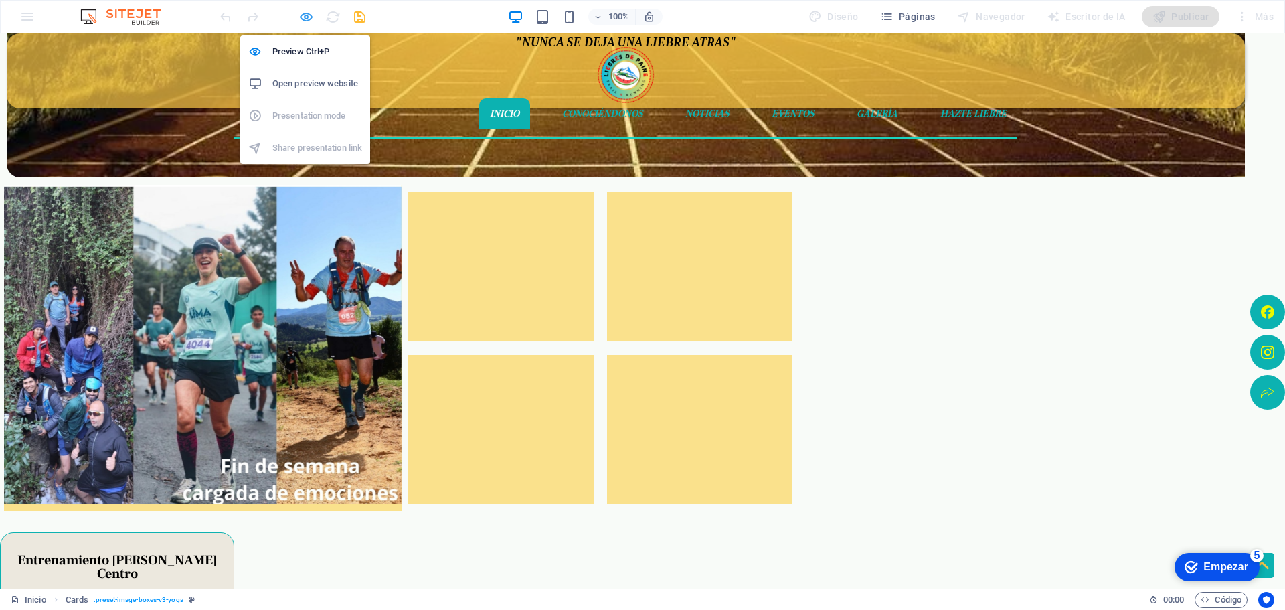
click at [857, 74] on icon "button" at bounding box center [877, 80] width 41 height 12
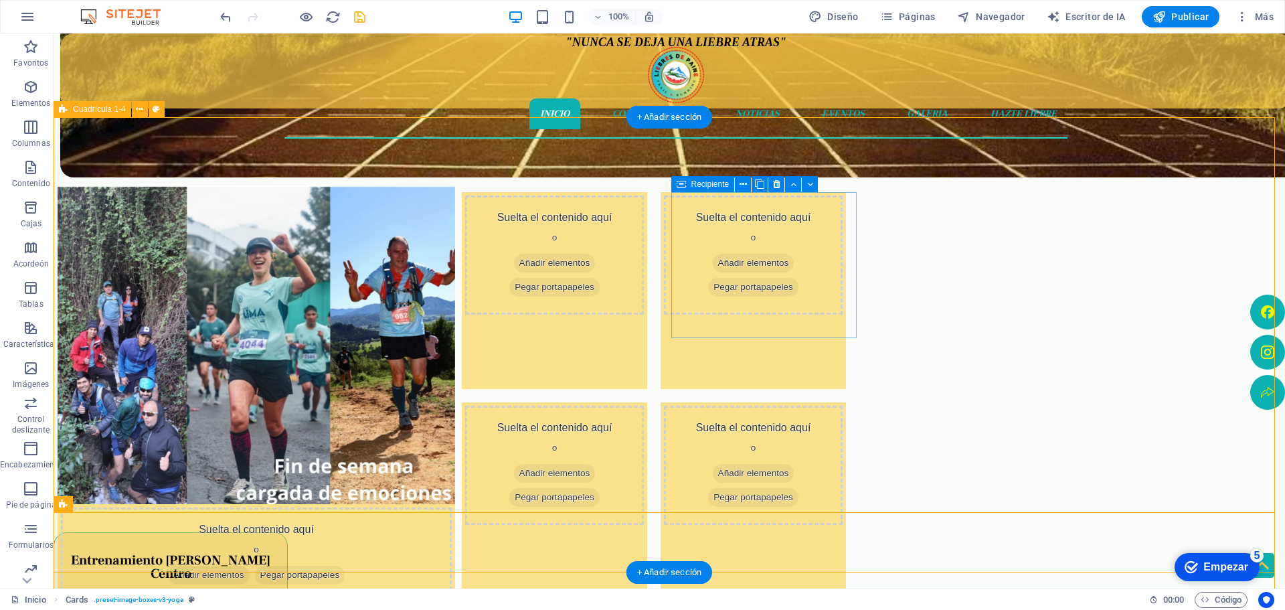
click at [647, 332] on div "Suelta el contenido aquí o Añadir elementos Pegar portapapeles" at bounding box center [554, 290] width 185 height 197
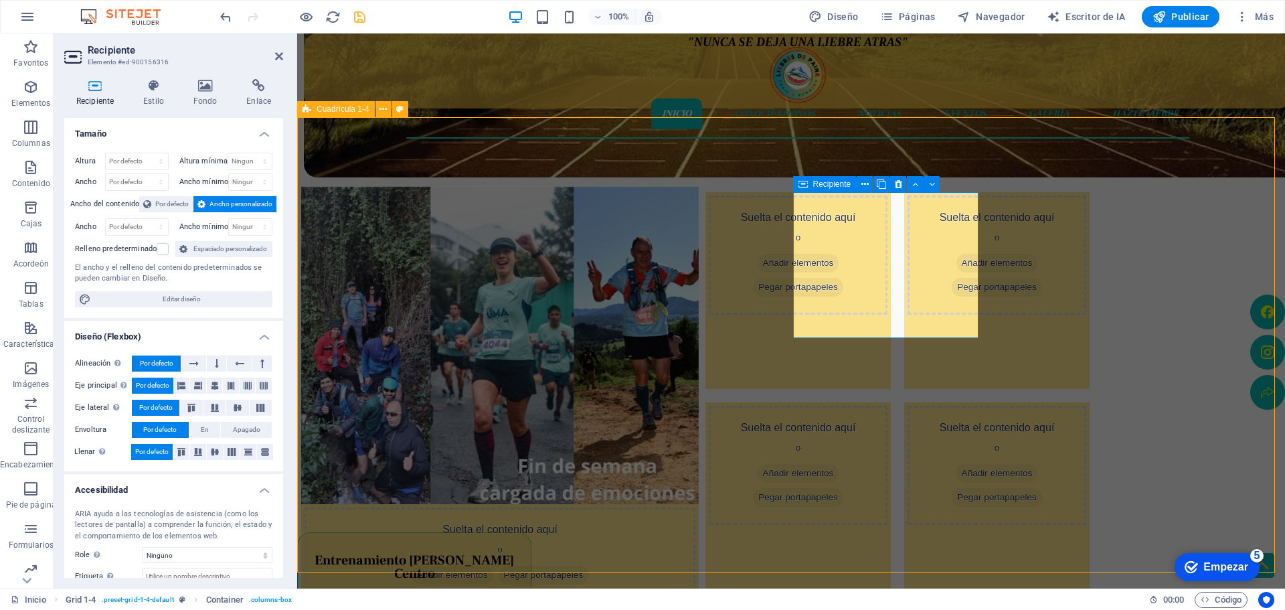
click at [891, 326] on div "Suelta el contenido aquí o Añadir elementos Pegar portapapeles" at bounding box center [797, 290] width 185 height 197
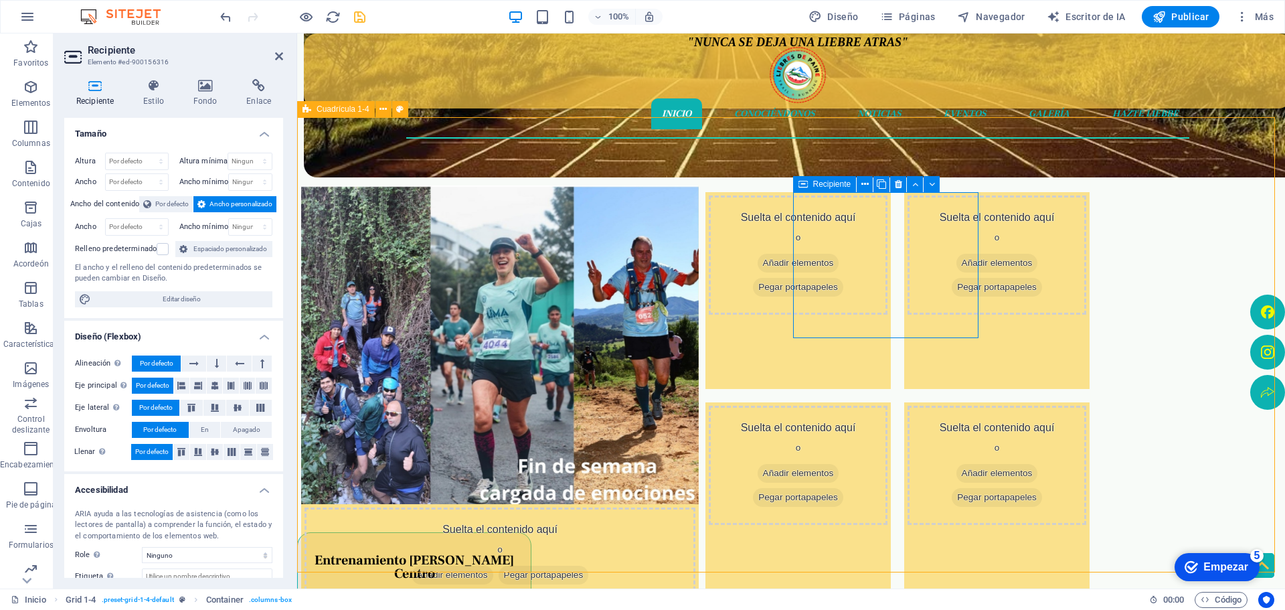
click at [891, 326] on div "Suelta el contenido aquí o Añadir elementos Pegar portapapeles" at bounding box center [797, 290] width 185 height 197
click at [891, 329] on div "Suelta el contenido aquí o Añadir elementos Pegar portapapeles" at bounding box center [797, 290] width 185 height 197
click at [887, 326] on div "Suelta el contenido aquí o Añadir elementos Pegar portapapeles" at bounding box center [797, 290] width 185 height 197
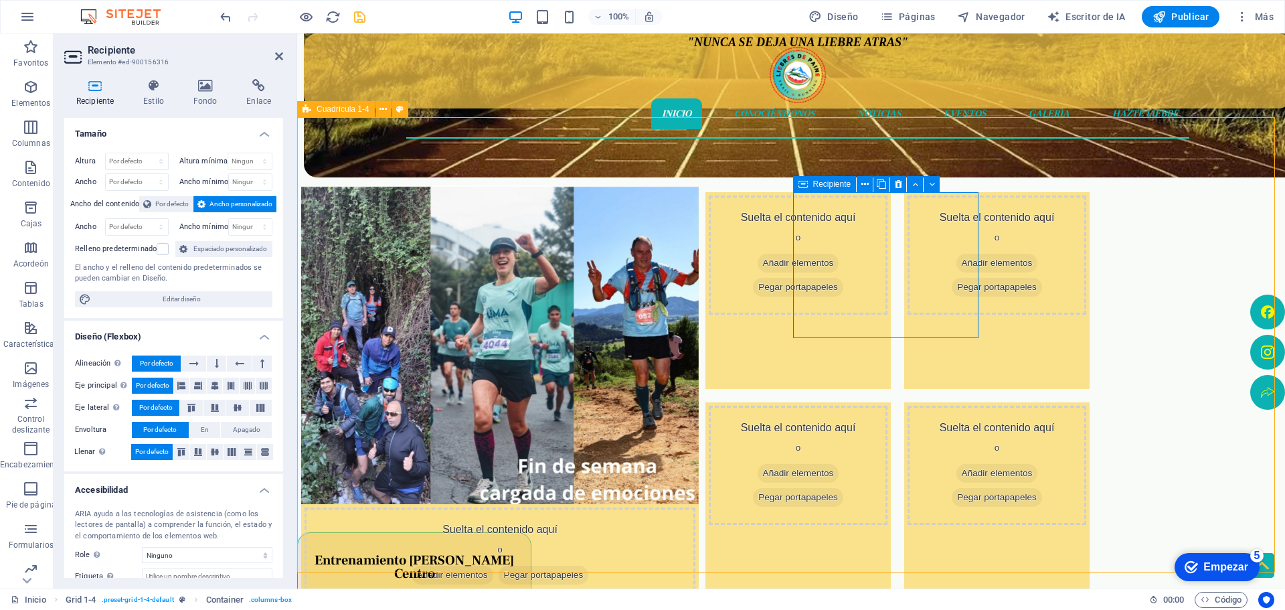
click at [887, 326] on div "Suelta el contenido aquí o Añadir elementos Pegar portapapeles" at bounding box center [797, 290] width 185 height 197
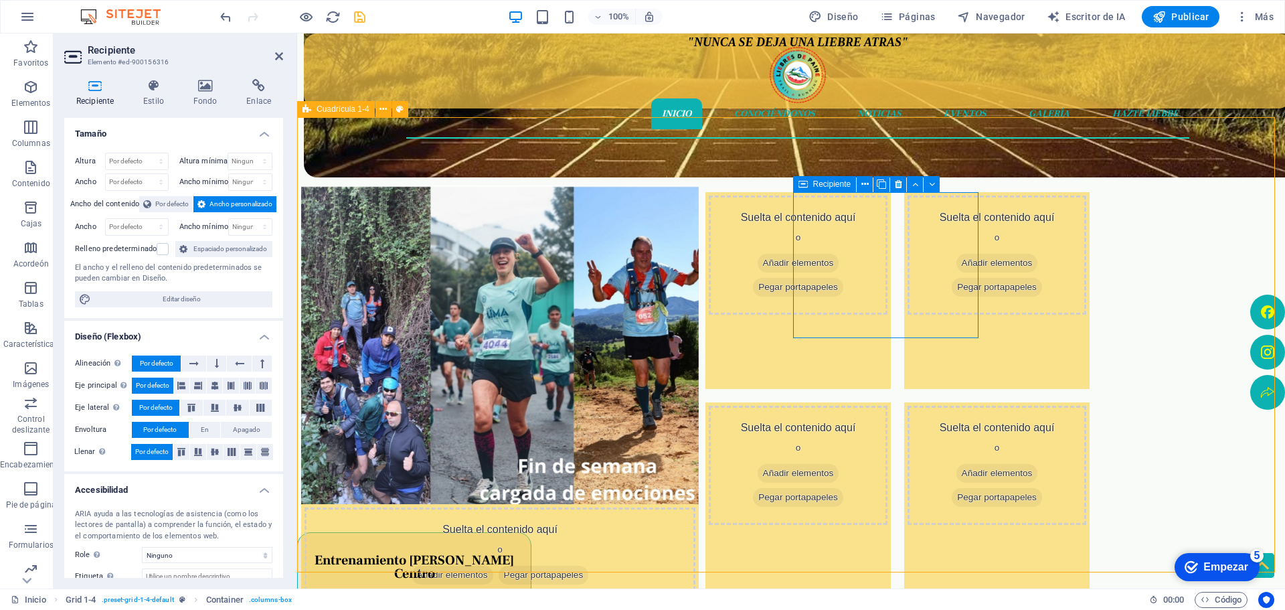
click at [887, 326] on div "Suelta el contenido aquí o Añadir elementos Pegar portapapeles" at bounding box center [797, 290] width 185 height 197
click at [201, 246] on font "Espaciado personalizado" at bounding box center [230, 248] width 74 height 7
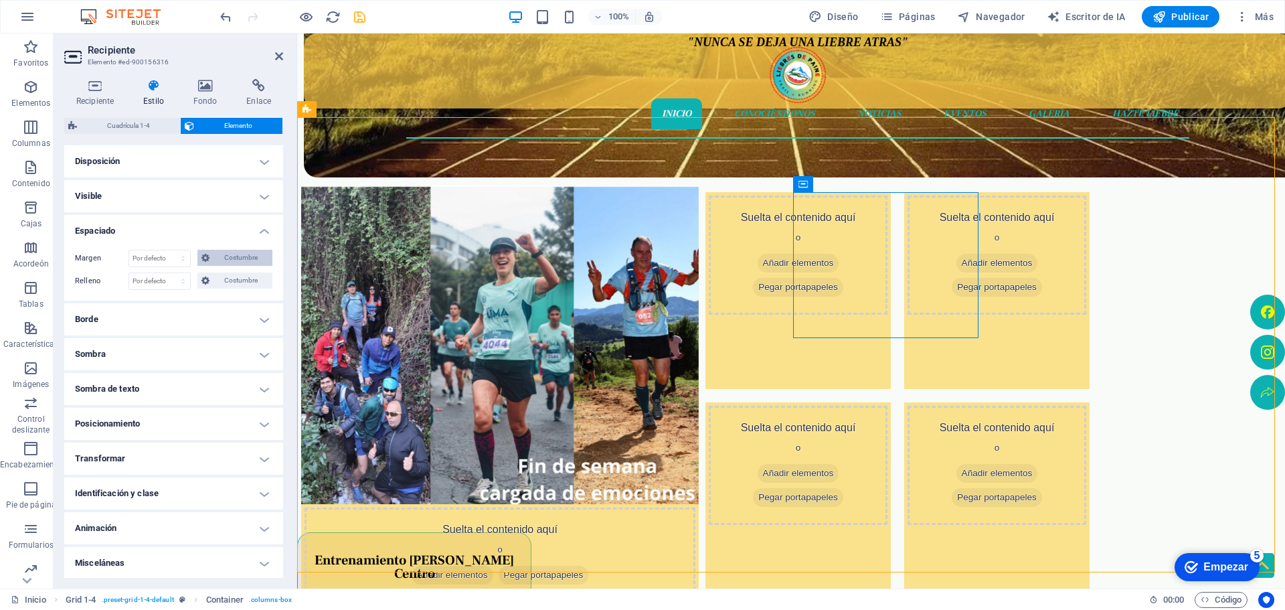
click at [225, 263] on span "Costumbre" at bounding box center [240, 258] width 55 height 16
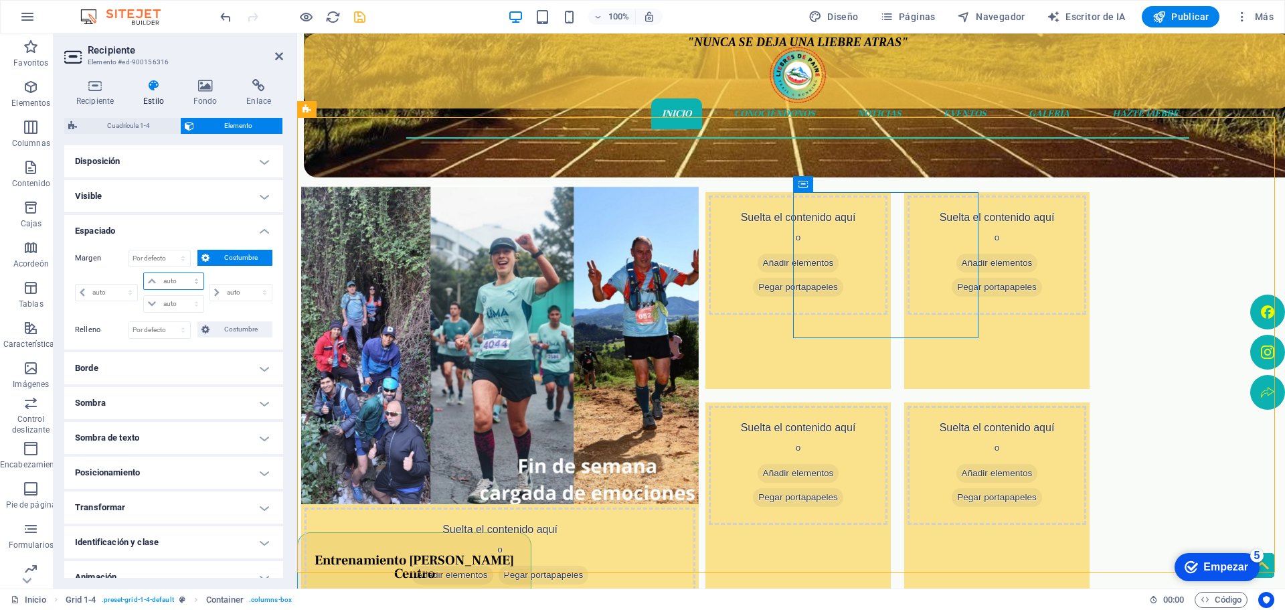
click at [177, 281] on select "auto píxeles % movimiento rápido del ojo Volkswagen vh" at bounding box center [173, 281] width 59 height 16
select select "px"
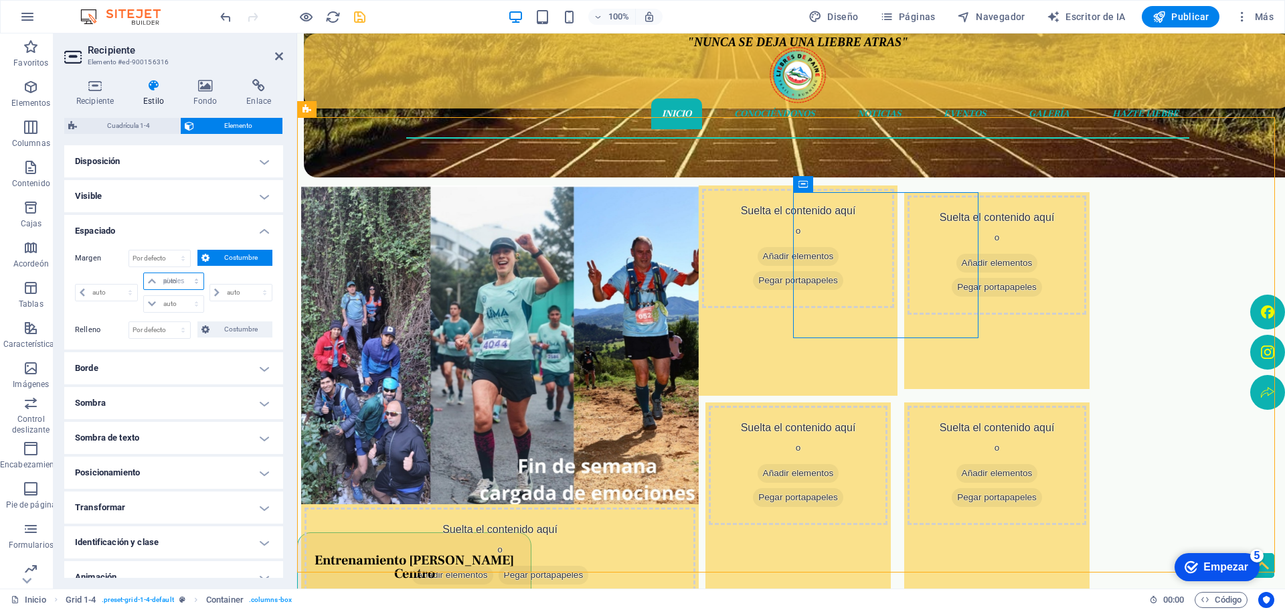
click at [183, 273] on select "auto píxeles % movimiento rápido del ojo Volkswagen vh" at bounding box center [173, 281] width 59 height 16
type input "0"
select select "px"
type input "0"
select select "px"
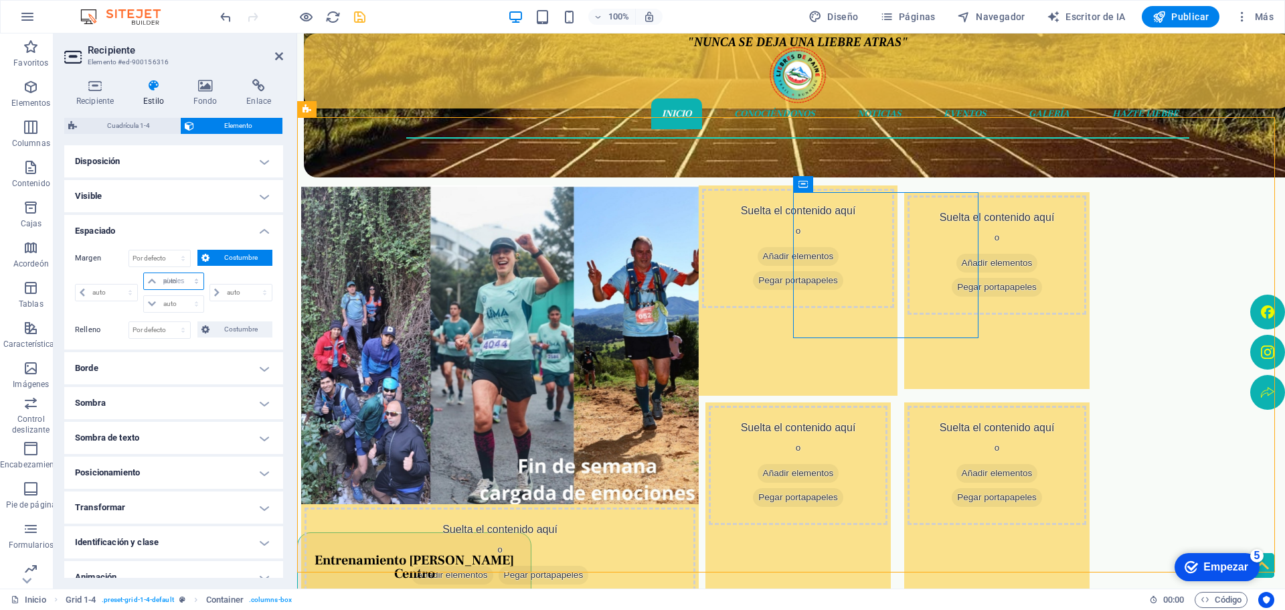
type input "0"
select select "px"
type input "0"
select select "px"
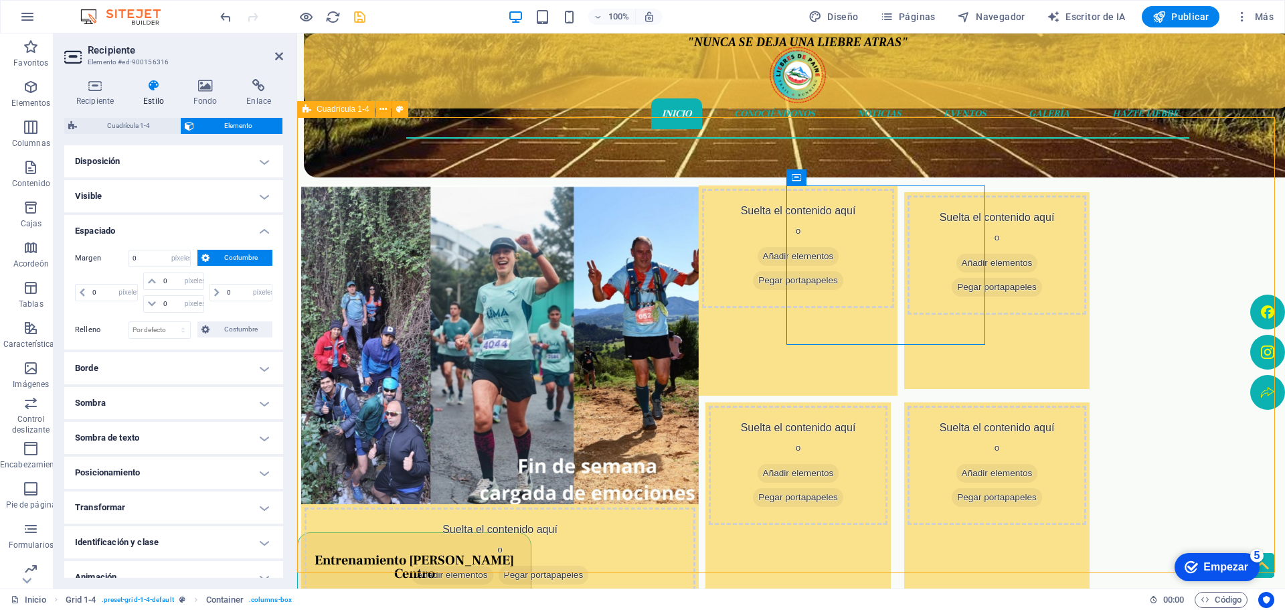
click at [339, 322] on div "Suelta el contenido aquí o Añadir elementos Pegar portapapeles Suelta el conten…" at bounding box center [791, 344] width 988 height 455
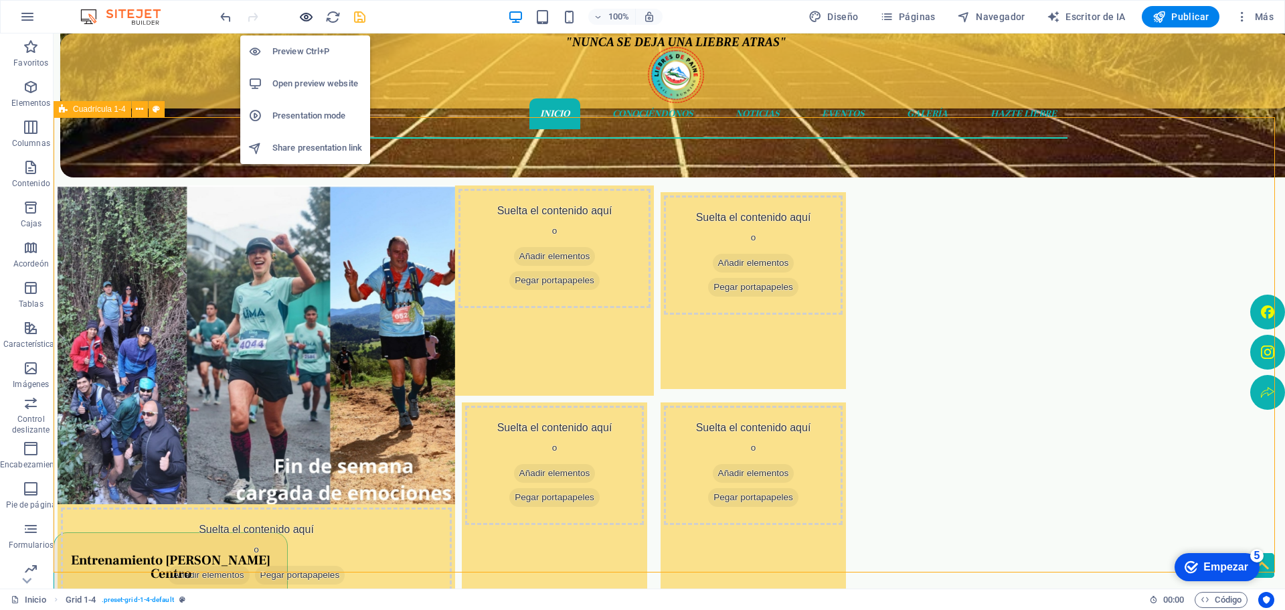
click at [853, 74] on icon "button" at bounding box center [873, 80] width 41 height 12
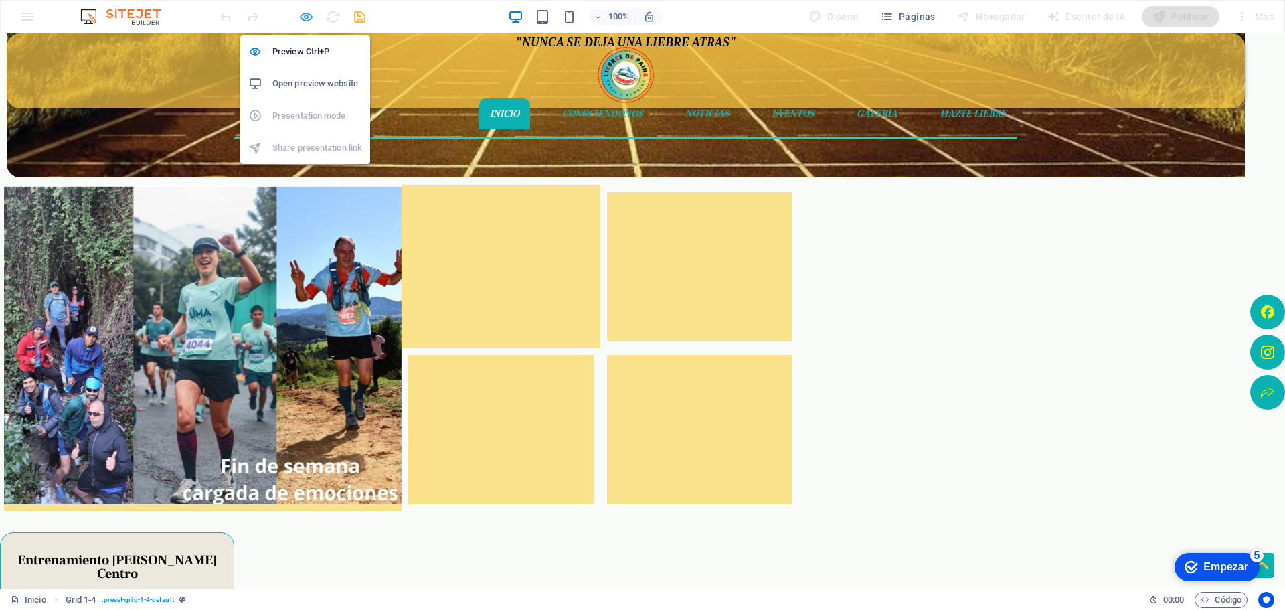
click at [857, 74] on icon "button" at bounding box center [877, 80] width 41 height 12
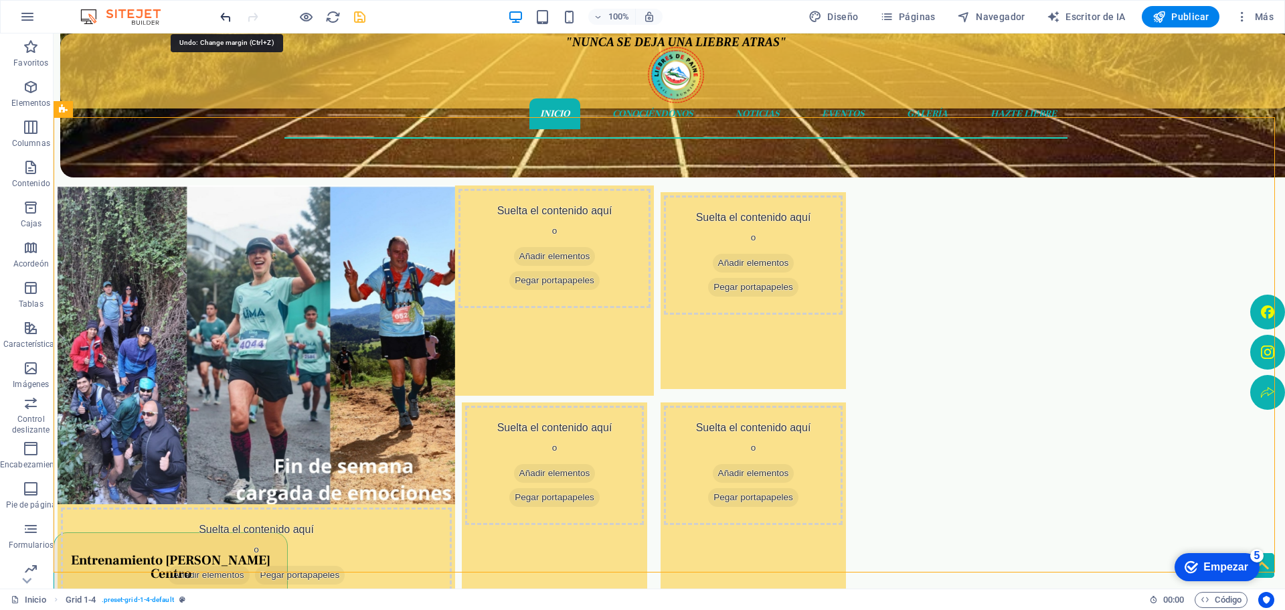
click at [768, 74] on icon "deshacer" at bounding box center [789, 80] width 42 height 12
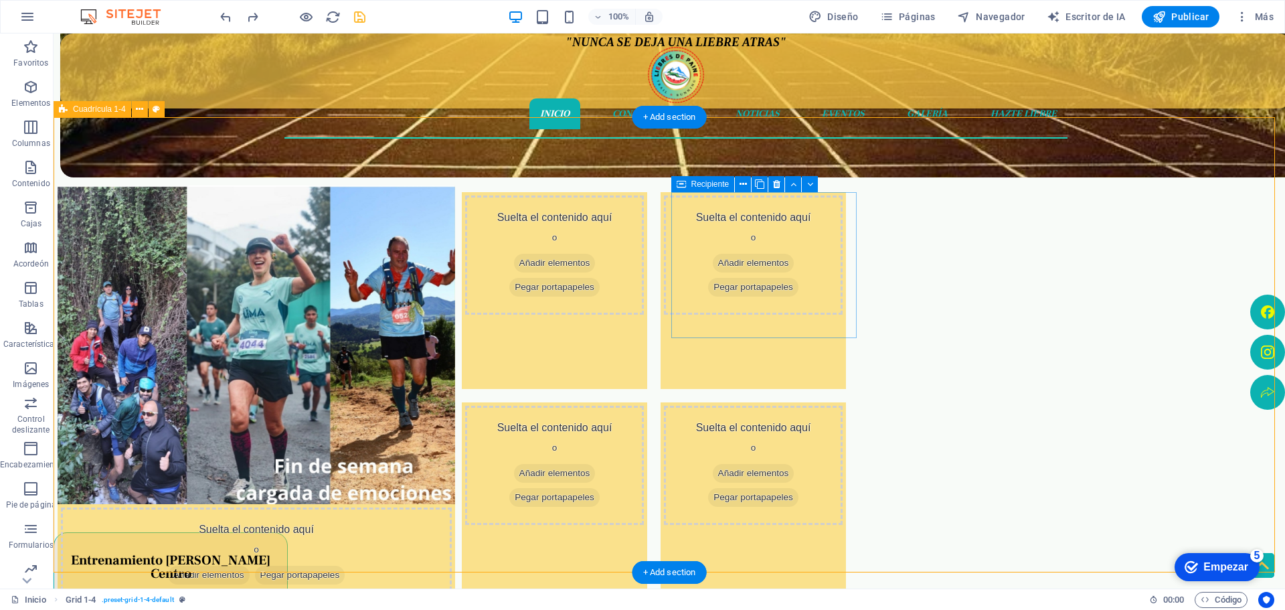
click at [647, 325] on div "Suelta el contenido aquí o Añadir elementos Pegar portapapeles" at bounding box center [554, 290] width 185 height 197
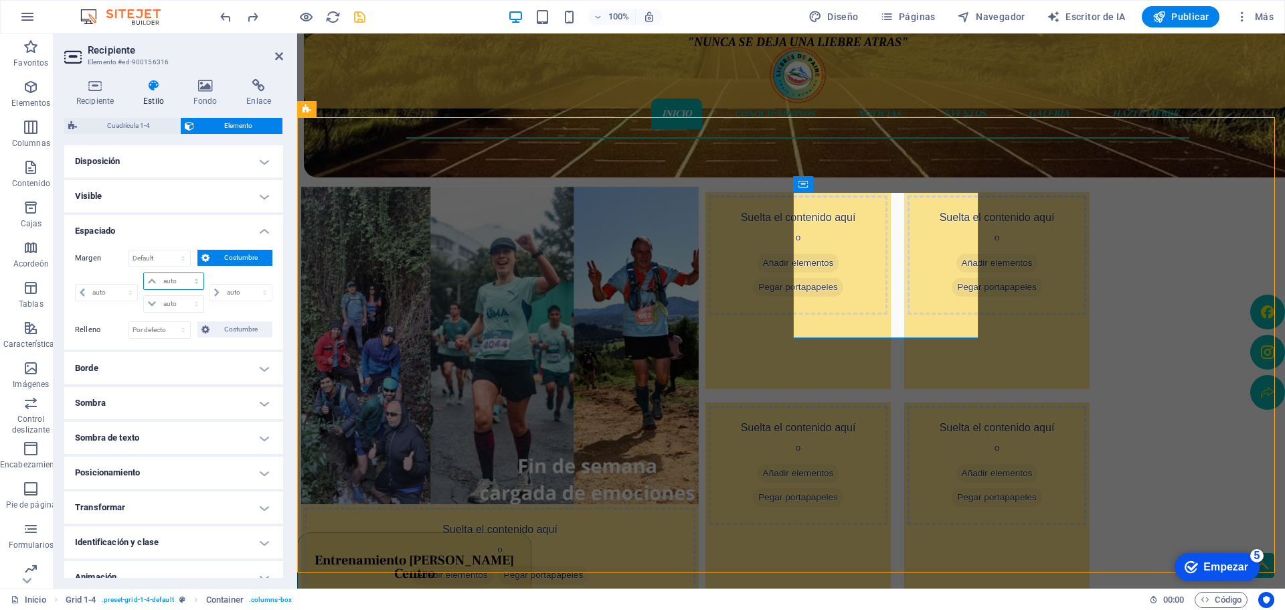
click at [176, 278] on select "auto píxeles % movimiento rápido del ojo Volkswagen vh" at bounding box center [173, 281] width 59 height 16
select select "px"
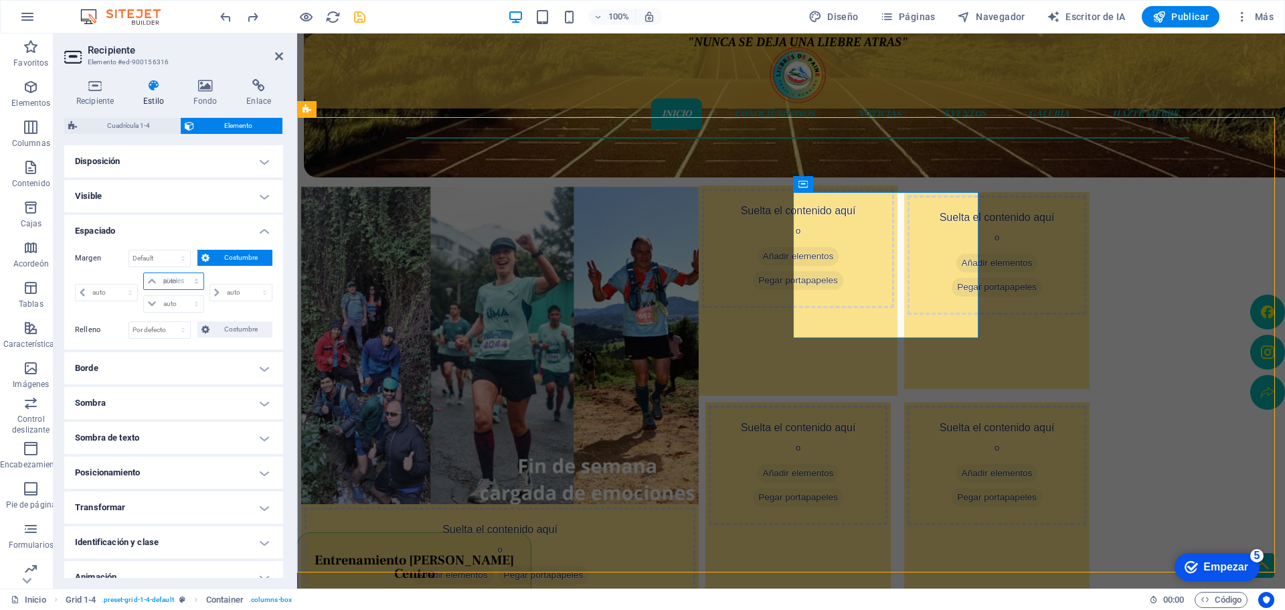
click at [183, 273] on select "auto píxeles % movimiento rápido del ojo Volkswagen vh" at bounding box center [173, 281] width 59 height 16
type input "0"
select select "px"
type input "0"
select select "px"
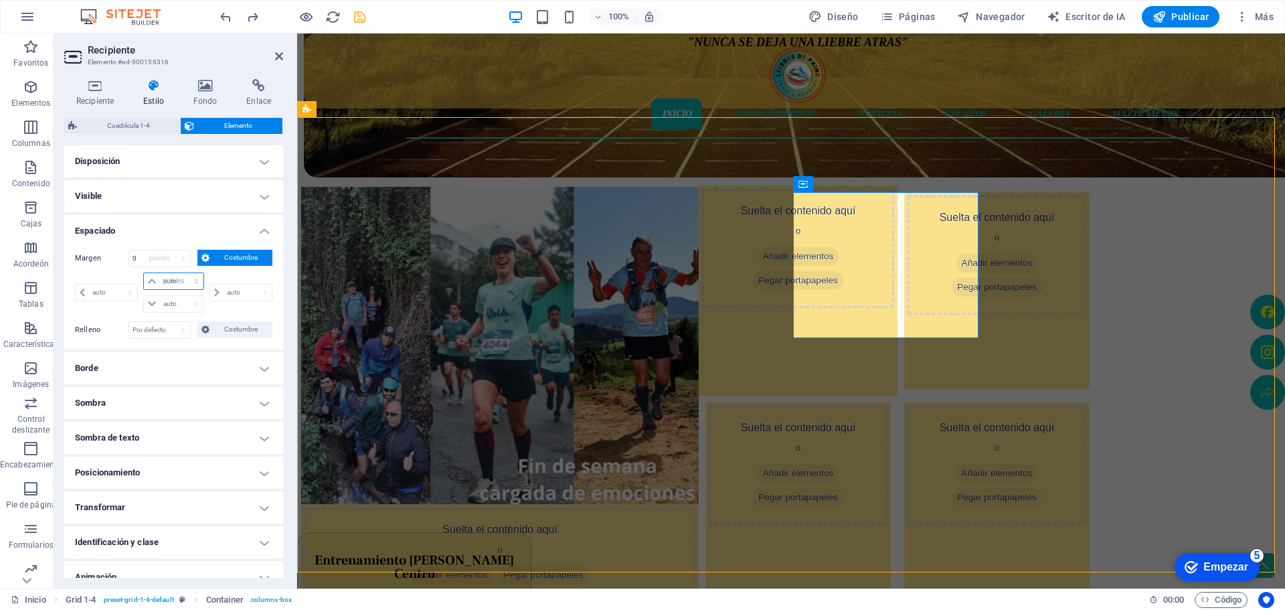
type input "0"
select select "px"
type input "0"
select select "px"
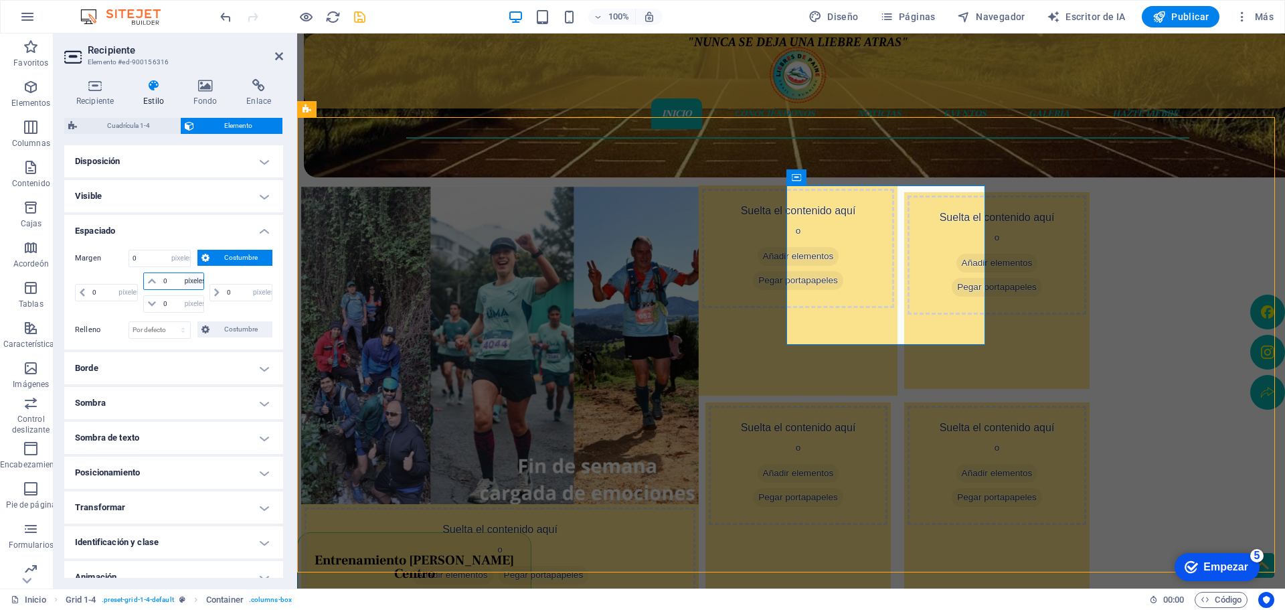
click at [190, 282] on select "auto píxeles % movimiento rápido del ojo Volkswagen vh" at bounding box center [194, 281] width 19 height 16
select select "auto"
click at [185, 273] on select "auto píxeles % movimiento rápido del ojo Volkswagen vh" at bounding box center [194, 281] width 19 height 16
select select "DISABLED_OPTION_VALUE"
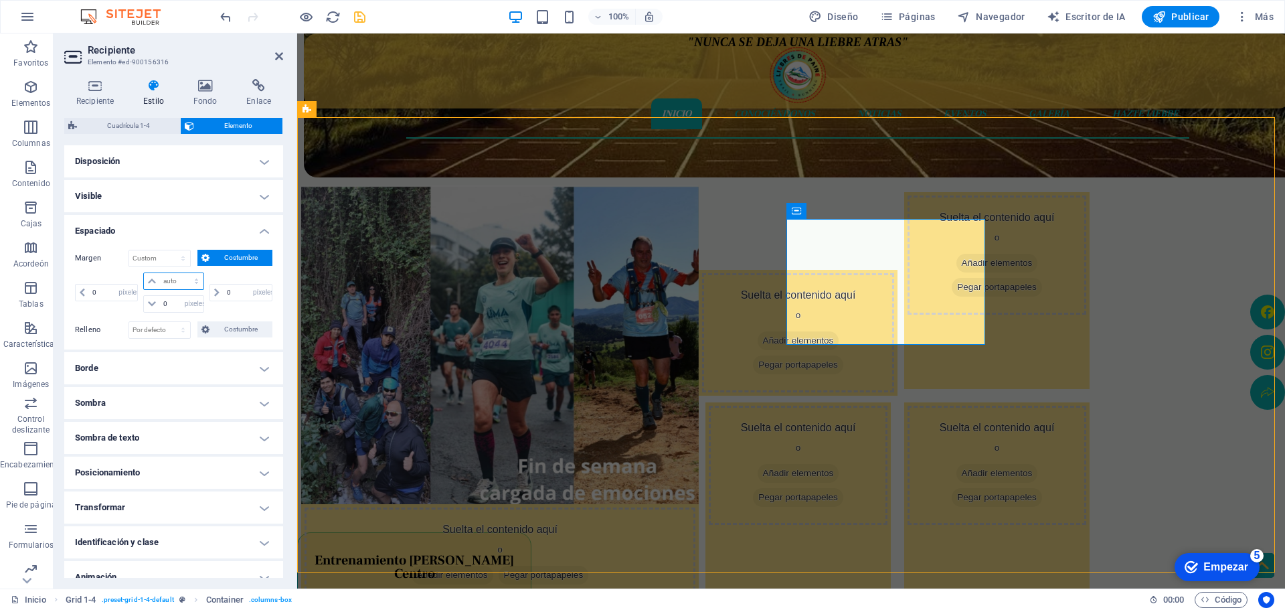
click at [197, 283] on select "auto píxeles % movimiento rápido del ojo Volkswagen vh" at bounding box center [173, 281] width 59 height 16
select select "%"
click at [183, 273] on select "auto píxeles % movimiento rápido del ojo Volkswagen vh" at bounding box center [173, 281] width 59 height 16
type input "100"
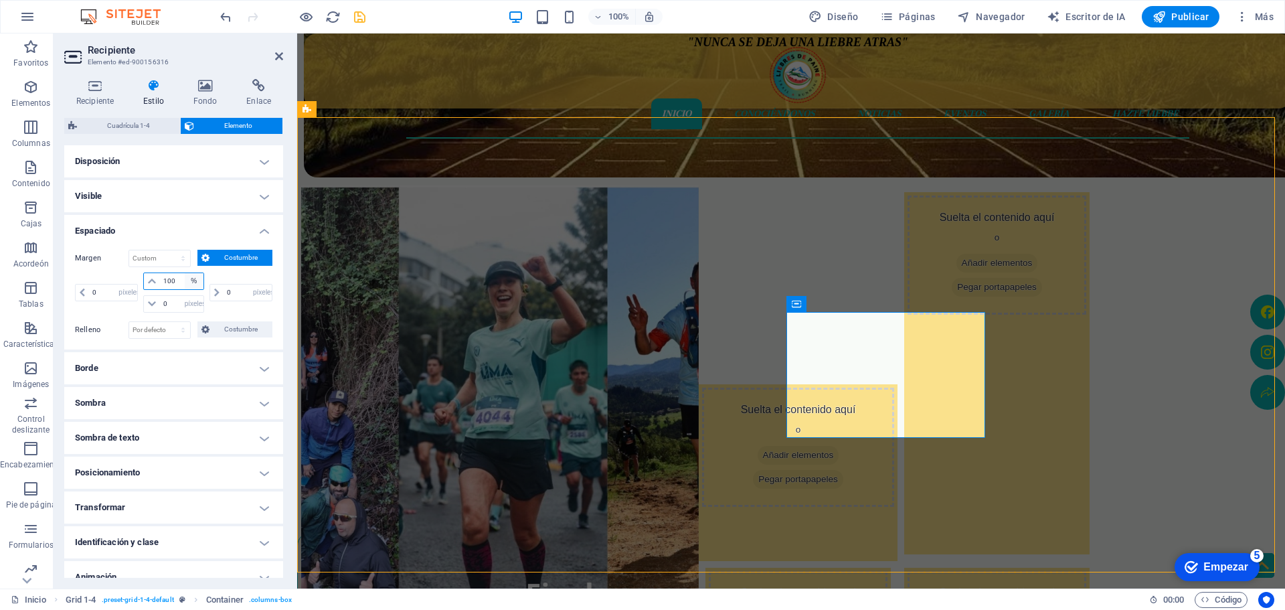
click at [192, 282] on select "auto píxeles % movimiento rápido del ojo Volkswagen vh" at bounding box center [194, 281] width 19 height 16
click at [185, 273] on select "auto píxeles % movimiento rápido del ojo Volkswagen vh" at bounding box center [194, 281] width 19 height 16
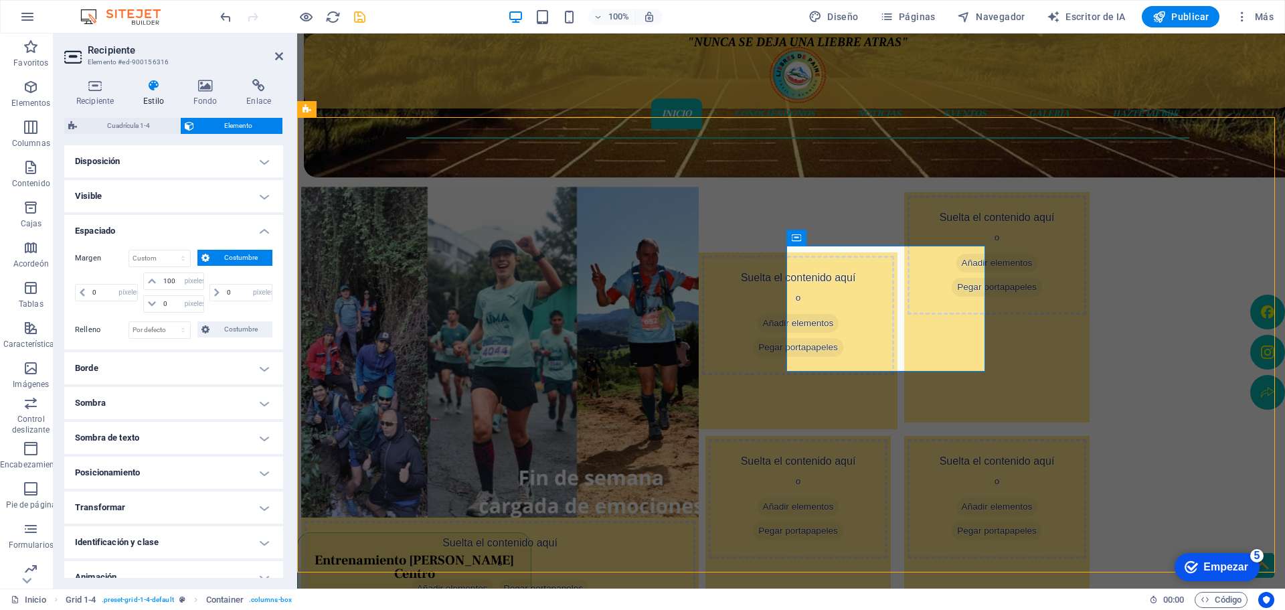
click at [646, 74] on icon "deshacer" at bounding box center [667, 80] width 42 height 12
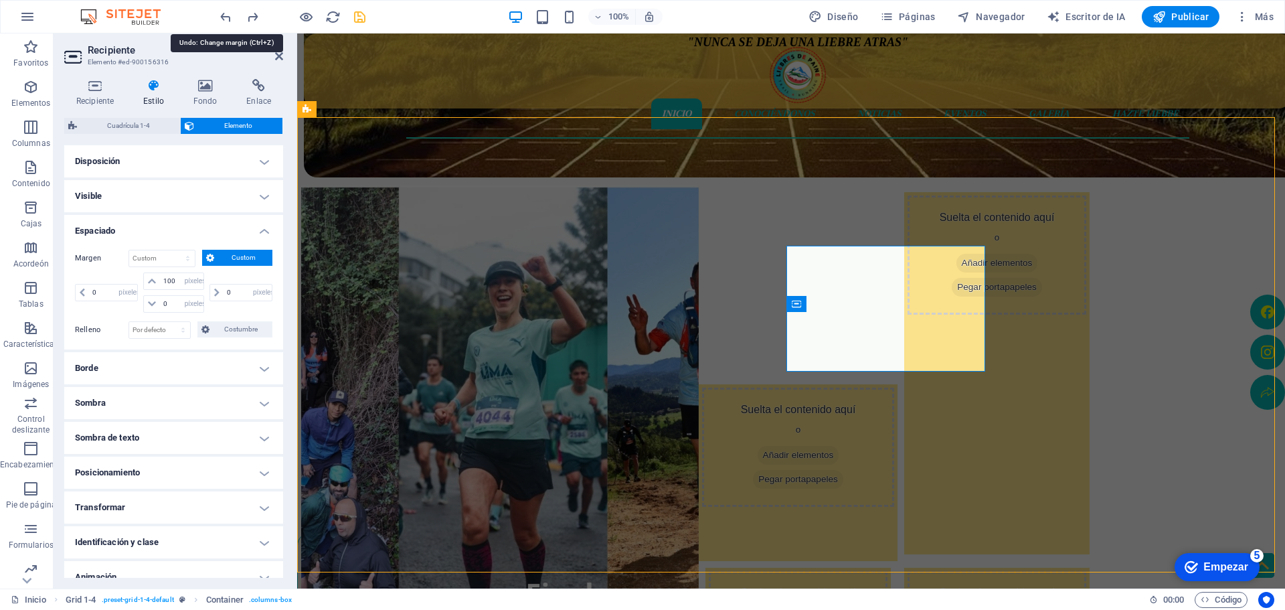
select select "%"
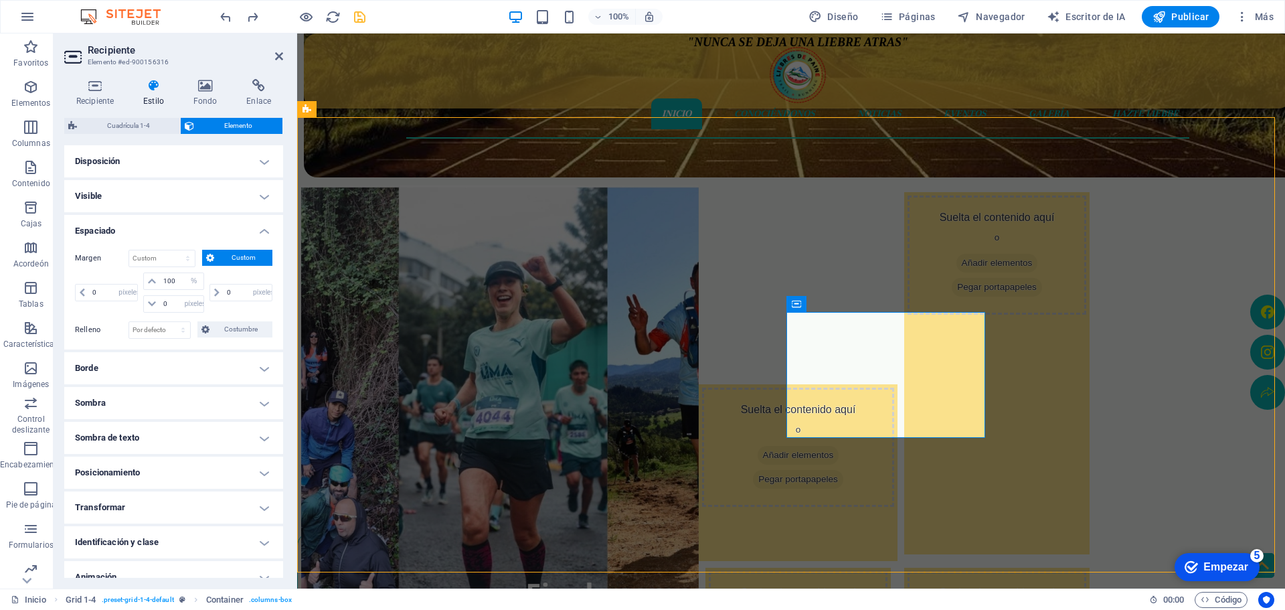
click at [646, 74] on div at bounding box center [667, 80] width 42 height 12
click at [646, 74] on icon "deshacer" at bounding box center [667, 80] width 42 height 12
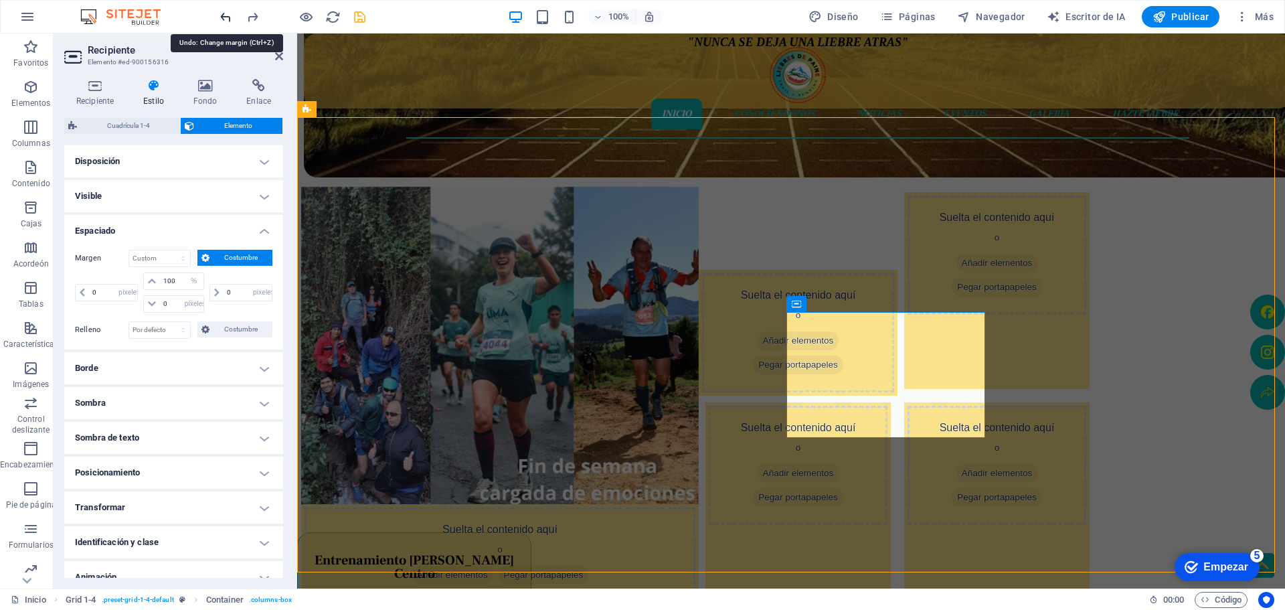
select select "DISABLED_OPTION_VALUE"
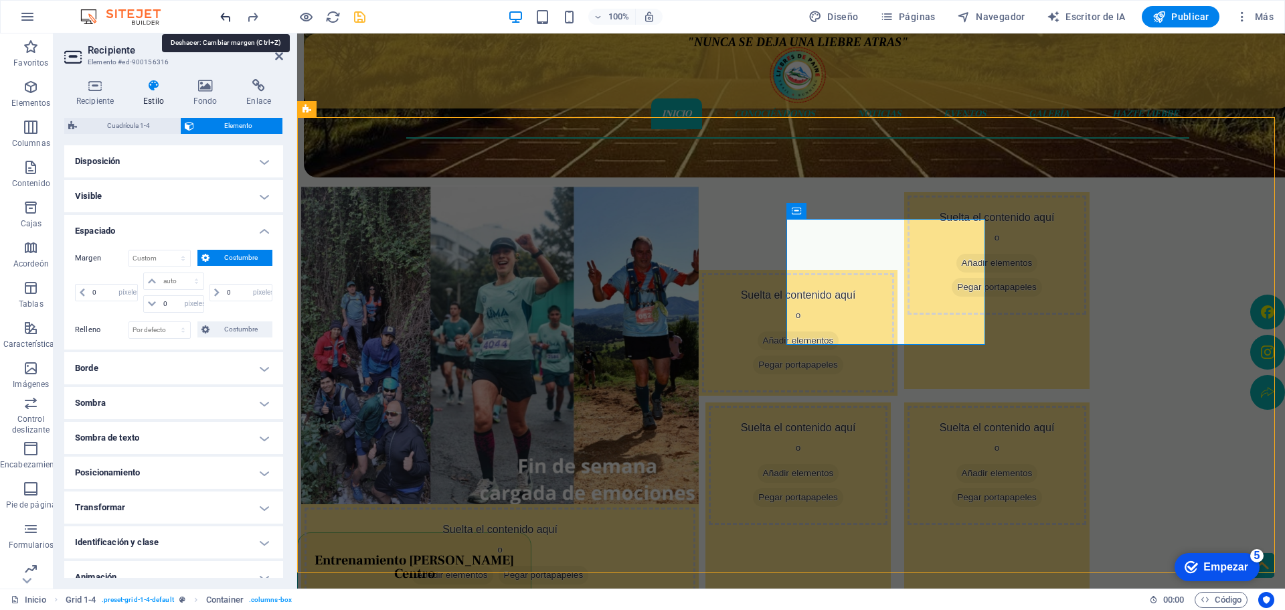
click at [646, 74] on icon "deshacer" at bounding box center [667, 80] width 42 height 12
type input "0"
select select "px"
type input "0"
select select "px"
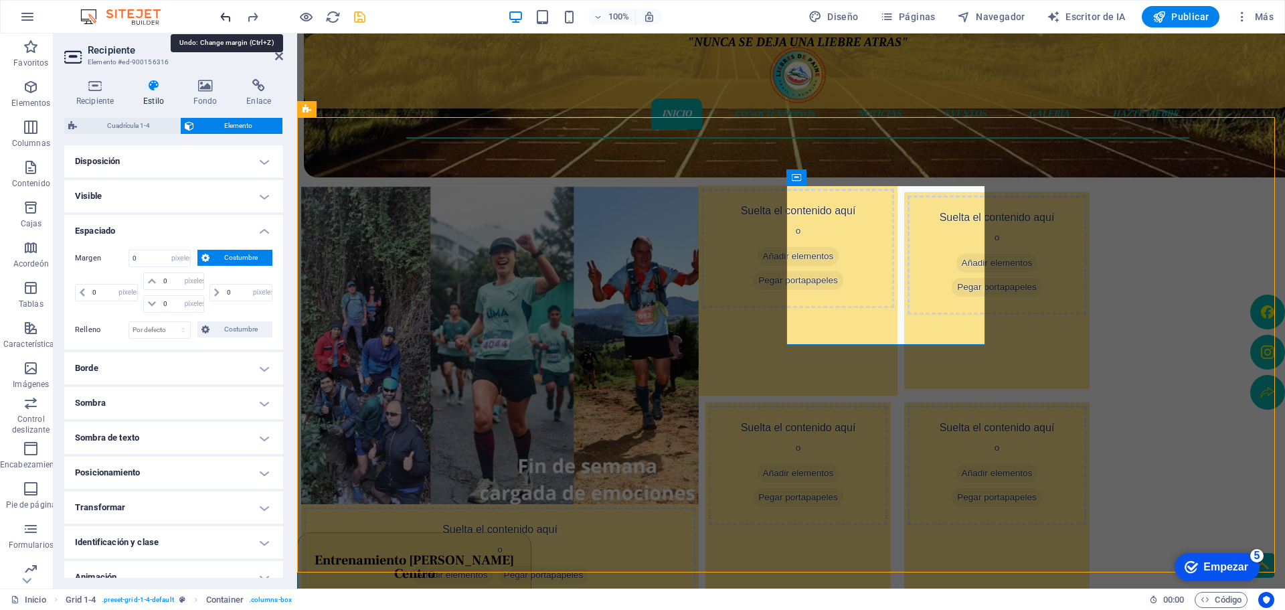
click at [646, 74] on icon "deshacer" at bounding box center [667, 80] width 42 height 12
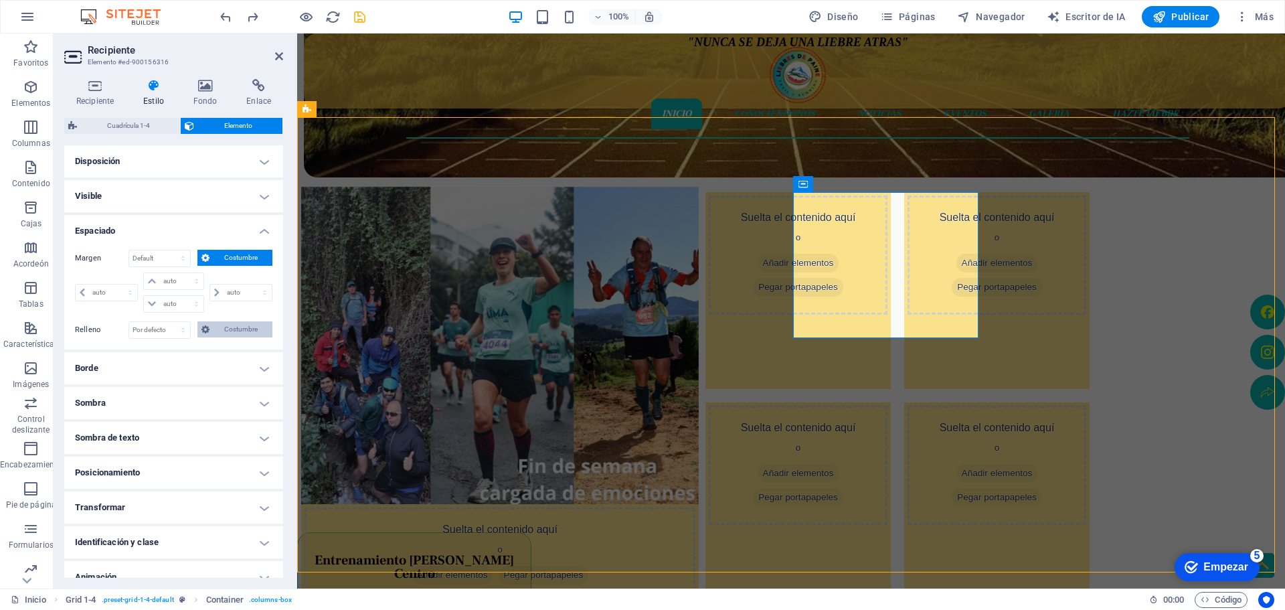
click at [231, 327] on font "Costumbre" at bounding box center [240, 328] width 33 height 7
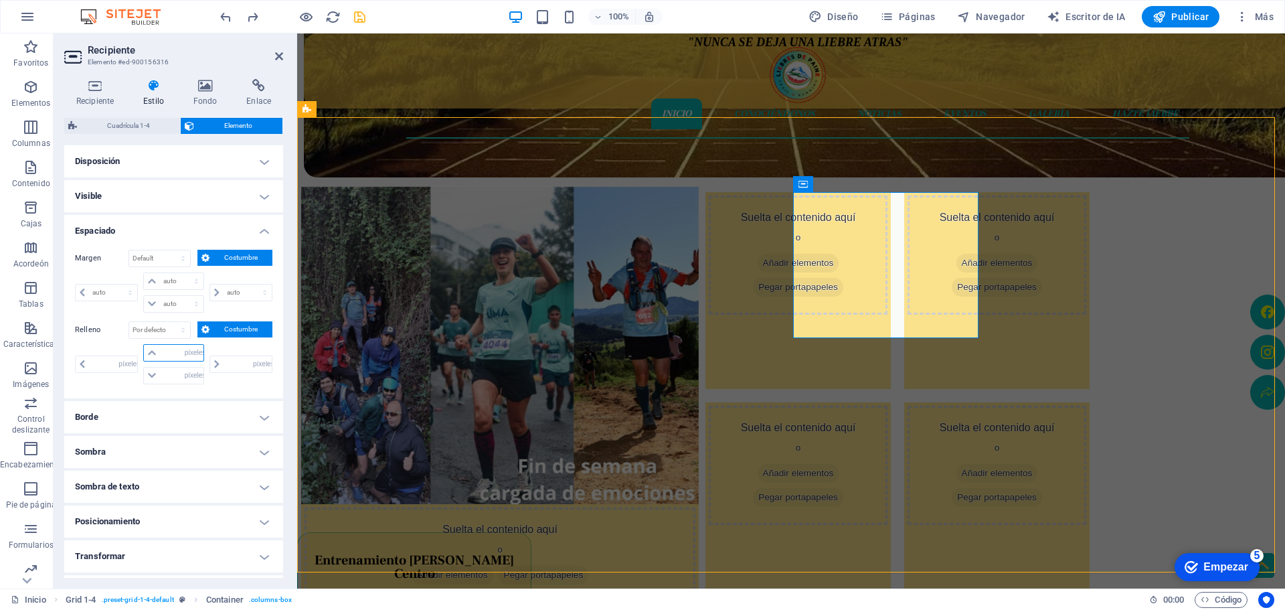
drag, startPoint x: 184, startPoint y: 351, endPoint x: 176, endPoint y: 351, distance: 8.1
click at [182, 351] on div "píxeles movimiento rápido del ojo % vh Volkswagen" at bounding box center [173, 352] width 60 height 17
click at [169, 353] on input "number" at bounding box center [181, 353] width 43 height 16
click at [171, 300] on select "auto píxeles % movimiento rápido del ojo Volkswagen vh" at bounding box center [173, 304] width 59 height 16
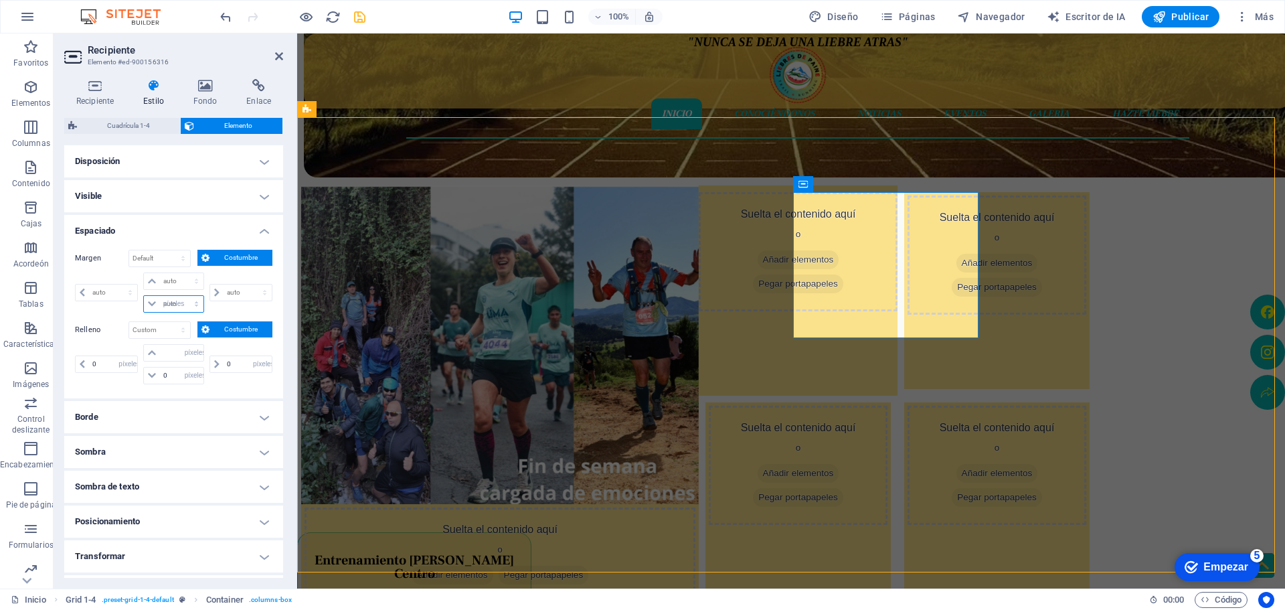
click at [183, 296] on select "auto píxeles % movimiento rápido del ojo Volkswagen vh" at bounding box center [173, 304] width 59 height 16
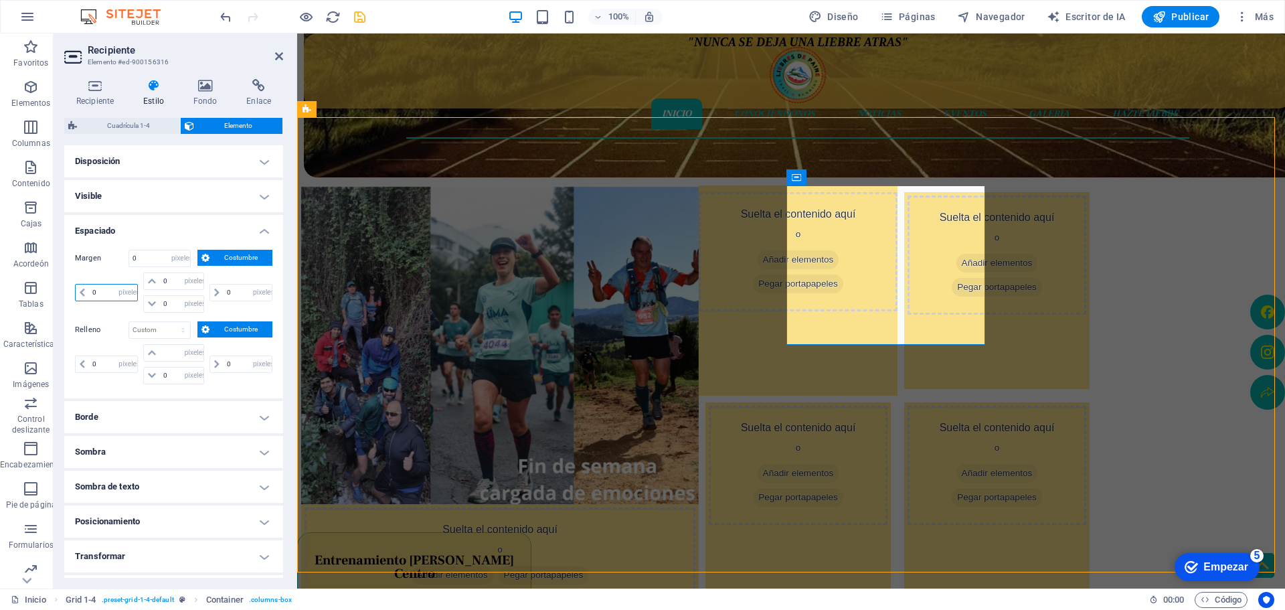
drag, startPoint x: 102, startPoint y: 291, endPoint x: 93, endPoint y: 291, distance: 8.7
click at [93, 291] on input "0" at bounding box center [113, 292] width 48 height 16
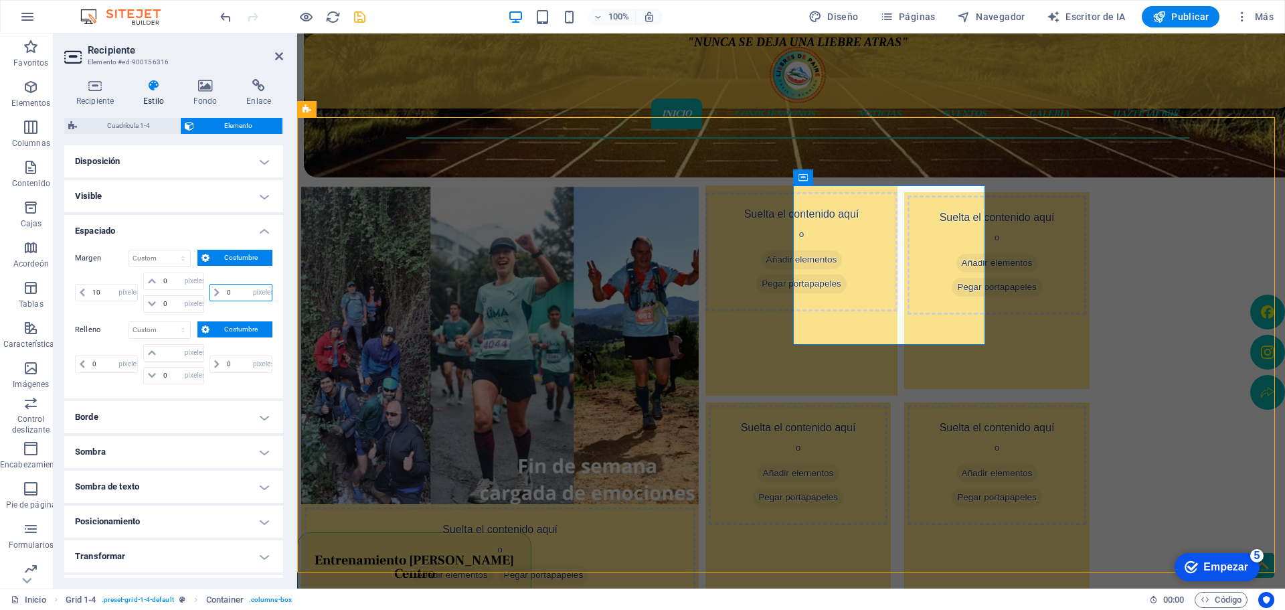
click at [217, 292] on div "0 auto píxeles % movimiento rápido del ojo Volkswagen vh" at bounding box center [240, 292] width 63 height 17
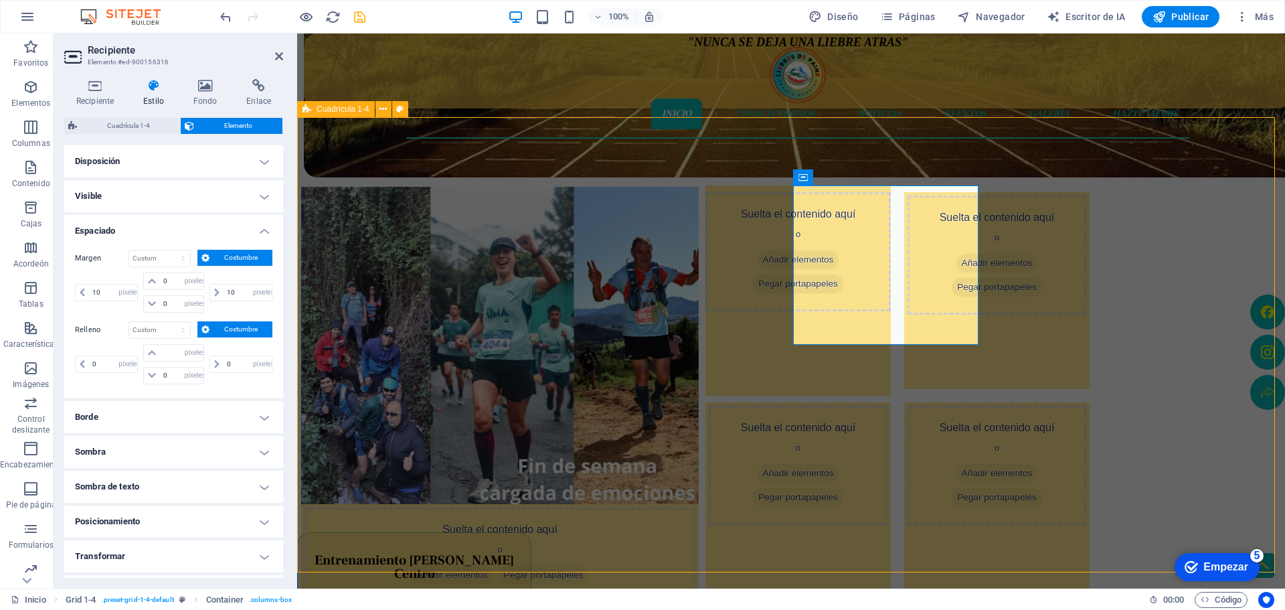
click at [1203, 215] on div "Suelta el contenido aquí o Añadir elementos Pegar portapapeles Suelta el conten…" at bounding box center [791, 344] width 988 height 455
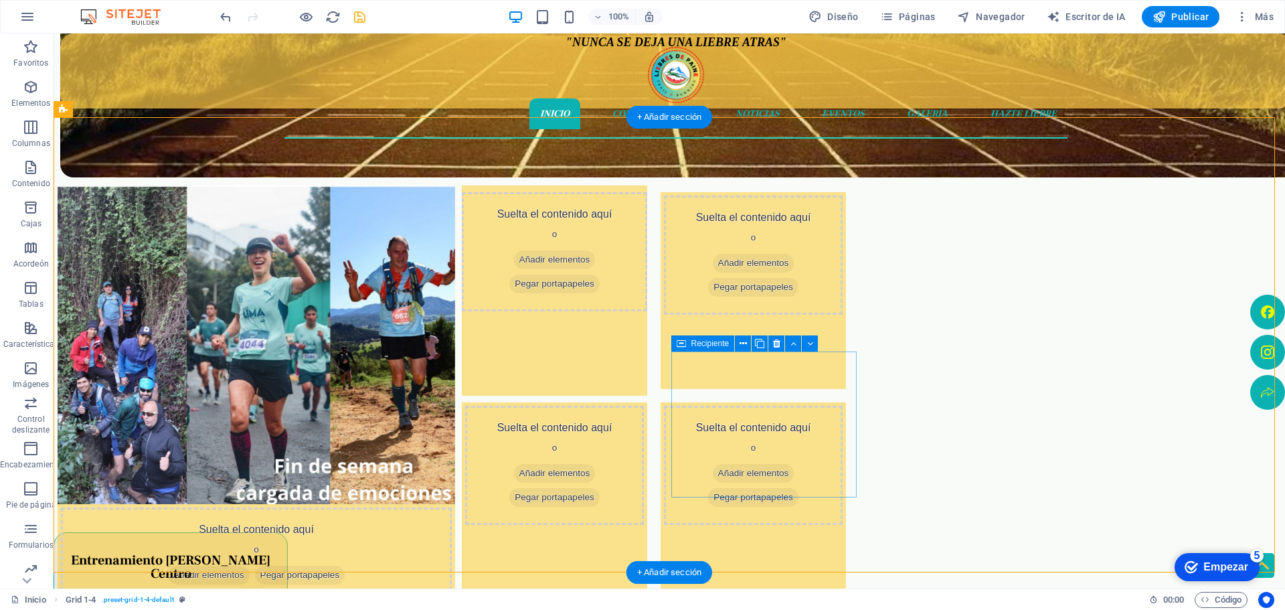
click at [647, 483] on div "Suelta el contenido aquí o Añadir elementos Pegar portapapeles" at bounding box center [554, 500] width 185 height 197
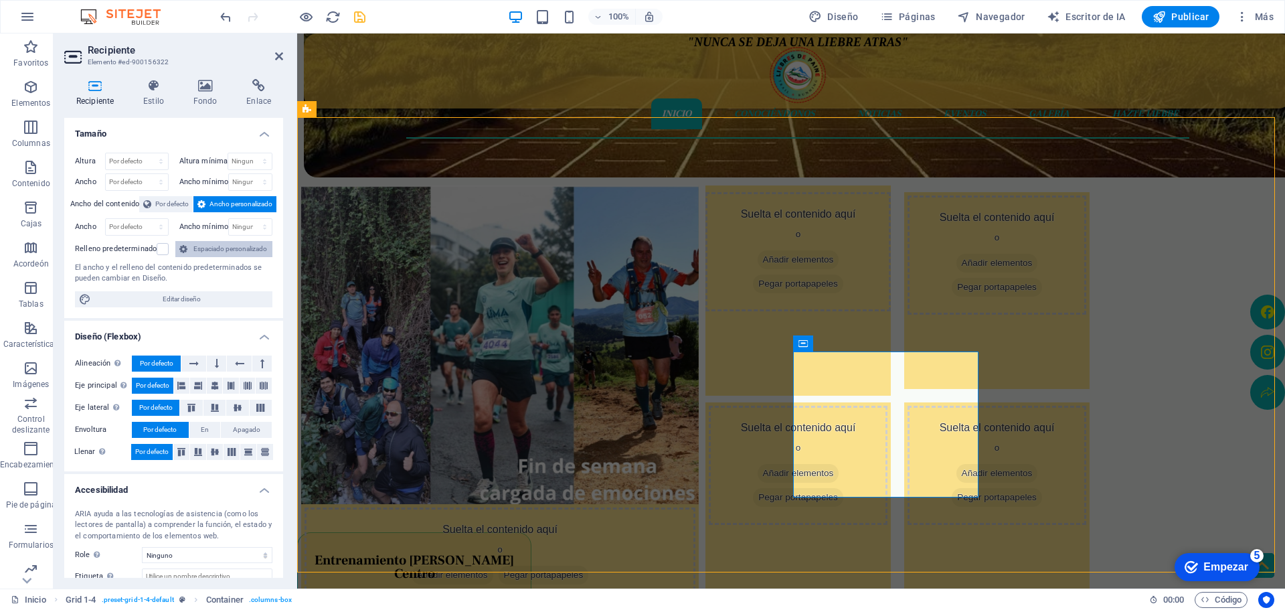
click at [223, 245] on font "Espaciado personalizado" at bounding box center [230, 248] width 74 height 7
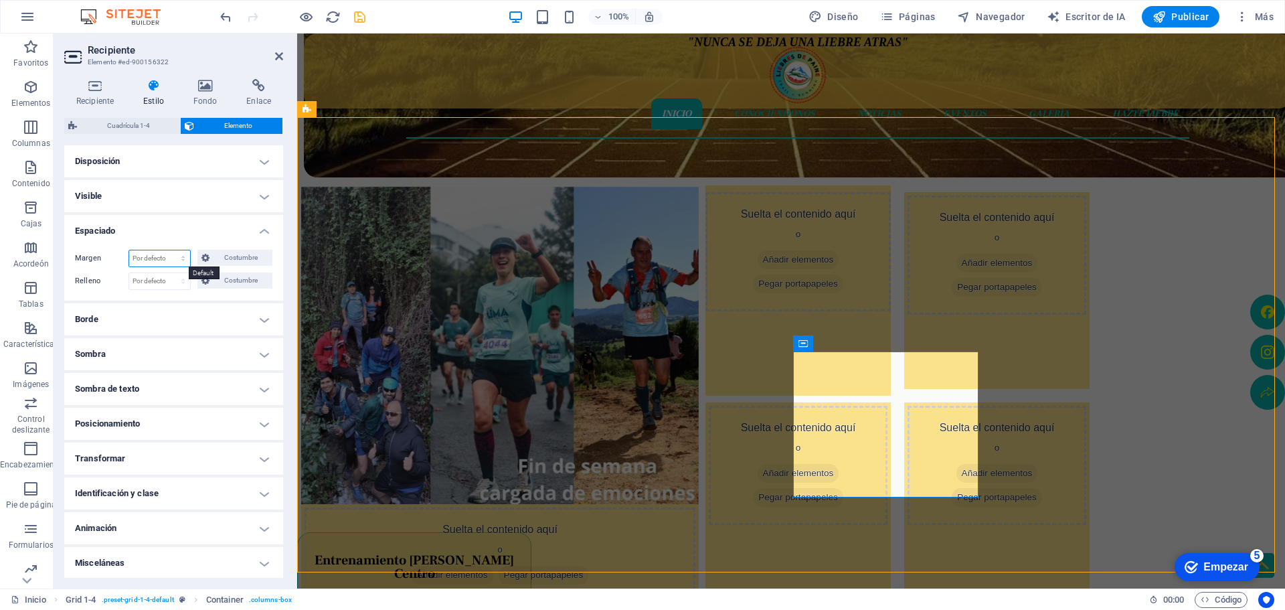
click at [182, 258] on select "Por defecto auto píxeles % movimiento rápido del ojo Volkswagen vh Costumbre" at bounding box center [159, 258] width 61 height 16
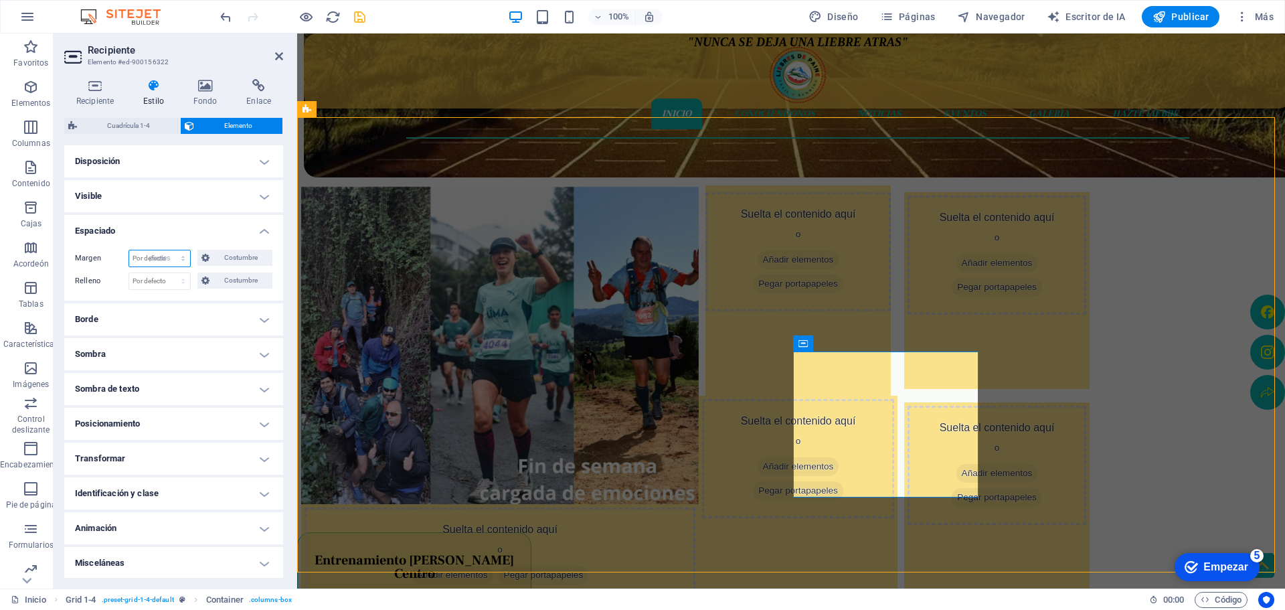
click at [175, 250] on select "Por defecto auto píxeles % movimiento rápido del ojo Volkswagen vh Costumbre" at bounding box center [159, 258] width 61 height 16
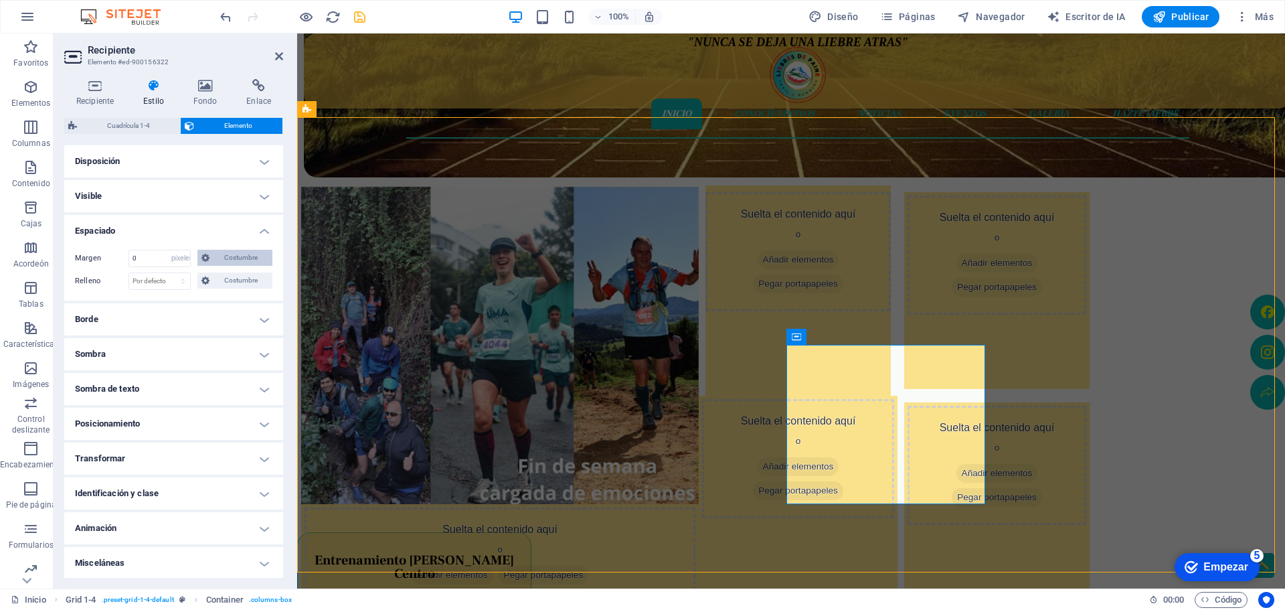
click at [224, 255] on font "Costumbre" at bounding box center [240, 257] width 33 height 7
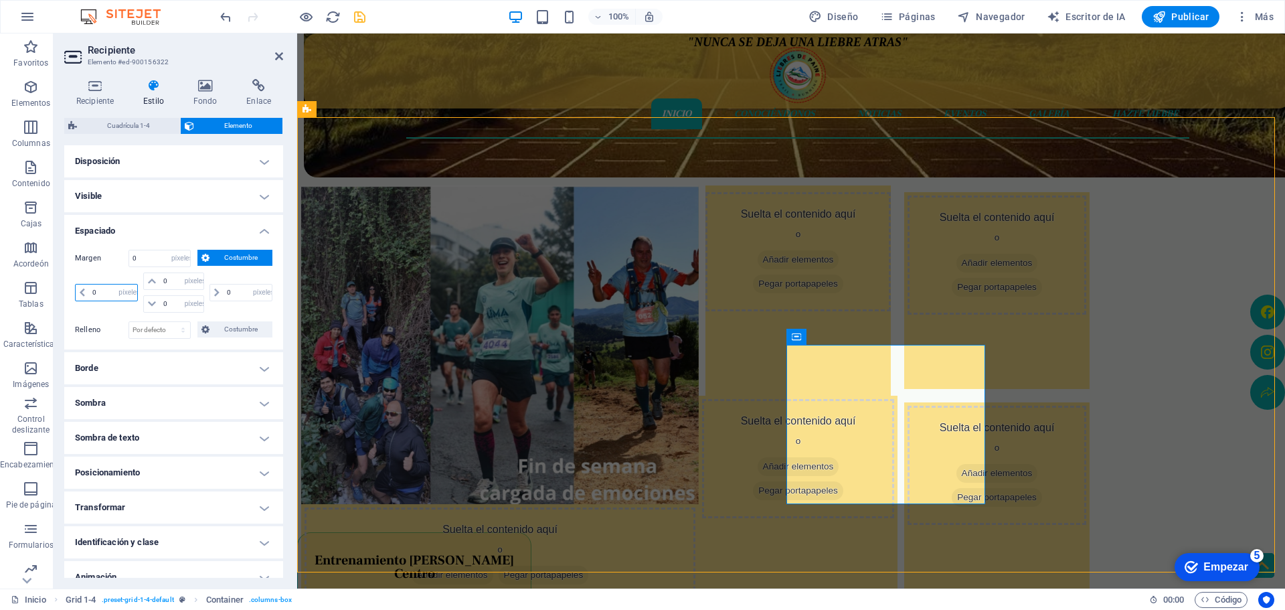
drag, startPoint x: 107, startPoint y: 294, endPoint x: 78, endPoint y: 292, distance: 29.5
click at [78, 292] on div "0 auto píxeles % movimiento rápido del ojo Volkswagen vh" at bounding box center [106, 292] width 63 height 17
drag, startPoint x: 161, startPoint y: 279, endPoint x: 144, endPoint y: 277, distance: 16.9
click at [158, 279] on div "0 auto píxeles % movimiento rápido del ojo Volkswagen vh" at bounding box center [173, 280] width 60 height 17
click at [163, 259] on select "Por defecto auto píxeles % movimiento rápido del ojo Volkswagen vh Costumbre" at bounding box center [159, 258] width 61 height 16
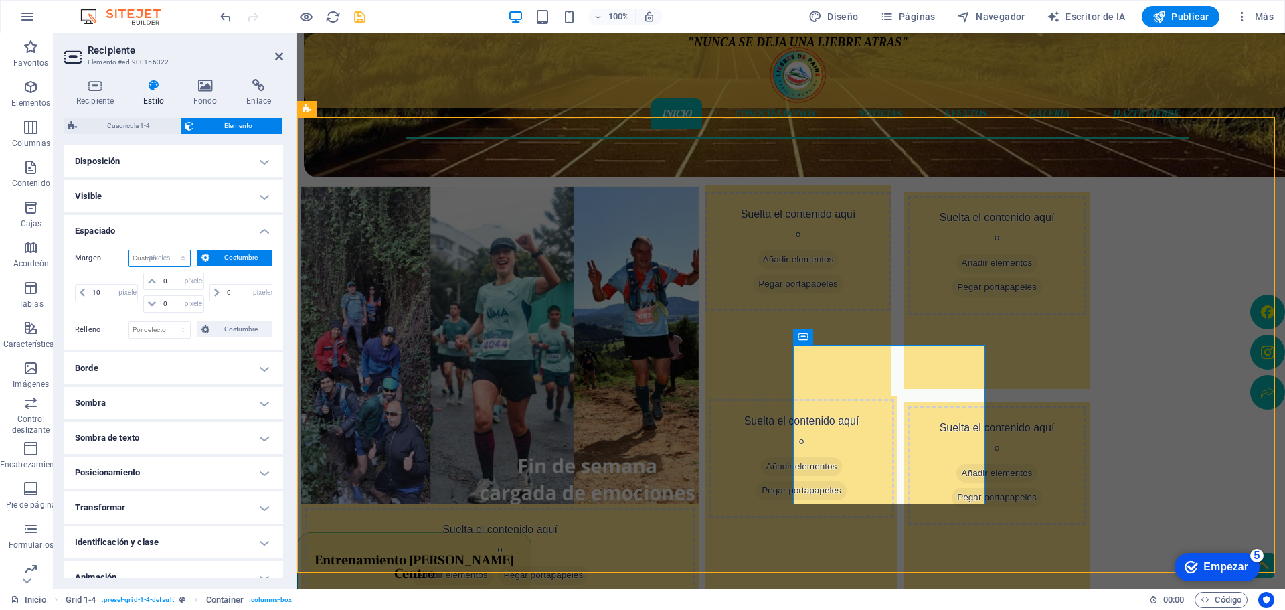
click at [175, 250] on select "Por defecto auto píxeles % movimiento rápido del ojo Volkswagen vh Costumbre" at bounding box center [159, 258] width 61 height 16
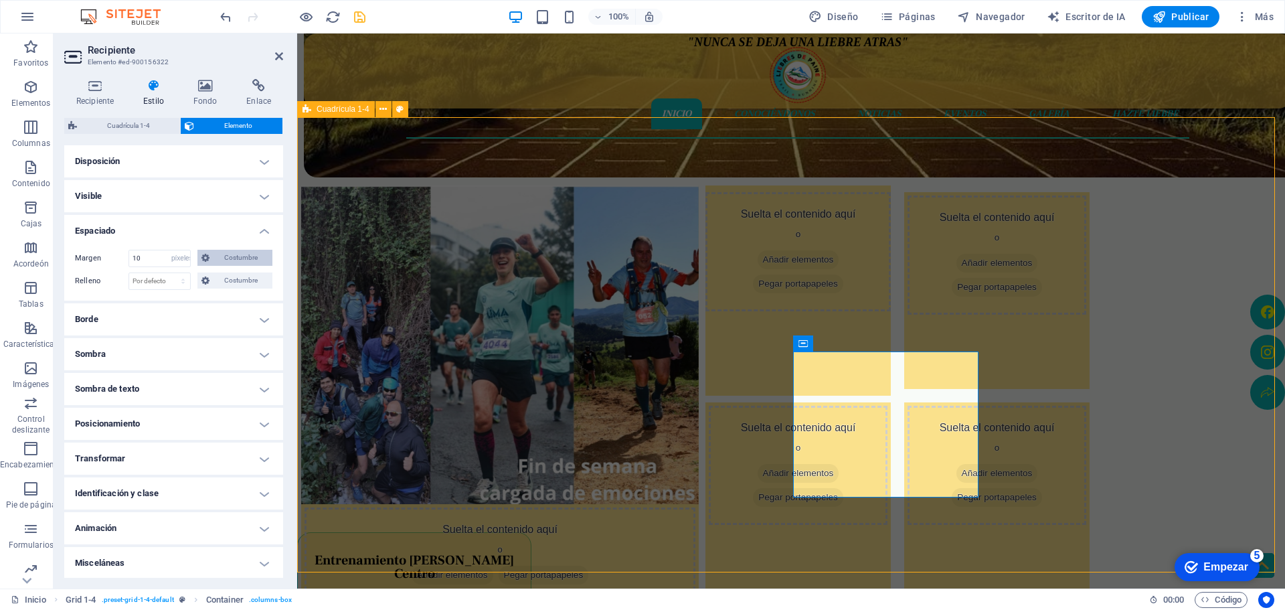
click at [1211, 343] on div "Suelta el contenido aquí o Añadir elementos Pegar portapapeles Suelta el conten…" at bounding box center [791, 344] width 988 height 455
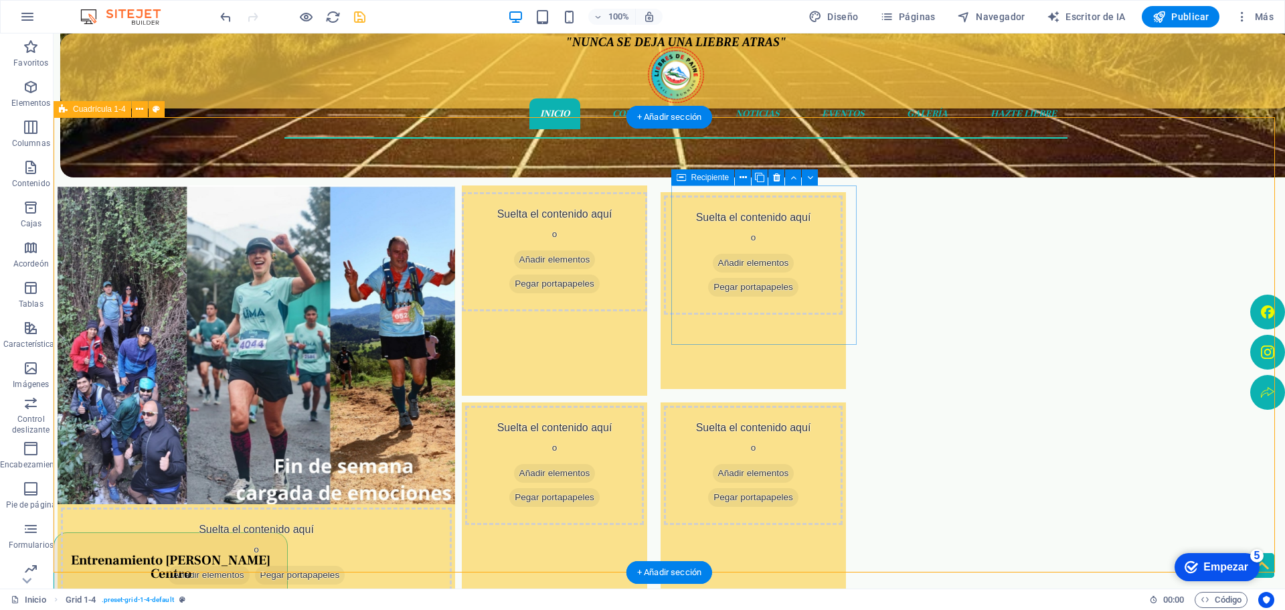
drag, startPoint x: 831, startPoint y: 322, endPoint x: 839, endPoint y: 323, distance: 8.7
click at [647, 323] on div "Suelta el contenido aquí o Añadir elementos Pegar portapapeles" at bounding box center [554, 290] width 185 height 210
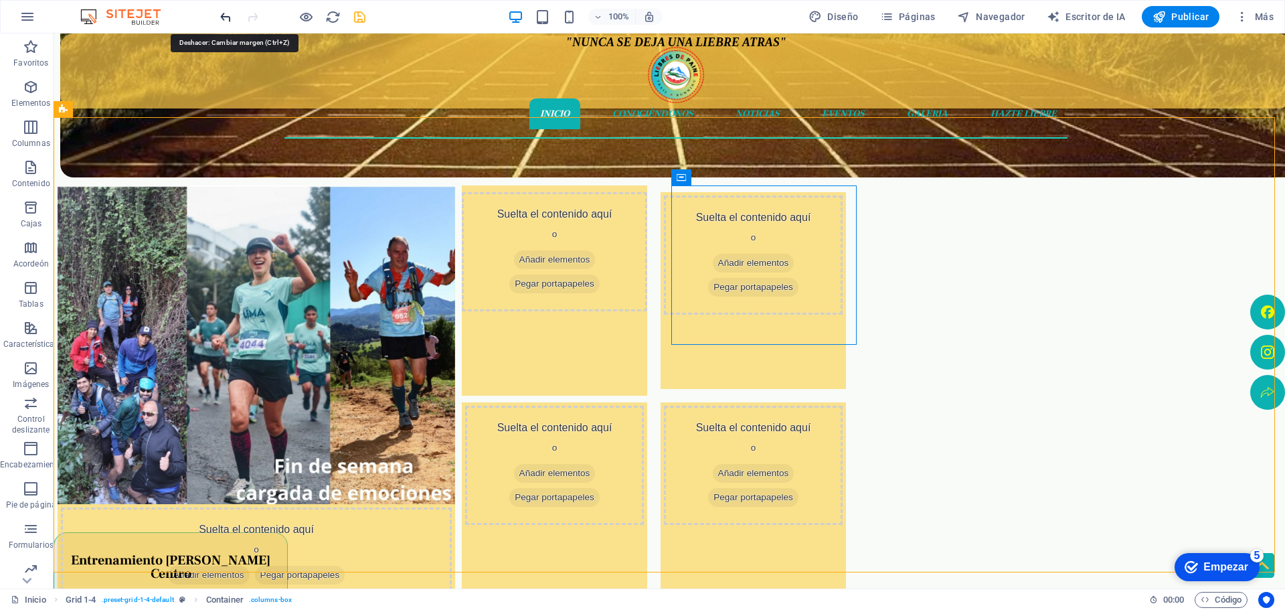
click at [768, 74] on icon "deshacer" at bounding box center [789, 80] width 42 height 12
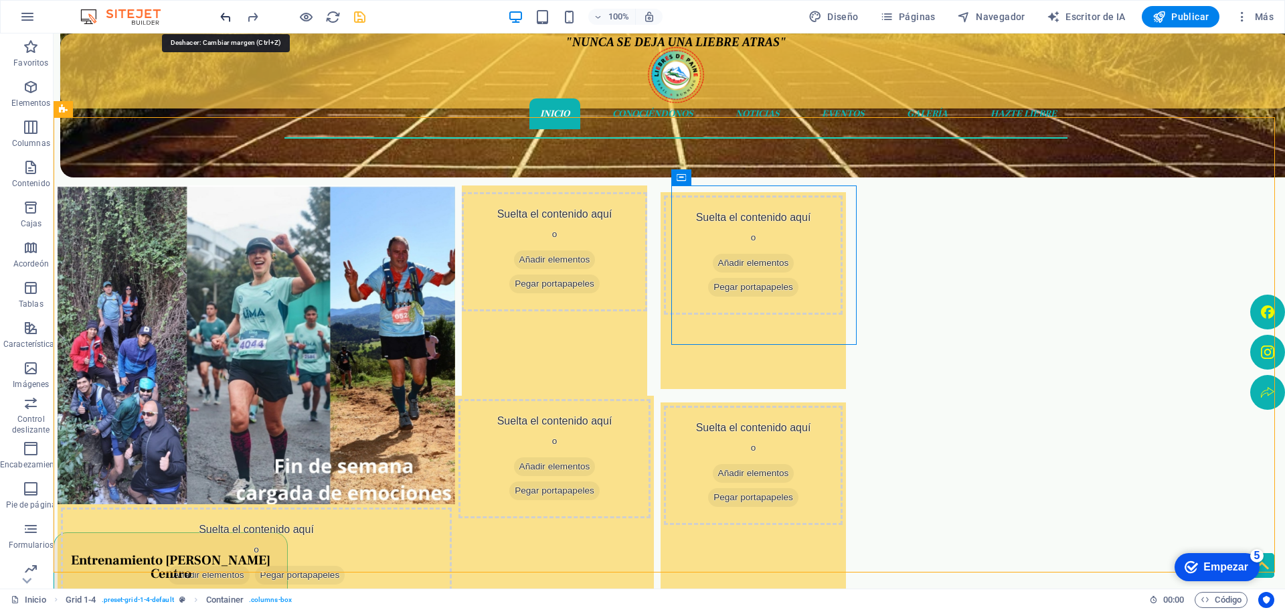
click at [768, 74] on icon "deshacer" at bounding box center [789, 80] width 42 height 12
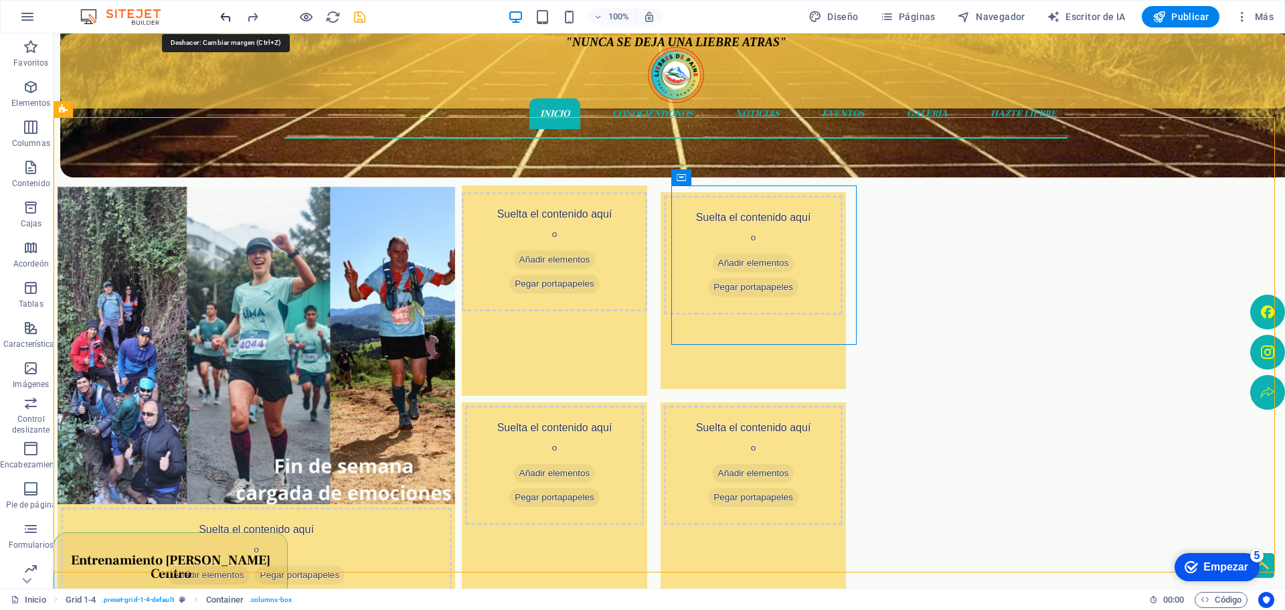
click at [768, 74] on icon "deshacer" at bounding box center [789, 80] width 42 height 12
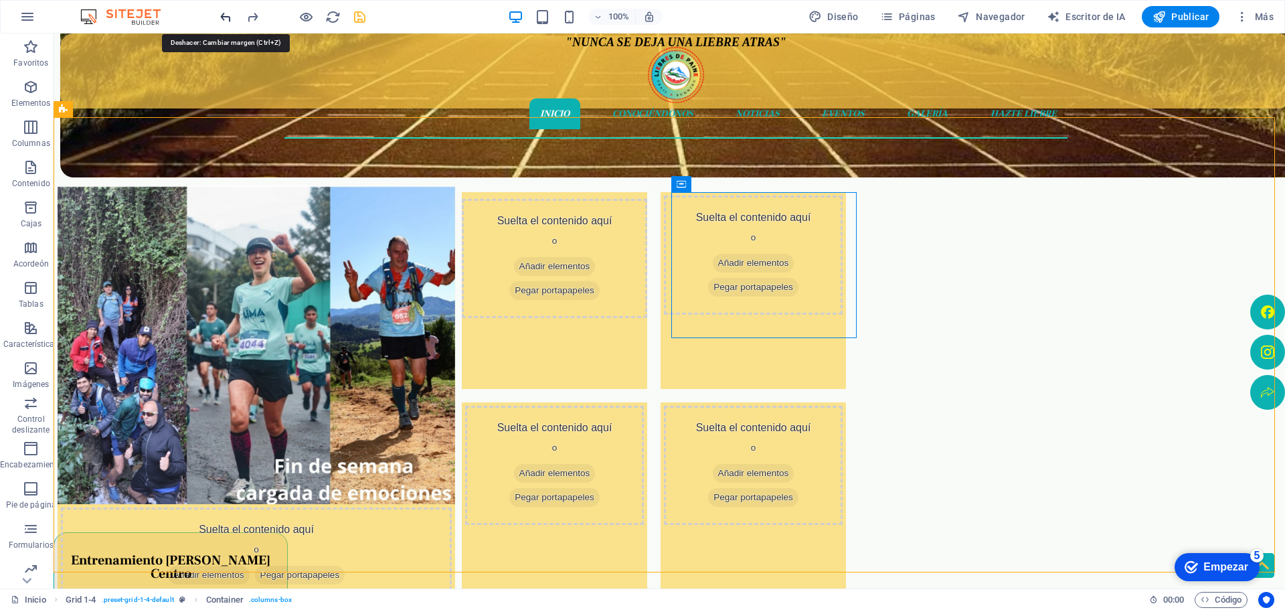
click at [768, 74] on icon "deshacer" at bounding box center [789, 80] width 42 height 12
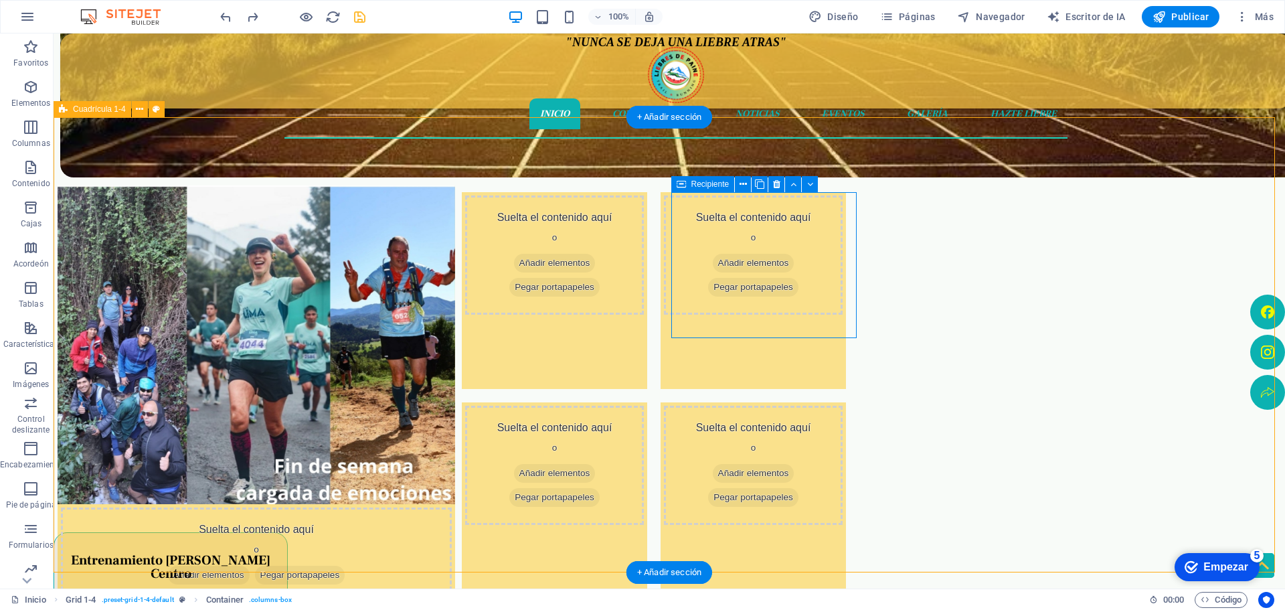
click at [647, 329] on div "Suelta el contenido aquí o Añadir elementos Pegar portapapeles" at bounding box center [554, 290] width 185 height 197
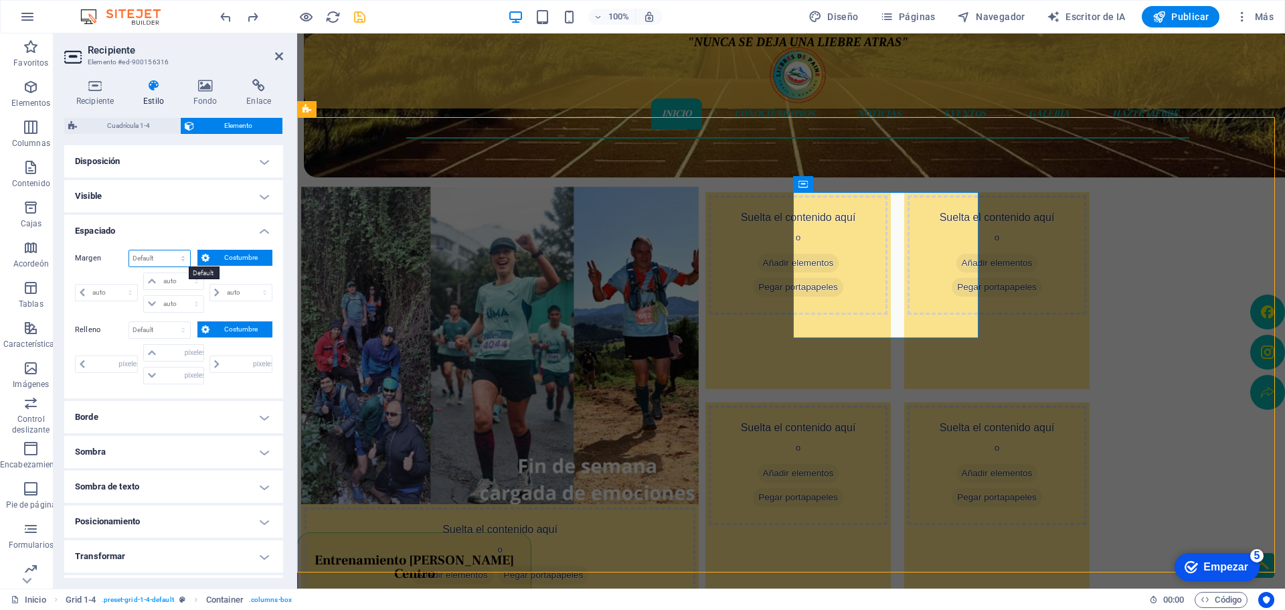
click at [169, 252] on select "Por defecto auto píxeles % movimiento rápido del ojo Volkswagen vh Costumbre" at bounding box center [159, 258] width 61 height 16
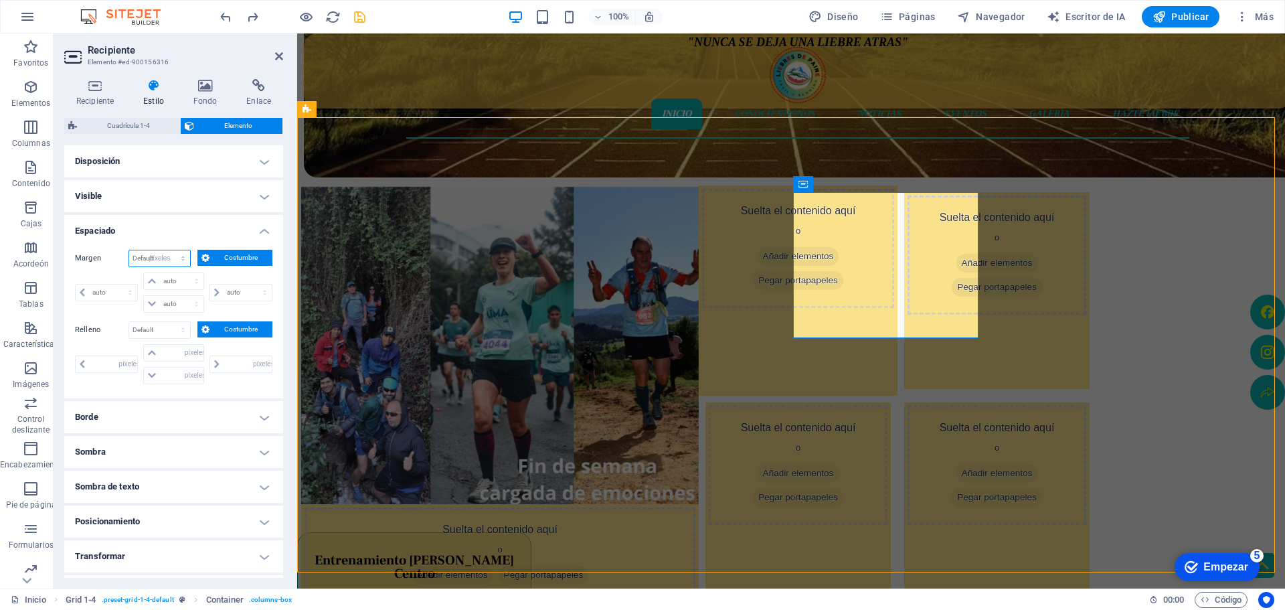
click at [175, 250] on select "Por defecto auto píxeles % movimiento rápido del ojo Volkswagen vh Costumbre" at bounding box center [159, 258] width 61 height 16
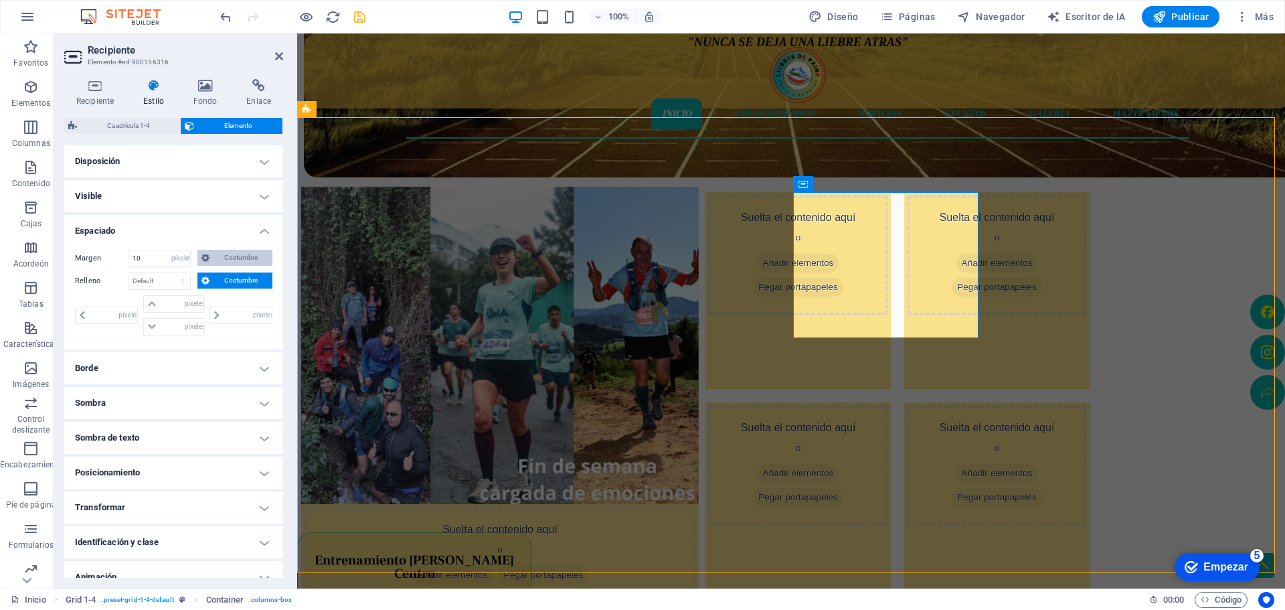
click at [236, 263] on span "Costumbre" at bounding box center [240, 258] width 55 height 16
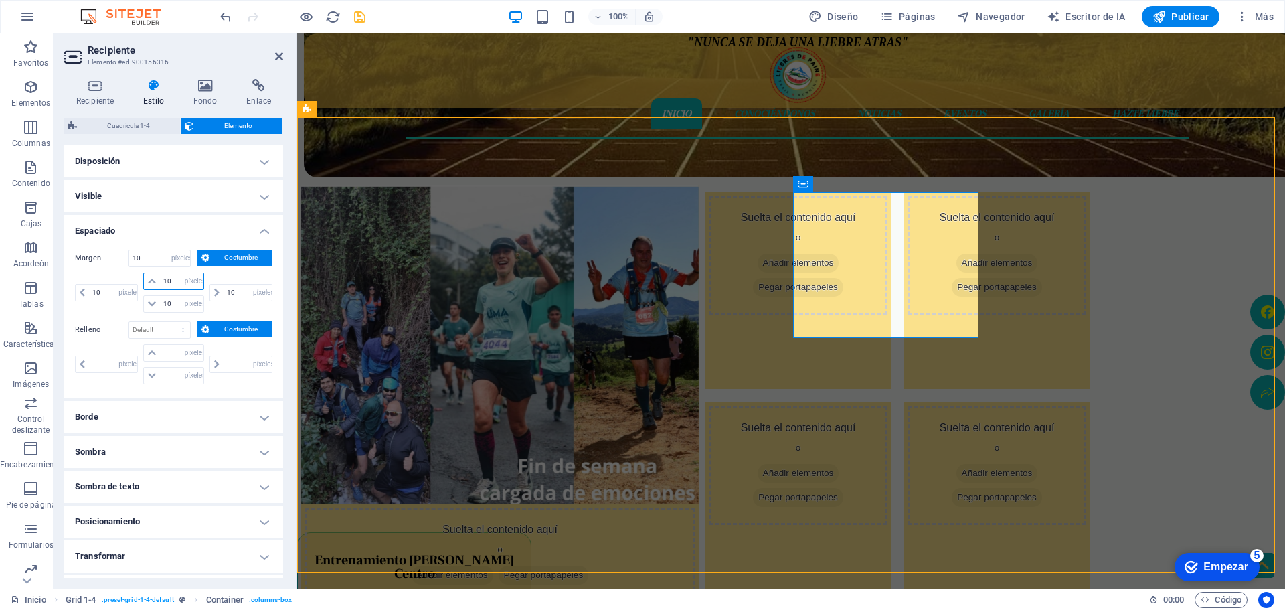
drag, startPoint x: 172, startPoint y: 282, endPoint x: 150, endPoint y: 282, distance: 22.1
click at [151, 282] on div "10 auto píxeles % movimiento rápido del ojo Volkswagen vh" at bounding box center [173, 280] width 60 height 17
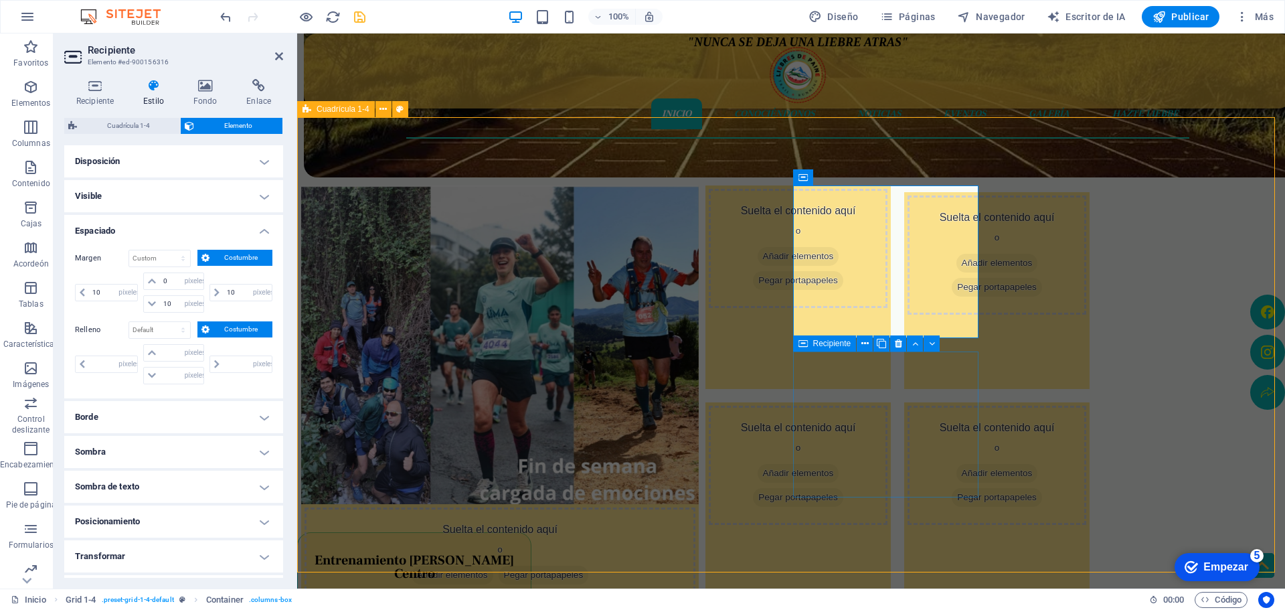
click at [818, 450] on div "Suelta el contenido aquí o Añadir elementos Pegar portapapeles" at bounding box center [798, 465] width 179 height 119
click at [887, 450] on div "Suelta el contenido aquí o Añadir elementos Pegar portapapeles" at bounding box center [798, 465] width 179 height 119
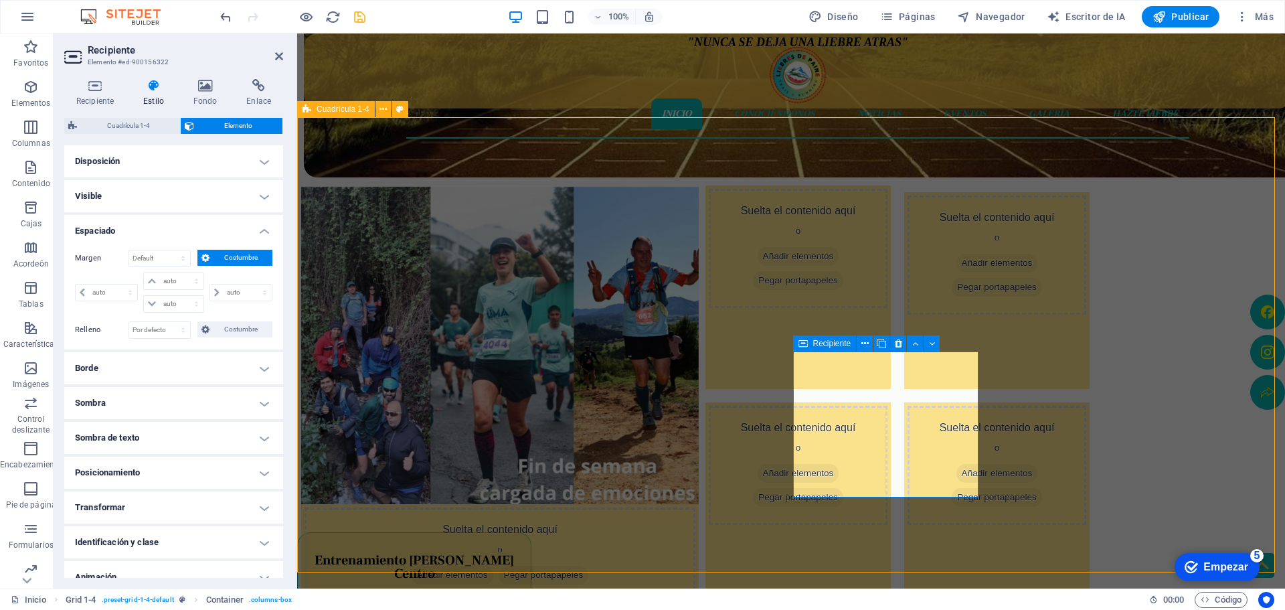
click at [828, 480] on div "Suelta el contenido aquí o Añadir elementos Pegar portapapeles" at bounding box center [797, 500] width 185 height 197
click at [171, 327] on select "Por defecto píxeles movimiento rápido del ojo % vh Volkswagen Costumbre" at bounding box center [159, 330] width 61 height 16
click at [175, 322] on select "Por defecto píxeles movimiento rápido del ojo % vh Volkswagen Costumbre" at bounding box center [159, 330] width 61 height 16
click at [237, 333] on span "Costumbre" at bounding box center [240, 329] width 55 height 16
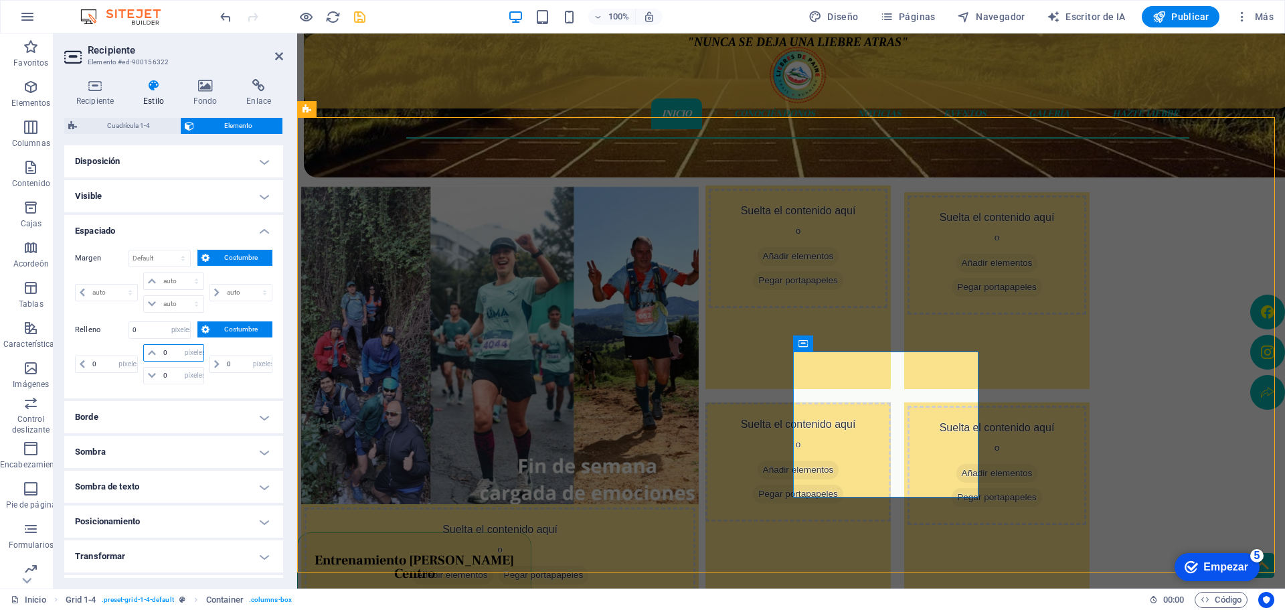
drag, startPoint x: 159, startPoint y: 352, endPoint x: 180, endPoint y: 361, distance: 22.5
click at [161, 351] on input "0" at bounding box center [181, 353] width 43 height 16
drag, startPoint x: 174, startPoint y: 350, endPoint x: 135, endPoint y: 341, distance: 39.8
click at [141, 343] on div "Relleno Por defecto píxeles movimiento rápido del ojo % vh Volkswagen Costumbre…" at bounding box center [173, 354] width 197 height 66
click at [167, 282] on select "auto píxeles % movimiento rápido del ojo Volkswagen vh" at bounding box center [173, 281] width 59 height 16
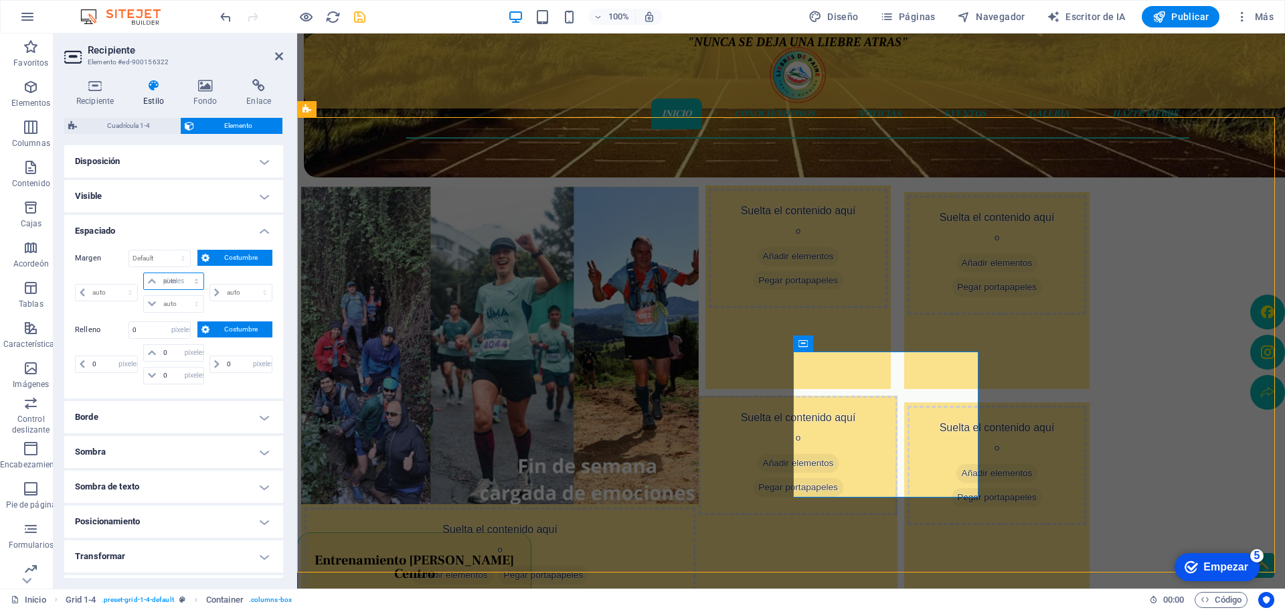
click at [183, 273] on select "auto píxeles % movimiento rápido del ojo Volkswagen vh" at bounding box center [173, 281] width 59 height 16
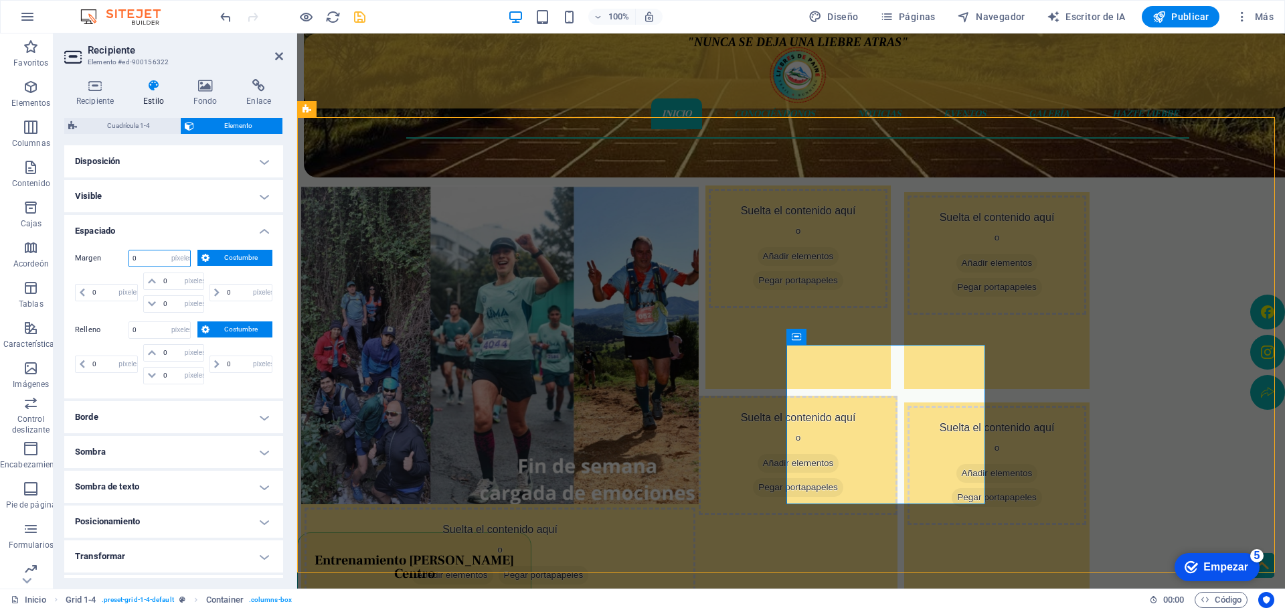
drag, startPoint x: 145, startPoint y: 257, endPoint x: 126, endPoint y: 256, distance: 18.8
click at [126, 256] on div "Margen 0 Por defecto auto píxeles % movimiento rápido del ojo Volkswagen vh Cos…" at bounding box center [173, 258] width 197 height 17
drag, startPoint x: 108, startPoint y: 285, endPoint x: 84, endPoint y: 285, distance: 24.1
click at [84, 285] on div "0 auto píxeles % movimiento rápido del ojo Volkswagen vh" at bounding box center [106, 292] width 63 height 17
drag, startPoint x: 223, startPoint y: 291, endPoint x: 216, endPoint y: 290, distance: 6.8
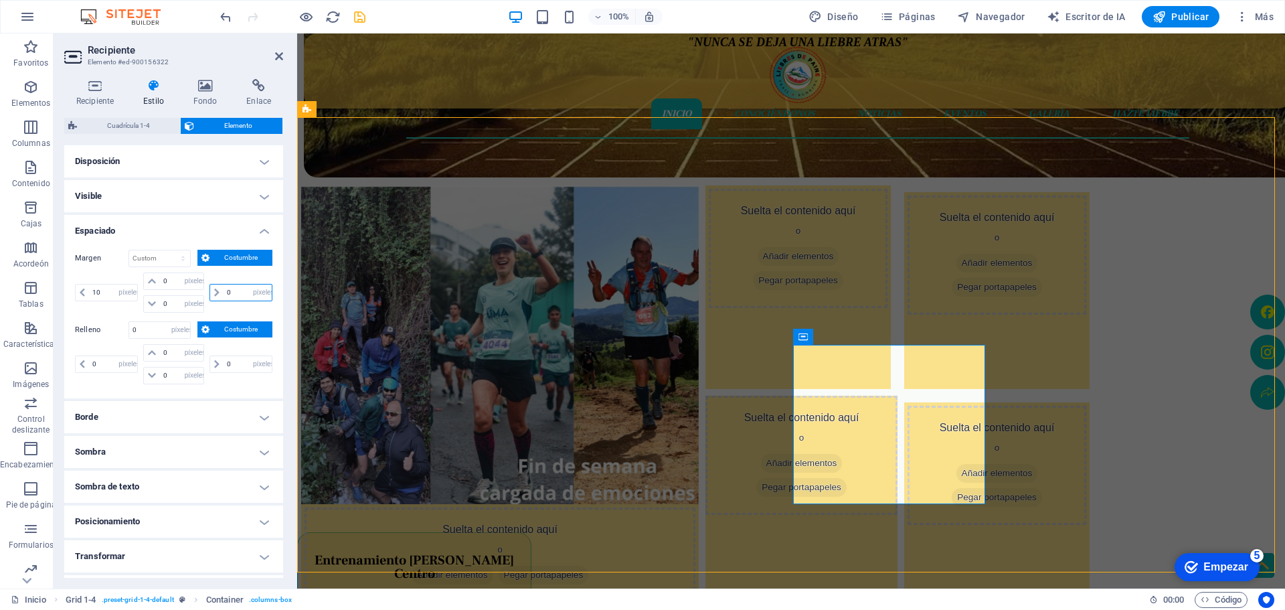
click at [219, 290] on div "0 auto píxeles % movimiento rápido del ojo Volkswagen vh" at bounding box center [240, 292] width 63 height 17
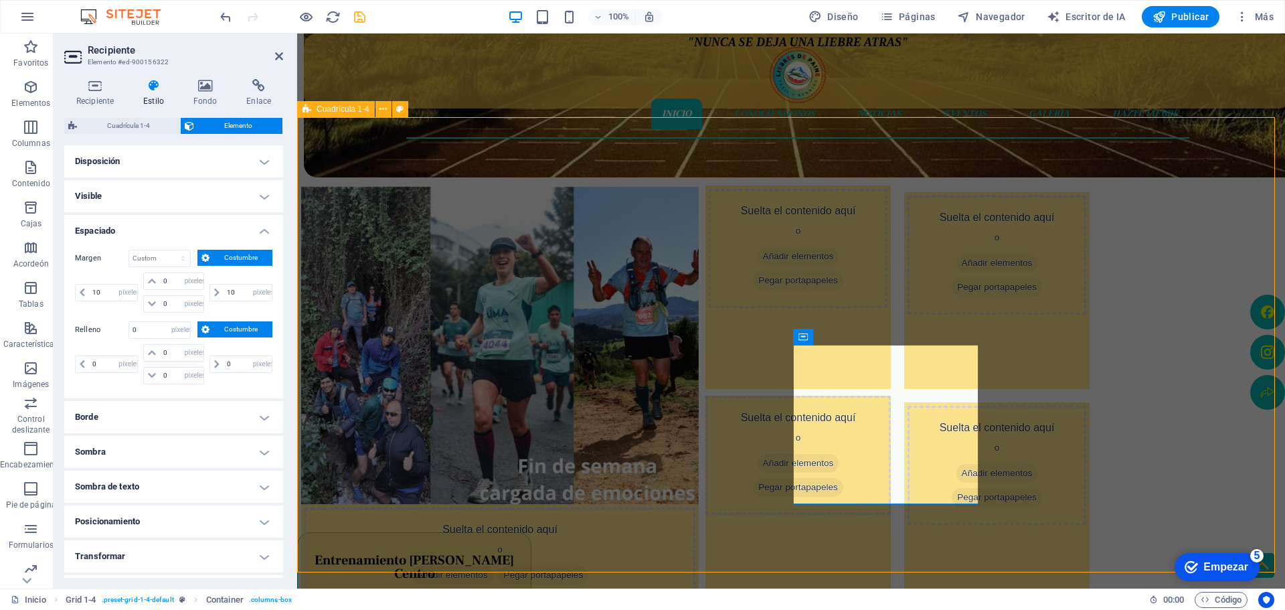
click at [1284, 436] on div "Suelta el contenido aquí o Añadir elementos Pegar portapapeles Suelta el conten…" at bounding box center [791, 344] width 988 height 455
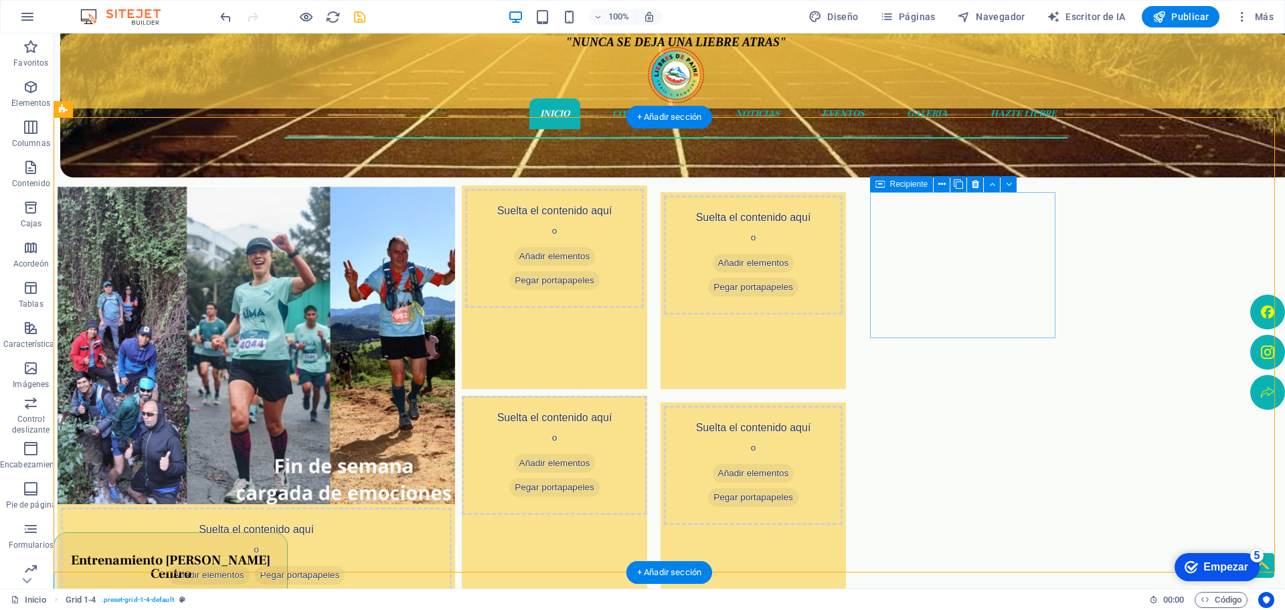
click at [843, 222] on div "Suelta el contenido aquí o Añadir elementos Pegar portapapeles" at bounding box center [753, 254] width 179 height 119
click at [846, 331] on div "Suelta el contenido aquí o Añadir elementos Pegar portapapeles" at bounding box center [753, 290] width 185 height 197
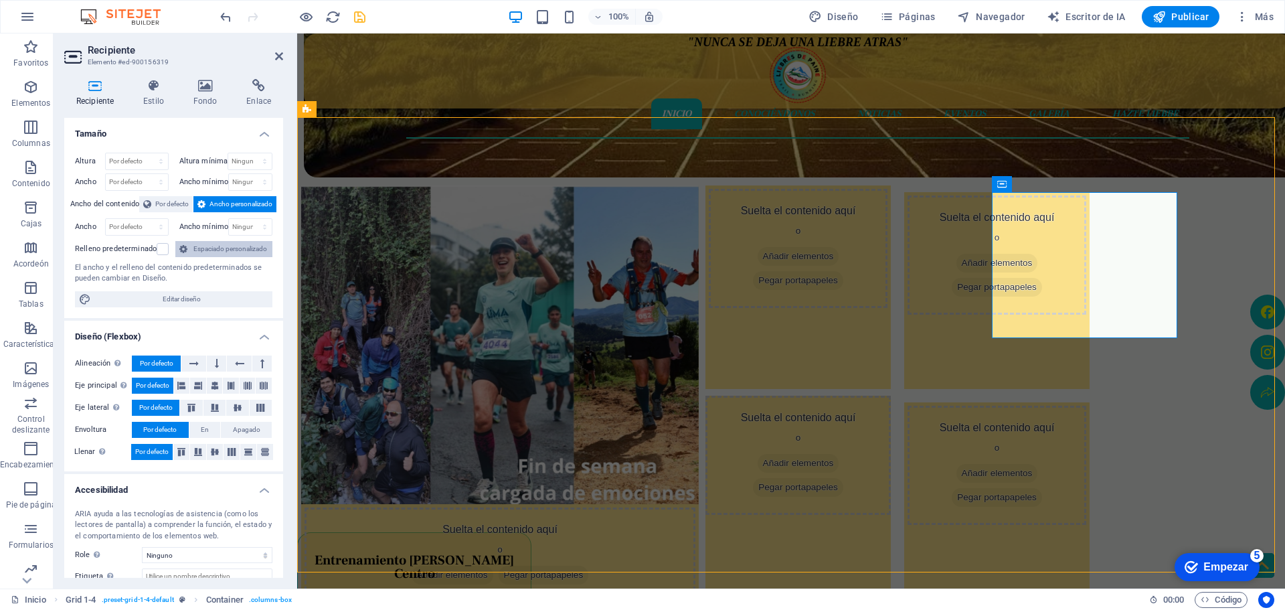
click at [202, 246] on font "Espaciado personalizado" at bounding box center [230, 248] width 74 height 7
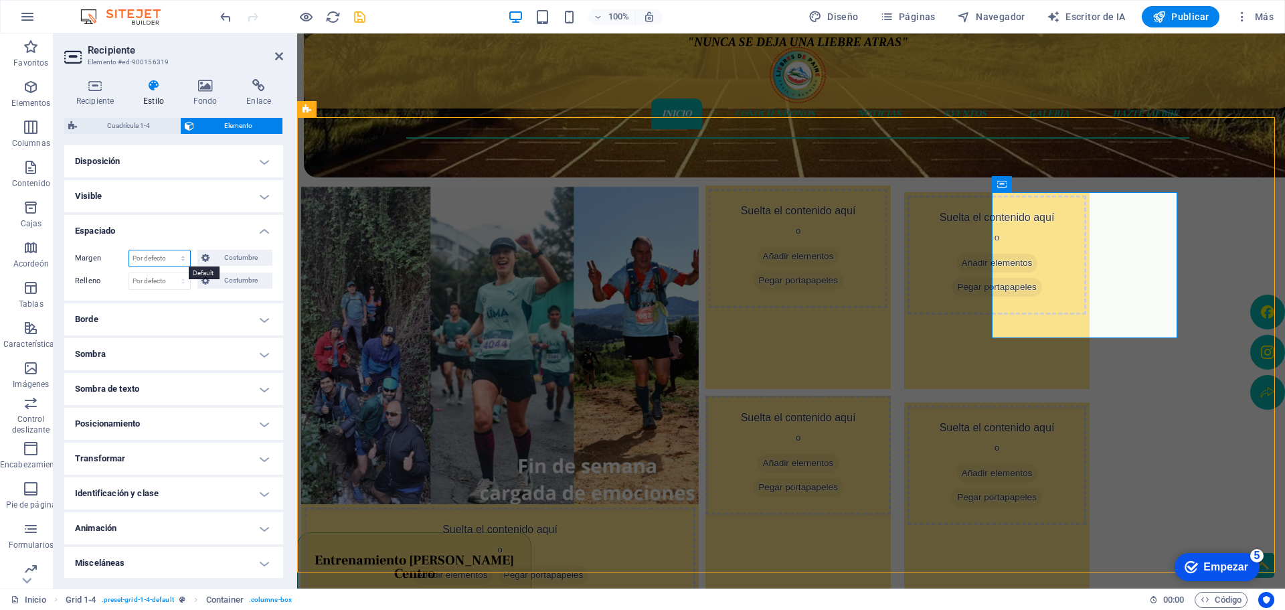
click at [153, 255] on select "Por defecto auto píxeles % movimiento rápido del ojo Volkswagen vh Costumbre" at bounding box center [159, 258] width 61 height 16
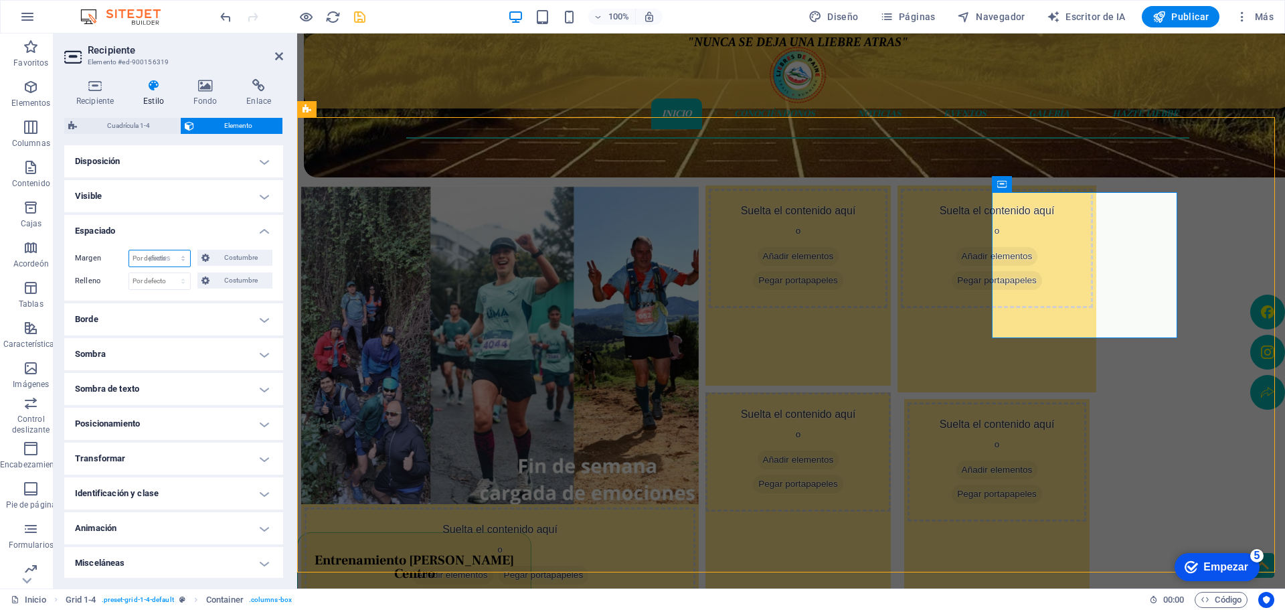
click at [175, 250] on select "Por defecto auto píxeles % movimiento rápido del ojo Volkswagen vh Costumbre" at bounding box center [159, 258] width 61 height 16
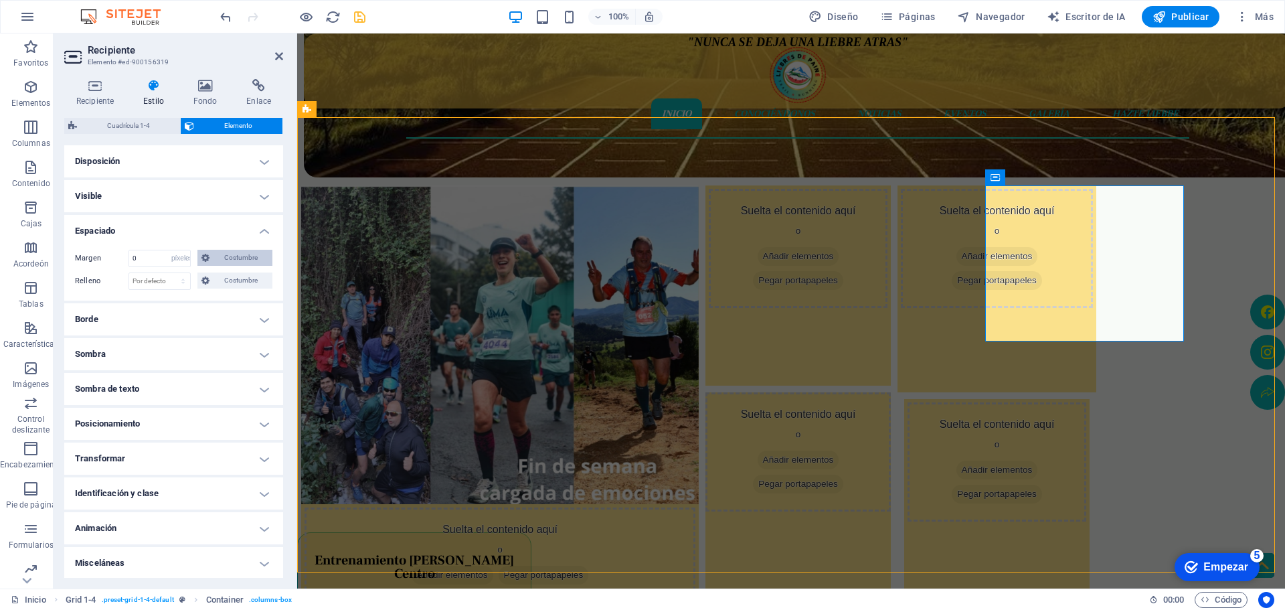
click at [242, 262] on span "Costumbre" at bounding box center [240, 258] width 55 height 16
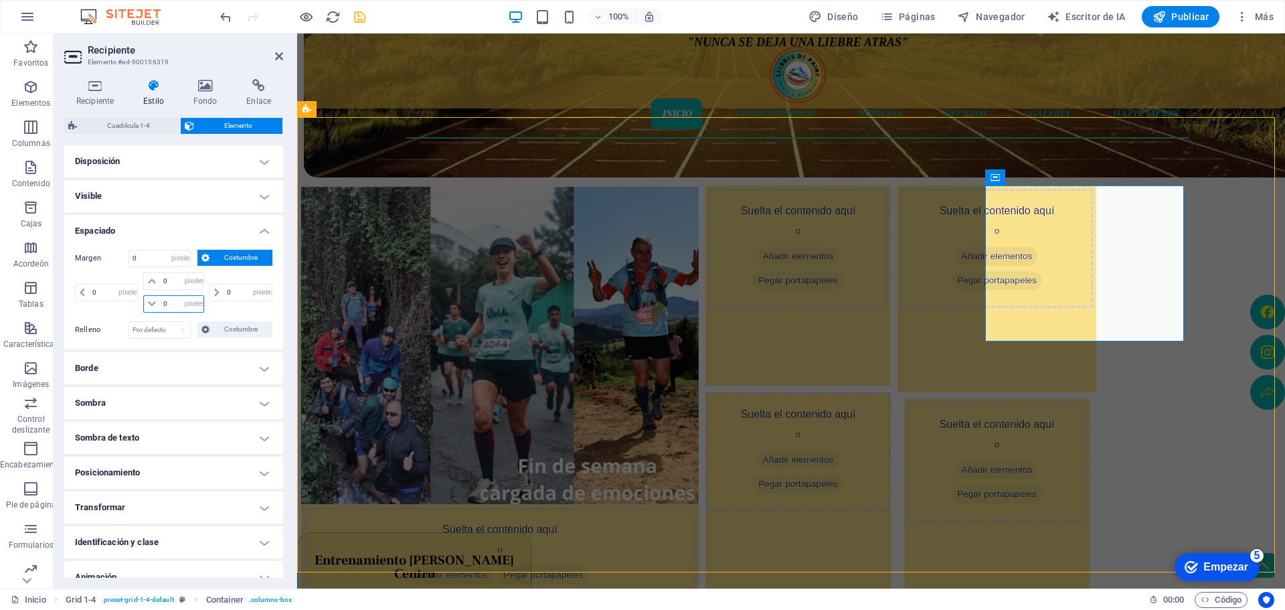
drag, startPoint x: 169, startPoint y: 300, endPoint x: 144, endPoint y: 300, distance: 25.4
click at [143, 299] on div "0 auto píxeles % movimiento rápido del ojo Volkswagen vh" at bounding box center [173, 303] width 60 height 17
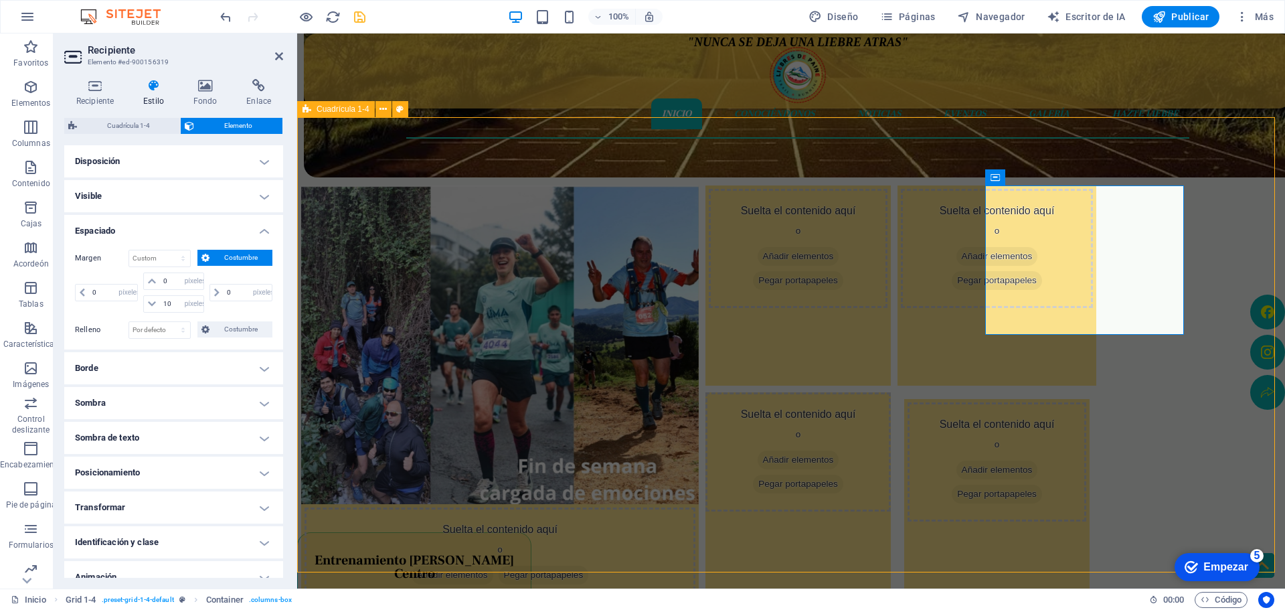
click at [1230, 258] on div "Suelta el contenido aquí o Añadir elementos Pegar portapapeles Suelta el conten…" at bounding box center [791, 344] width 988 height 455
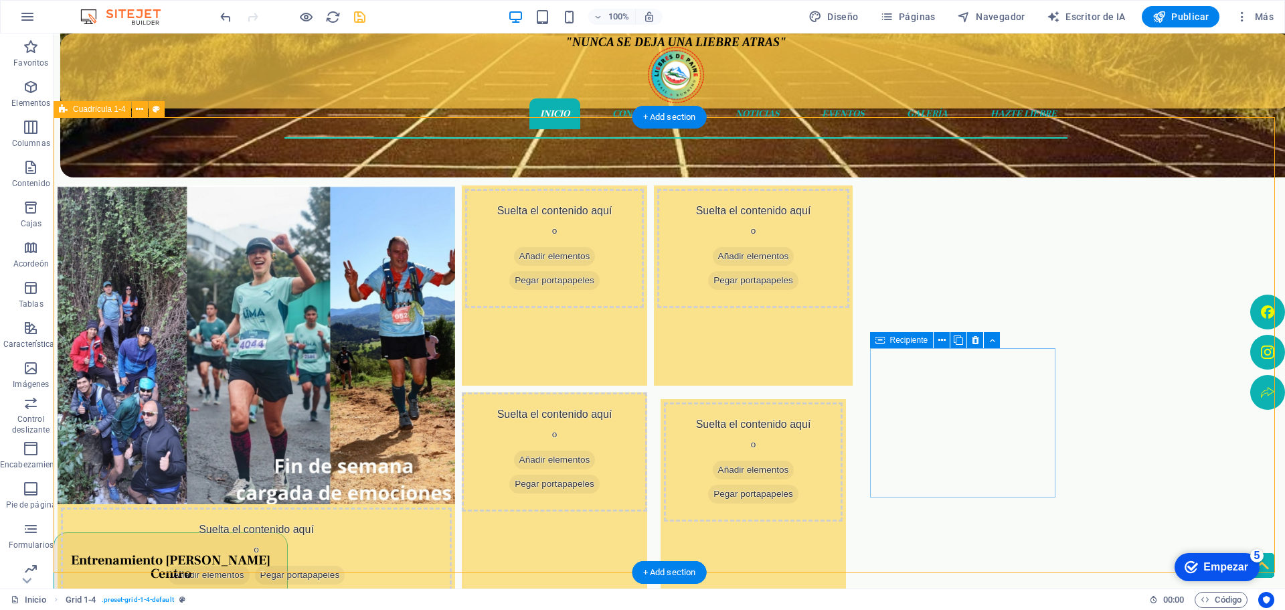
click at [846, 481] on div "Suelta el contenido aquí o Añadir elementos Pegar portapapeles" at bounding box center [753, 499] width 185 height 200
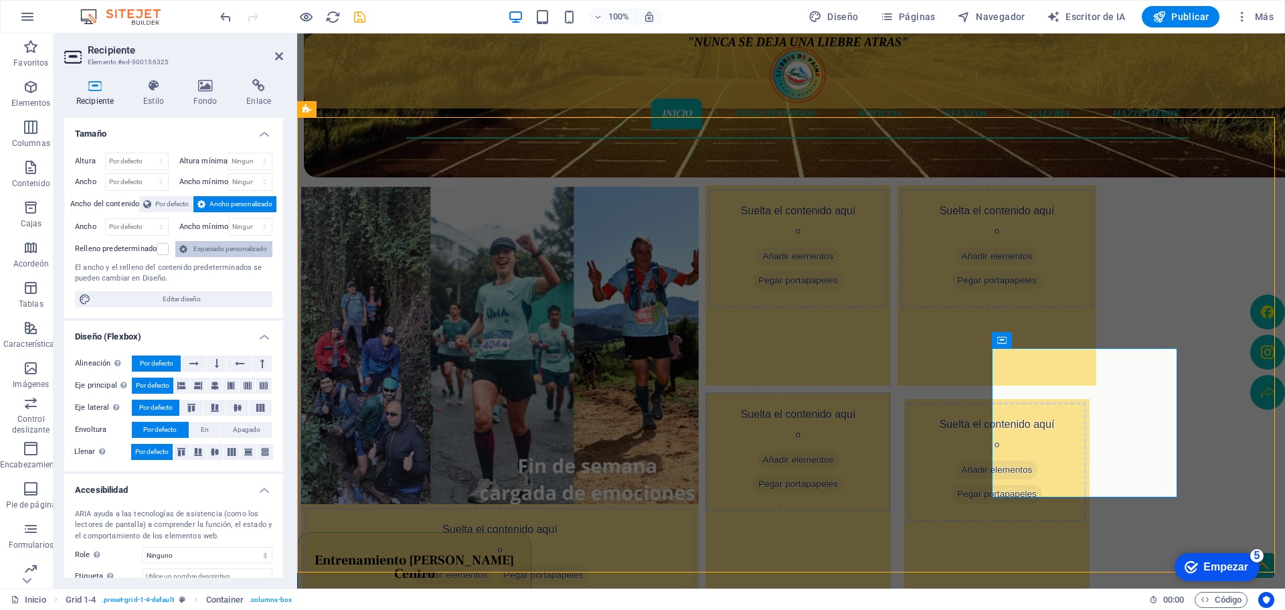
click at [205, 246] on font "Espaciado personalizado" at bounding box center [230, 248] width 74 height 7
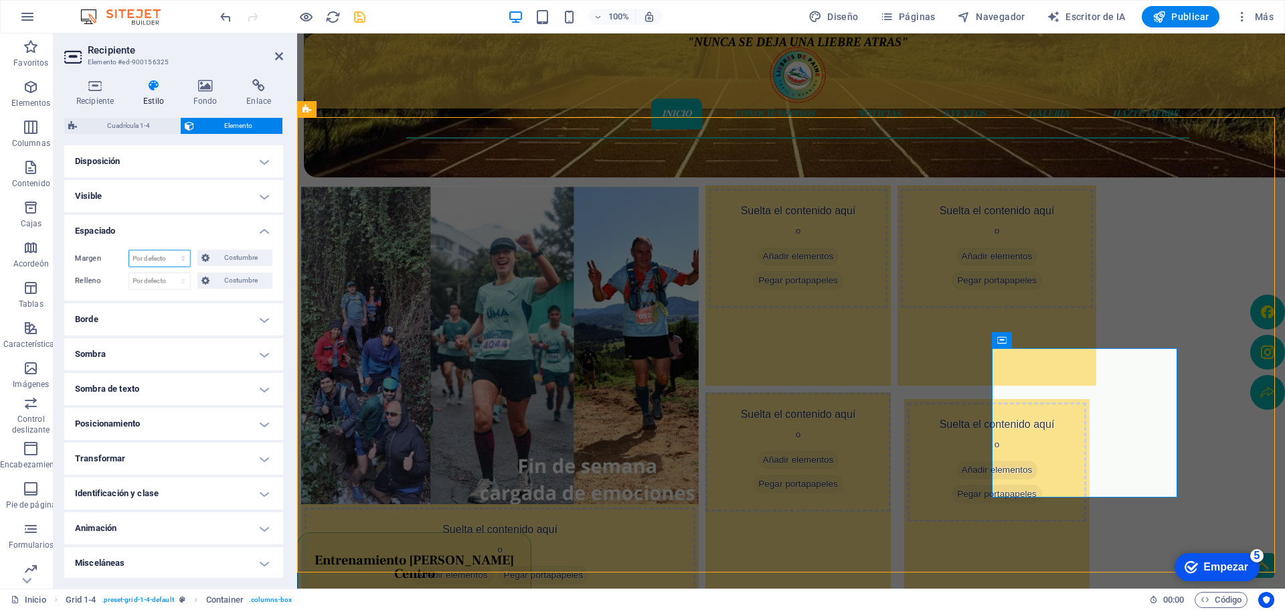
click at [149, 255] on select "Por defecto auto píxeles % movimiento rápido del ojo Volkswagen vh Costumbre" at bounding box center [159, 258] width 61 height 16
click at [175, 250] on select "Por defecto auto píxeles % movimiento rápido del ojo Volkswagen vh Costumbre" at bounding box center [159, 258] width 61 height 16
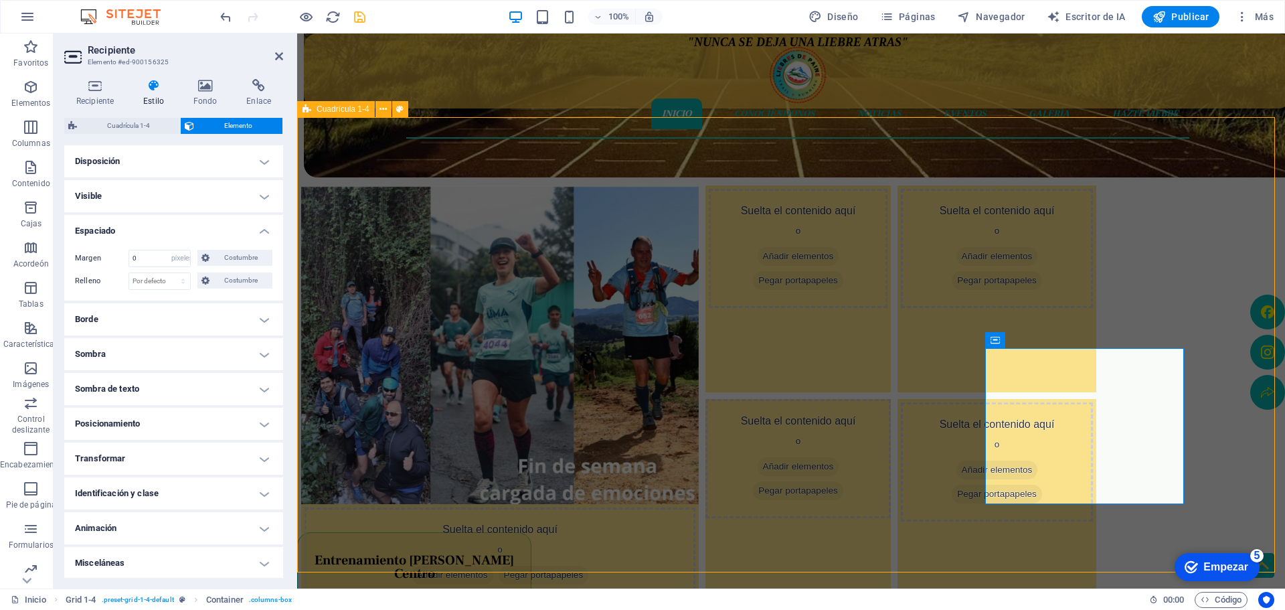
click at [1217, 293] on div "Suelta el contenido aquí o Añadir elementos Pegar portapapeles Suelta el conten…" at bounding box center [791, 344] width 988 height 455
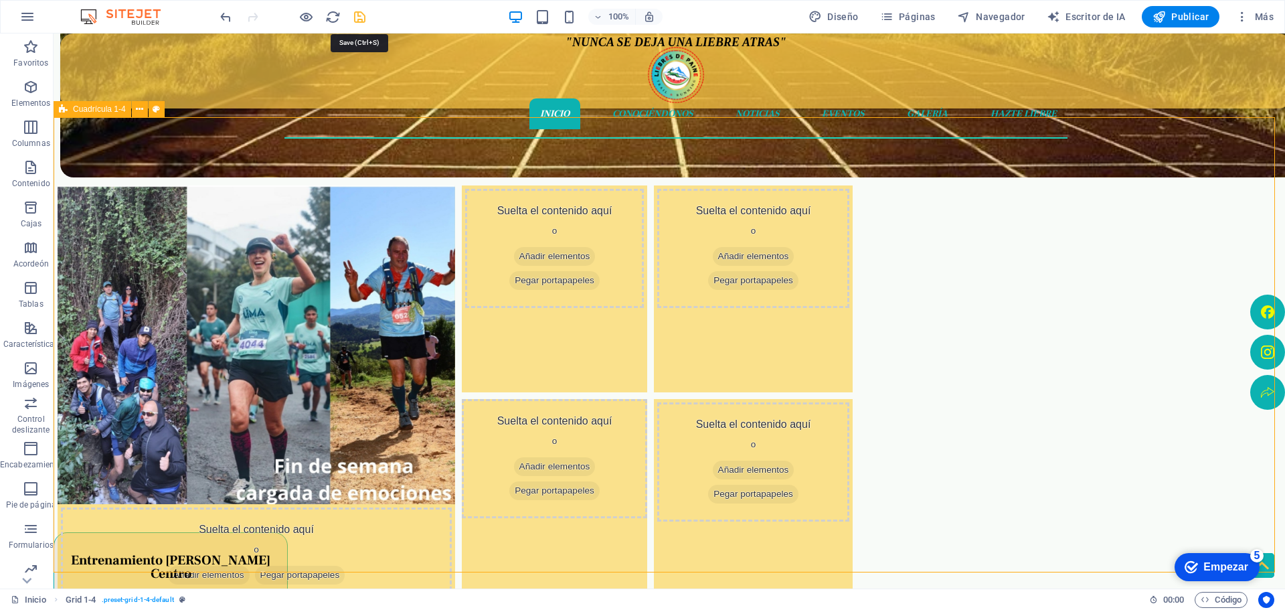
drag, startPoint x: 363, startPoint y: 20, endPoint x: 349, endPoint y: 20, distance: 14.1
click at [362, 20] on icon "ahorrar" at bounding box center [359, 16] width 15 height 15
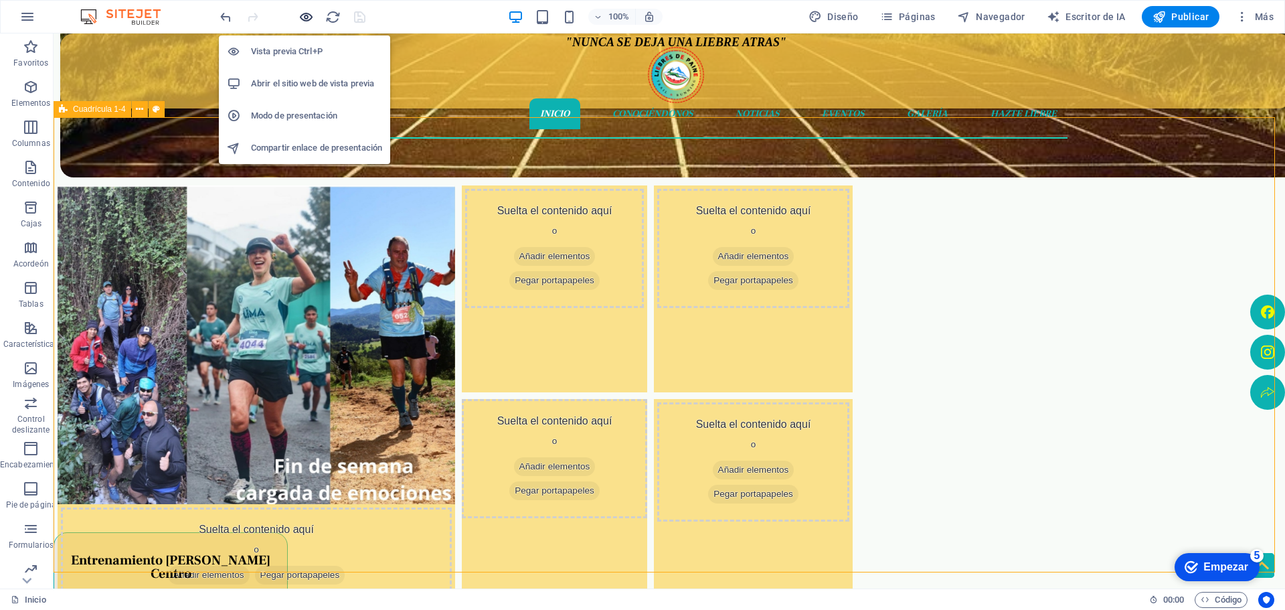
click at [853, 74] on icon "button" at bounding box center [873, 80] width 41 height 12
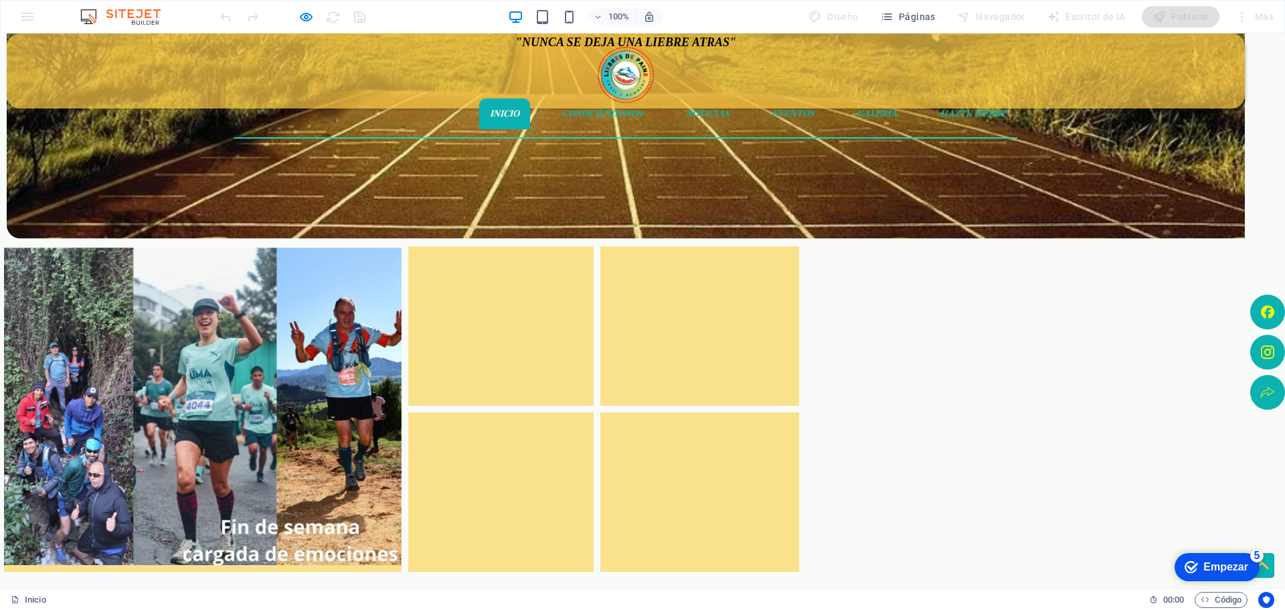
scroll to position [201, 0]
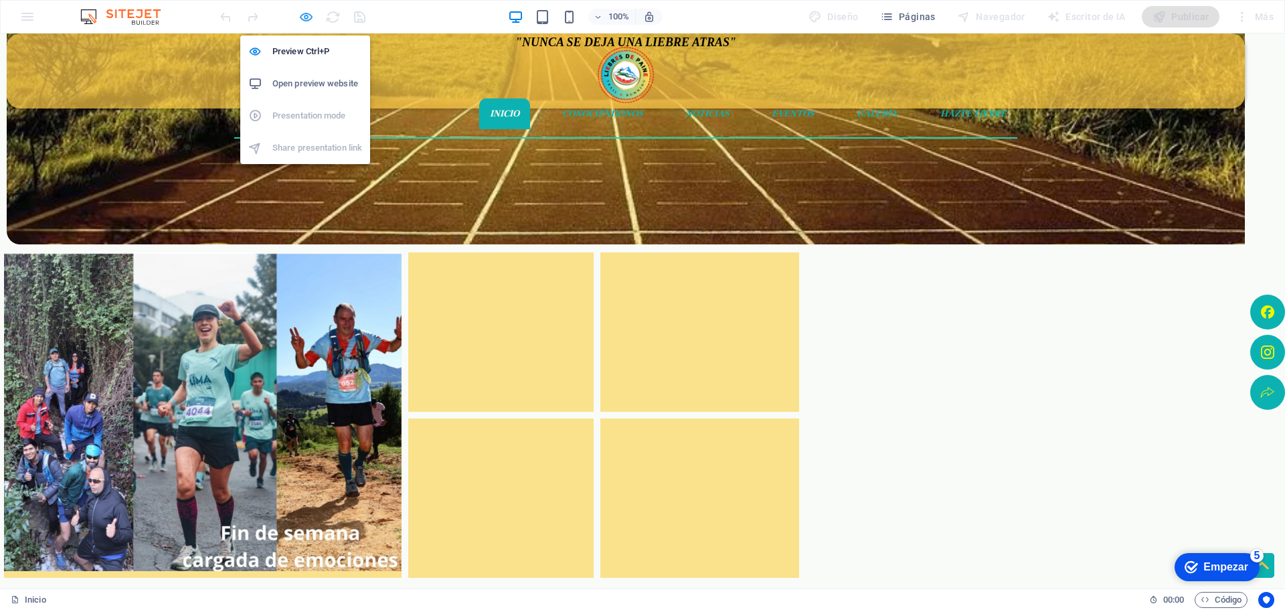
click at [857, 74] on icon "button" at bounding box center [877, 80] width 41 height 12
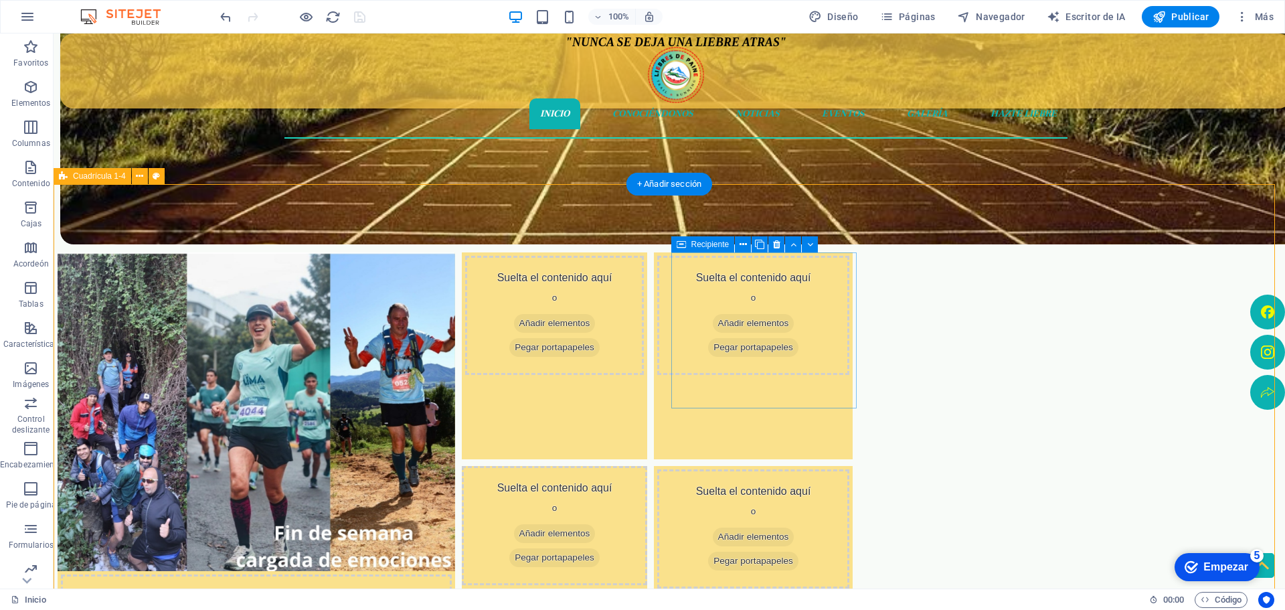
click at [647, 383] on div "Suelta el contenido aquí o Añadir elementos Pegar portapapeles" at bounding box center [554, 355] width 185 height 207
click at [644, 300] on div "Suelta el contenido aquí o Añadir elementos Pegar portapapeles" at bounding box center [554, 315] width 179 height 119
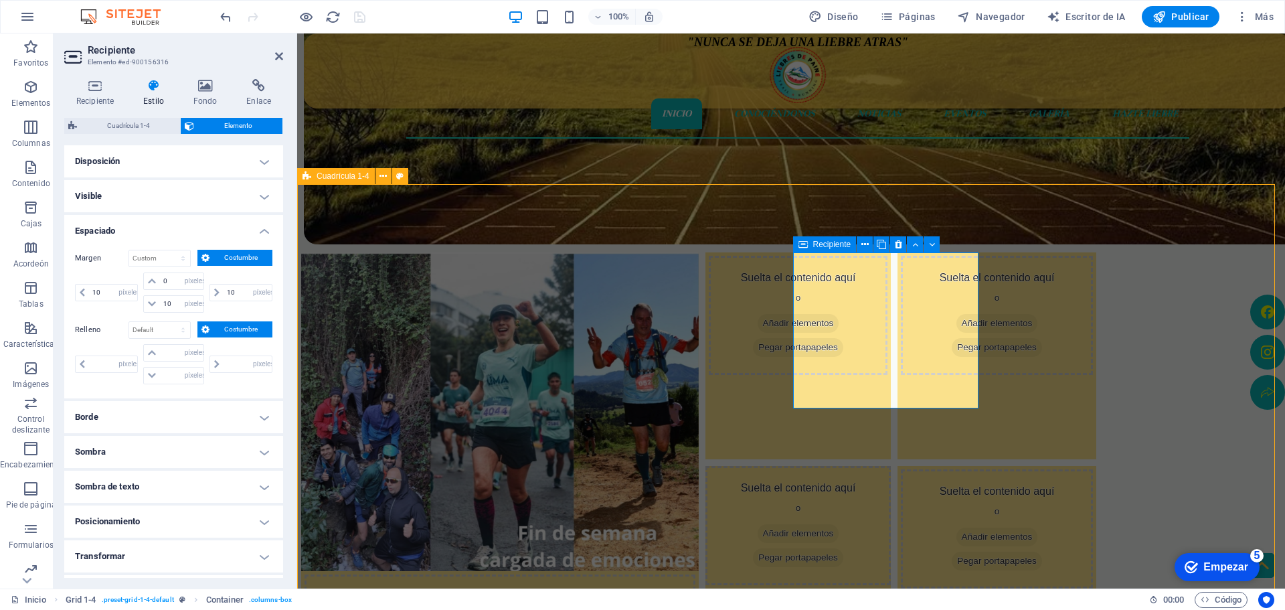
click at [828, 300] on div "Suelta el contenido aquí o Añadir elementos Pegar portapapeles" at bounding box center [798, 315] width 179 height 119
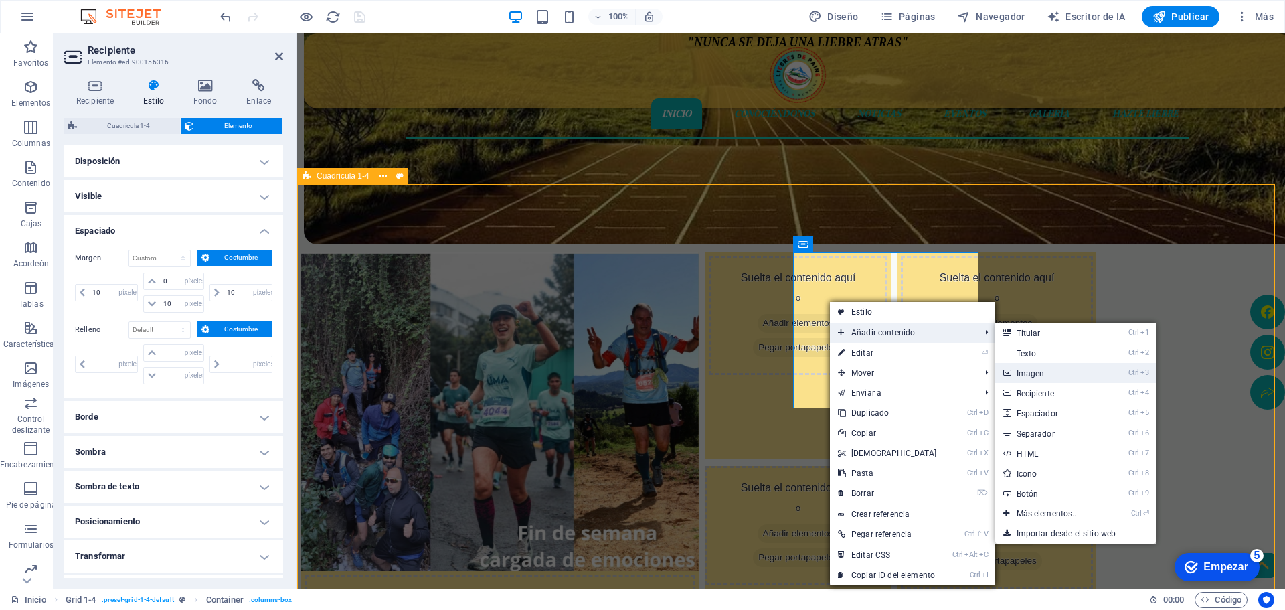
click at [1053, 375] on link "Ctrl 3 Imagen" at bounding box center [1050, 373] width 110 height 20
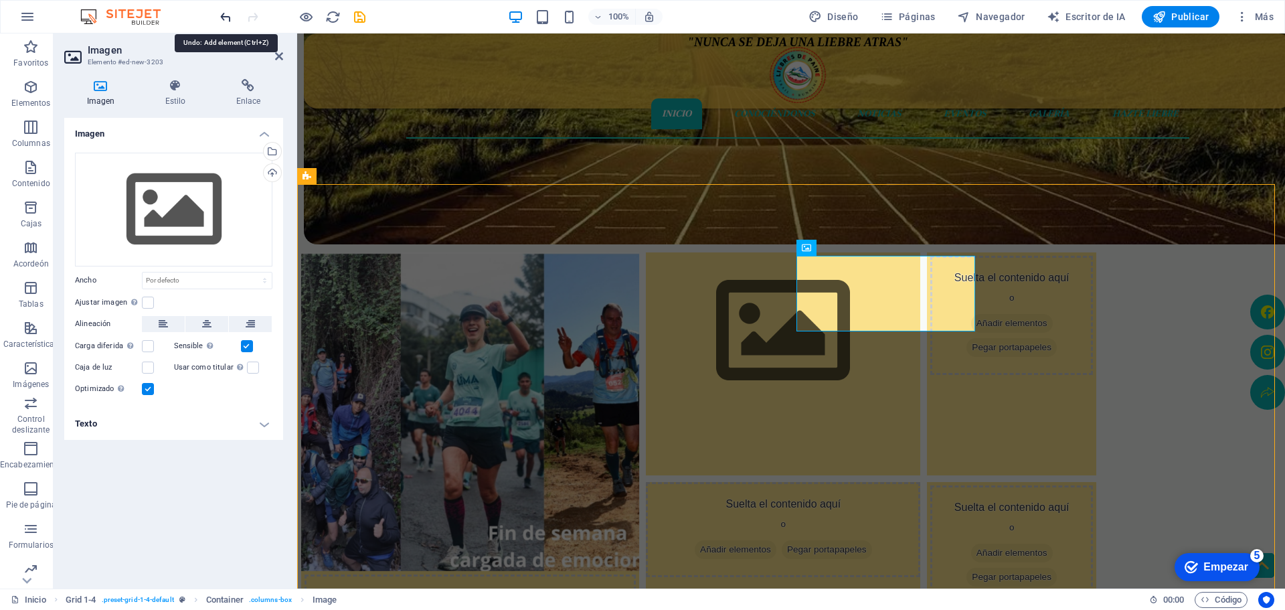
click at [646, 74] on icon "deshacer" at bounding box center [667, 80] width 42 height 12
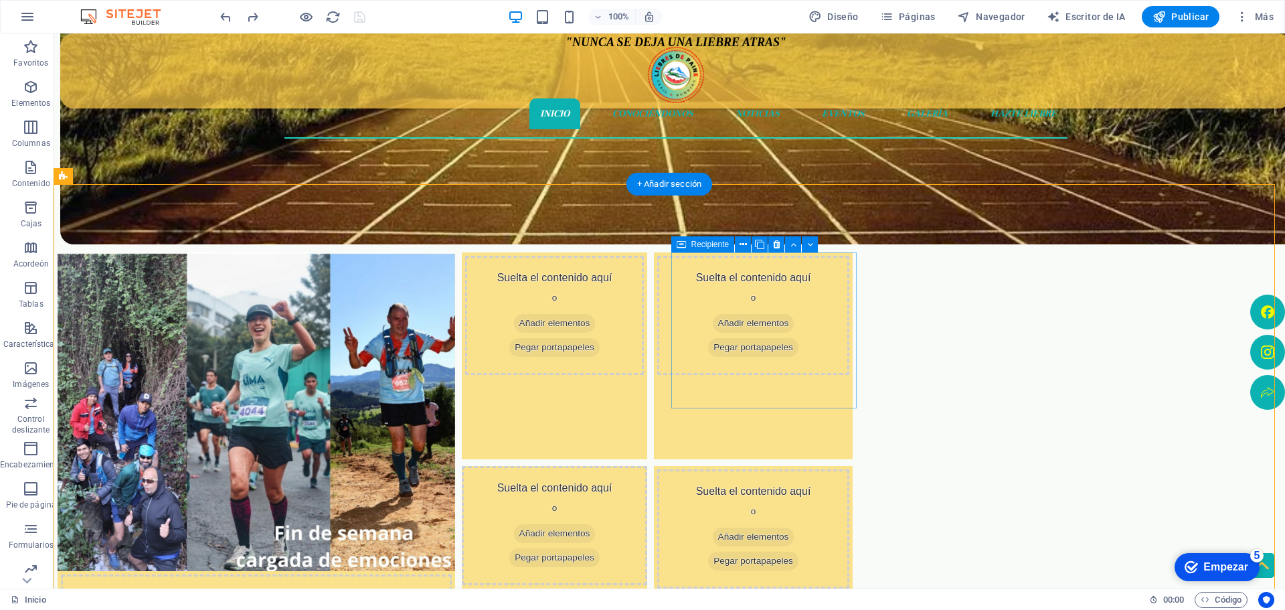
click at [647, 379] on div "Suelta el contenido aquí o Añadir elementos Pegar portapapeles" at bounding box center [554, 355] width 185 height 207
click at [647, 381] on div "Suelta el contenido aquí o Añadir elementos Pegar portapapeles" at bounding box center [554, 355] width 185 height 207
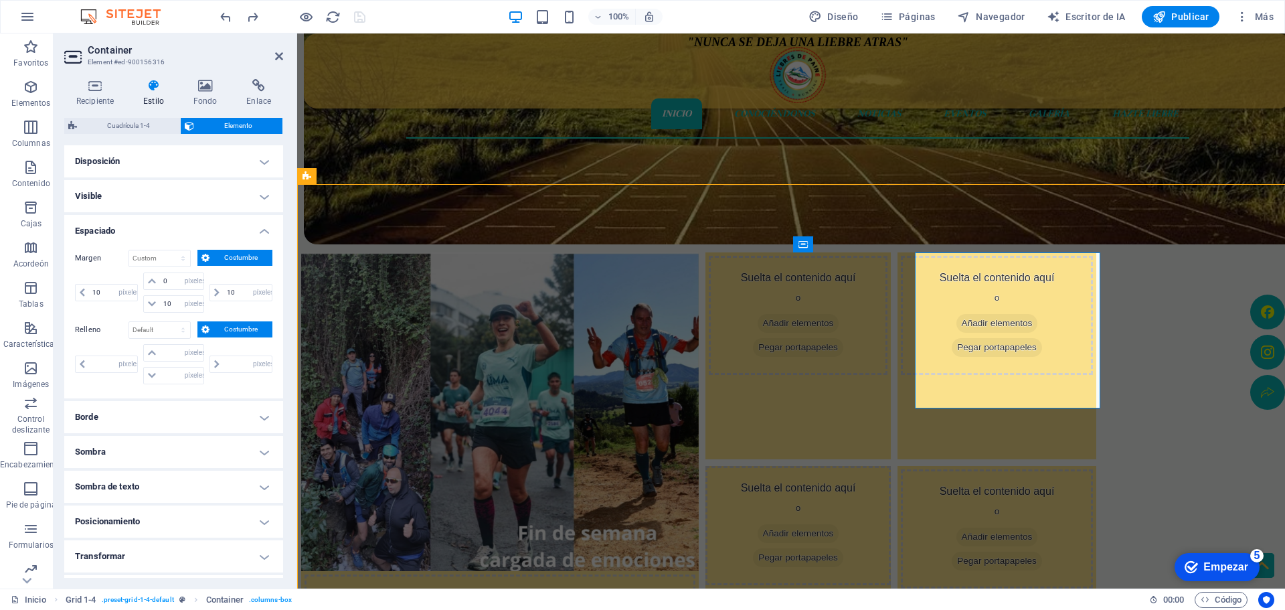
click at [699, 381] on figure at bounding box center [500, 411] width 398 height 319
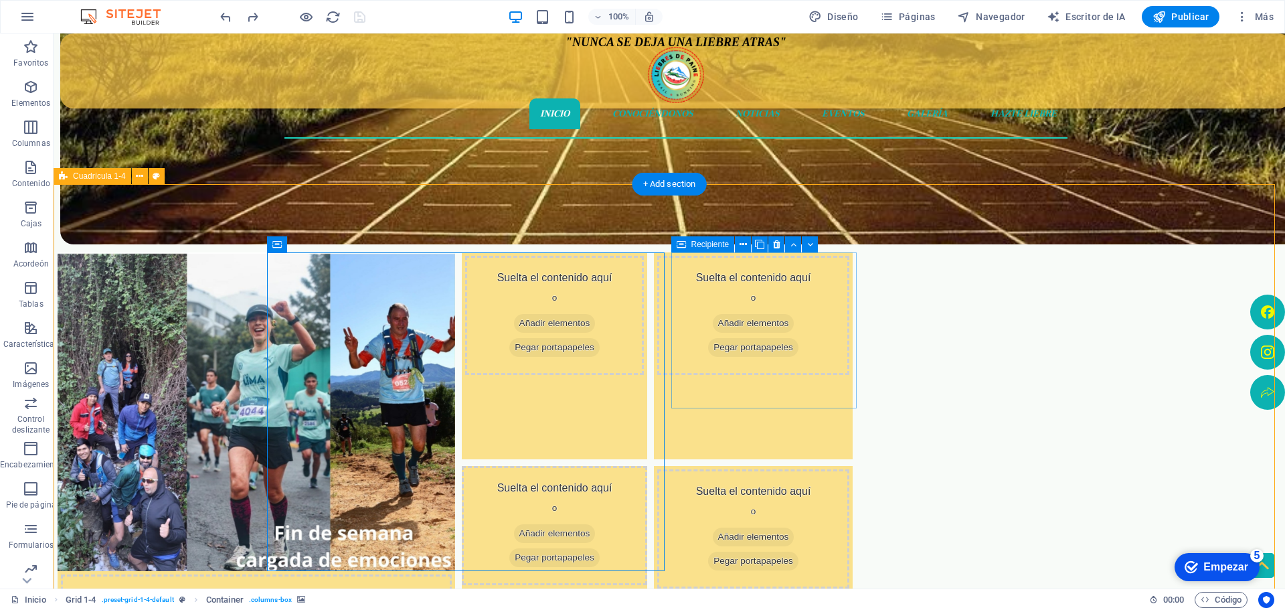
click at [647, 404] on div "Suelta el contenido aquí o Añadir elementos Pegar portapapeles" at bounding box center [554, 355] width 185 height 207
drag, startPoint x: 748, startPoint y: 404, endPoint x: 505, endPoint y: 403, distance: 243.6
click at [455, 403] on figure at bounding box center [257, 411] width 398 height 319
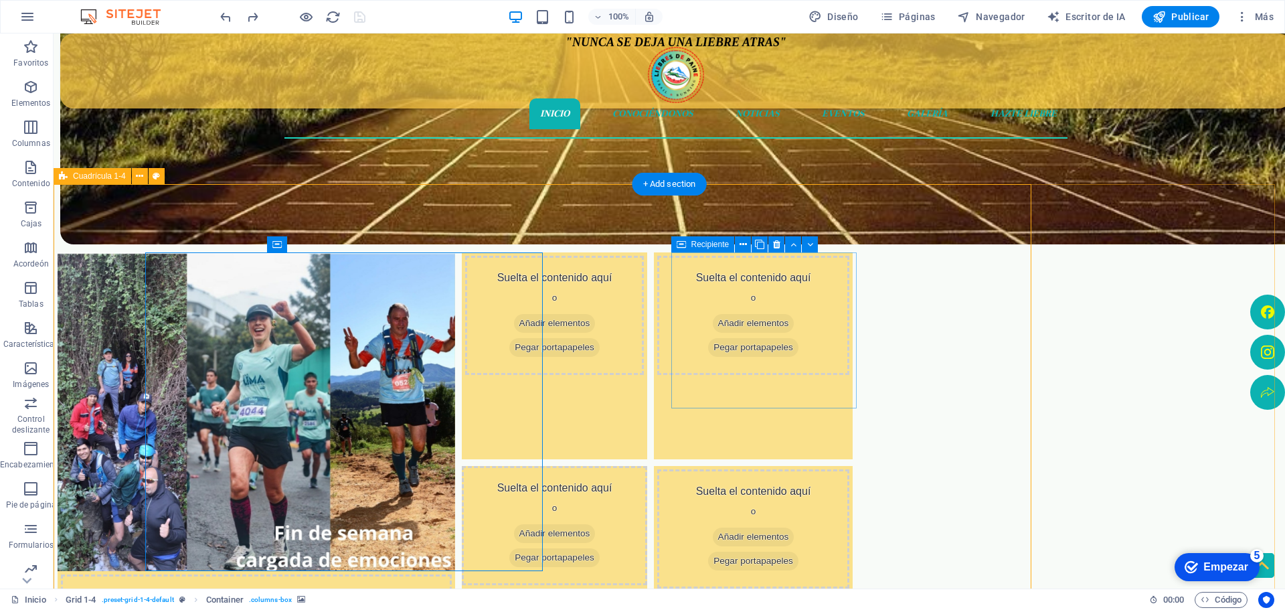
click at [647, 387] on div "Suelta el contenido aquí o Añadir elementos Pegar portapapeles" at bounding box center [554, 355] width 185 height 207
click at [647, 394] on div "Suelta el contenido aquí o Añadir elementos Pegar portapapeles" at bounding box center [554, 355] width 185 height 207
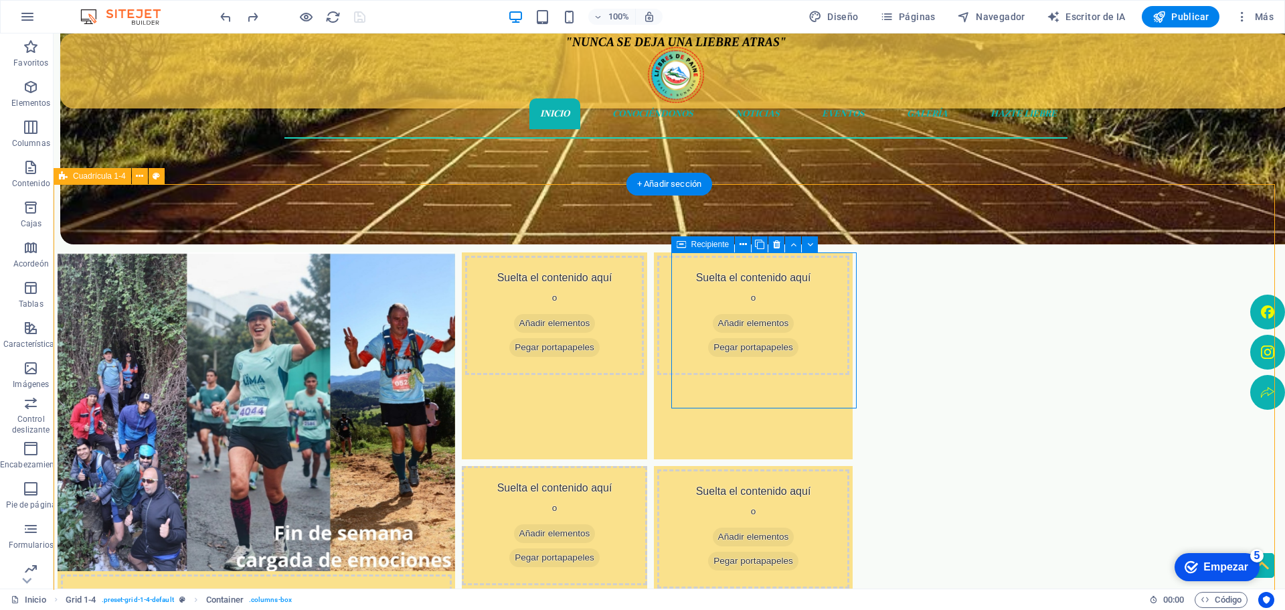
click at [647, 394] on div "Suelta el contenido aquí o Añadir elementos Pegar portapapeles" at bounding box center [554, 355] width 185 height 207
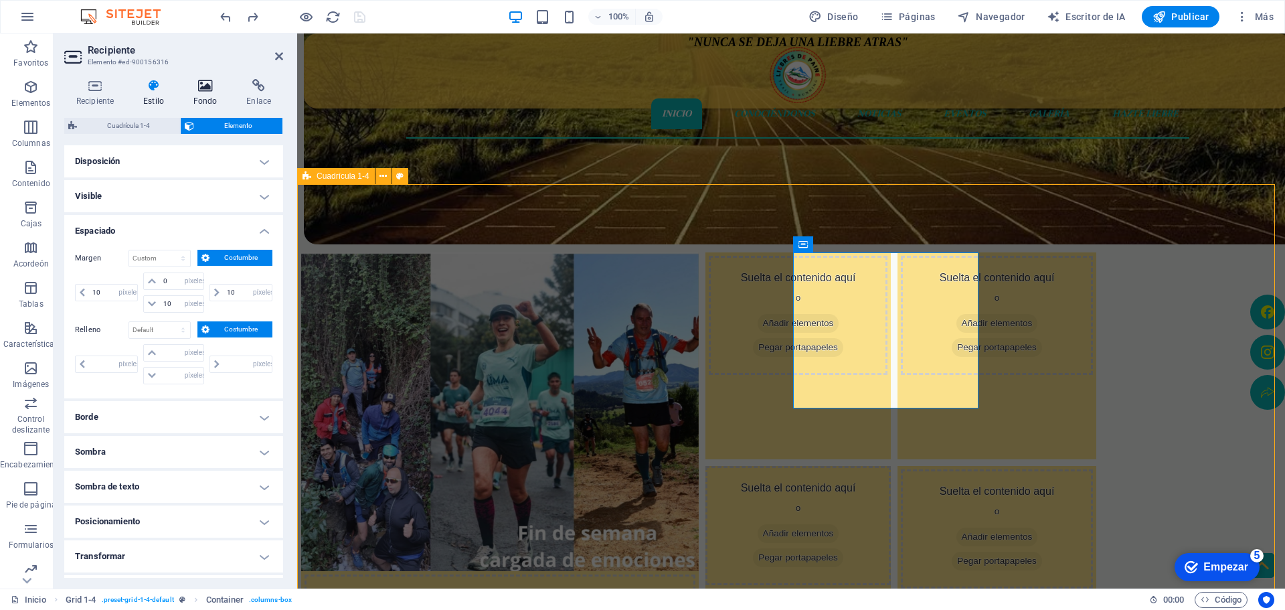
click at [202, 82] on icon at bounding box center [205, 85] width 48 height 13
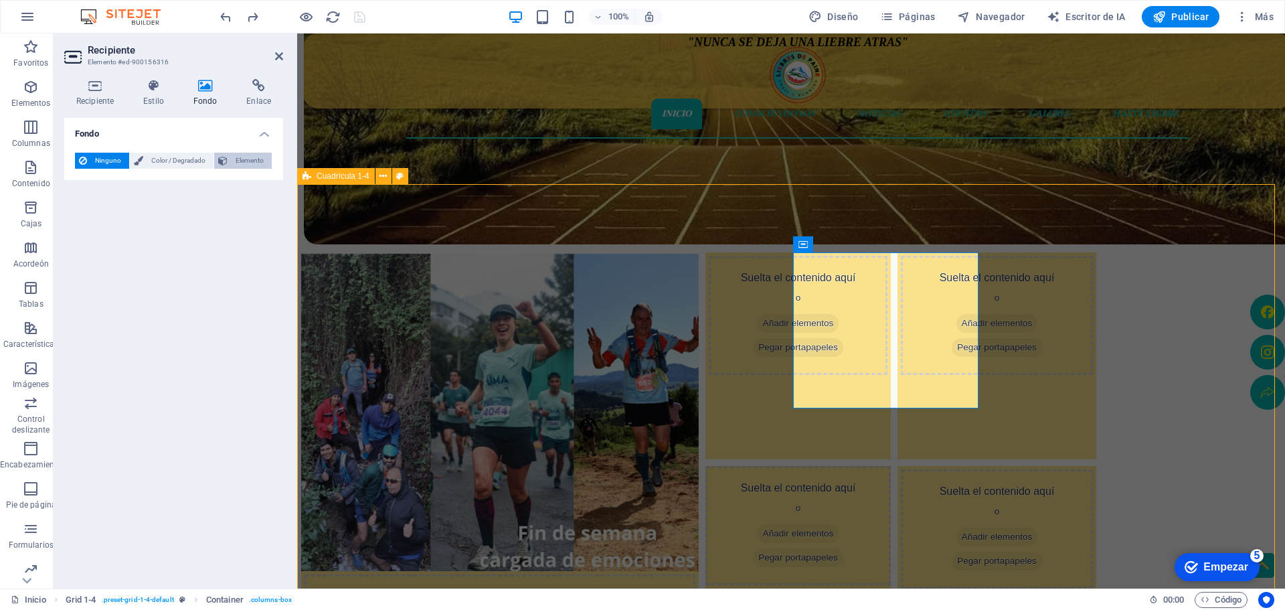
click at [250, 159] on font "Elemento" at bounding box center [250, 160] width 28 height 7
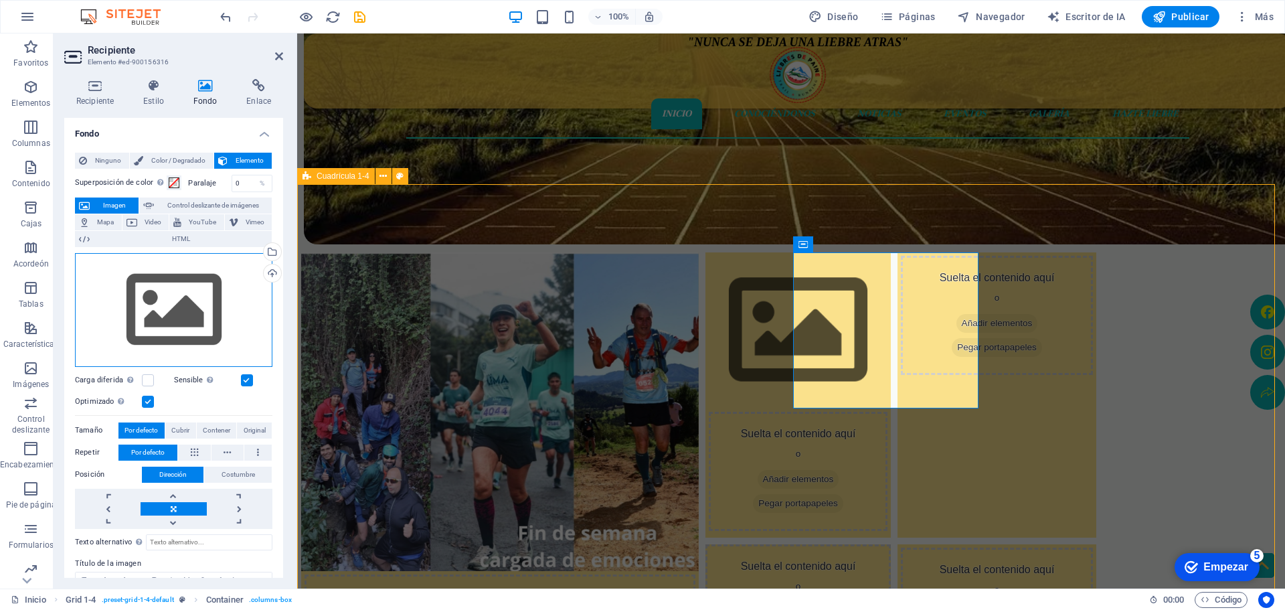
click at [169, 300] on div "Arrastre los archivos aquí, haga clic para elegir archivos o seleccione archivo…" at bounding box center [173, 310] width 197 height 114
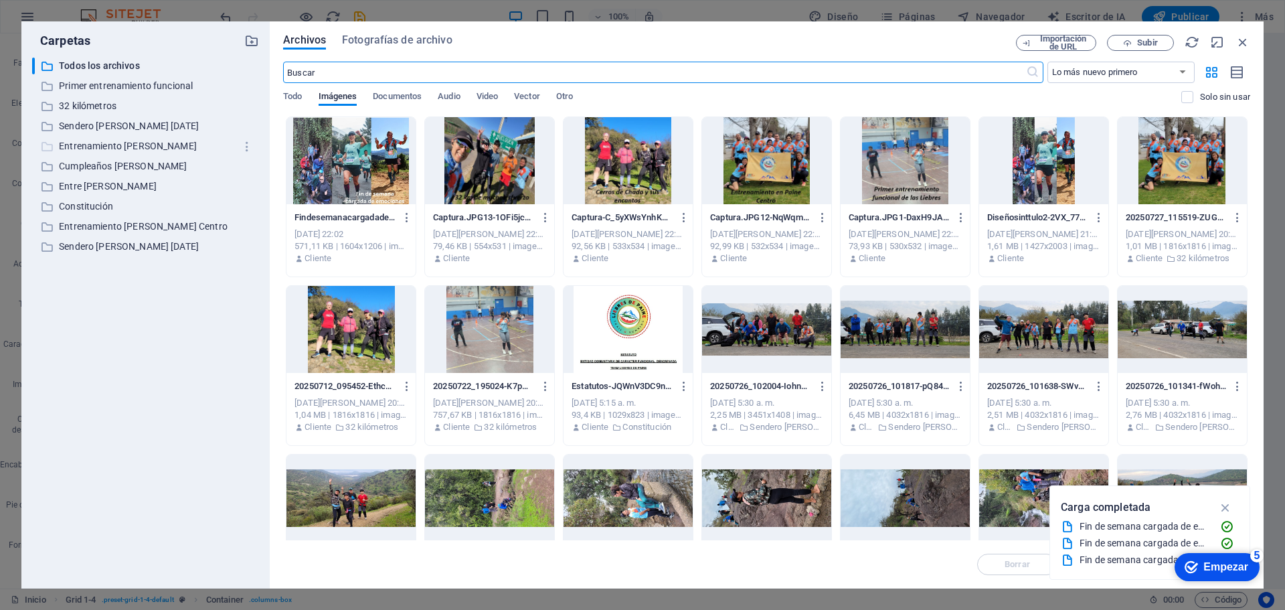
click at [122, 146] on font "Entrenamiento [PERSON_NAME]" at bounding box center [128, 146] width 138 height 11
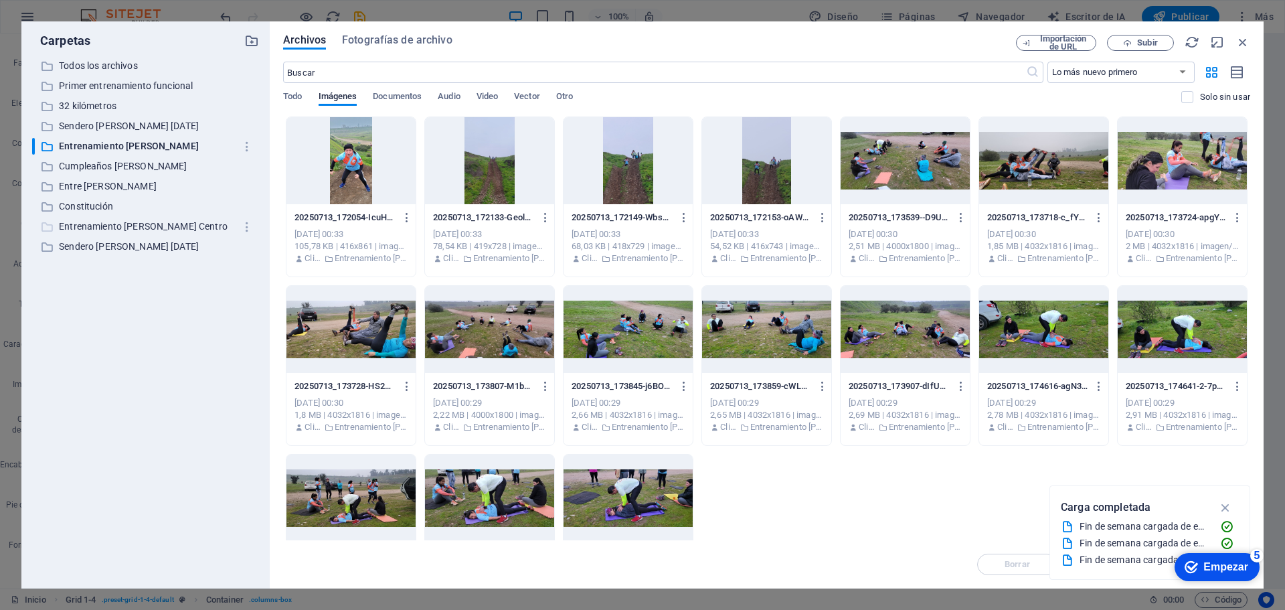
click at [135, 223] on font "Entrenamiento [PERSON_NAME] Centro" at bounding box center [143, 226] width 169 height 11
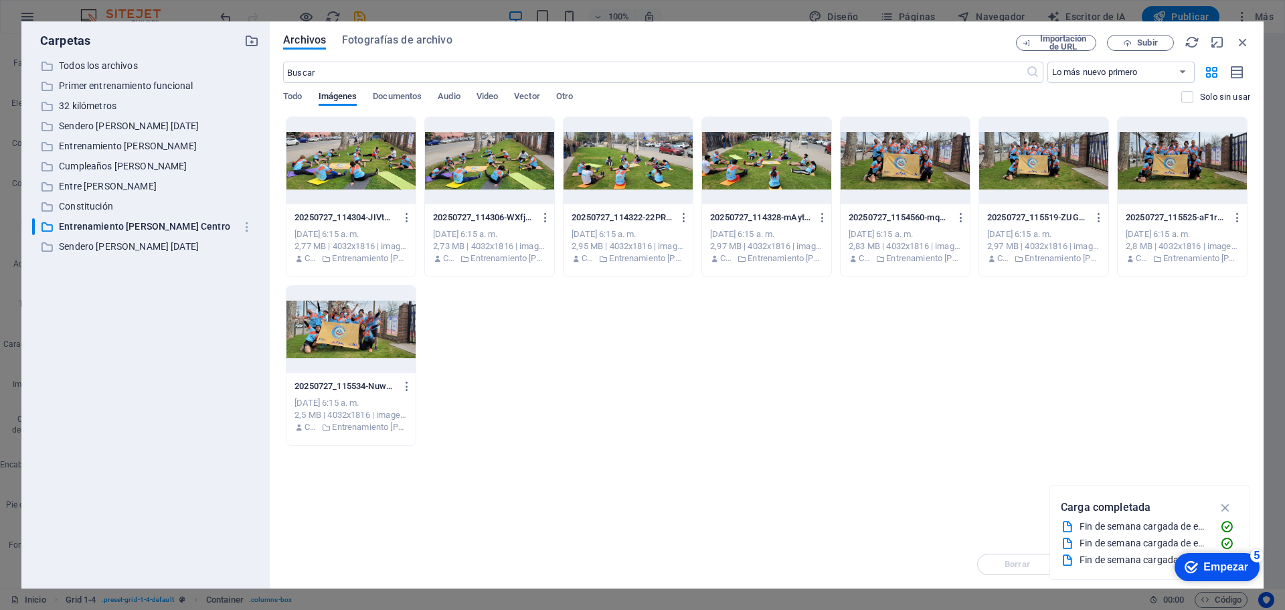
click at [346, 171] on div at bounding box center [350, 160] width 129 height 87
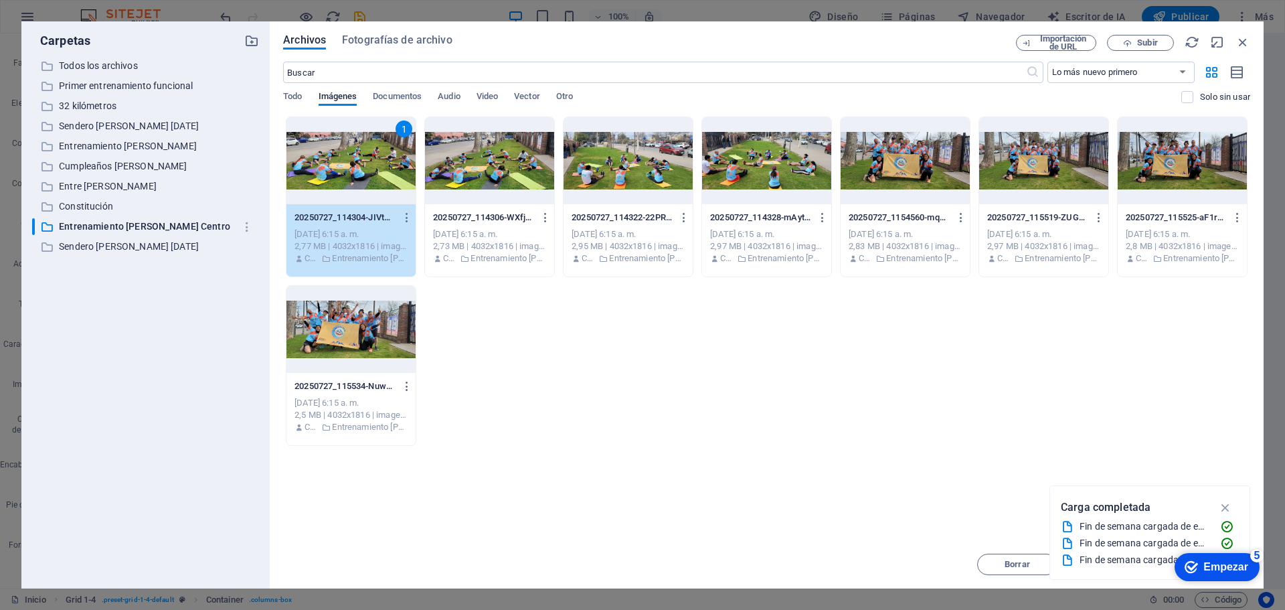
click at [346, 171] on div "1" at bounding box center [350, 160] width 129 height 87
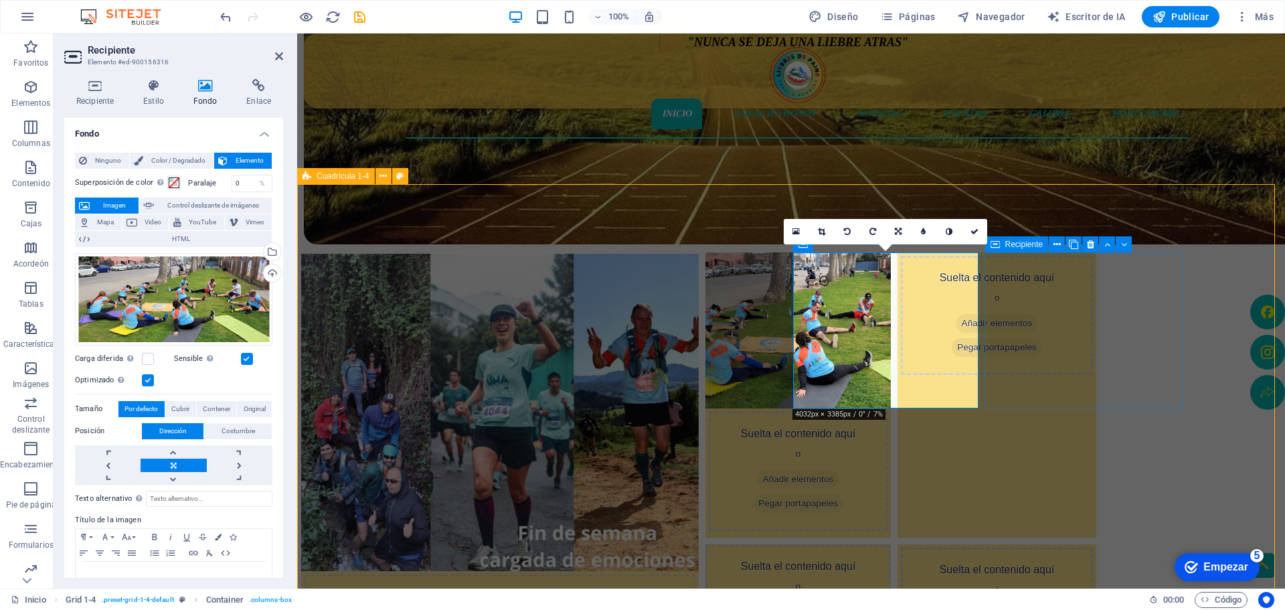
click at [1038, 386] on div "Suelta el contenido aquí o Añadir elementos Pegar portapapeles" at bounding box center [996, 394] width 199 height 285
click at [1096, 386] on div "Suelta el contenido aquí o Añadir elementos Pegar portapapeles" at bounding box center [996, 394] width 199 height 285
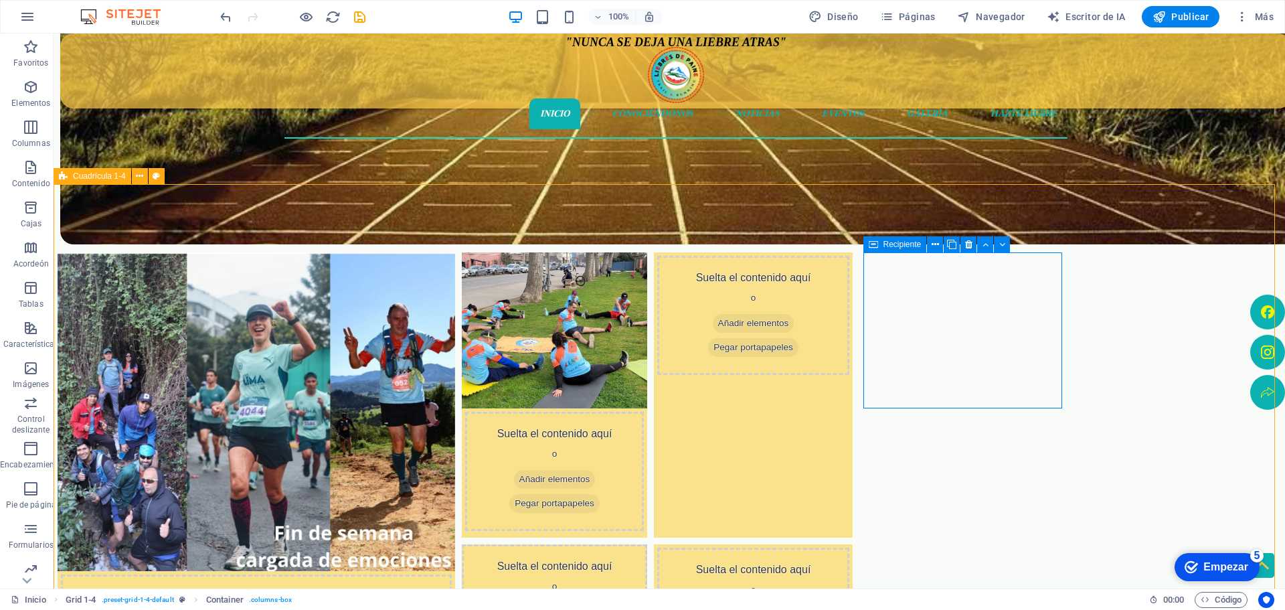
click at [853, 386] on div "Suelta el contenido aquí o Añadir elementos Pegar portapapeles" at bounding box center [753, 394] width 199 height 285
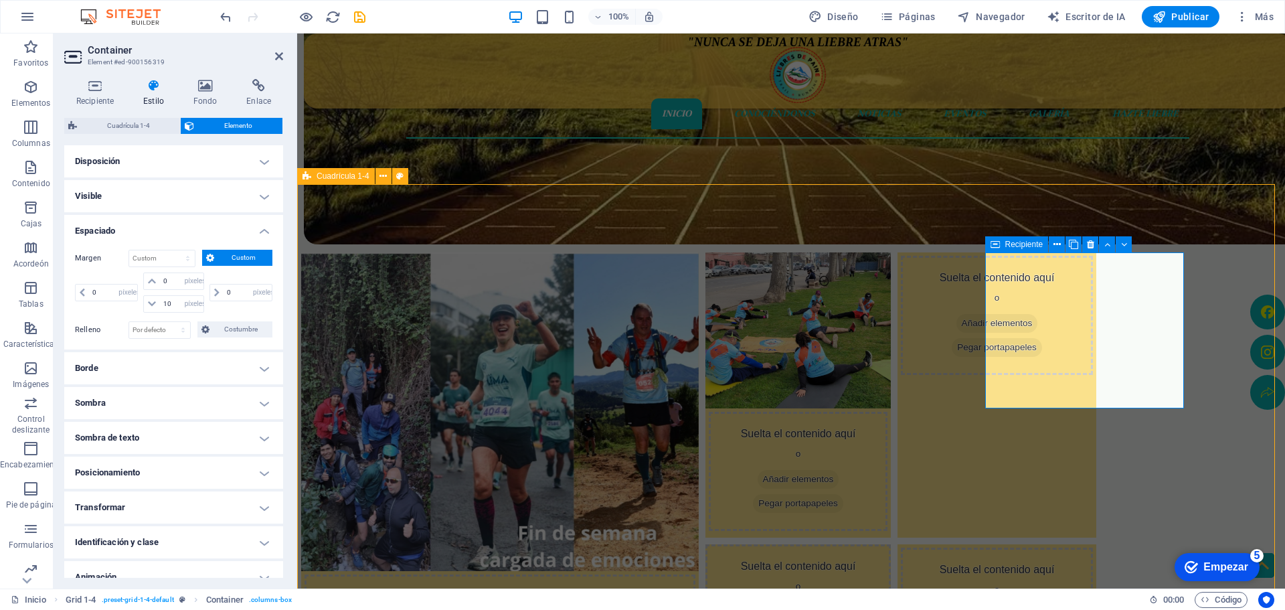
click at [1038, 386] on div "Suelta el contenido aquí o Añadir elementos Pegar portapapeles" at bounding box center [996, 394] width 199 height 285
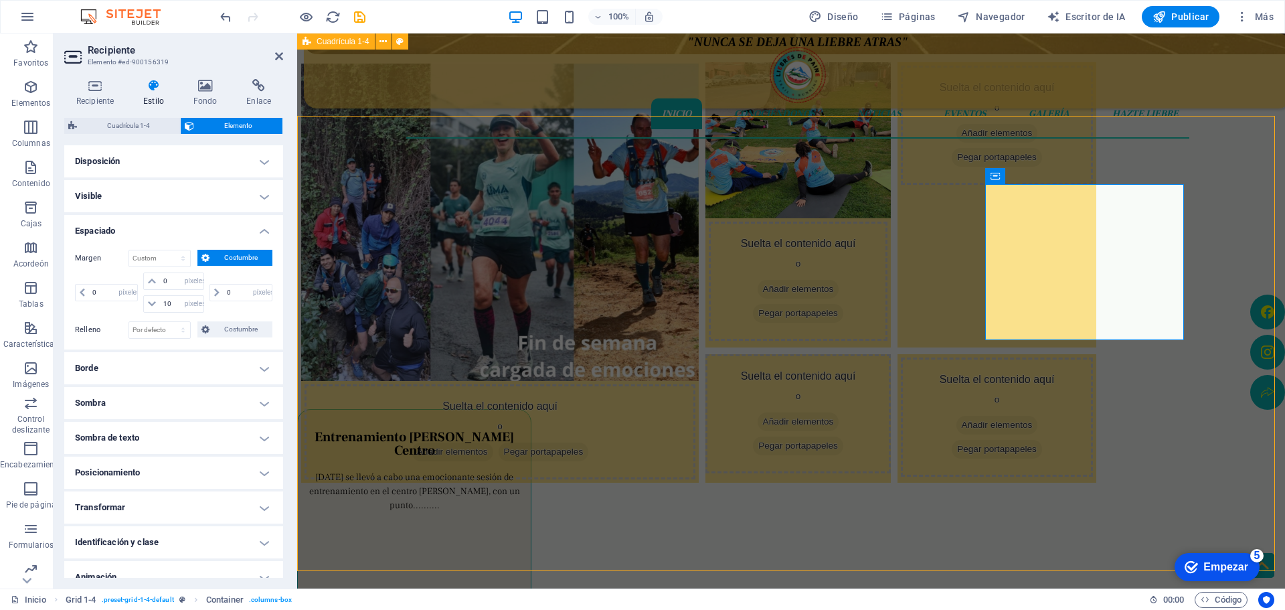
scroll to position [268, 0]
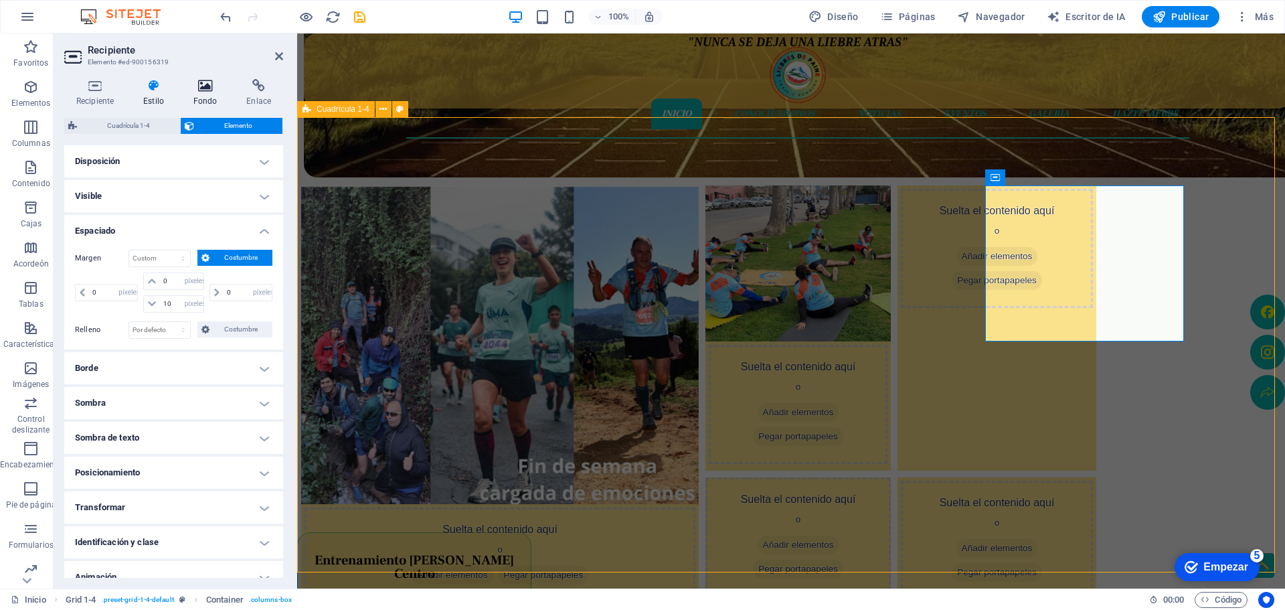
drag, startPoint x: 192, startPoint y: 89, endPoint x: 202, endPoint y: 89, distance: 10.0
click at [199, 89] on icon at bounding box center [205, 85] width 48 height 13
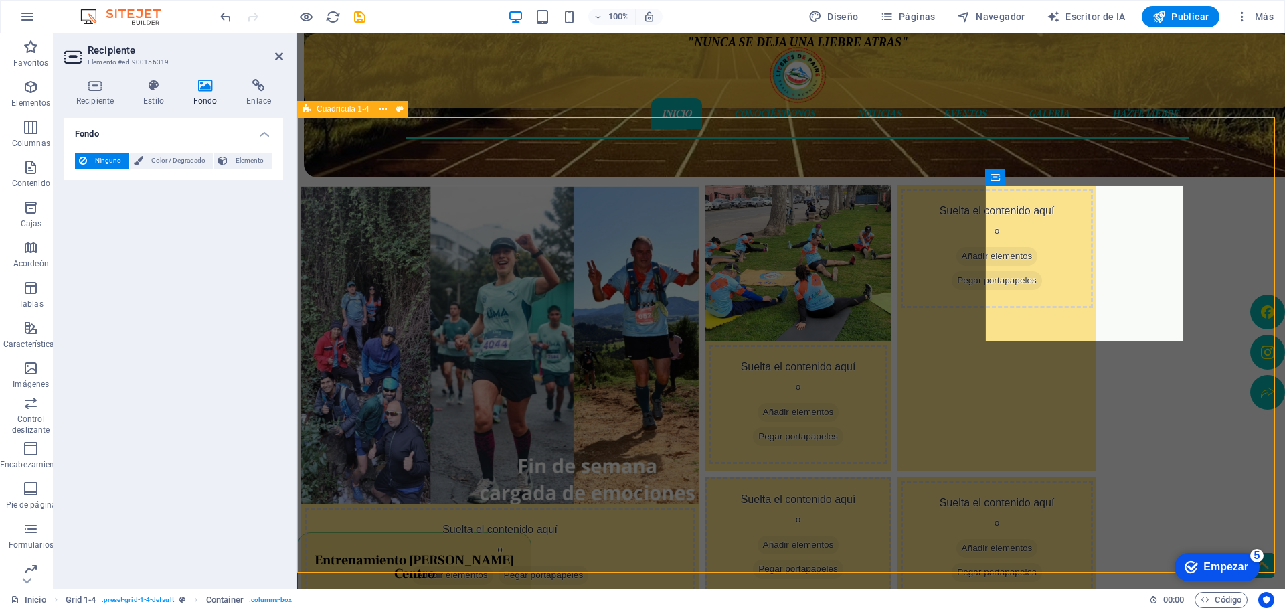
click at [202, 89] on icon at bounding box center [205, 85] width 48 height 13
click at [244, 158] on font "Elemento" at bounding box center [250, 160] width 28 height 7
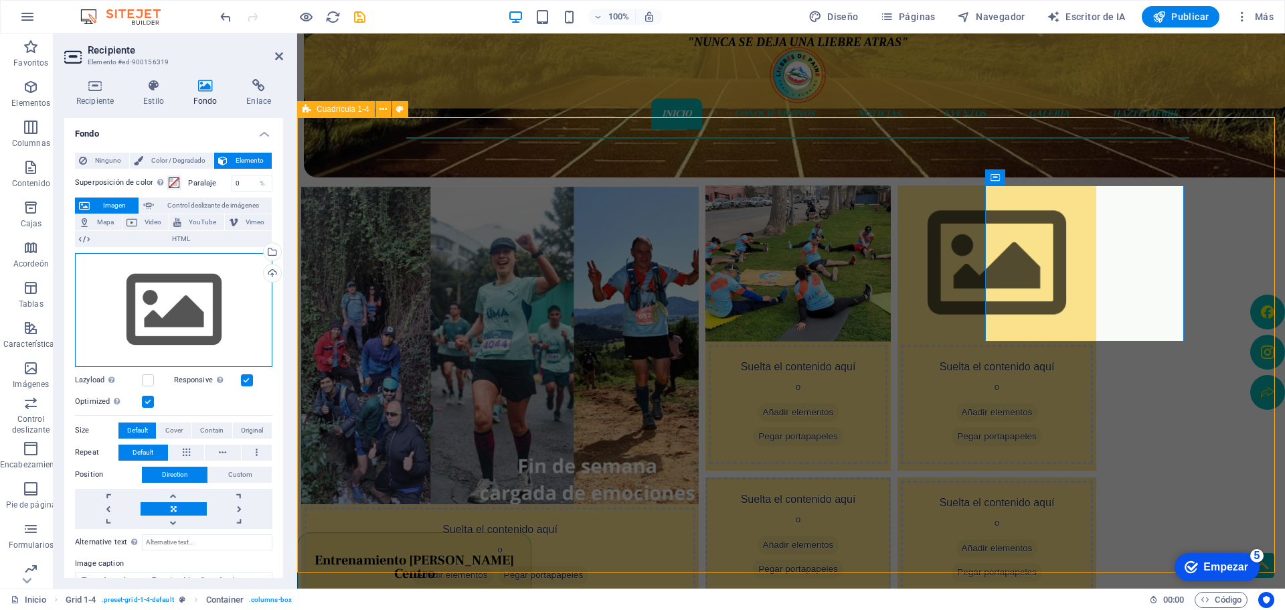
click at [177, 288] on div "Drag files here, click to choose files or select files from Files or our free s…" at bounding box center [173, 310] width 197 height 114
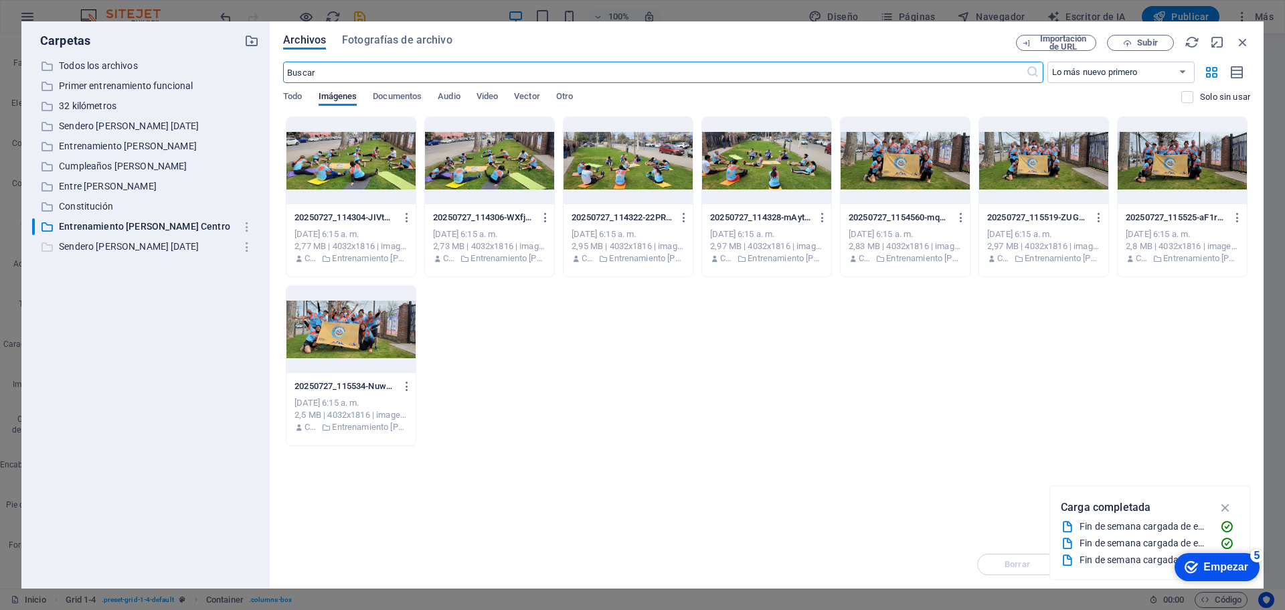
click at [125, 247] on font "Sendero [PERSON_NAME] [DATE]" at bounding box center [129, 246] width 140 height 11
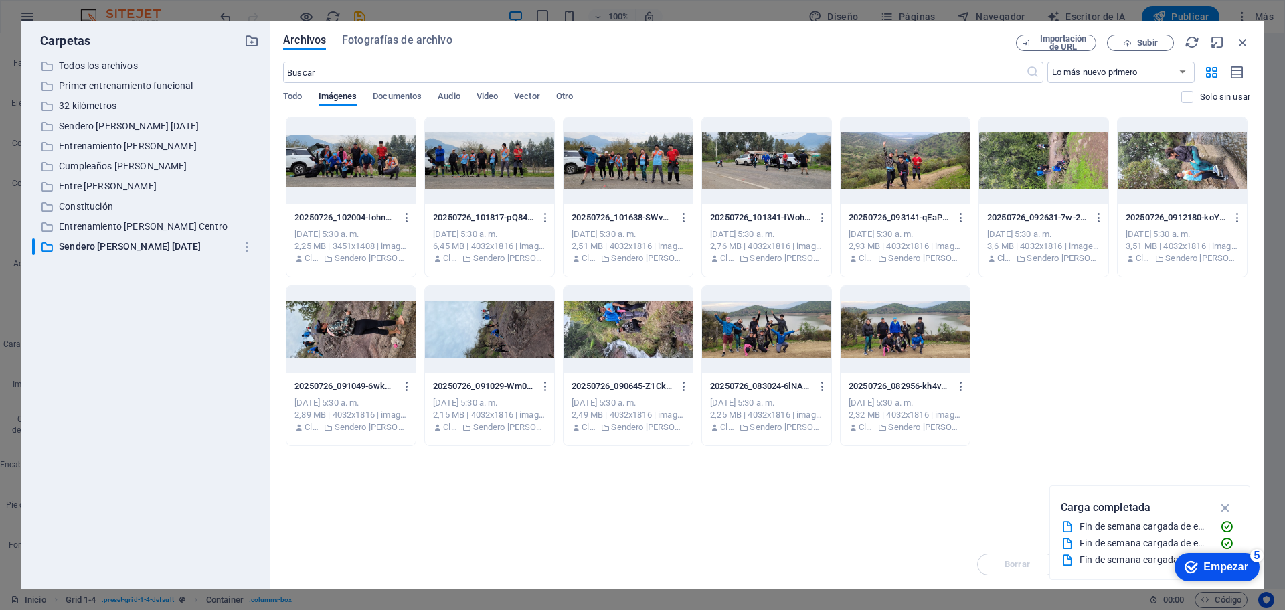
click at [913, 177] on div at bounding box center [905, 160] width 129 height 87
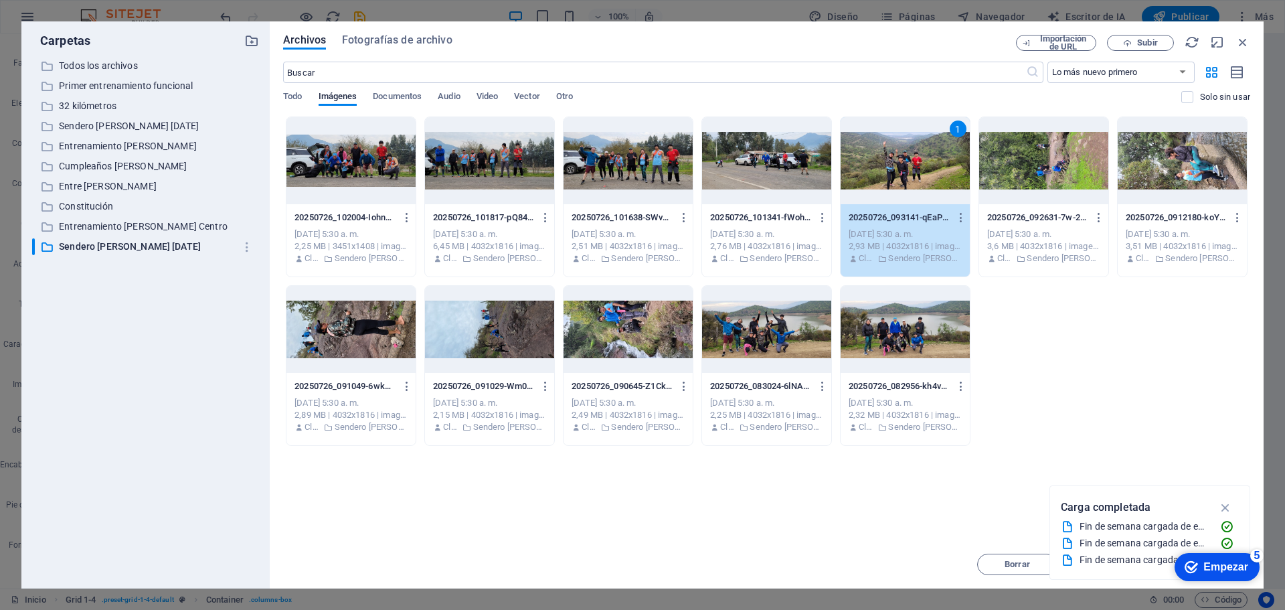
click at [913, 177] on div "1" at bounding box center [905, 160] width 129 height 87
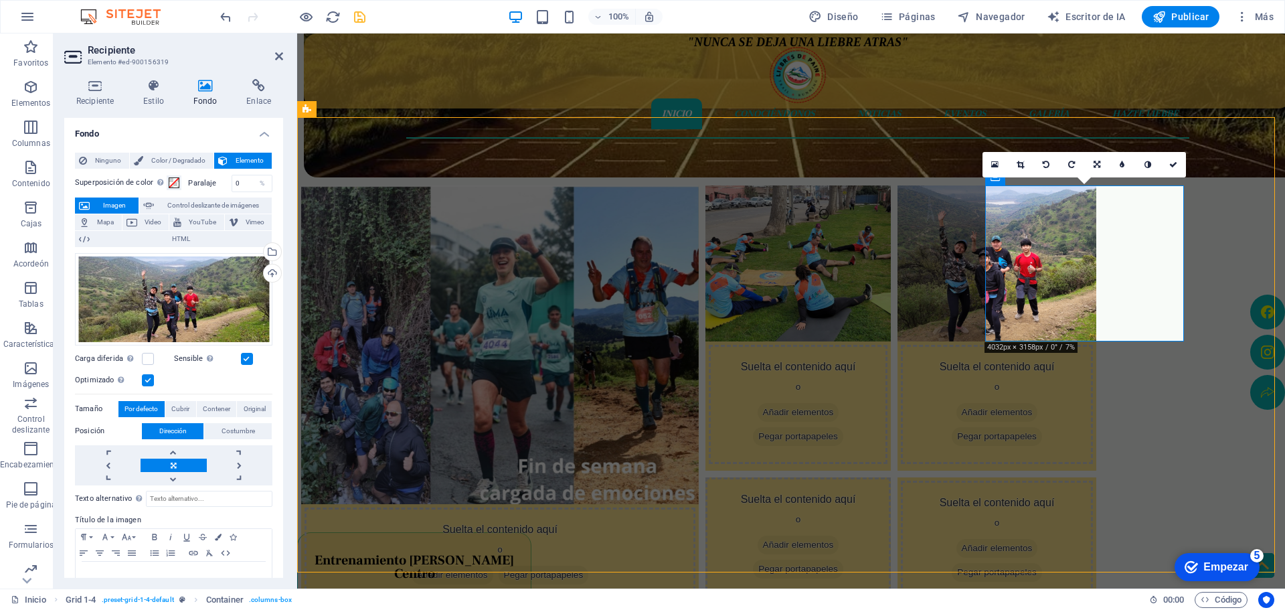
click at [363, 19] on icon "ahorrar" at bounding box center [359, 16] width 15 height 15
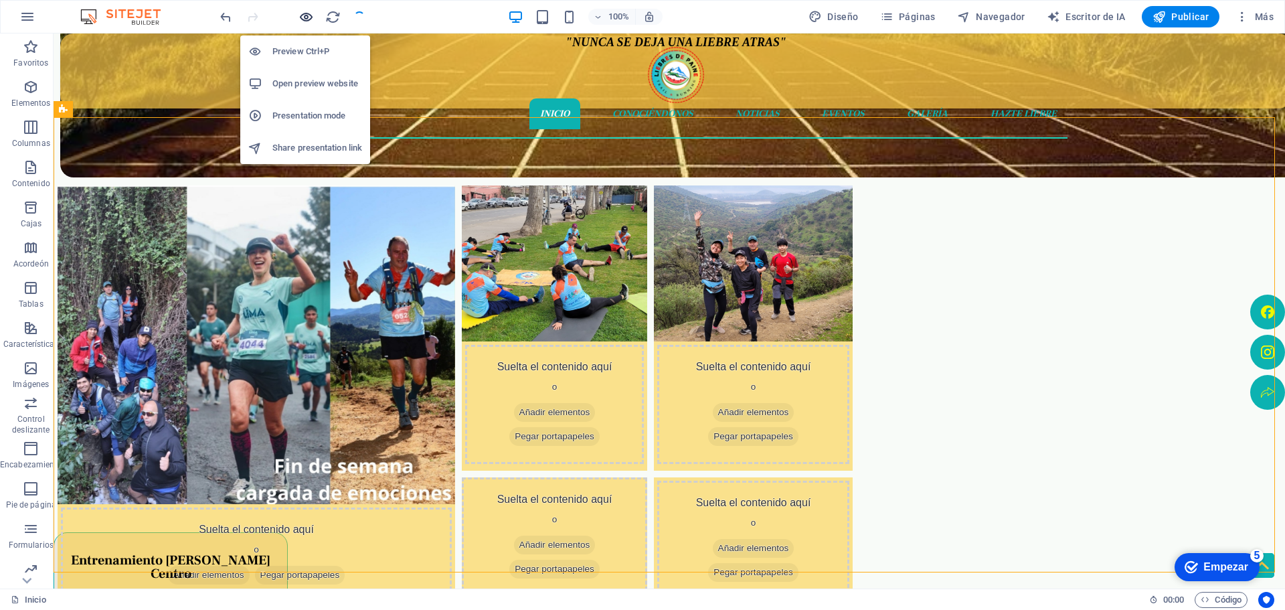
click at [853, 74] on icon "button" at bounding box center [873, 80] width 41 height 12
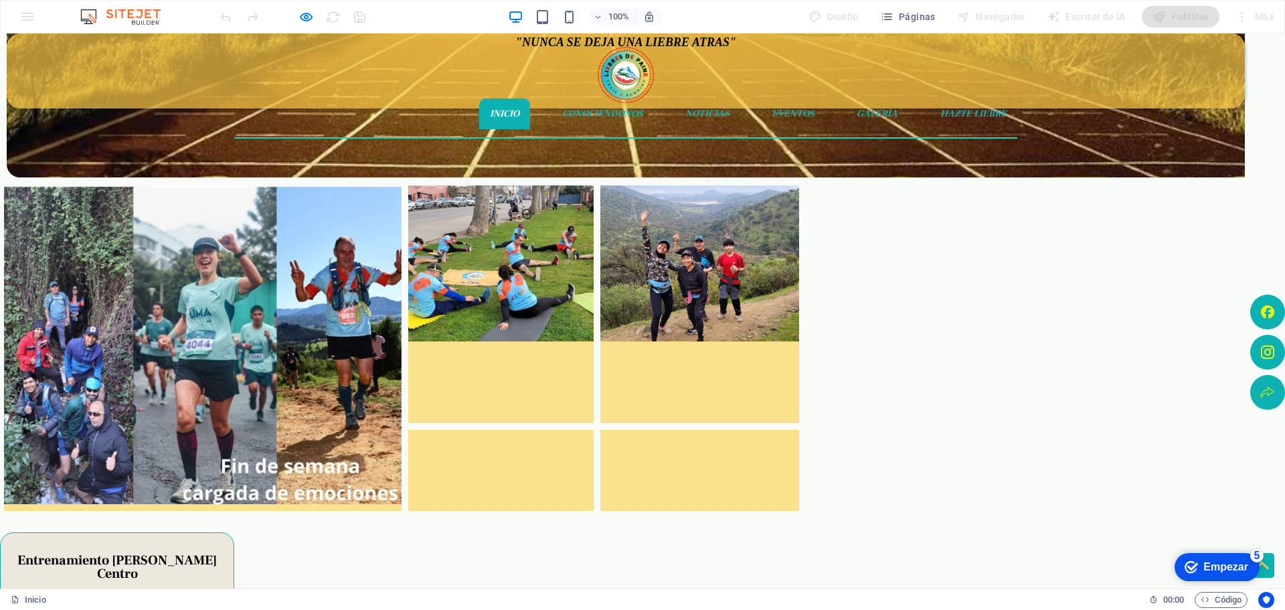
click at [594, 297] on div at bounding box center [500, 263] width 185 height 156
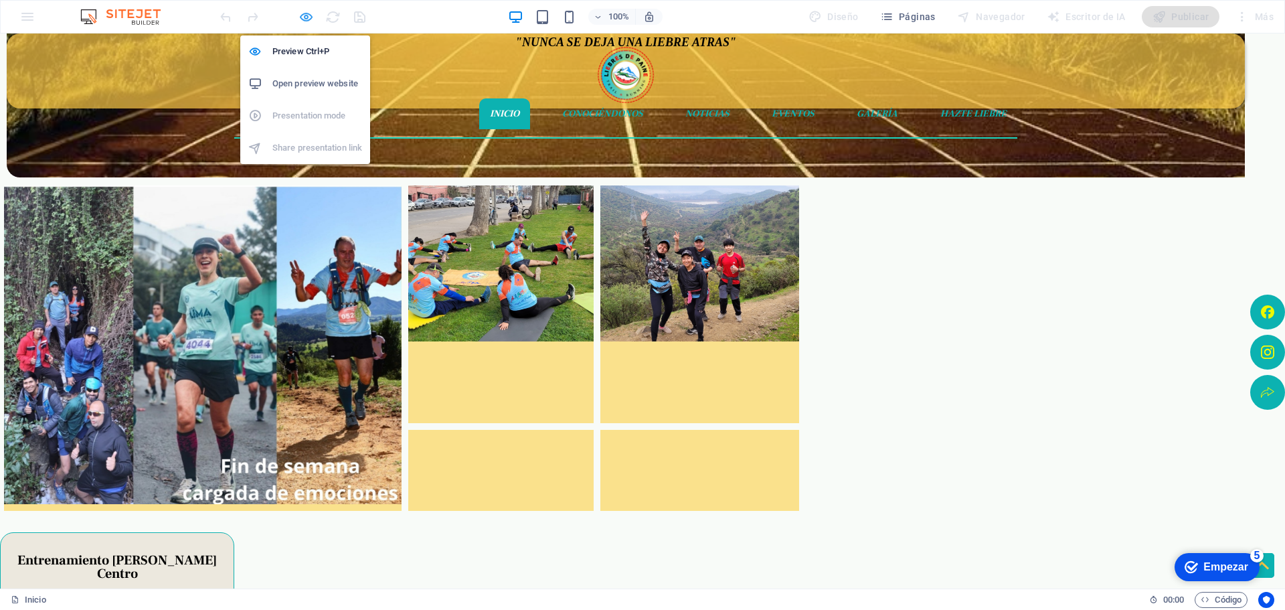
click at [857, 74] on icon "button" at bounding box center [877, 80] width 41 height 12
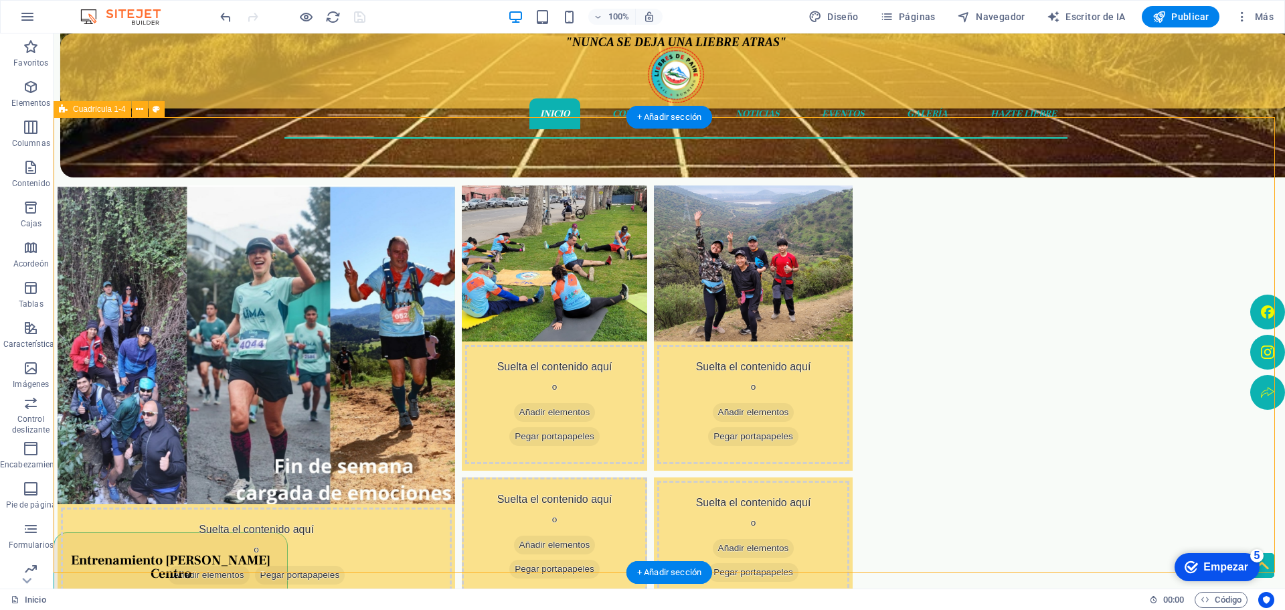
click at [220, 418] on div "Suelta el contenido aquí o Añadir elementos Pegar portapapeles Suelta el conten…" at bounding box center [669, 344] width 1231 height 455
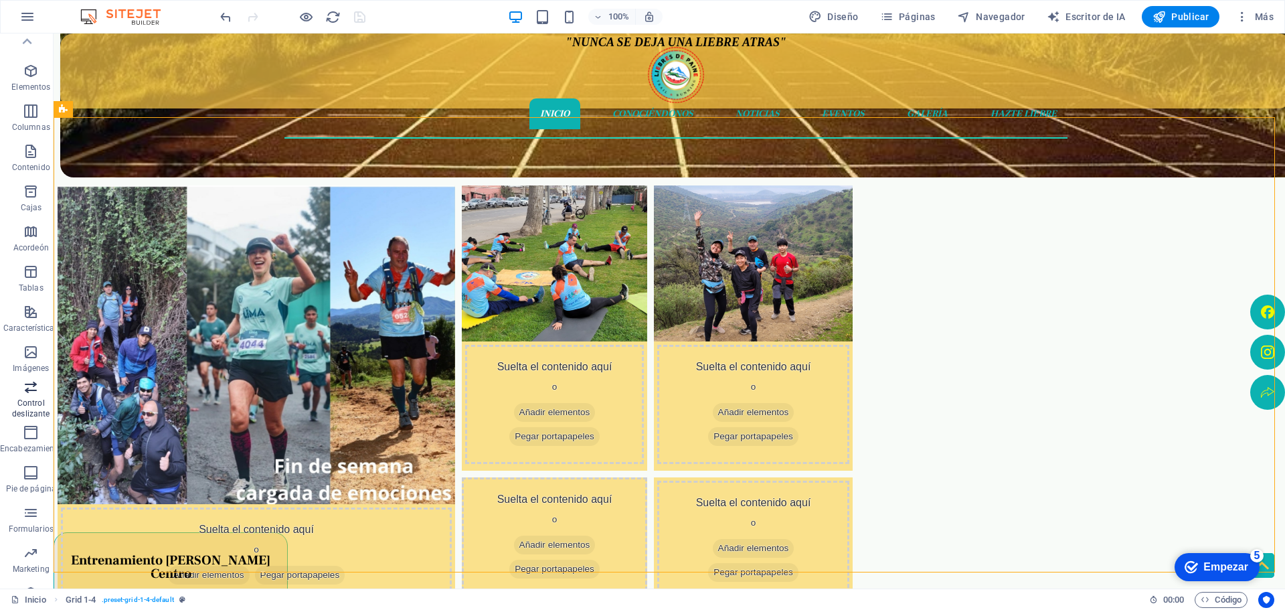
scroll to position [0, 0]
click at [33, 86] on icon "button" at bounding box center [31, 87] width 16 height 16
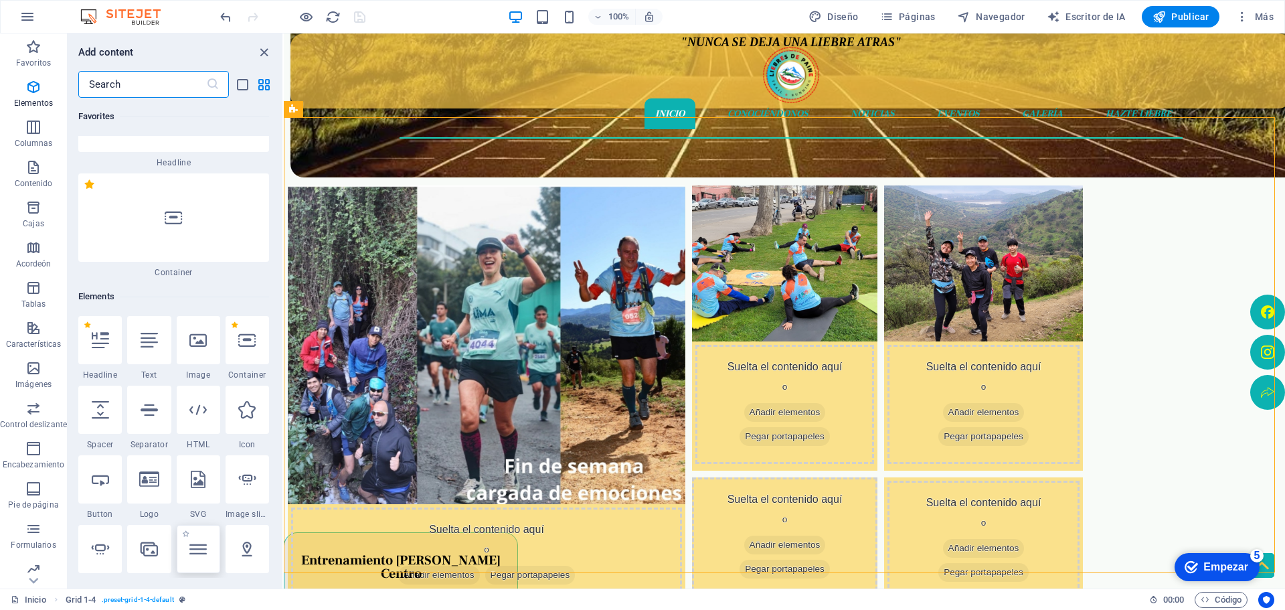
scroll to position [252, 0]
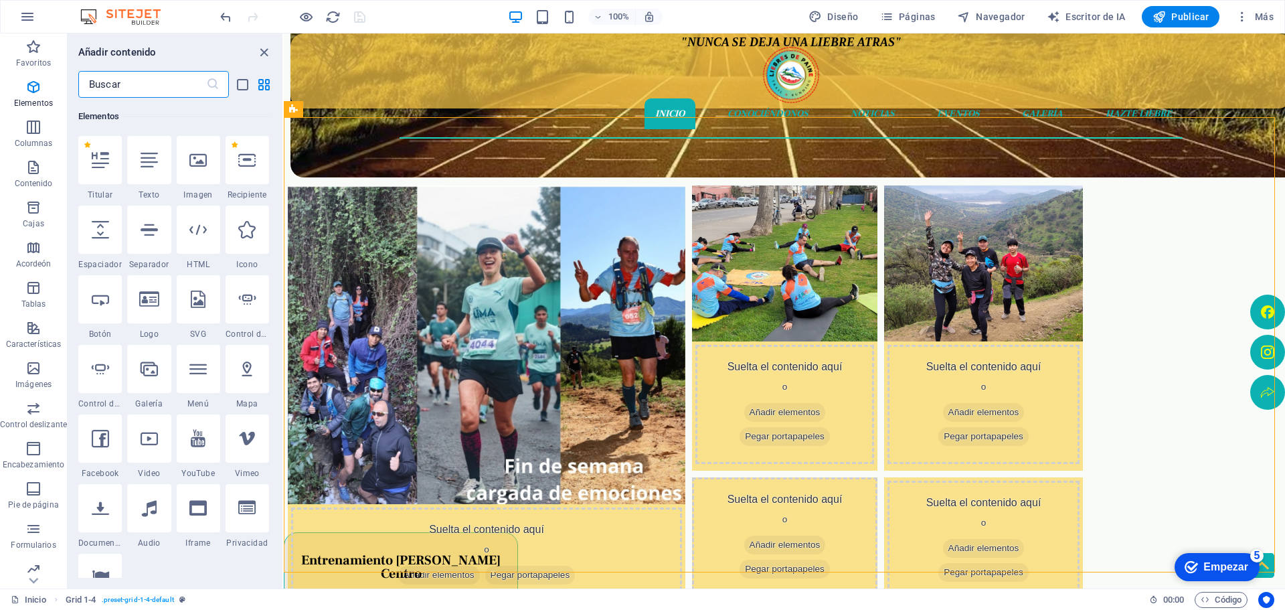
click at [149, 162] on icon at bounding box center [149, 159] width 17 height 17
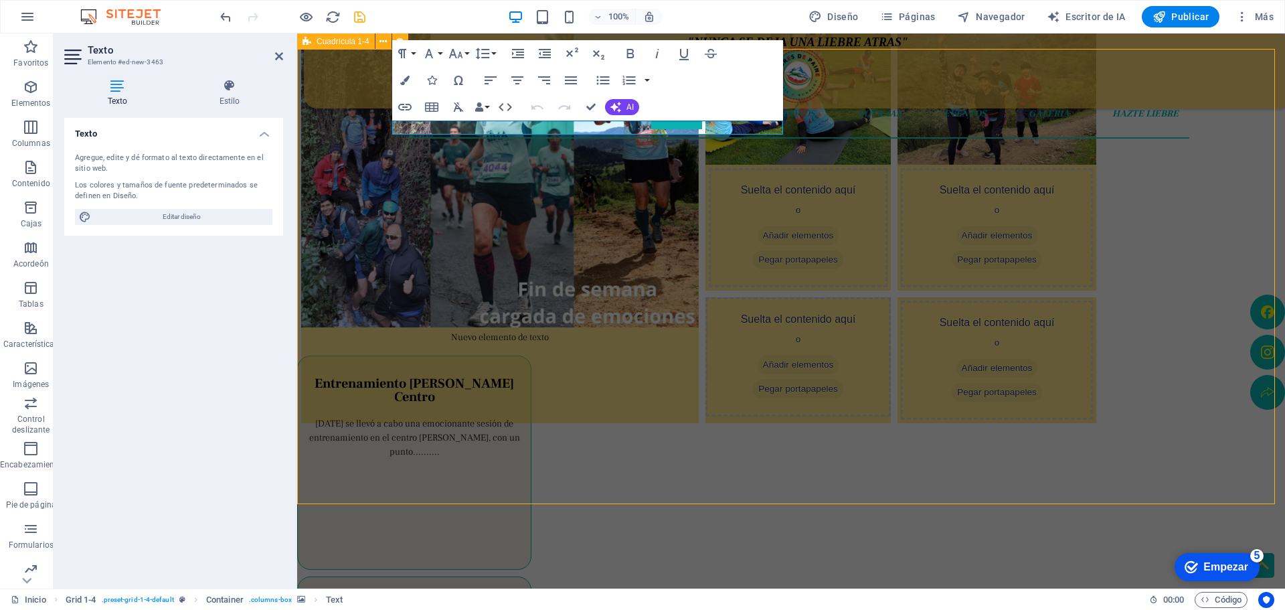
scroll to position [312, 0]
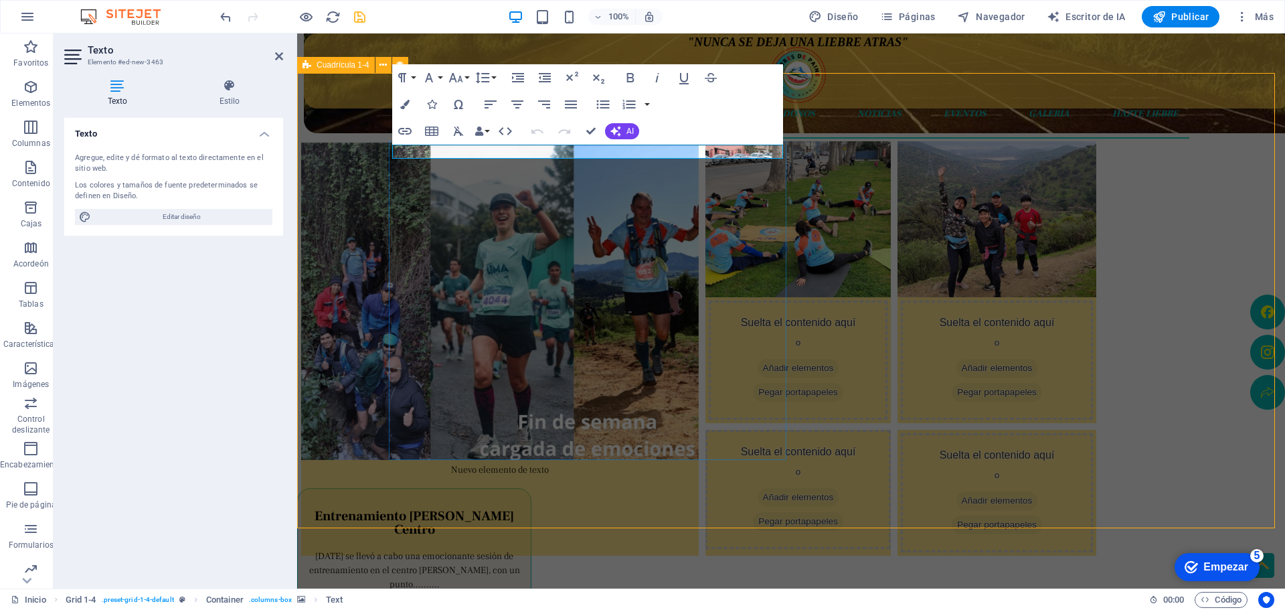
click at [638, 463] on p "Nuevo elemento de texto" at bounding box center [500, 470] width 391 height 14
click at [641, 463] on p "Nuevo elemento de texto" at bounding box center [500, 470] width 391 height 14
click at [640, 463] on p "Nuevo elemento de texto" at bounding box center [500, 470] width 391 height 14
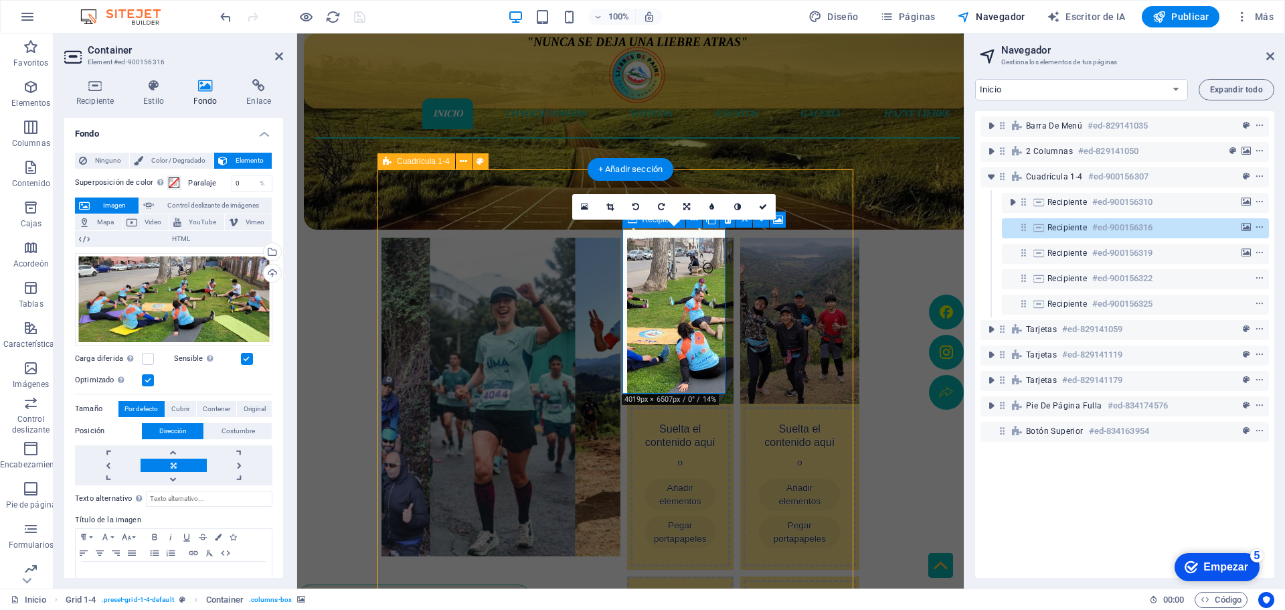
click at [1053, 228] on font "Recipiente" at bounding box center [1066, 227] width 39 height 9
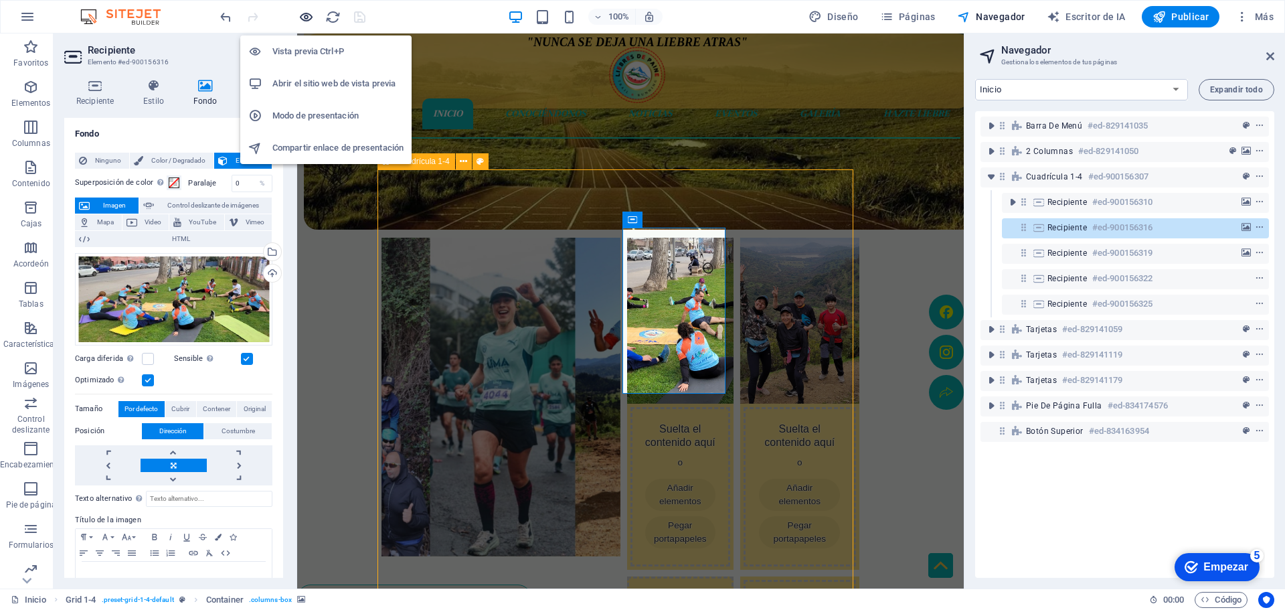
click at [306, 21] on icon "button" at bounding box center [305, 16] width 15 height 15
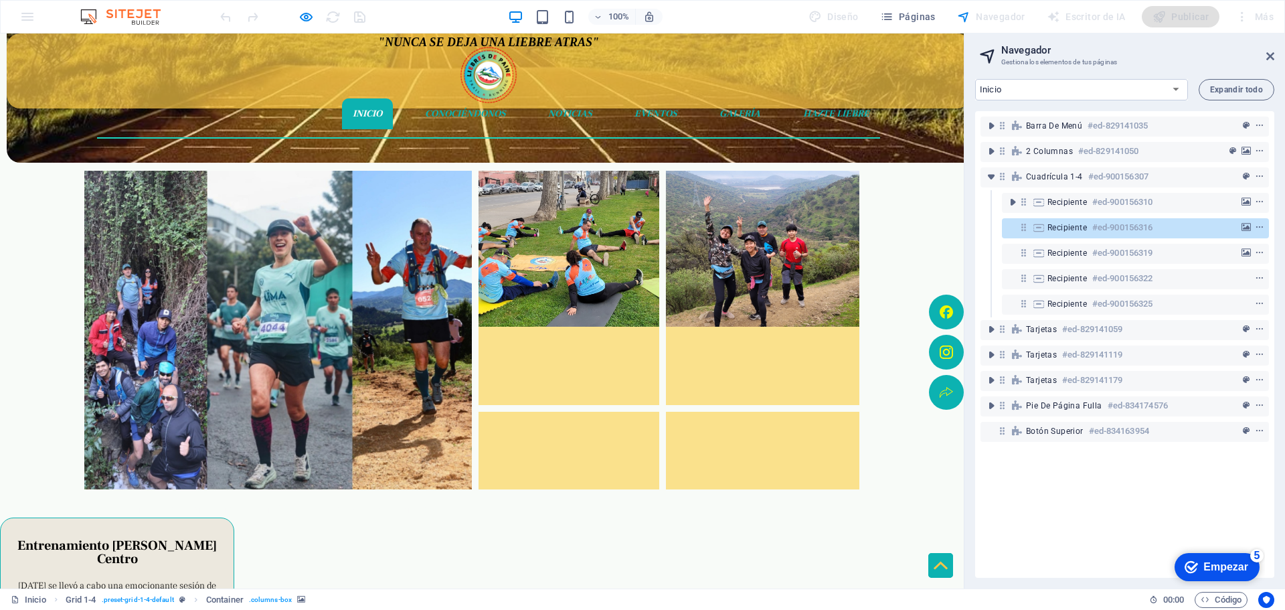
scroll to position [149, 0]
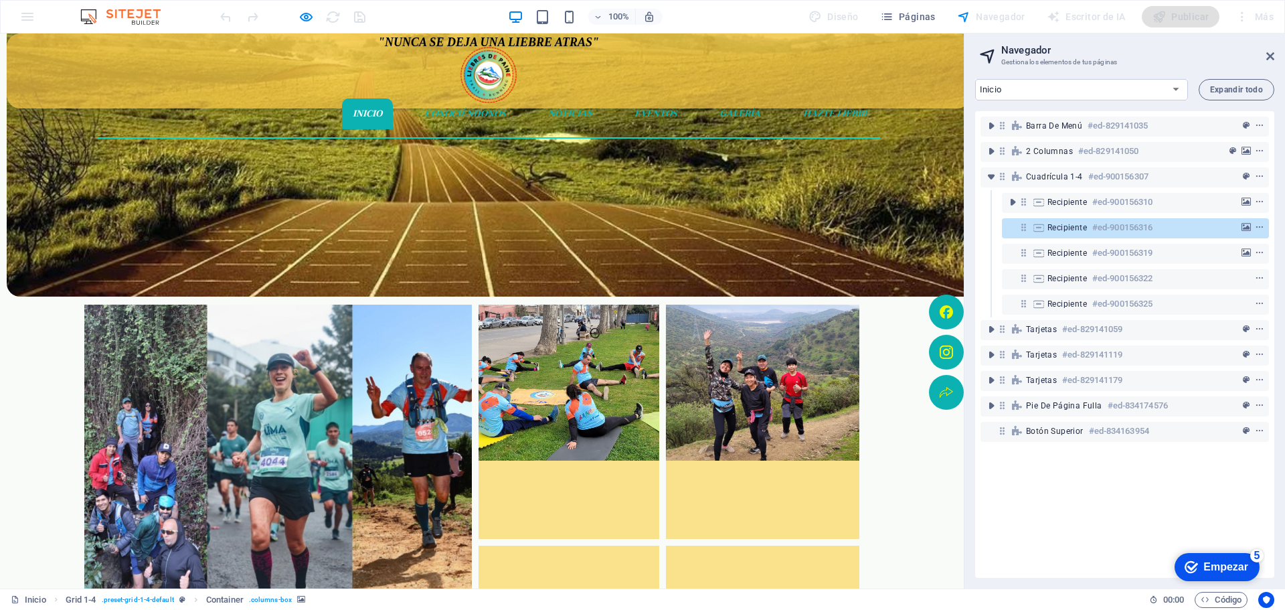
click at [717, 398] on div at bounding box center [763, 383] width 194 height 156
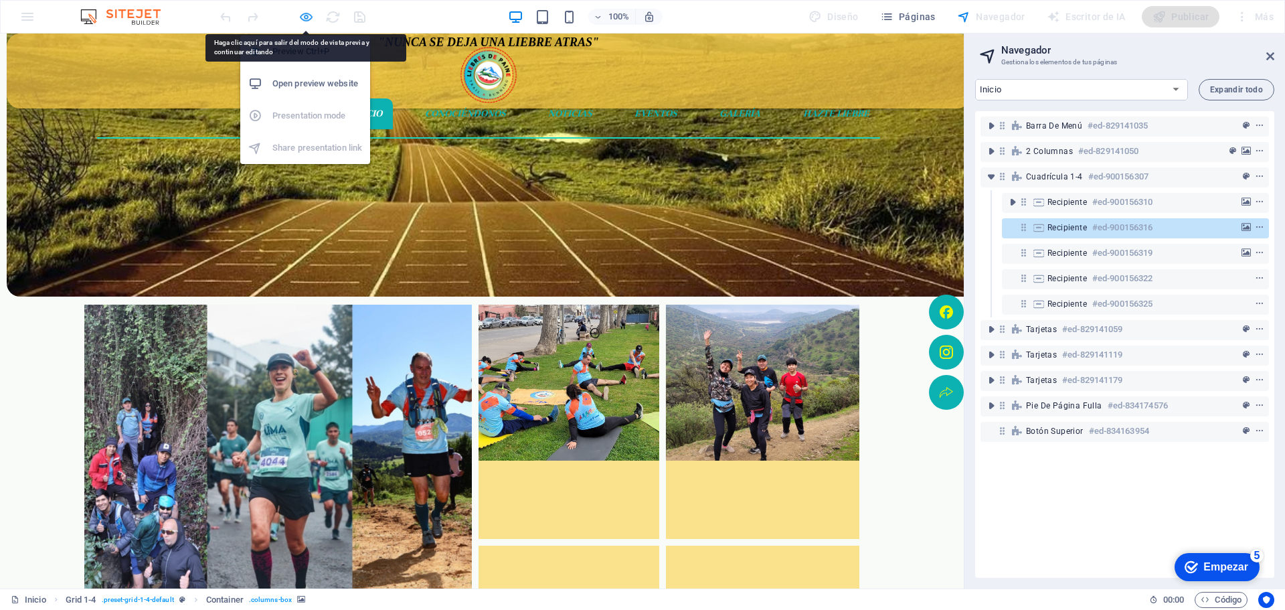
click at [307, 16] on icon "button" at bounding box center [305, 16] width 15 height 15
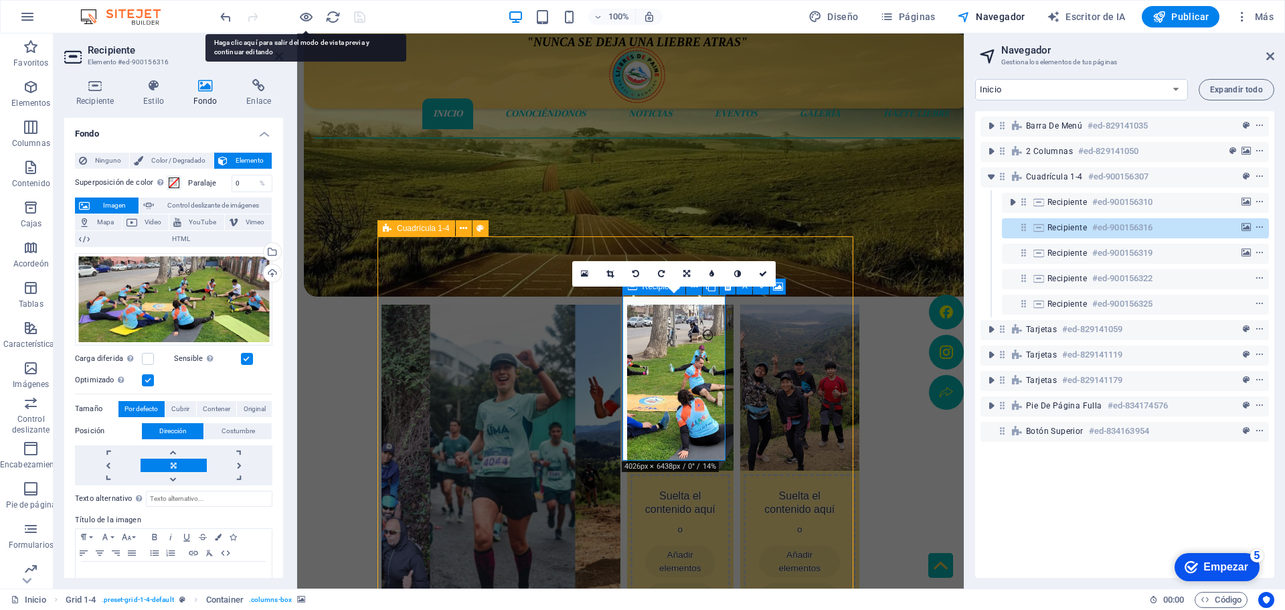
click at [677, 549] on font "Añadir elementos" at bounding box center [680, 560] width 42 height 23
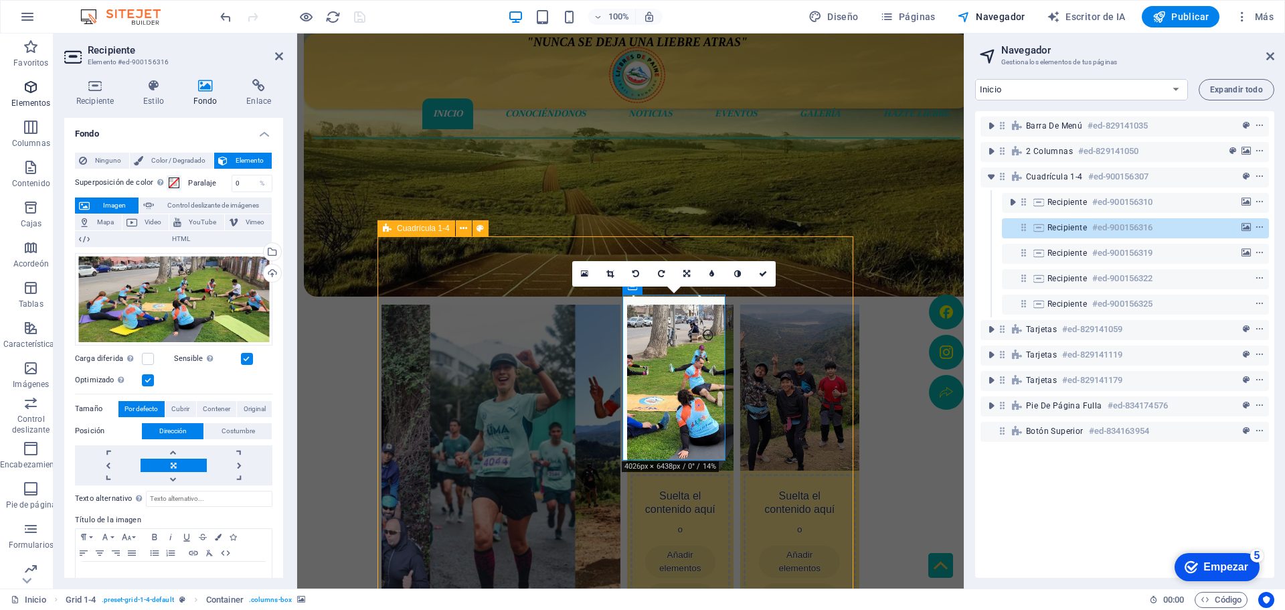
click at [33, 99] on font "Elementos" at bounding box center [30, 102] width 39 height 9
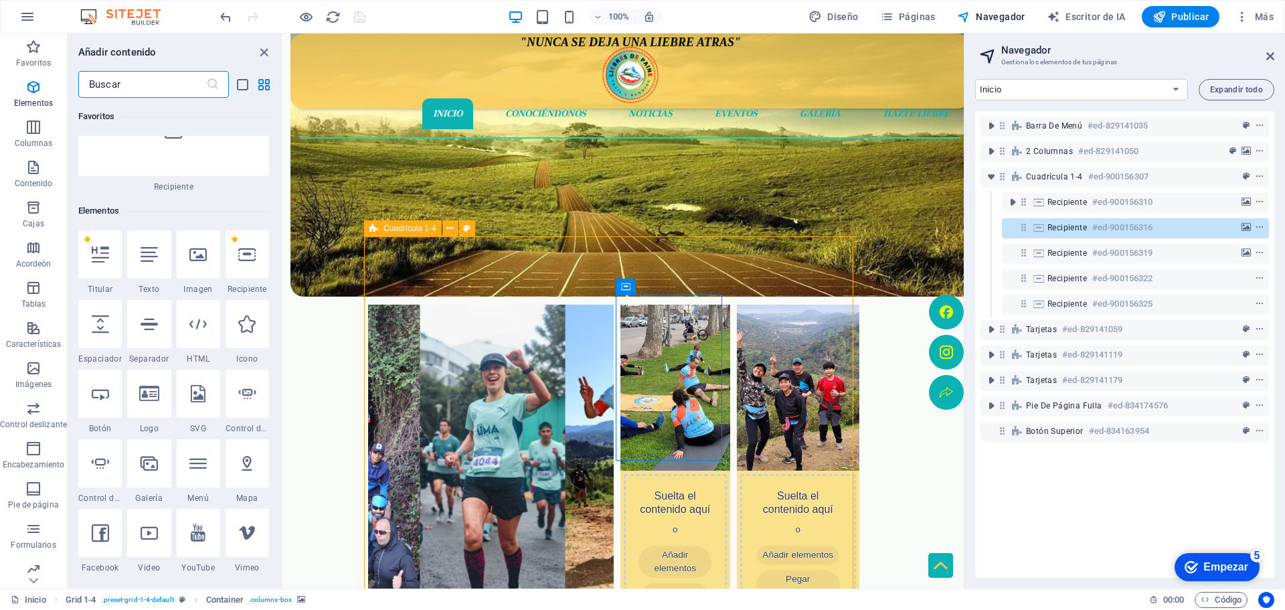
scroll to position [252, 0]
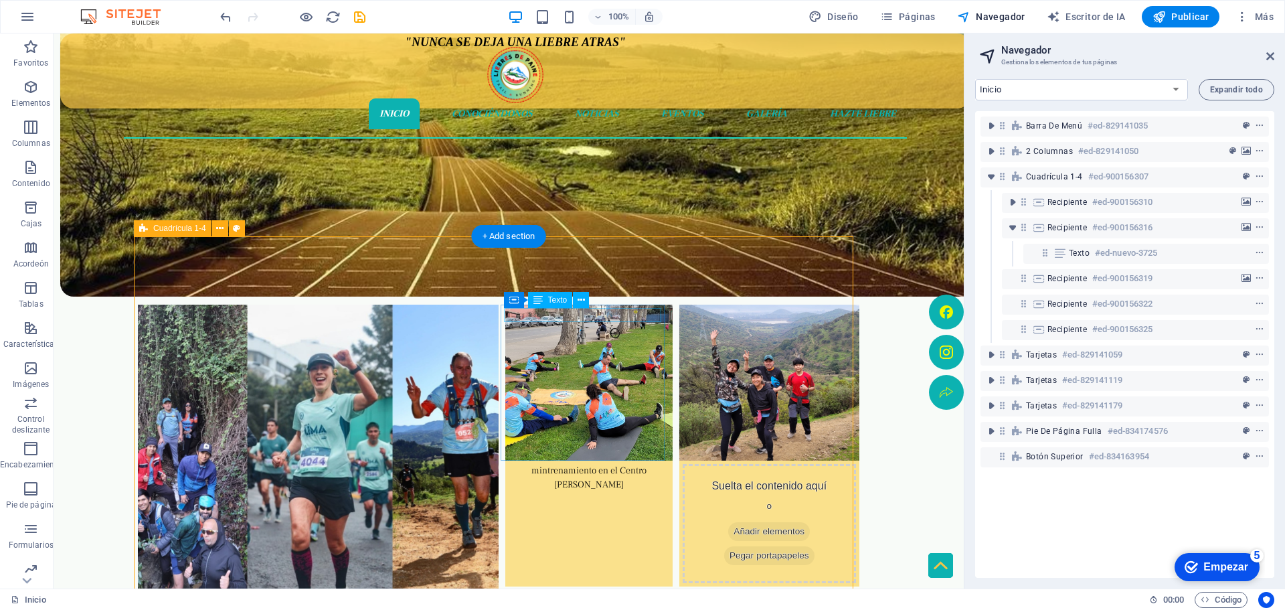
click at [614, 464] on div "mintrenamiento en el Centro de Paine" at bounding box center [589, 478] width 161 height 28
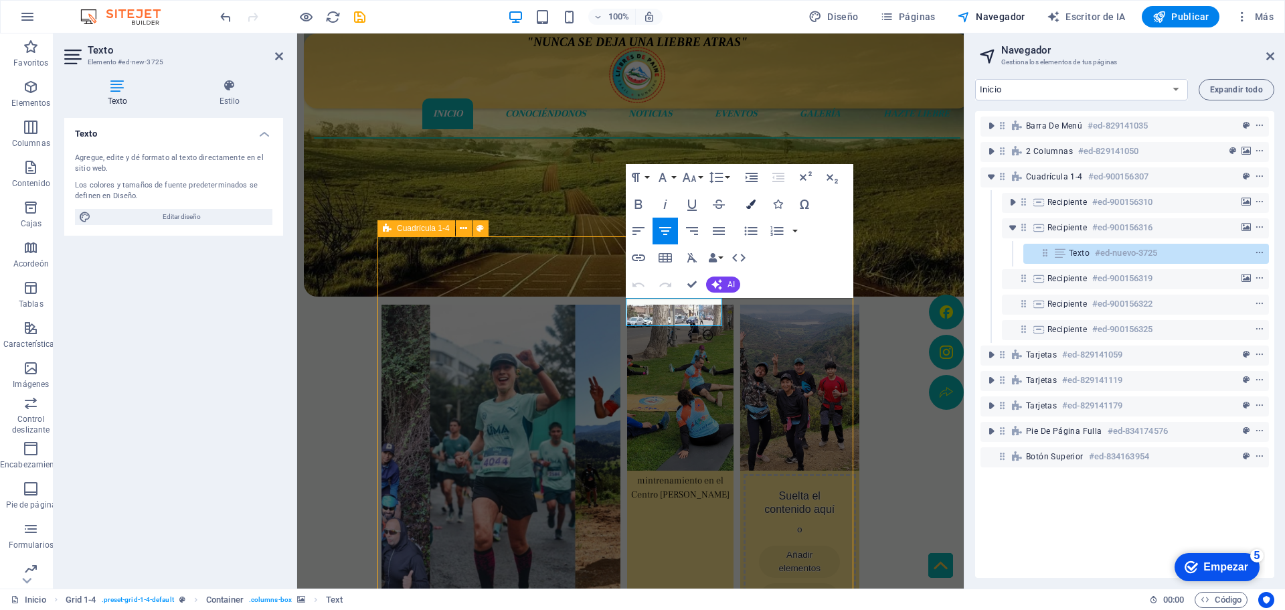
click at [749, 200] on icon "button" at bounding box center [750, 203] width 9 height 9
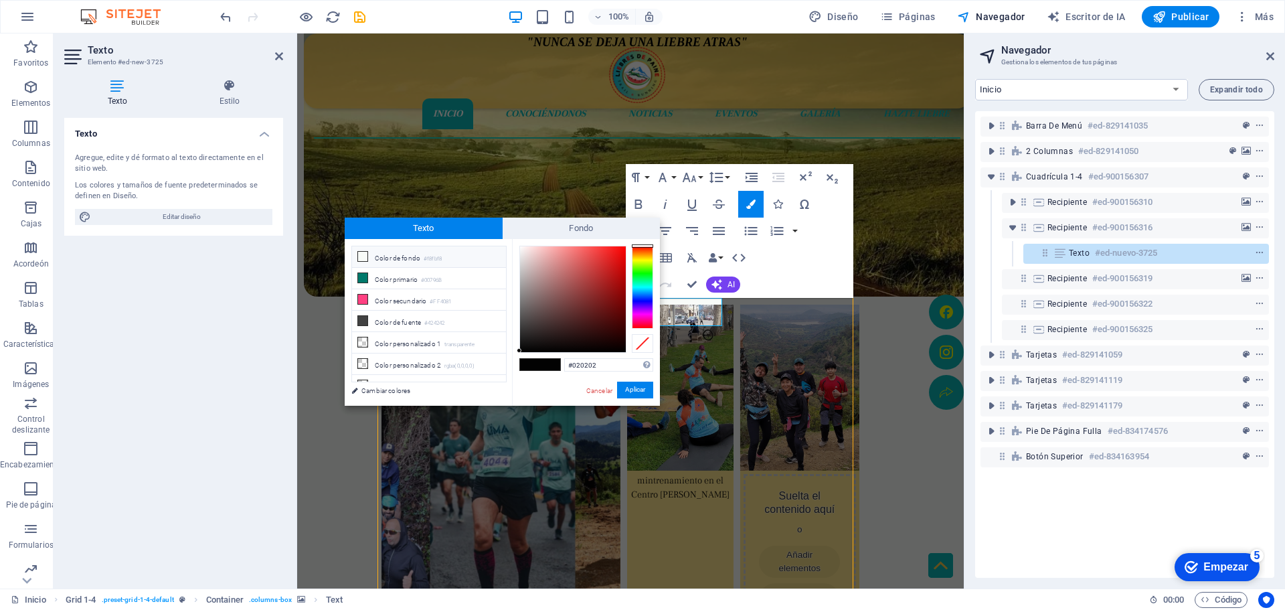
click at [357, 256] on span at bounding box center [362, 256] width 11 height 11
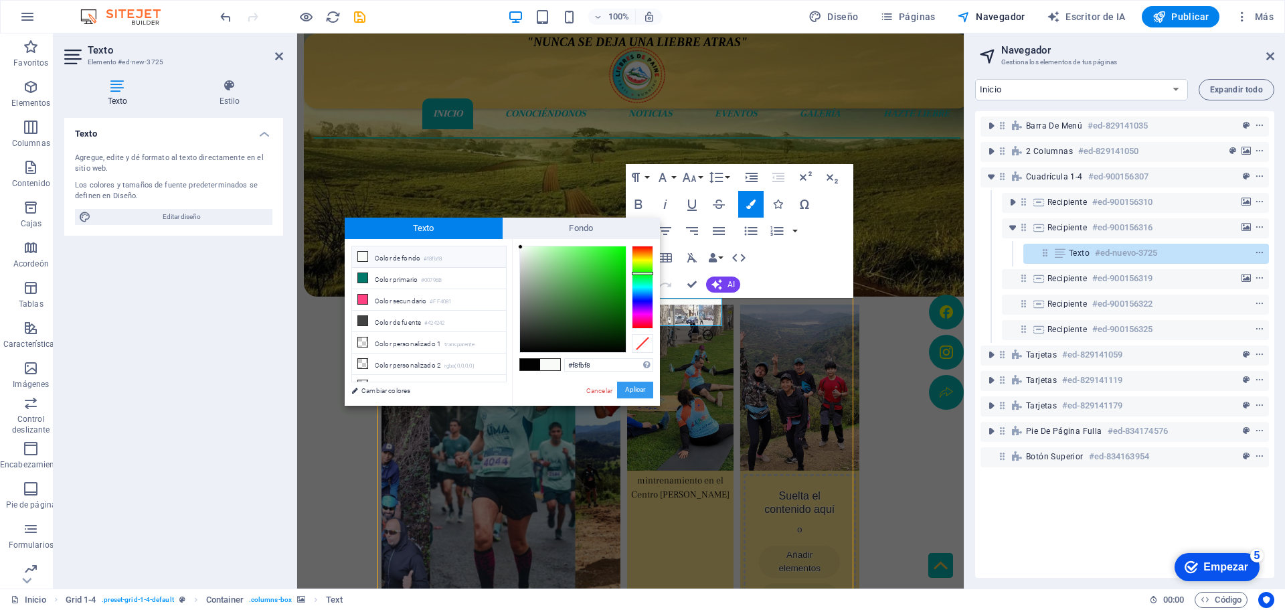
drag, startPoint x: 631, startPoint y: 392, endPoint x: 325, endPoint y: 359, distance: 307.5
click at [632, 392] on font "Aplicar" at bounding box center [635, 389] width 20 height 7
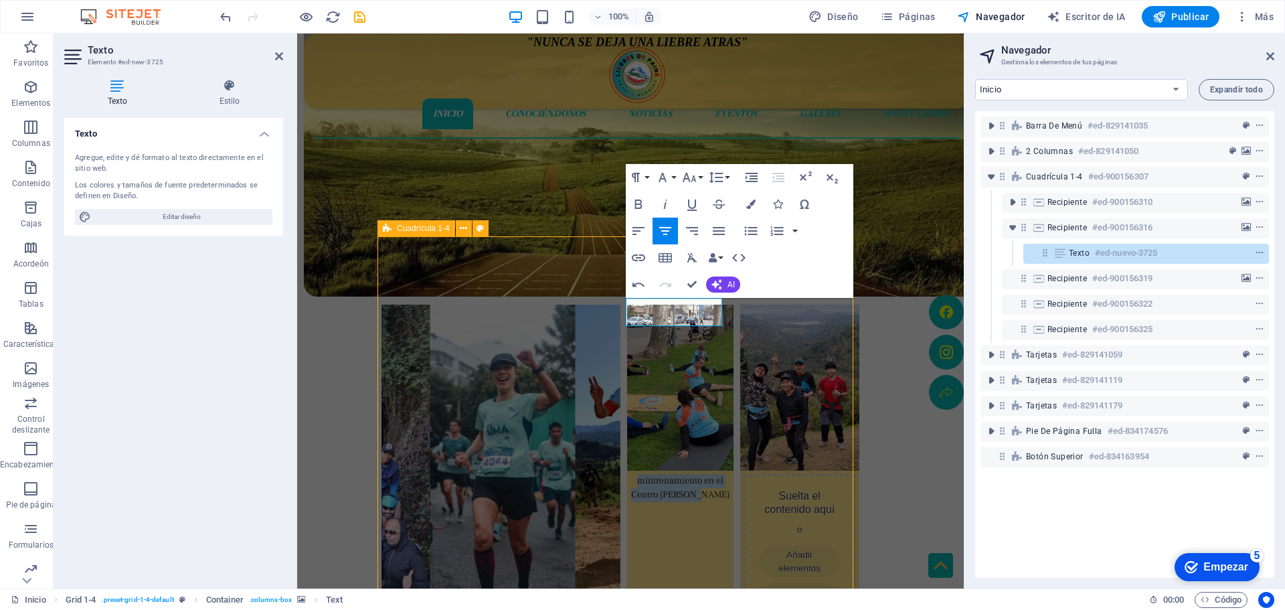
drag, startPoint x: 714, startPoint y: 320, endPoint x: 621, endPoint y: 303, distance: 94.5
click at [621, 303] on div "Fin de semana cargada de emociones ​​ mintrenamiento en el Centro de Paine Suel…" at bounding box center [620, 463] width 486 height 455
click at [752, 199] on icon "button" at bounding box center [750, 203] width 9 height 9
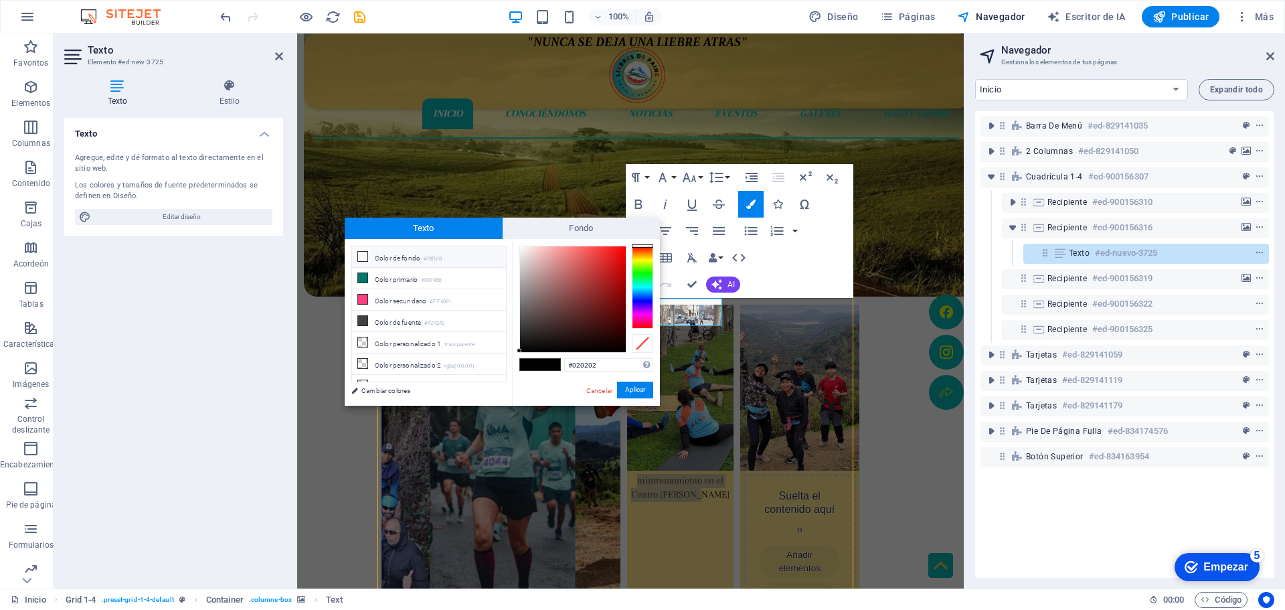
click at [364, 260] on icon at bounding box center [362, 256] width 9 height 9
type input "#f8fbf8"
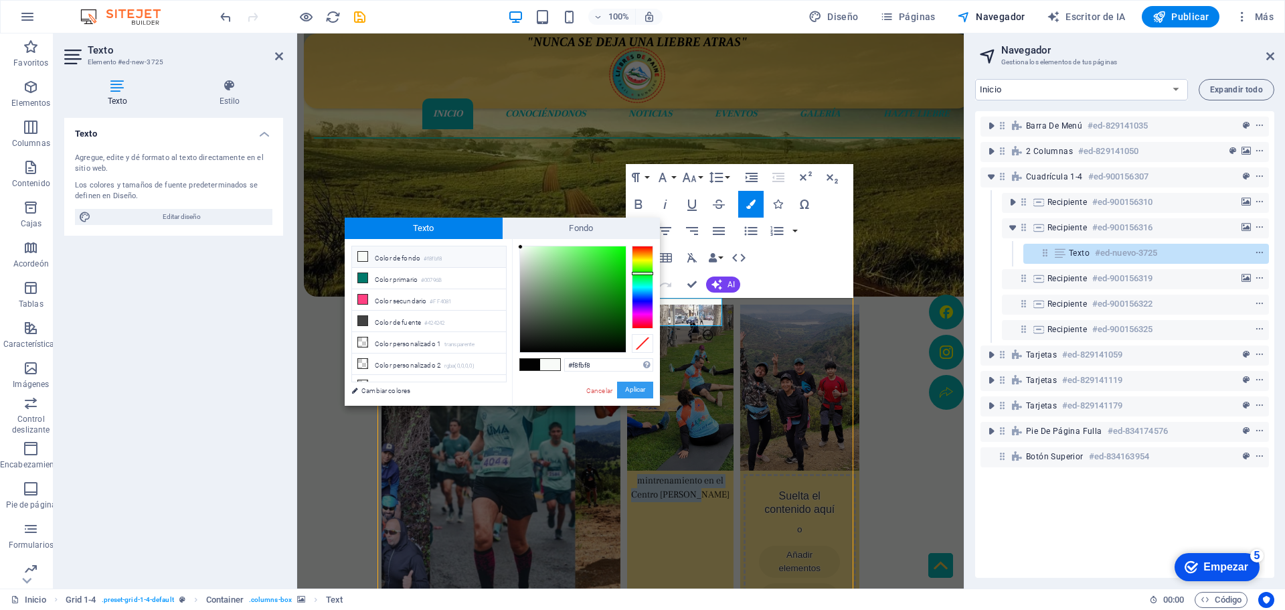
click at [626, 385] on button "Aplicar" at bounding box center [635, 389] width 36 height 17
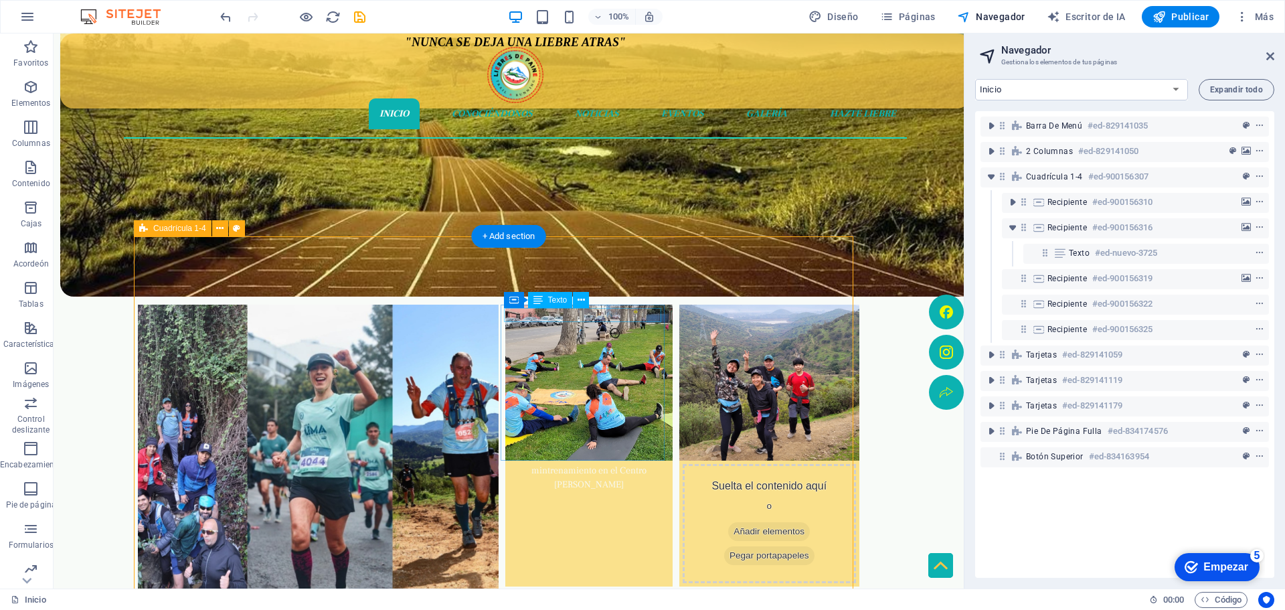
click at [542, 464] on div "mintrenamiento en el Centro de Paine" at bounding box center [589, 478] width 161 height 28
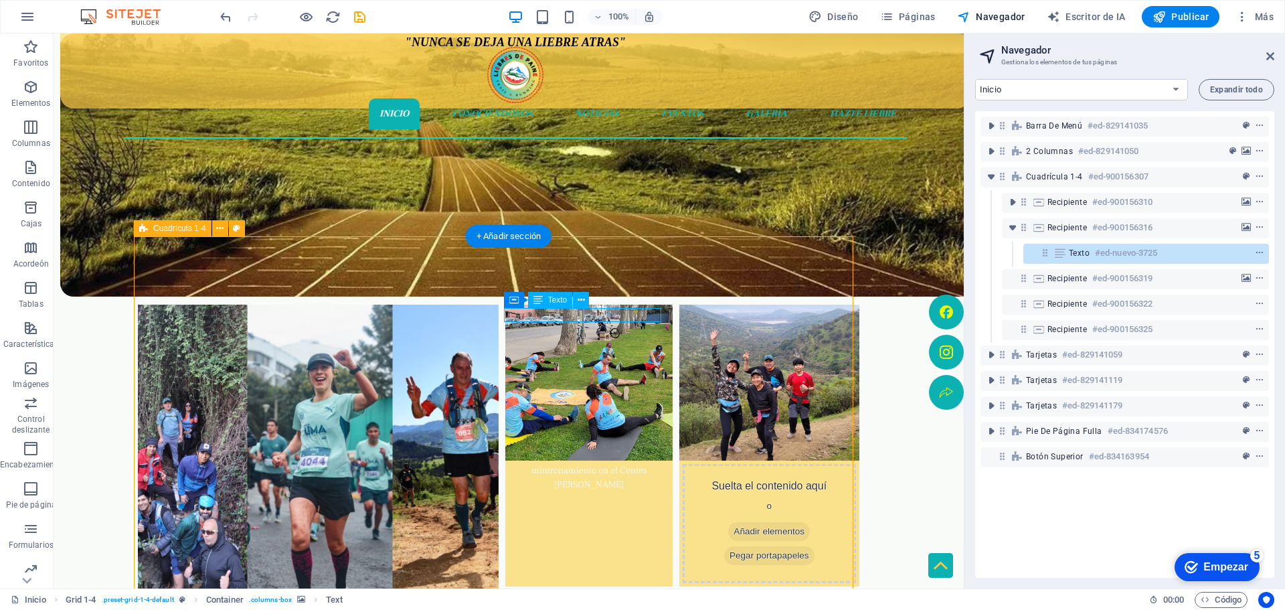
click at [543, 464] on div "mintrenamiento en el Centro de Paine" at bounding box center [589, 478] width 161 height 28
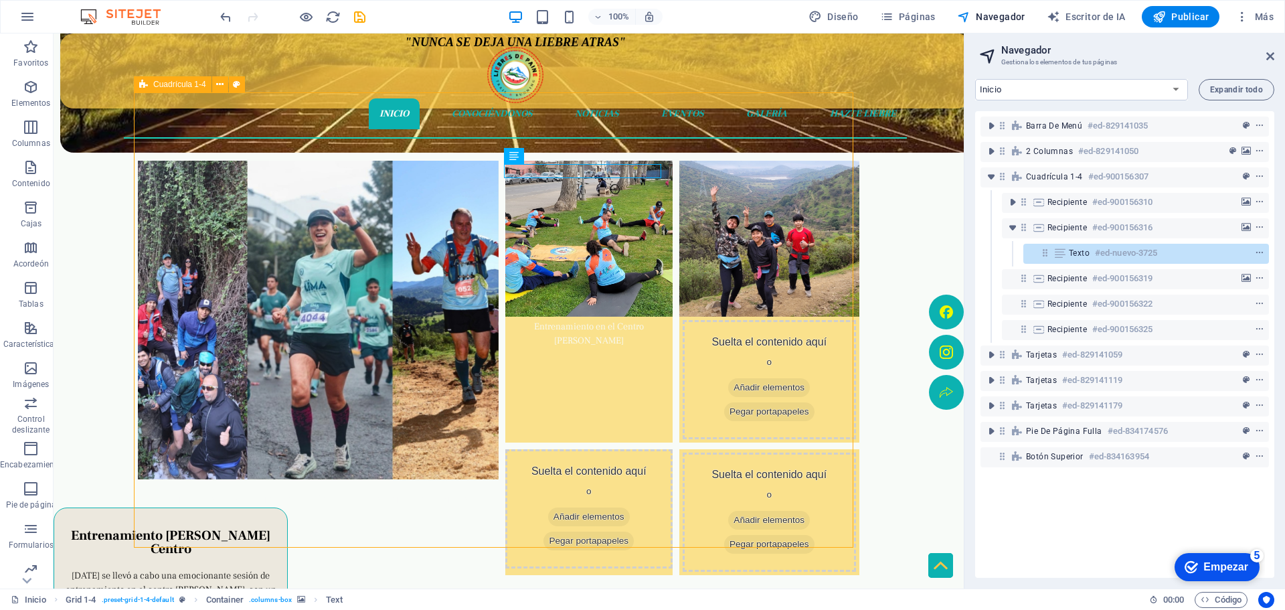
scroll to position [226, 0]
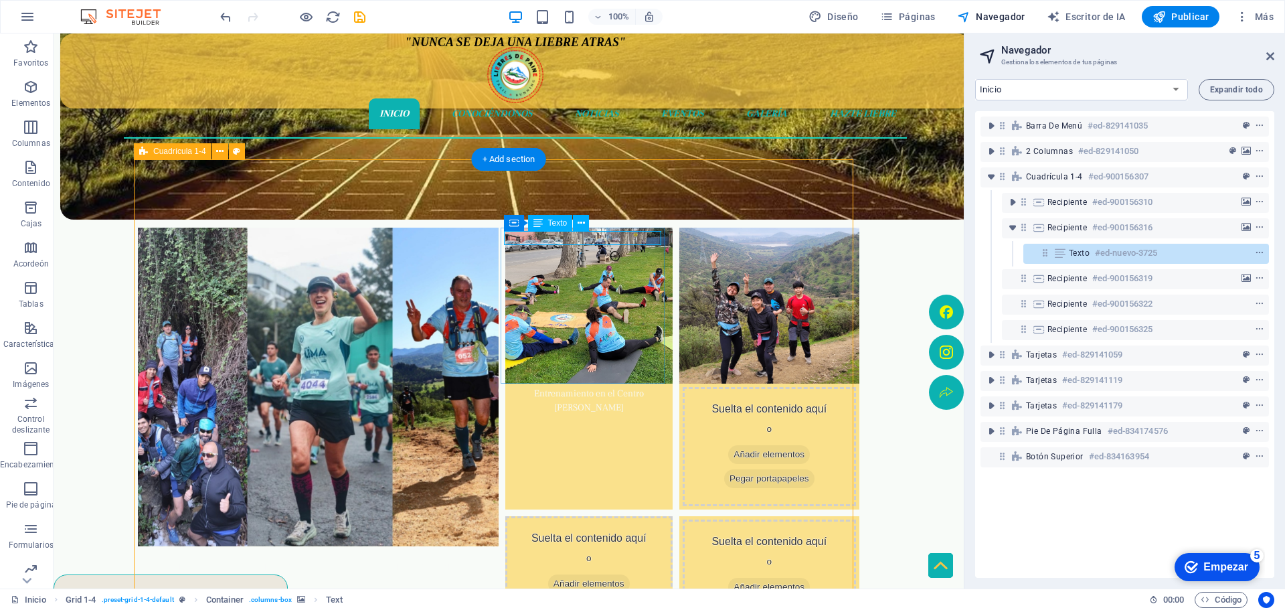
click at [630, 387] on div "Entrenamiento en el Centro de Paine" at bounding box center [589, 401] width 161 height 28
click at [633, 387] on div "Entrenamiento en el Centro de Paine" at bounding box center [589, 401] width 161 height 28
click at [1069, 250] on font "Texto" at bounding box center [1079, 252] width 21 height 9
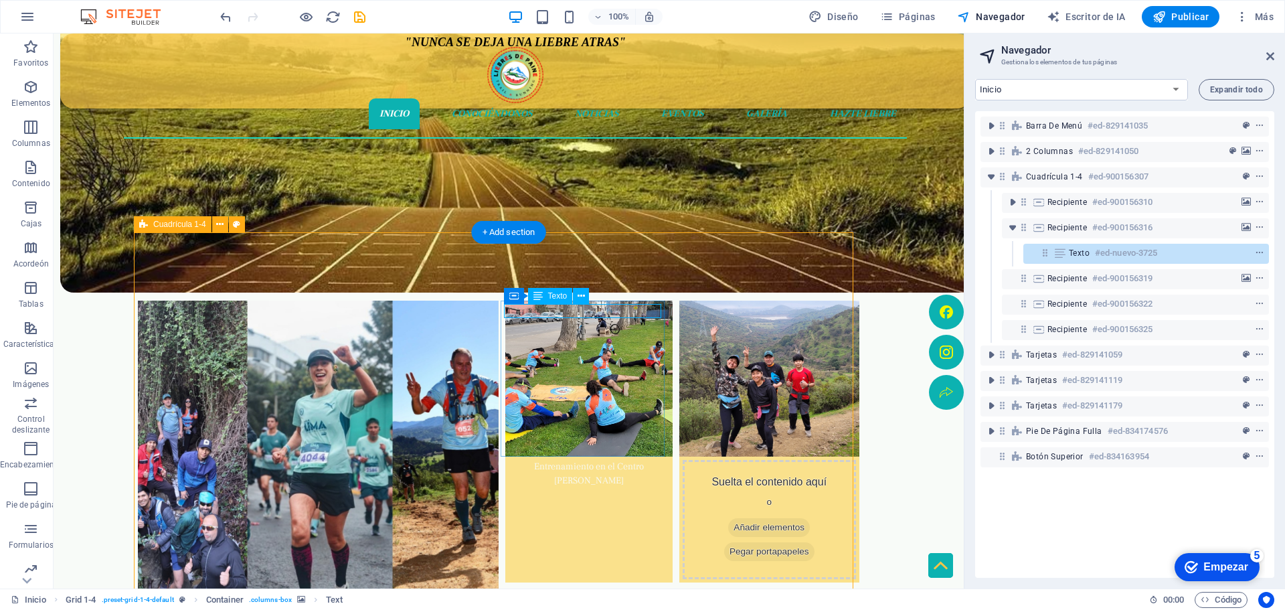
click at [1069, 250] on font "Texto" at bounding box center [1079, 252] width 21 height 9
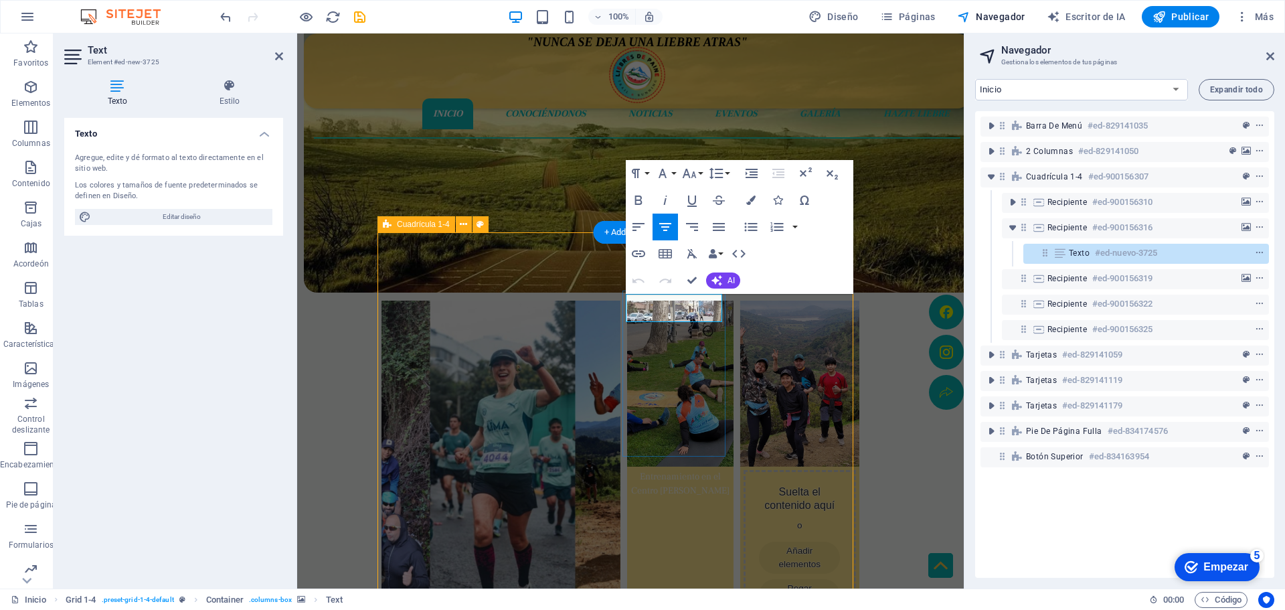
click at [1089, 256] on font "Texto" at bounding box center [1079, 252] width 21 height 9
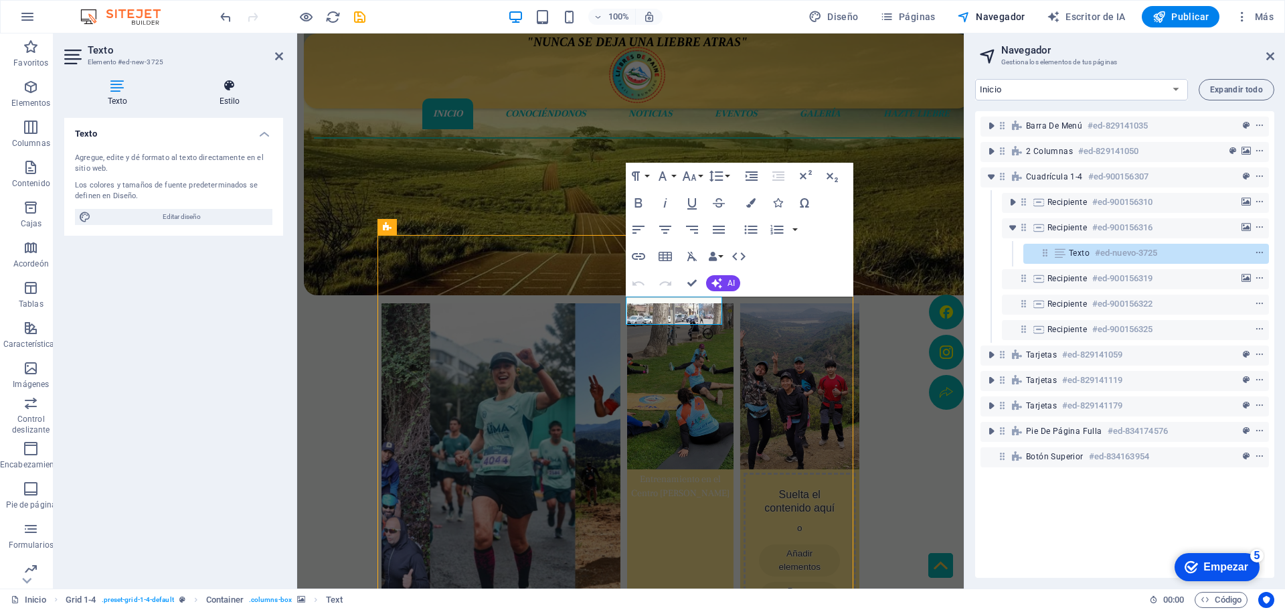
click at [230, 98] on font "Estilo" at bounding box center [230, 100] width 21 height 9
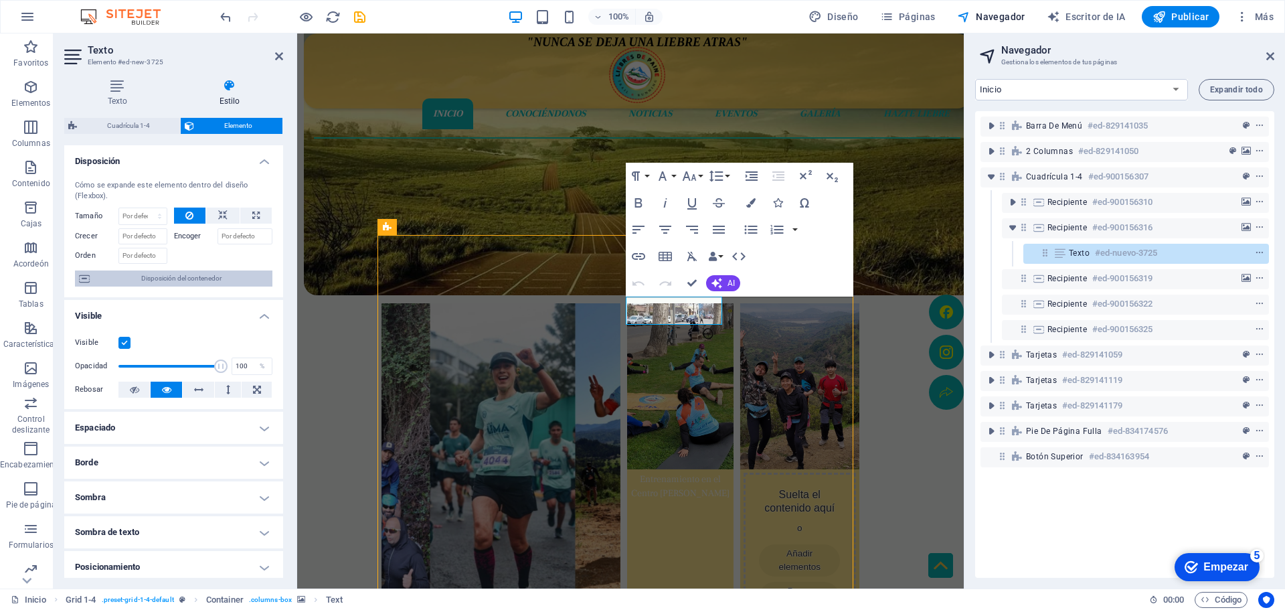
click at [207, 281] on font "Disposición del contenedor" at bounding box center [181, 277] width 80 height 7
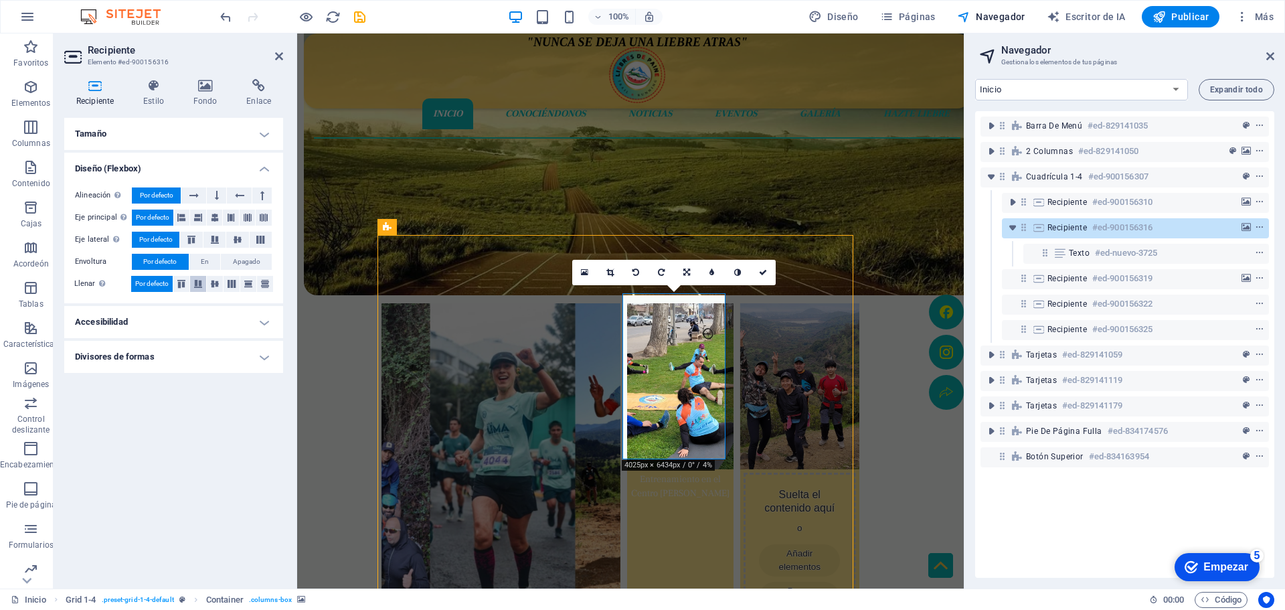
click at [199, 282] on icon at bounding box center [198, 284] width 16 height 8
click at [363, 18] on icon "ahorrar" at bounding box center [359, 16] width 15 height 15
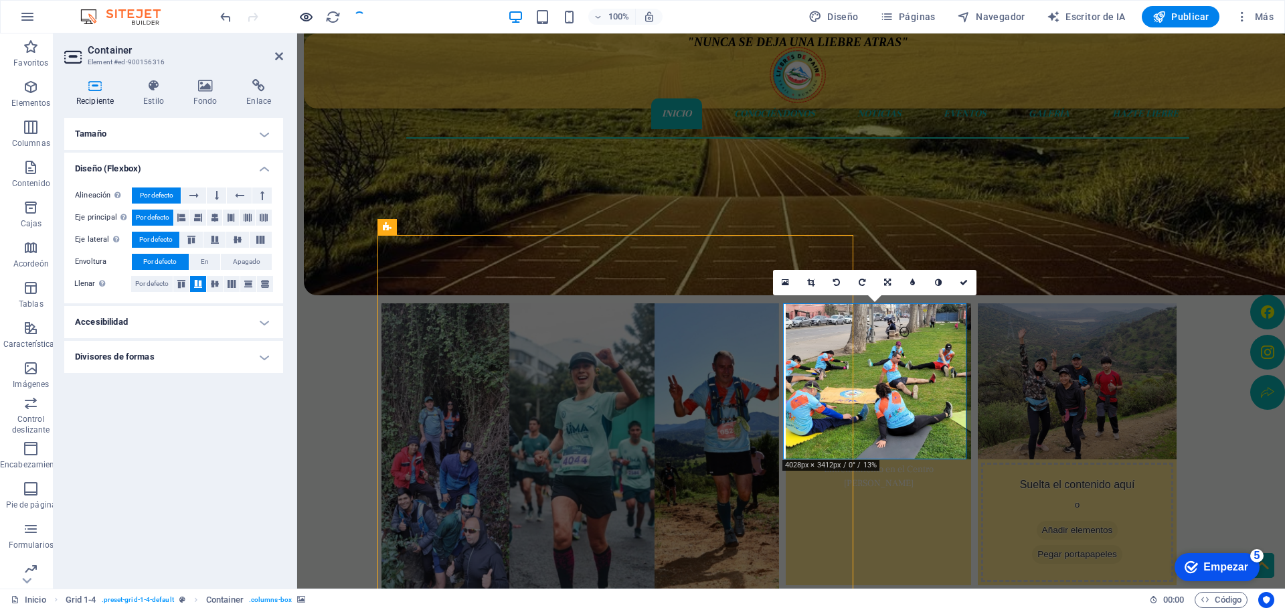
click at [304, 16] on icon "button" at bounding box center [305, 16] width 15 height 15
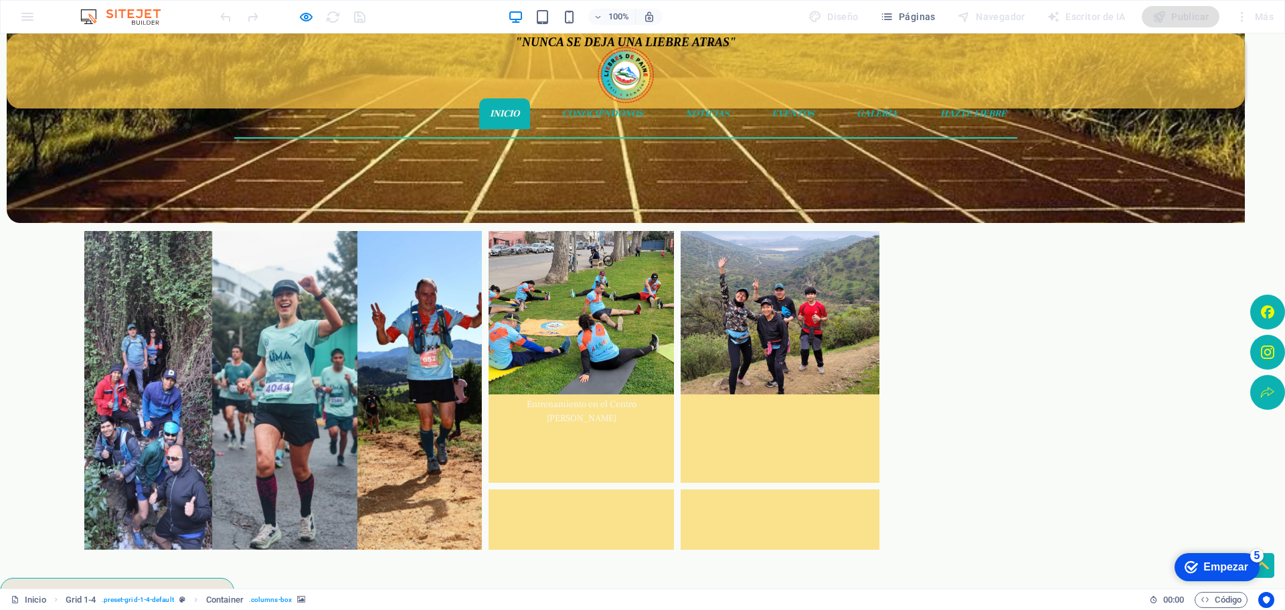
scroll to position [284, 0]
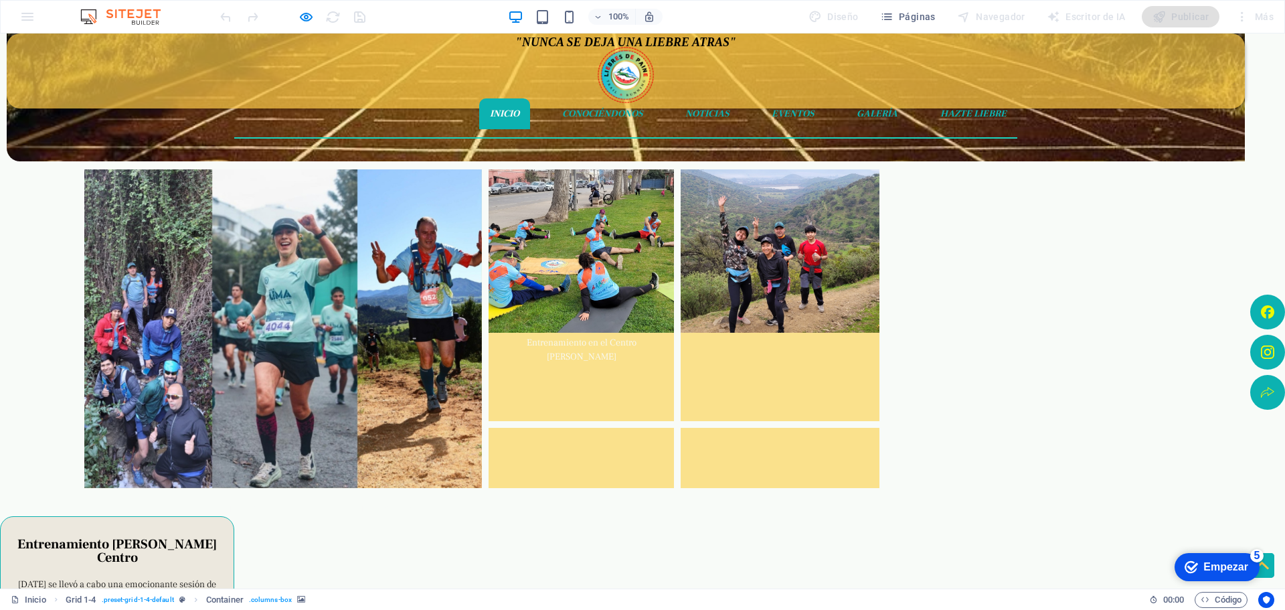
click at [636, 337] on font "Entrenamiento en el Centro de Paine" at bounding box center [582, 350] width 110 height 26
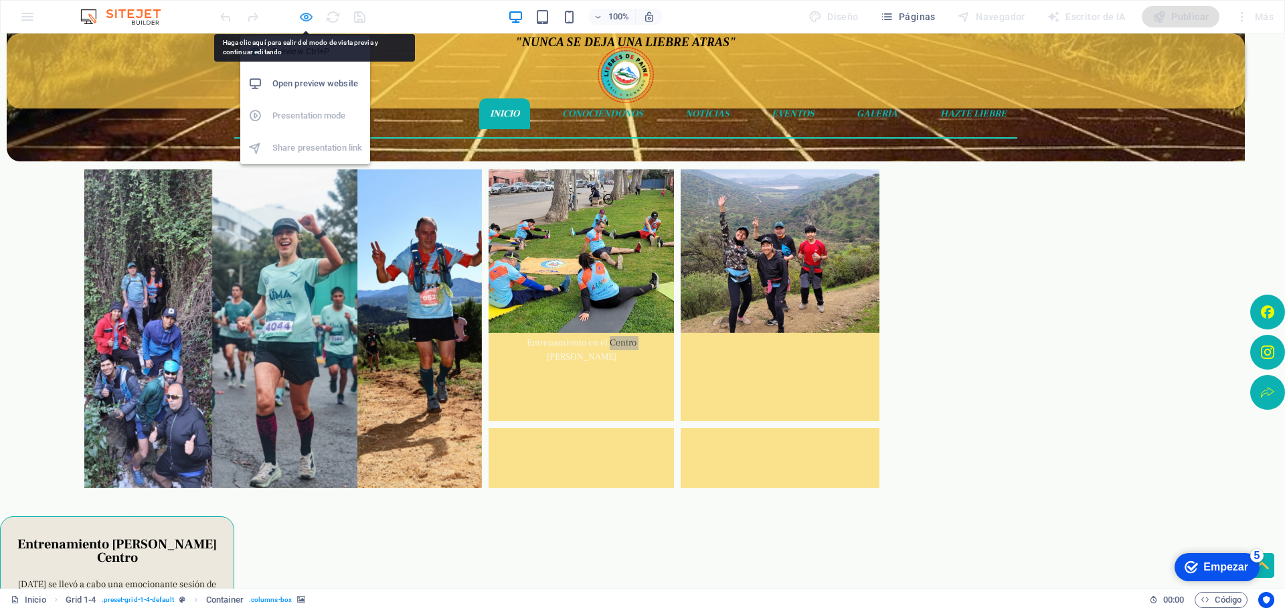
drag, startPoint x: 306, startPoint y: 11, endPoint x: 313, endPoint y: 17, distance: 9.5
click at [306, 12] on icon "button" at bounding box center [305, 16] width 15 height 15
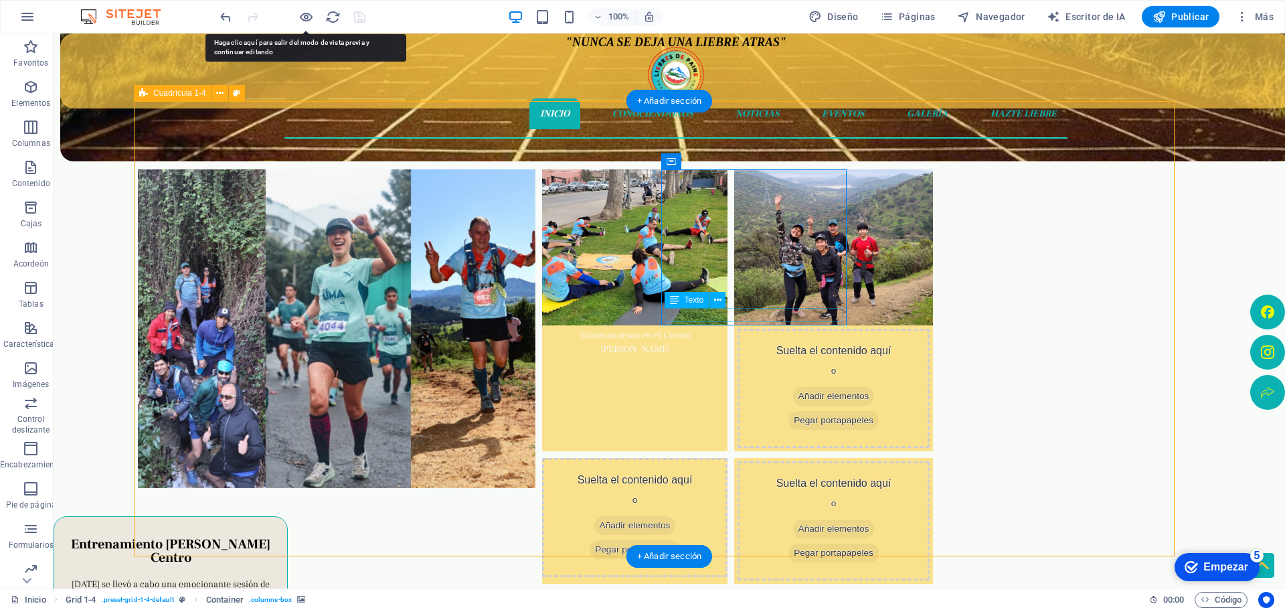
click at [724, 329] on div "Entrenamiento en el Centro de Paine" at bounding box center [634, 343] width 179 height 28
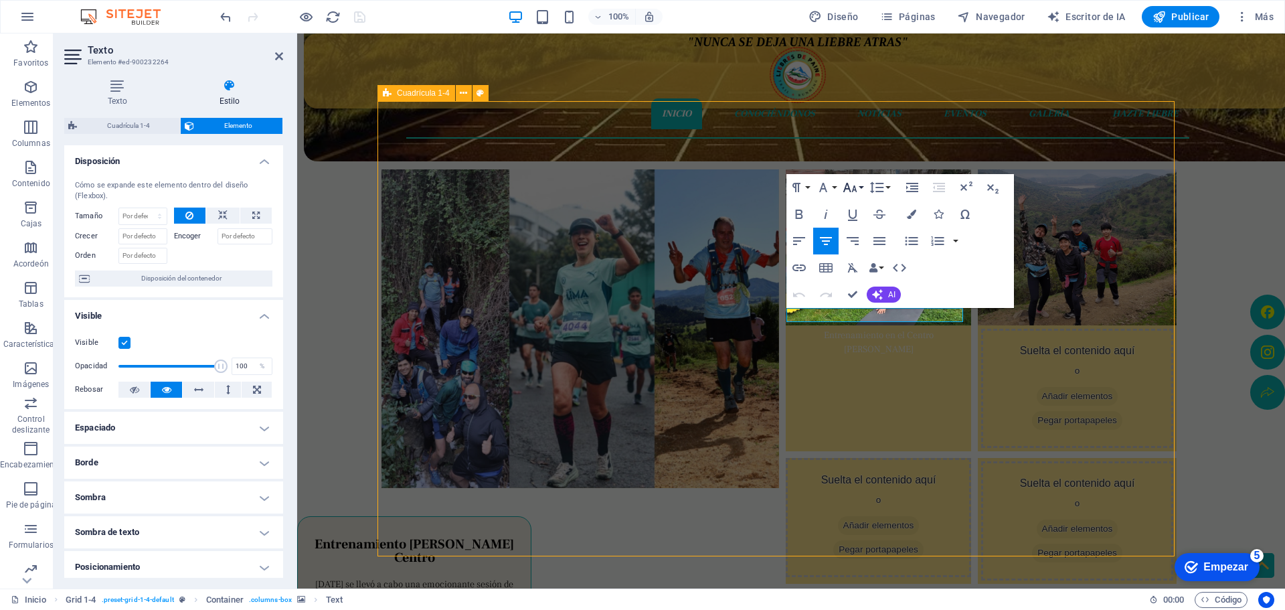
click at [858, 187] on button "Tamaño de fuente" at bounding box center [852, 187] width 25 height 27
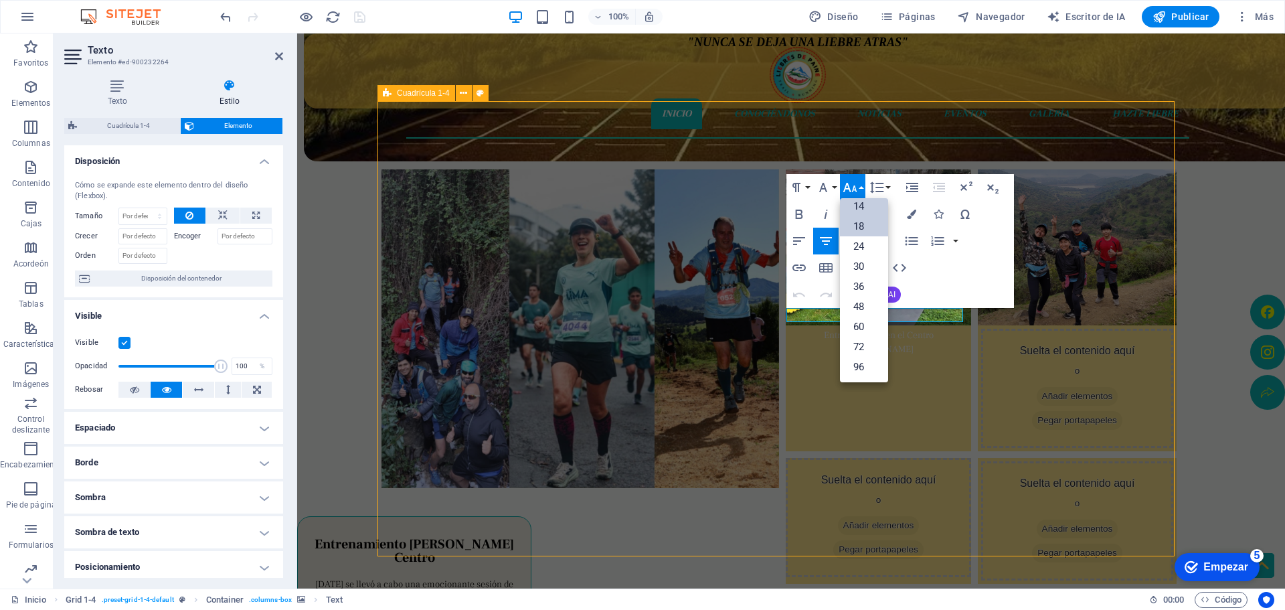
click at [863, 227] on font "18" at bounding box center [858, 226] width 11 height 12
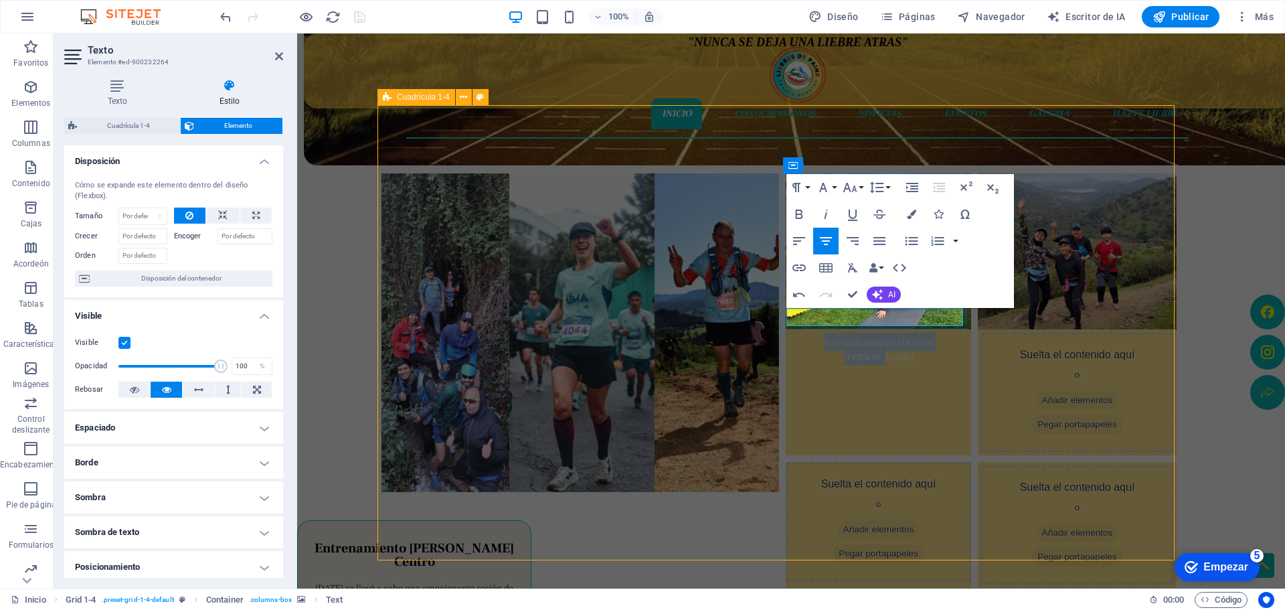
drag, startPoint x: 951, startPoint y: 314, endPoint x: 790, endPoint y: 308, distance: 161.4
click at [790, 333] on p "​ Entrenamiento en el Centro de Paine" at bounding box center [878, 349] width 179 height 32
click at [864, 187] on button "Tamaño de fuente" at bounding box center [852, 187] width 25 height 27
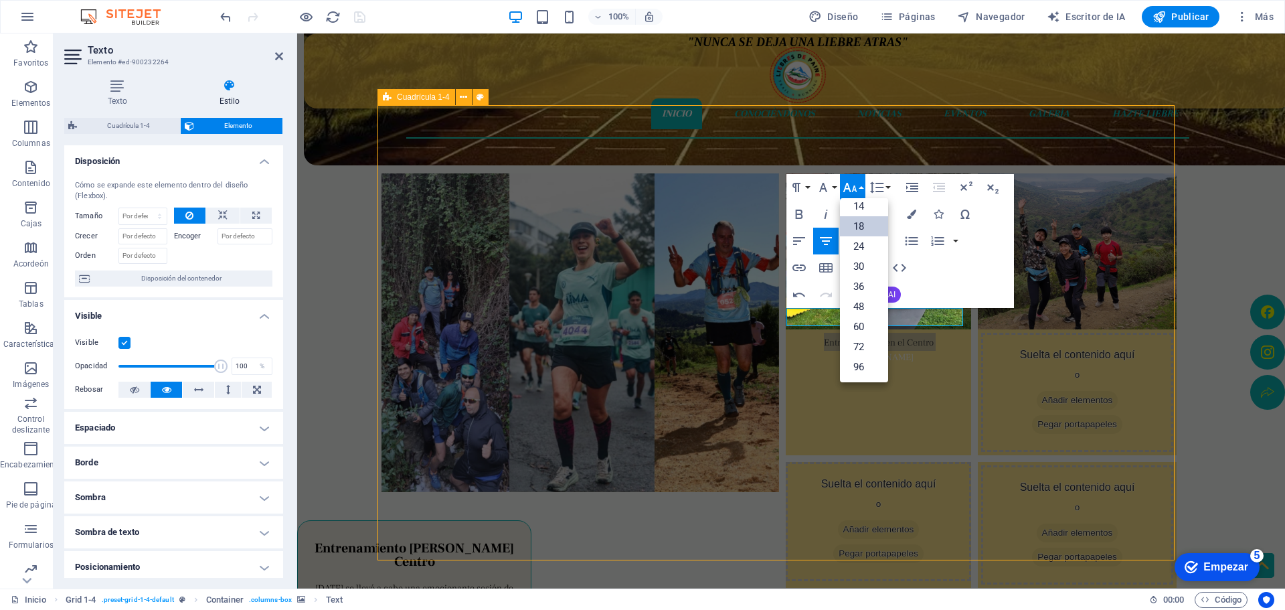
scroll to position [108, 0]
click at [860, 225] on font "18" at bounding box center [858, 226] width 11 height 12
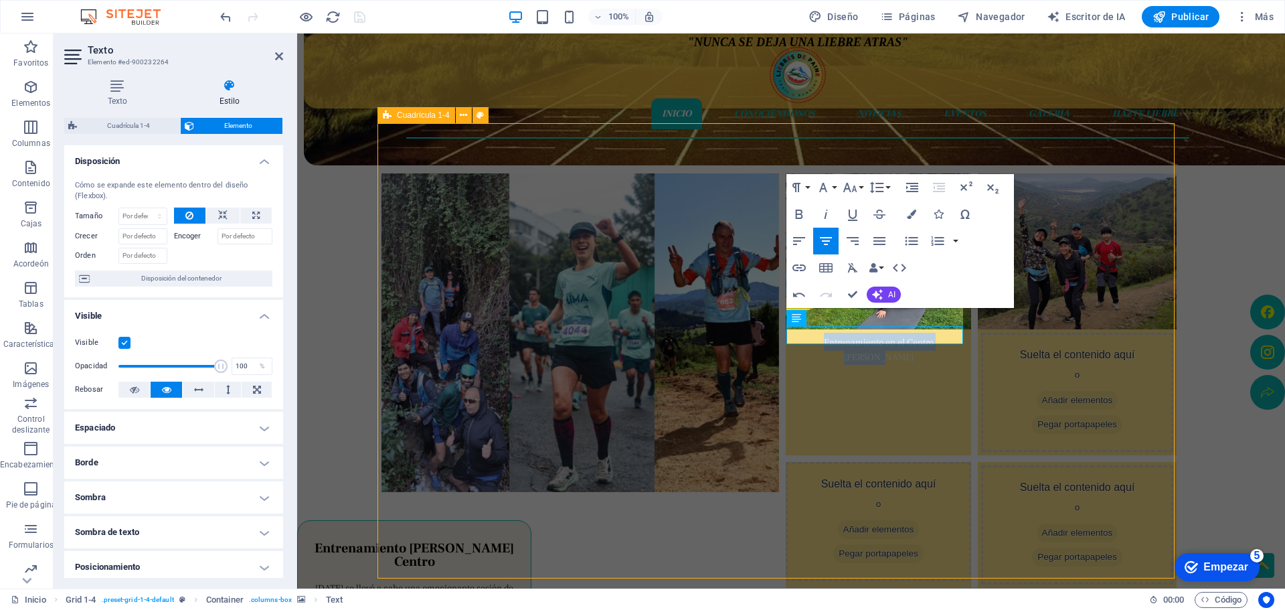
scroll to position [262, 0]
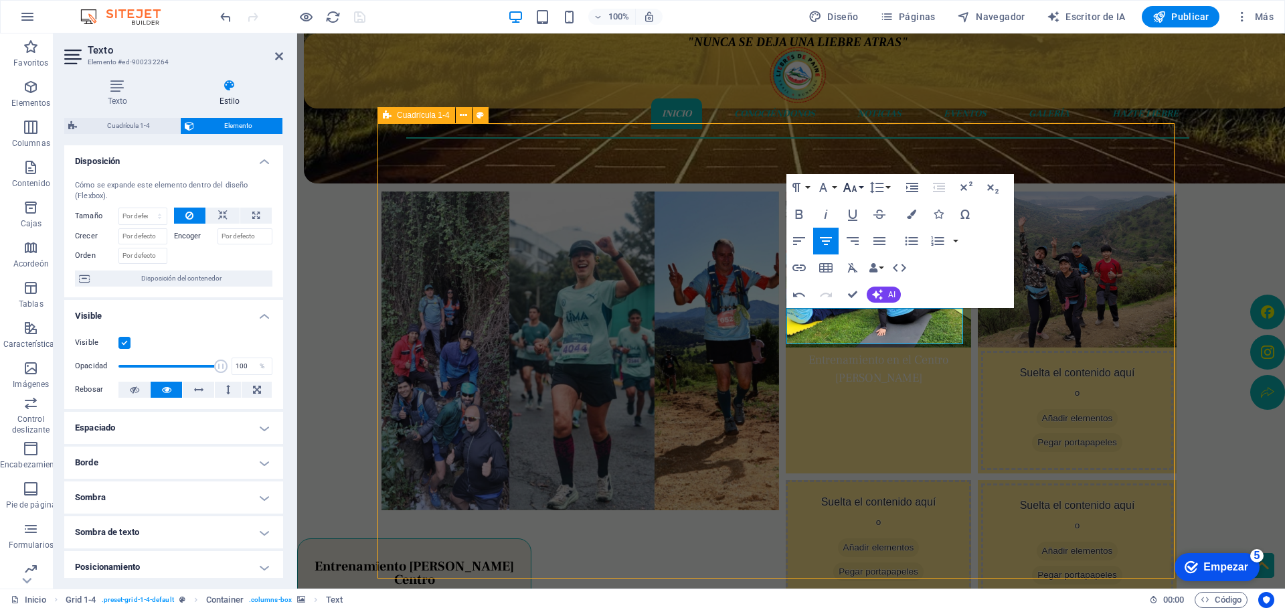
click at [857, 187] on icon "button" at bounding box center [850, 187] width 16 height 16
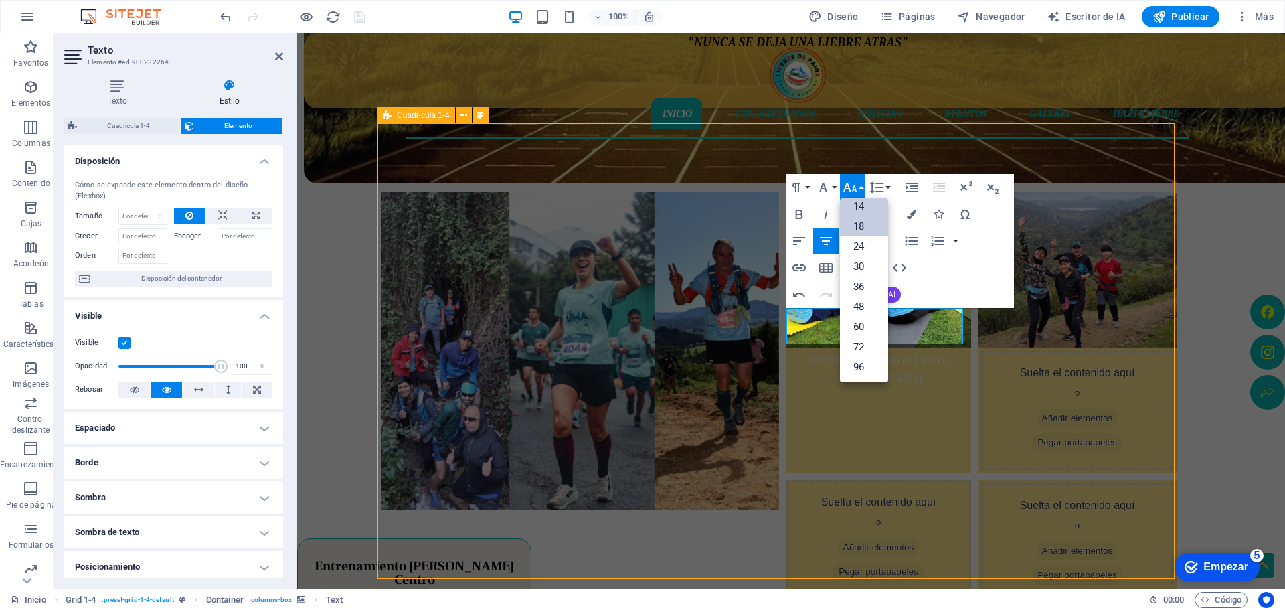
click at [861, 206] on font "14" at bounding box center [858, 206] width 11 height 12
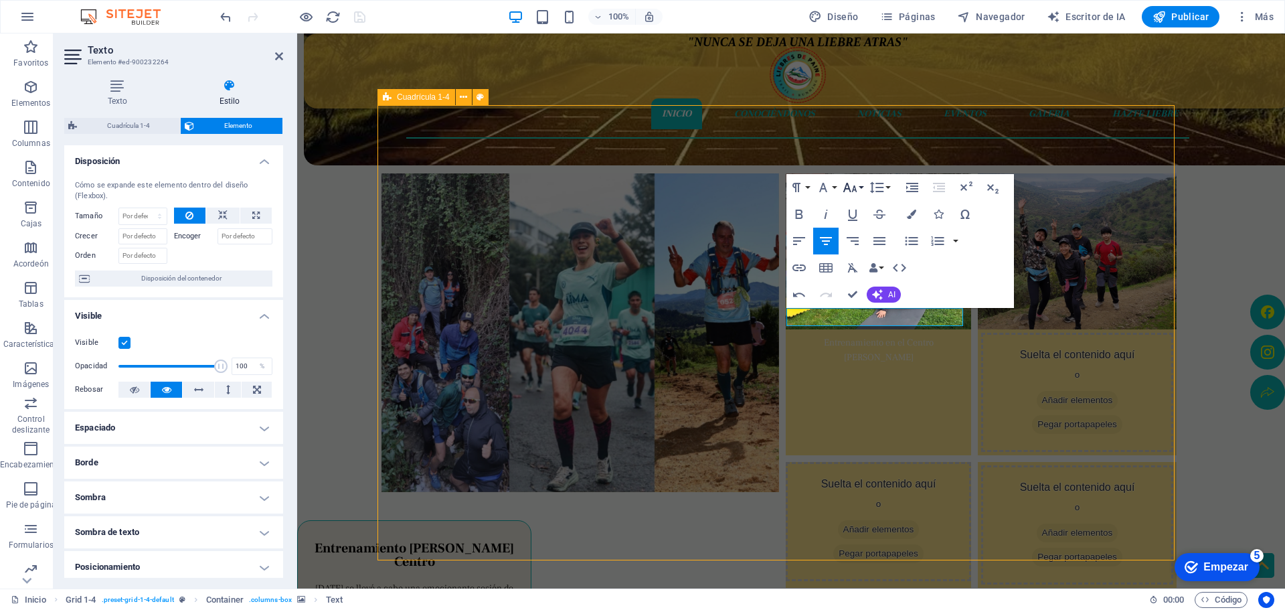
click at [861, 192] on button "Tamaño de fuente" at bounding box center [852, 187] width 25 height 27
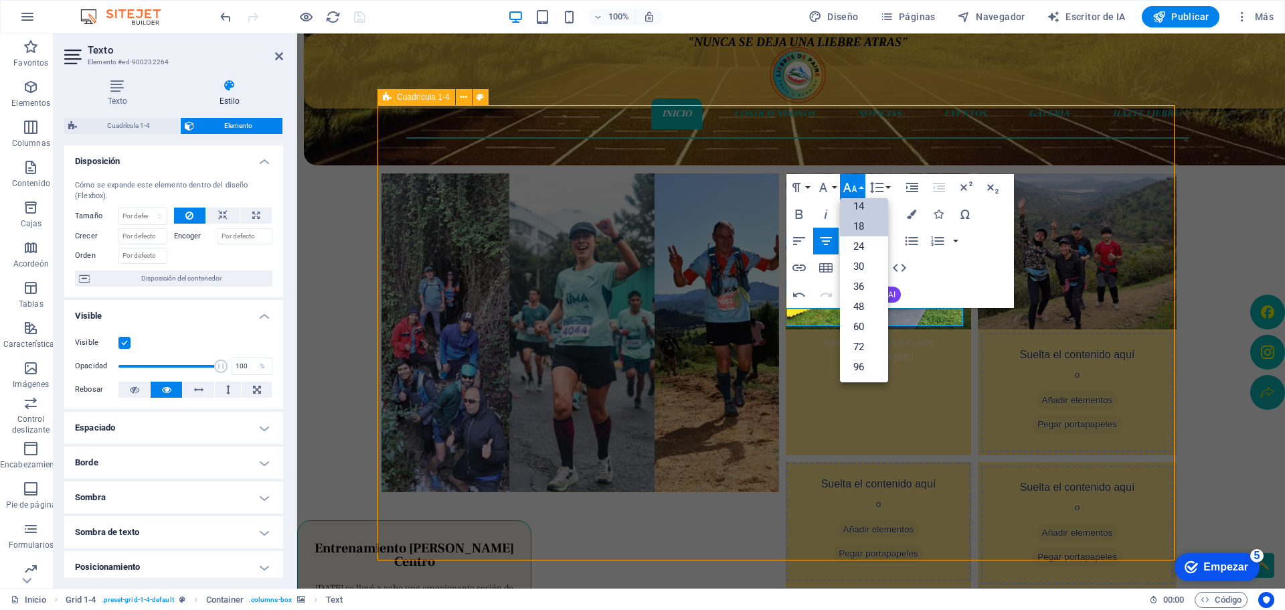
click at [860, 219] on font "18" at bounding box center [858, 226] width 11 height 20
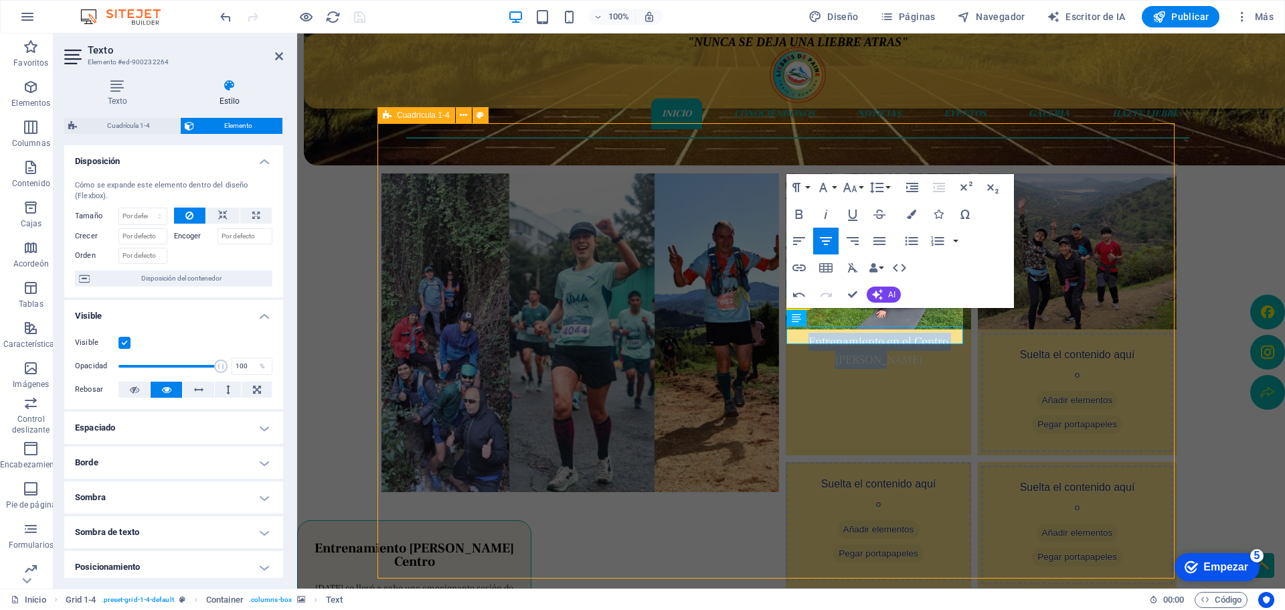
scroll to position [262, 0]
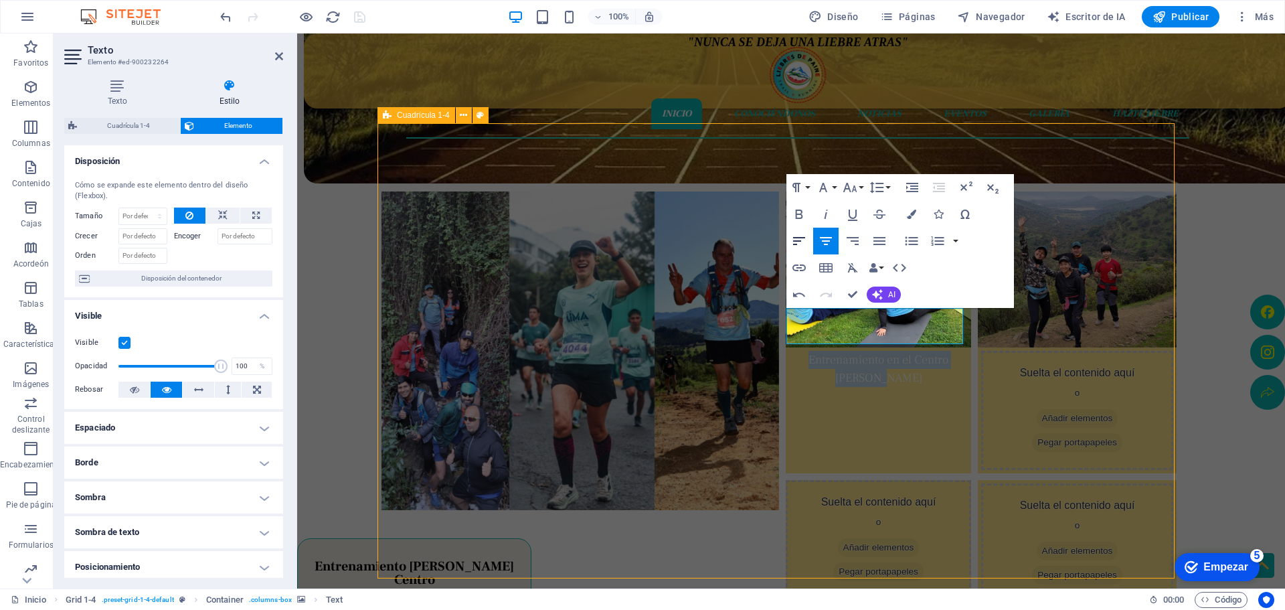
click at [804, 239] on icon "button" at bounding box center [799, 241] width 16 height 16
click at [818, 240] on icon "button" at bounding box center [826, 241] width 16 height 16
click at [843, 240] on button "Alinear a la derecha" at bounding box center [852, 241] width 25 height 27
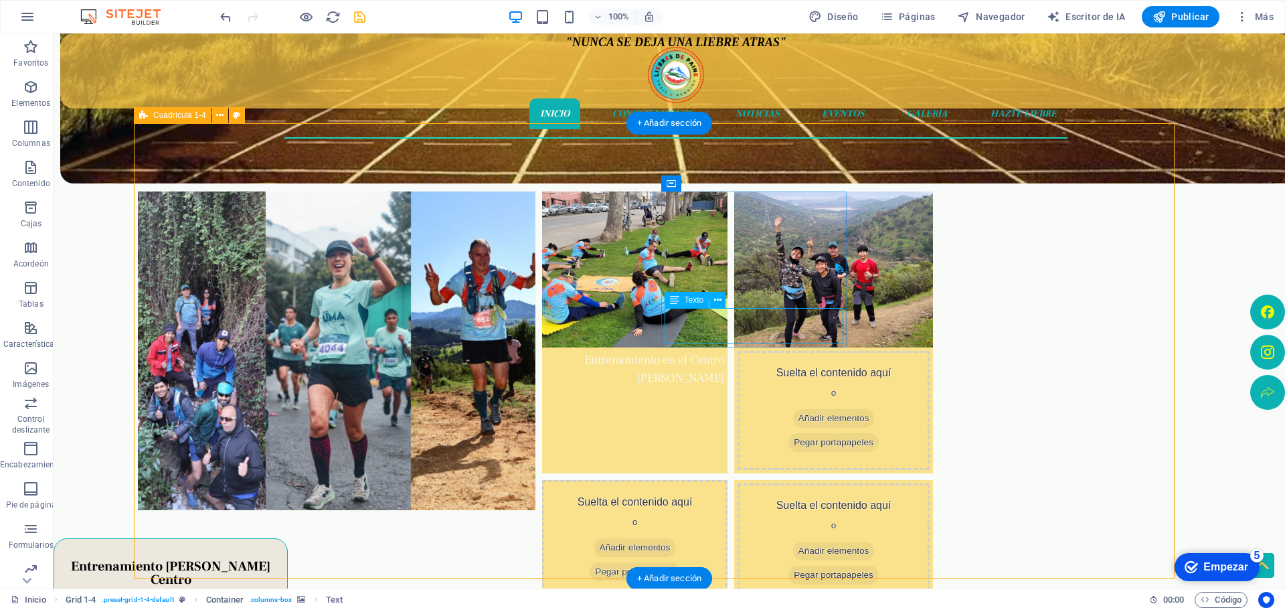
click at [724, 351] on div "Entrenamiento en el Centro de Paine" at bounding box center [634, 369] width 179 height 36
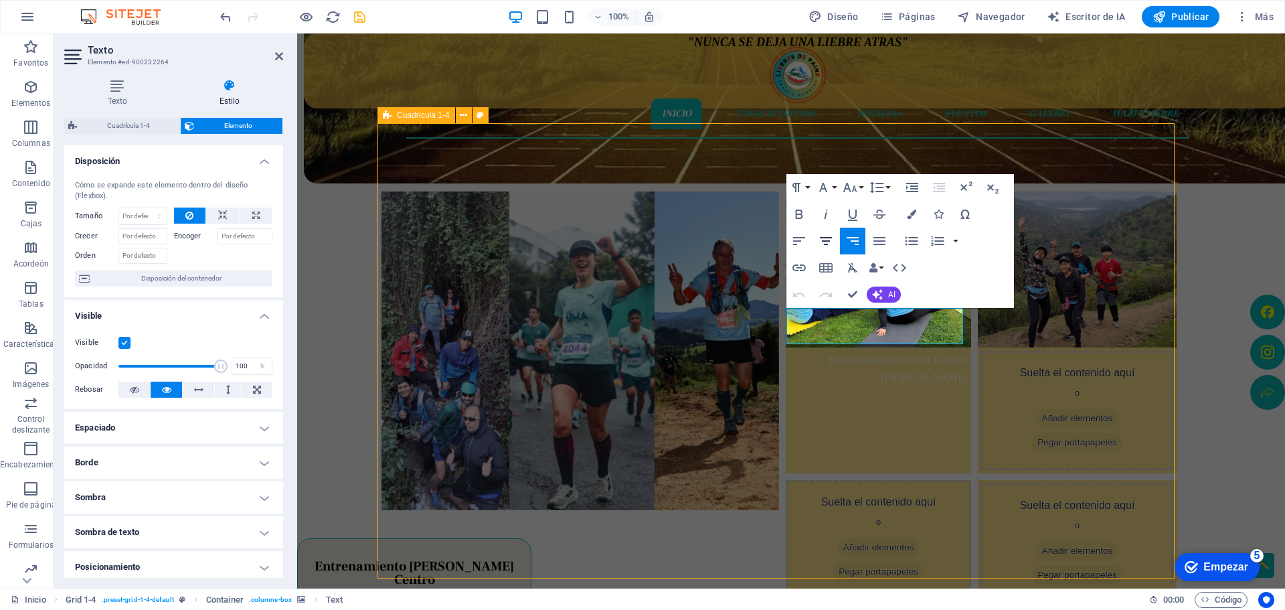
click at [829, 240] on icon "button" at bounding box center [826, 241] width 16 height 16
click at [832, 188] on button "Familia de fuentes" at bounding box center [825, 187] width 25 height 27
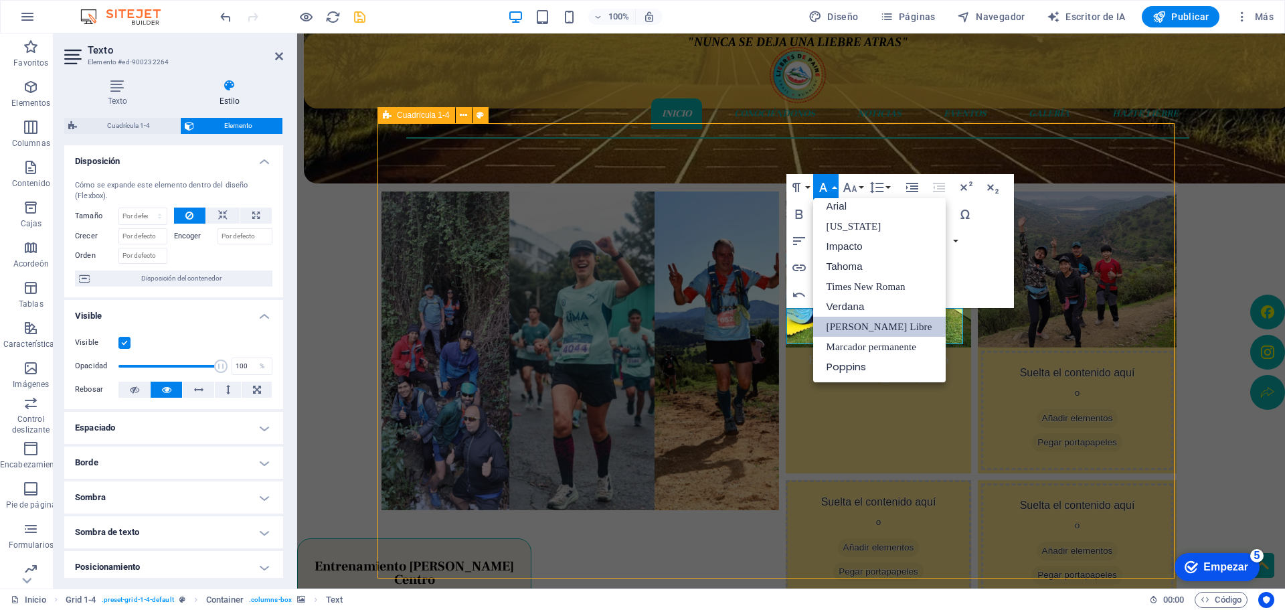
scroll to position [7, 0]
click at [841, 243] on font "Impacto" at bounding box center [845, 245] width 36 height 11
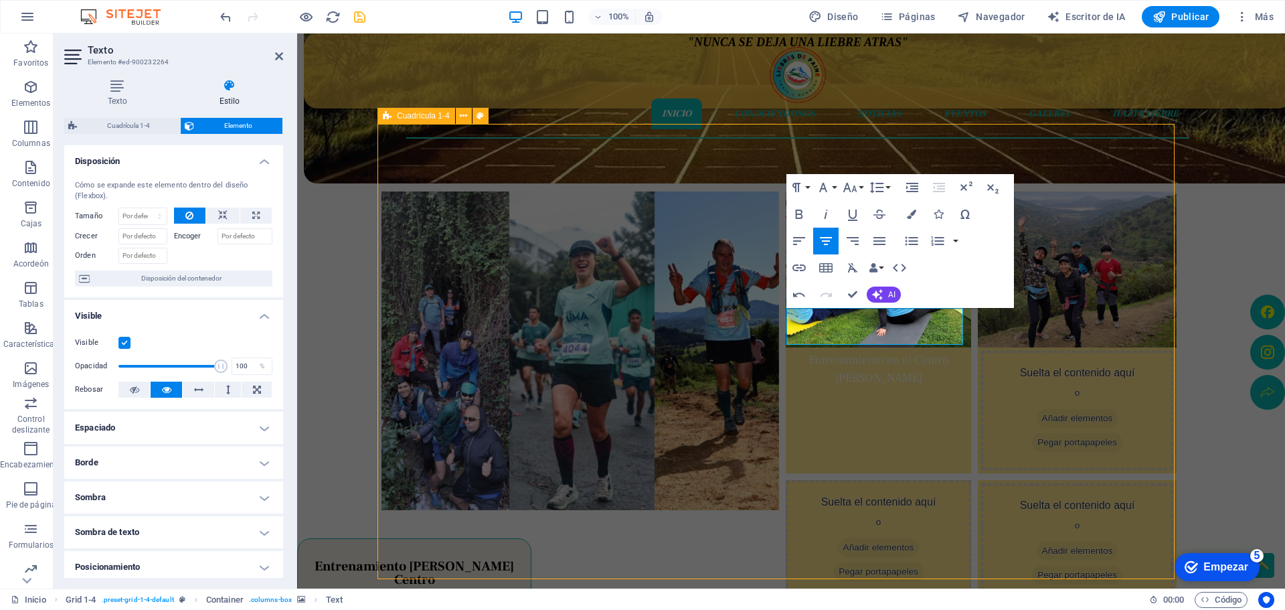
scroll to position [261, 0]
drag, startPoint x: 895, startPoint y: 335, endPoint x: 795, endPoint y: 317, distance: 101.5
click at [795, 351] on p "​ Entrenamiento en el Centro de Paine" at bounding box center [878, 369] width 179 height 36
click at [835, 184] on button "Familia de fuentes" at bounding box center [825, 187] width 25 height 27
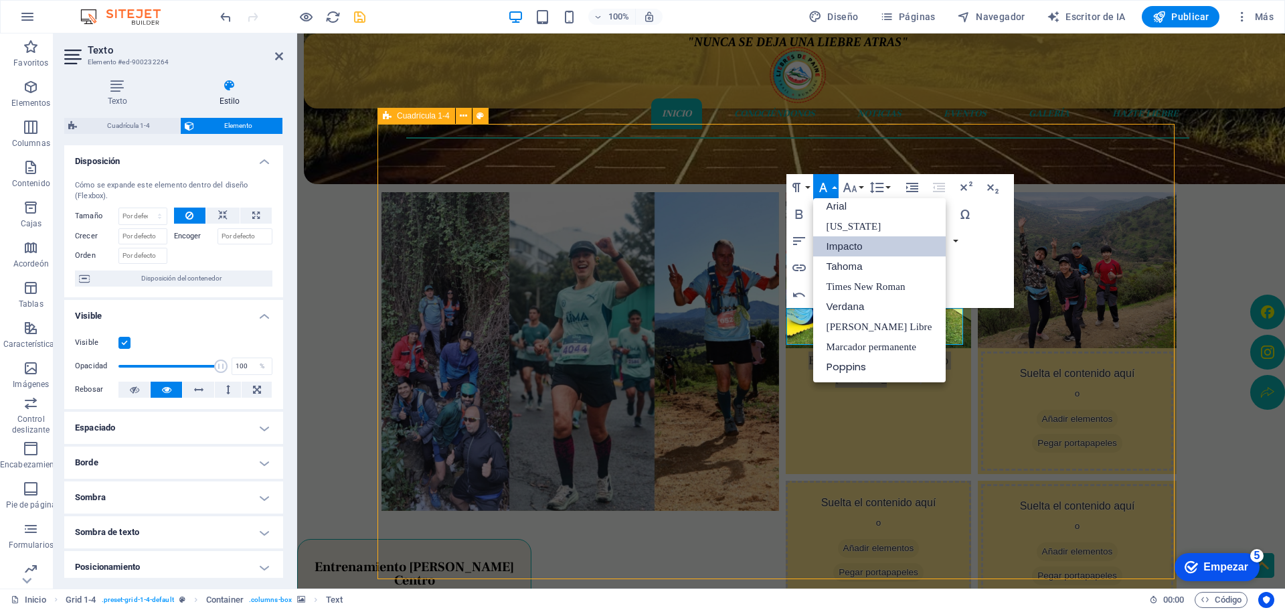
scroll to position [7, 0]
click at [842, 324] on font "[PERSON_NAME] Libre" at bounding box center [880, 326] width 106 height 11
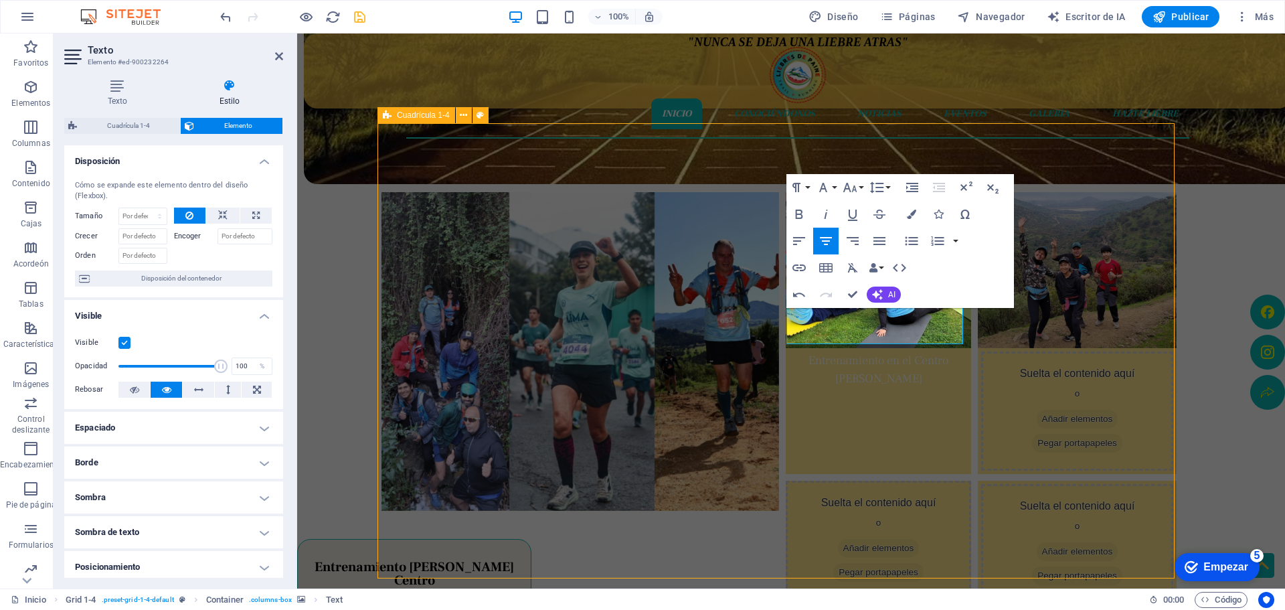
scroll to position [262, 0]
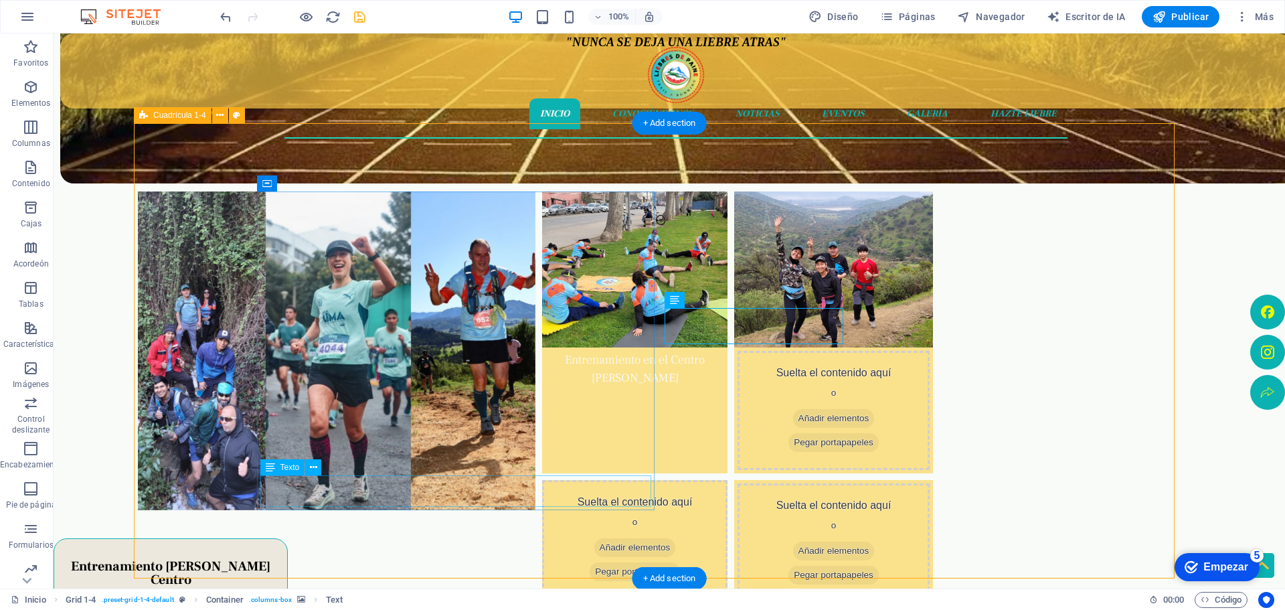
click at [532, 513] on div "Fin de semana cargada de emociones" at bounding box center [336, 528] width 391 height 31
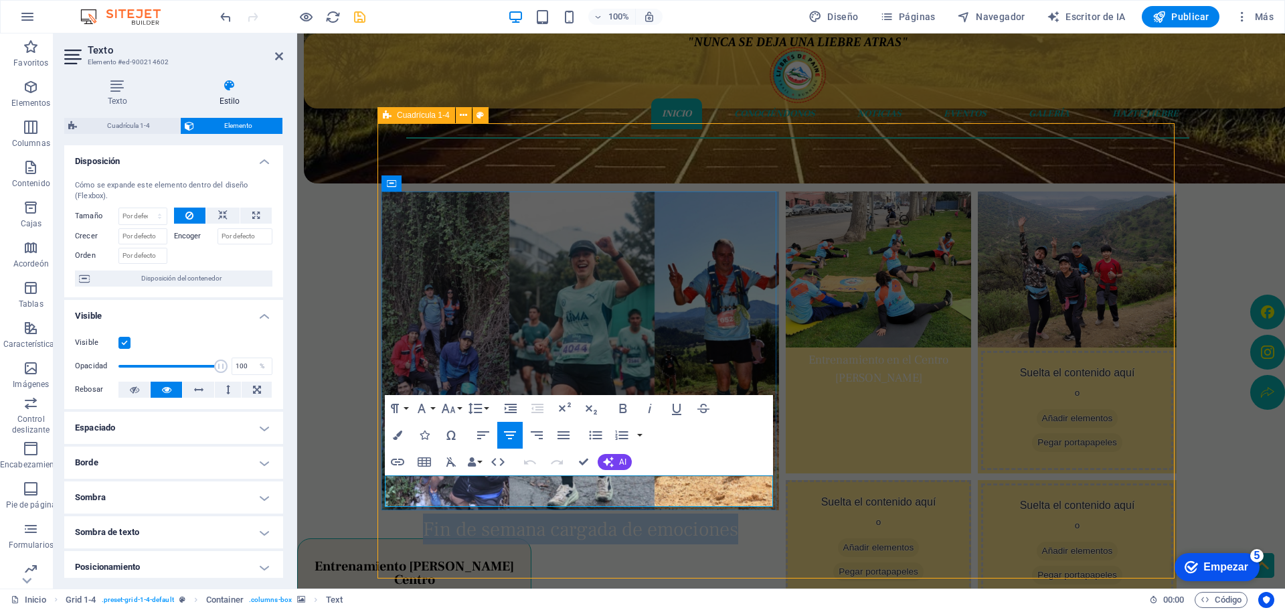
drag, startPoint x: 693, startPoint y: 490, endPoint x: 392, endPoint y: 479, distance: 301.4
click at [392, 513] on p "Fin de semana cargada de emociones" at bounding box center [580, 528] width 391 height 31
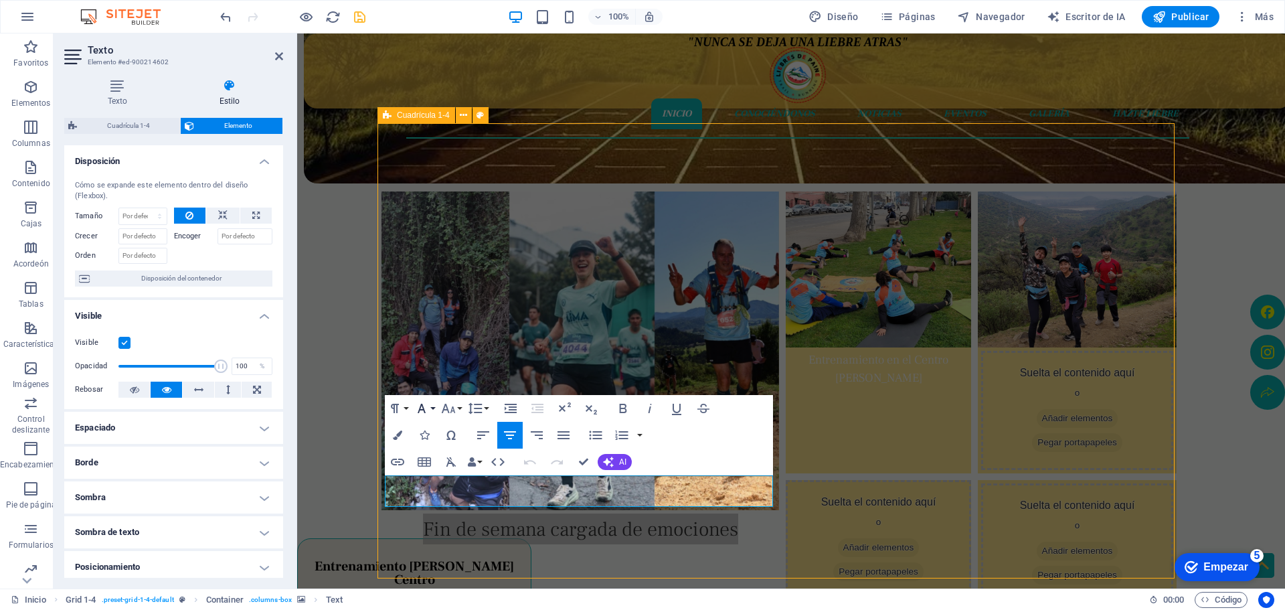
click at [434, 409] on button "Familia de fuentes" at bounding box center [424, 408] width 25 height 27
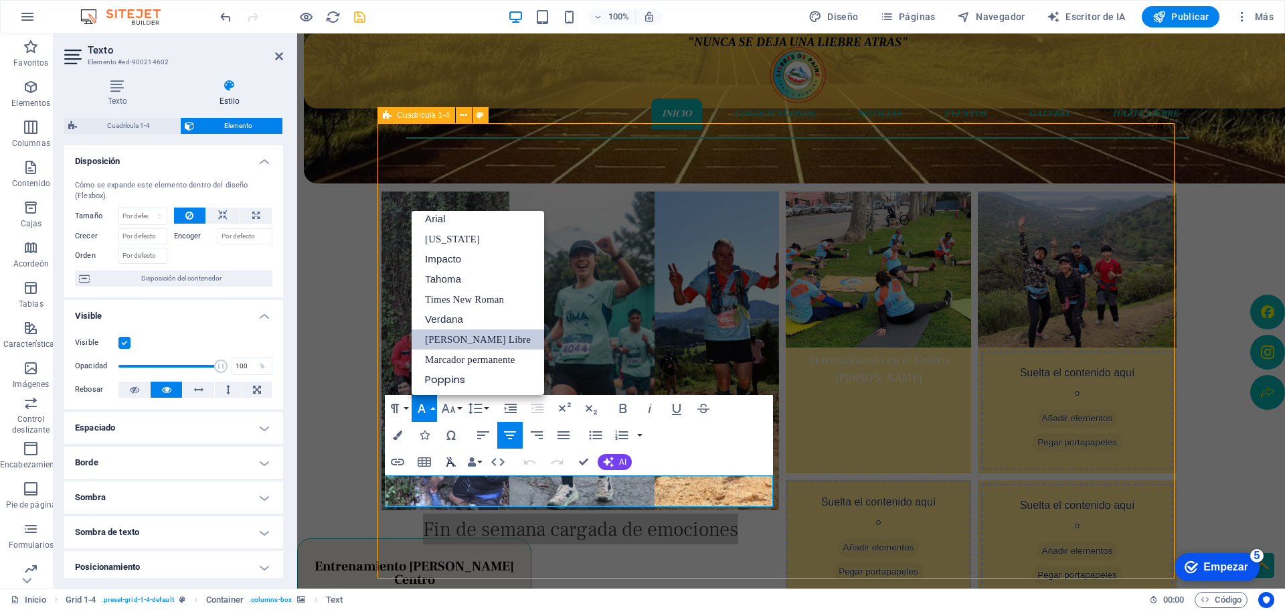
scroll to position [7, 0]
click at [503, 340] on link "[PERSON_NAME] Libre" at bounding box center [478, 339] width 133 height 20
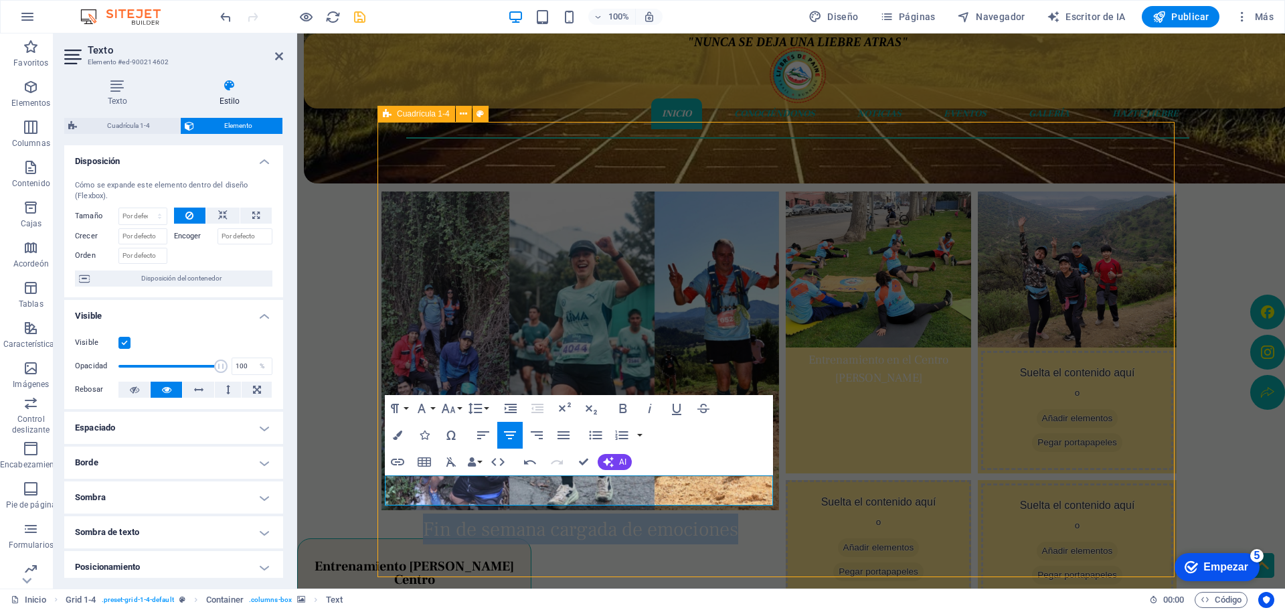
scroll to position [263, 0]
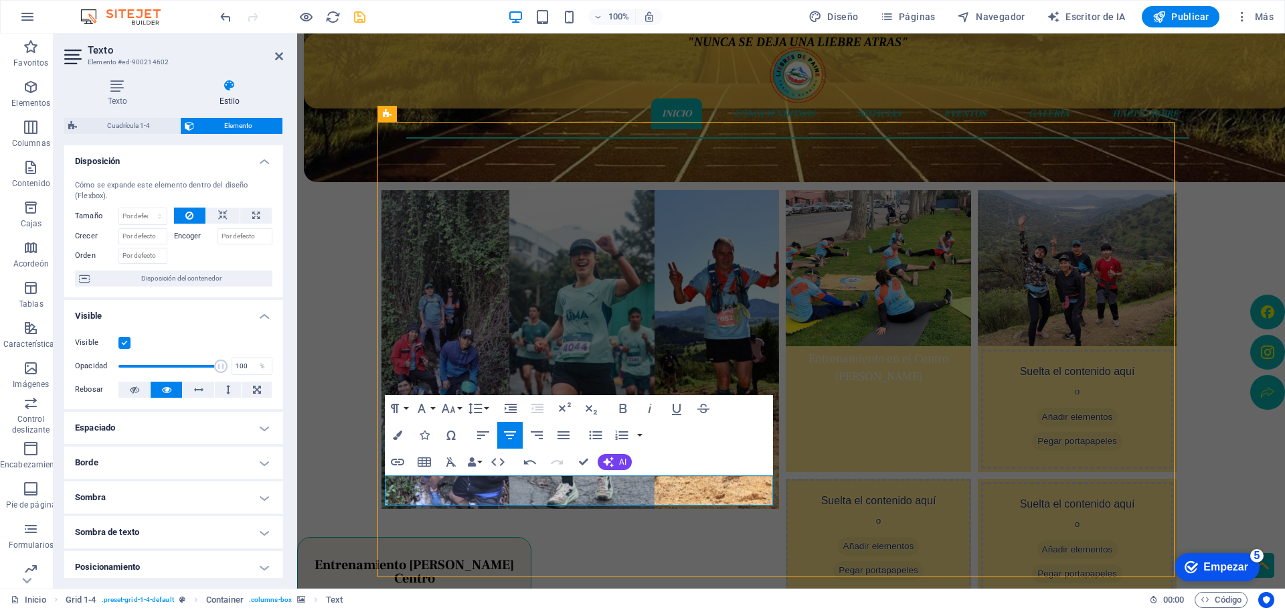
click at [1186, 298] on div ""NUNCA SE DEJA UNA LIEBRE ATRAS" Inicio Conociéndonos Noticias Eventos Galería …" at bounding box center [791, 550] width 988 height 1513
click at [1188, 296] on div ""NUNCA SE DEJA UNA LIEBRE ATRAS" Inicio Conociéndonos Noticias Eventos Galería …" at bounding box center [791, 550] width 988 height 1513
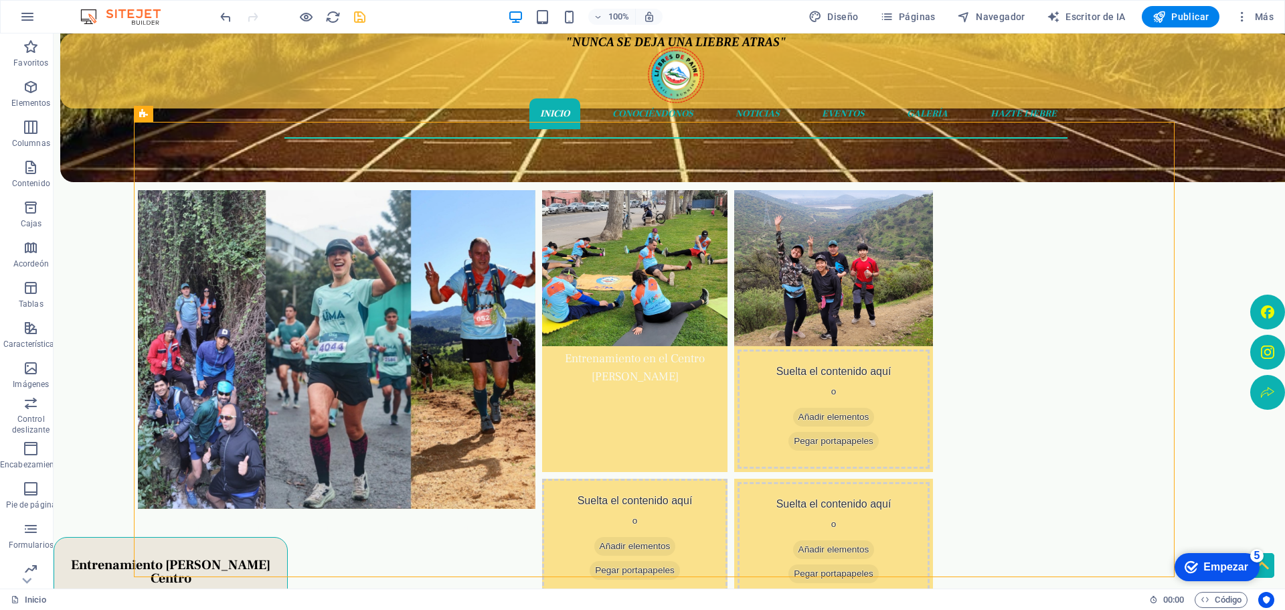
drag, startPoint x: 353, startPoint y: 14, endPoint x: 361, endPoint y: 20, distance: 10.0
click at [357, 17] on icon "ahorrar" at bounding box center [359, 16] width 15 height 15
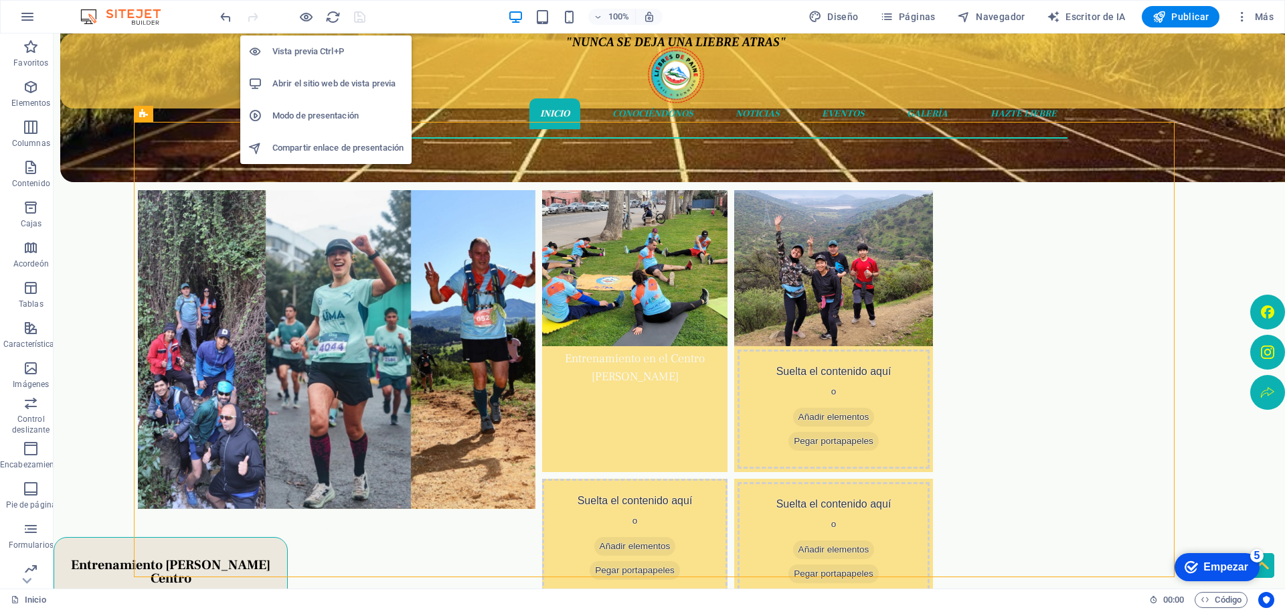
click at [305, 86] on font "Abrir el sitio web de vista previa" at bounding box center [333, 83] width 123 height 10
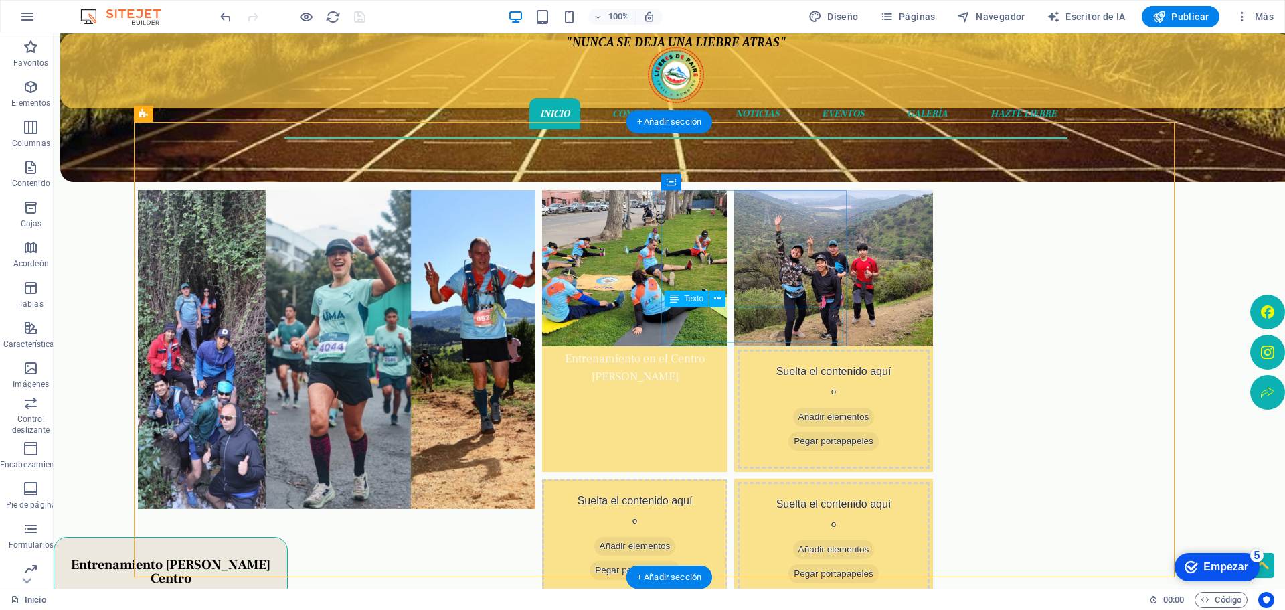
click at [724, 349] on div "Entrenamiento en el Centro de Paine" at bounding box center [634, 367] width 179 height 36
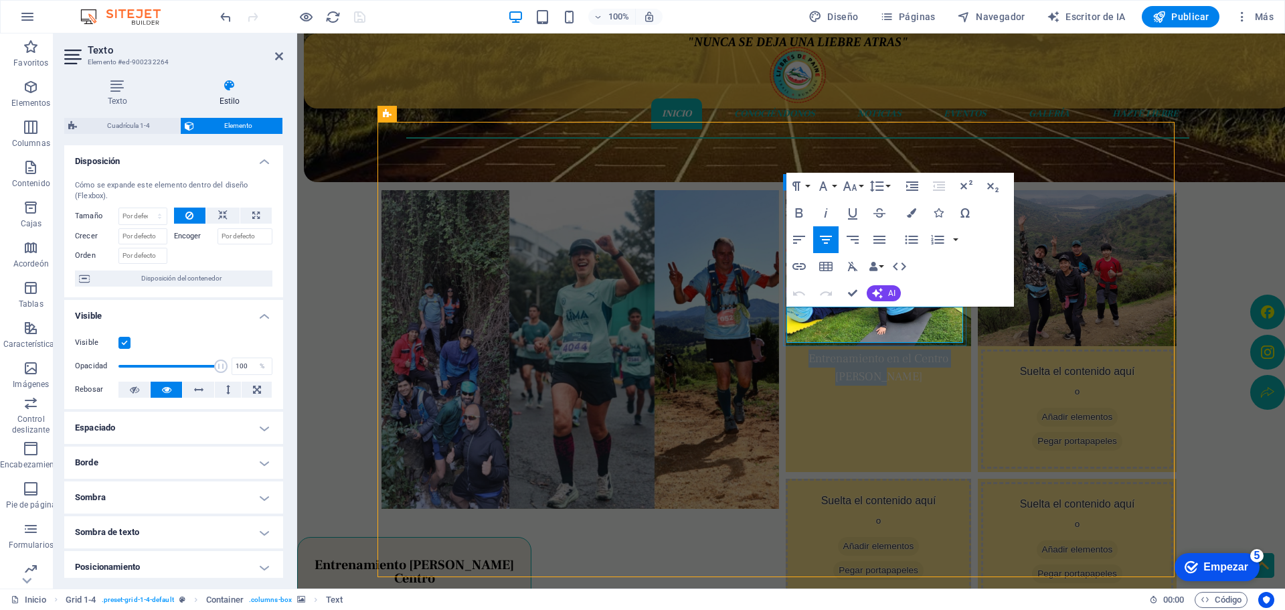
drag, startPoint x: 891, startPoint y: 332, endPoint x: 796, endPoint y: 315, distance: 95.8
click at [796, 349] on p "Entrenamiento en el Centro de Paine" at bounding box center [878, 367] width 179 height 36
click at [800, 213] on icon "button" at bounding box center [798, 212] width 7 height 9
drag, startPoint x: 651, startPoint y: 491, endPoint x: 668, endPoint y: 497, distance: 17.6
click at [651, 512] on div "Fin de semana cargada de emociones" at bounding box center [580, 527] width 391 height 30
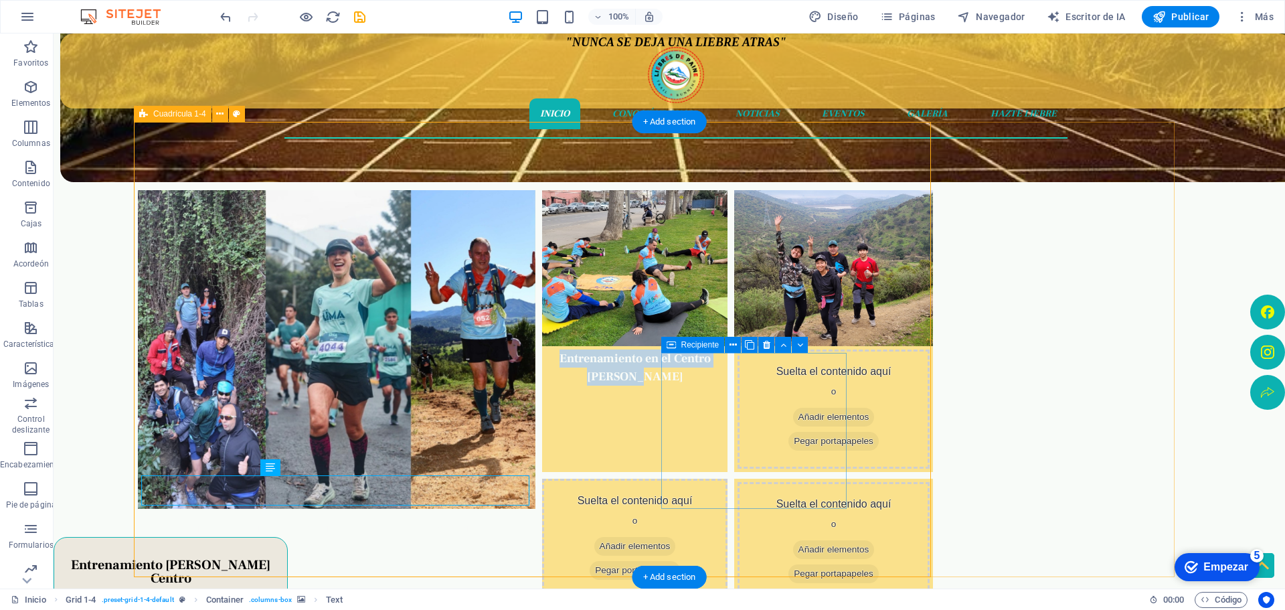
drag, startPoint x: 468, startPoint y: 499, endPoint x: 713, endPoint y: 499, distance: 244.3
click at [713, 499] on div "Suelta el contenido aquí o Añadir elementos Pegar portapapeles" at bounding box center [634, 542] width 185 height 126
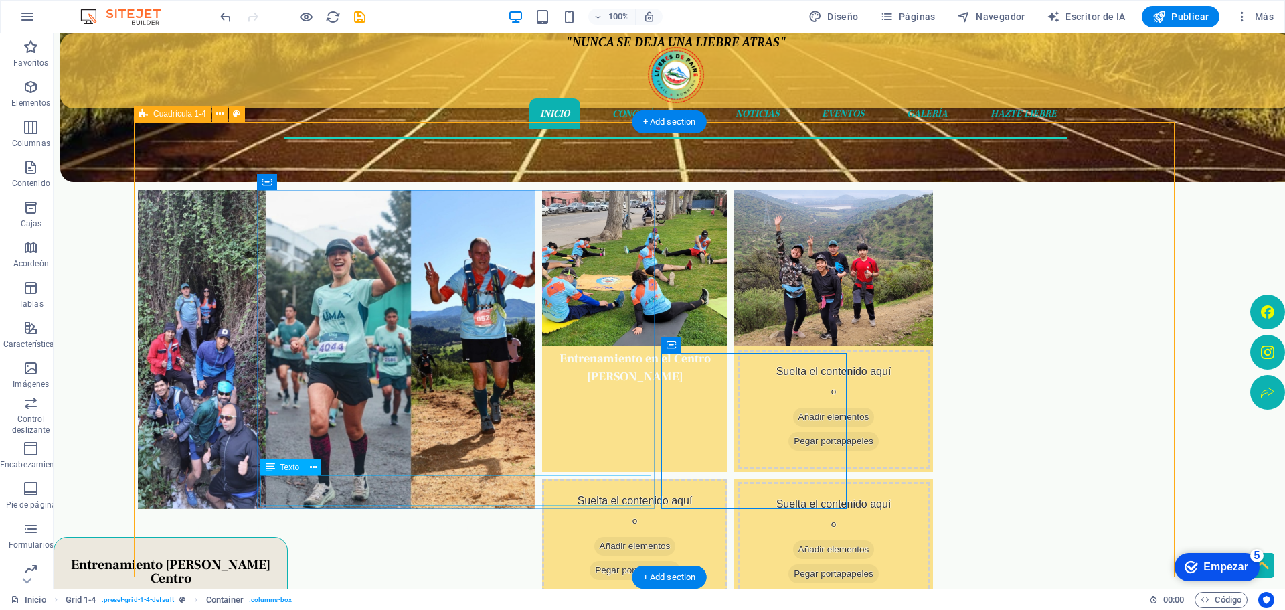
click at [532, 512] on div "Fin de semana cargada de emociones" at bounding box center [336, 527] width 391 height 30
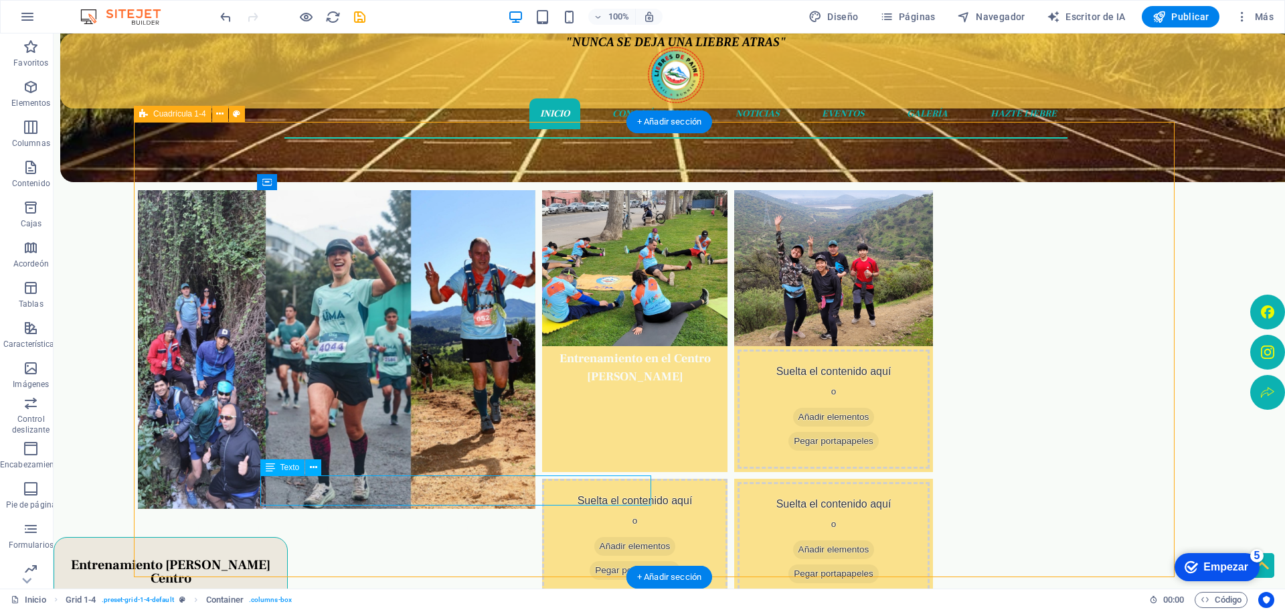
click at [532, 512] on div "Fin de semana cargada de emociones" at bounding box center [336, 527] width 391 height 30
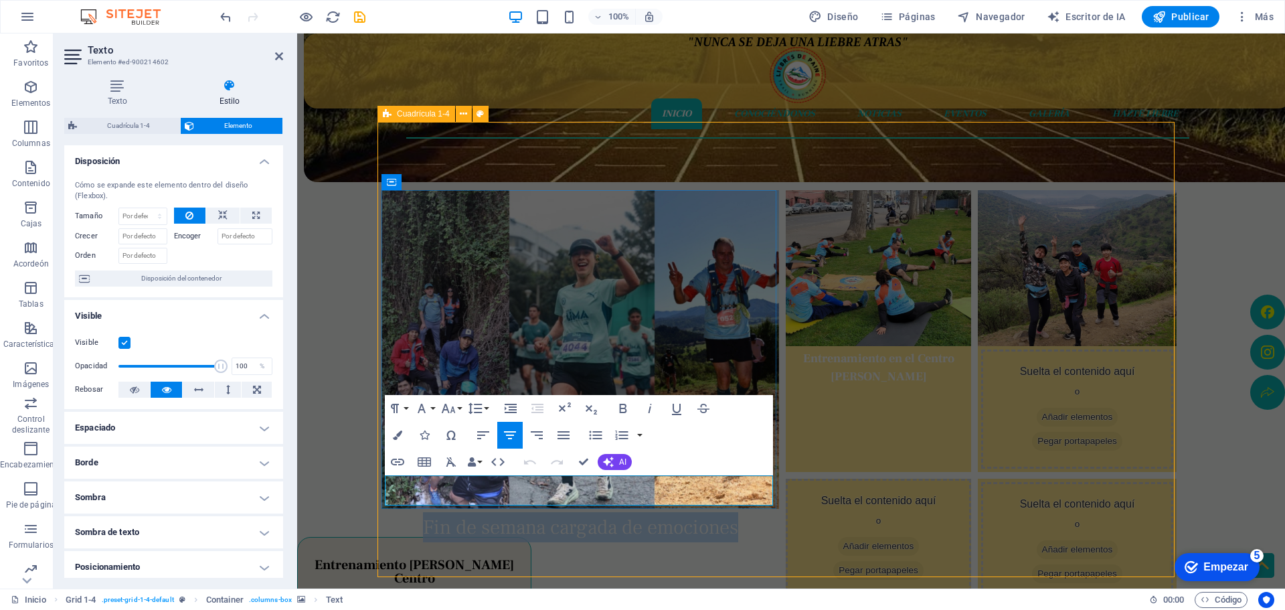
drag, startPoint x: 738, startPoint y: 489, endPoint x: 379, endPoint y: 473, distance: 358.4
click at [375, 477] on div ""NUNCA SE DEJA UNA LIEBRE ATRAS" Inicio Conociéndonos Noticias Eventos Galería …" at bounding box center [791, 550] width 988 height 1513
click at [626, 408] on icon "button" at bounding box center [623, 408] width 16 height 16
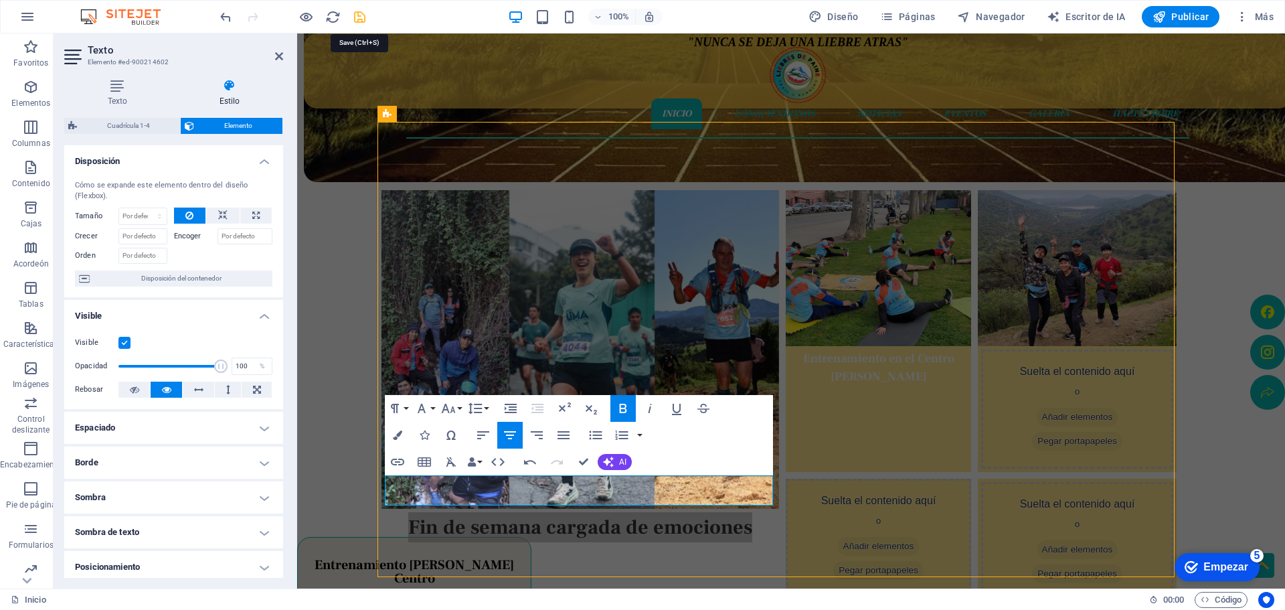
click at [358, 17] on icon "ahorrar" at bounding box center [359, 16] width 15 height 15
